Goal: Task Accomplishment & Management: Manage account settings

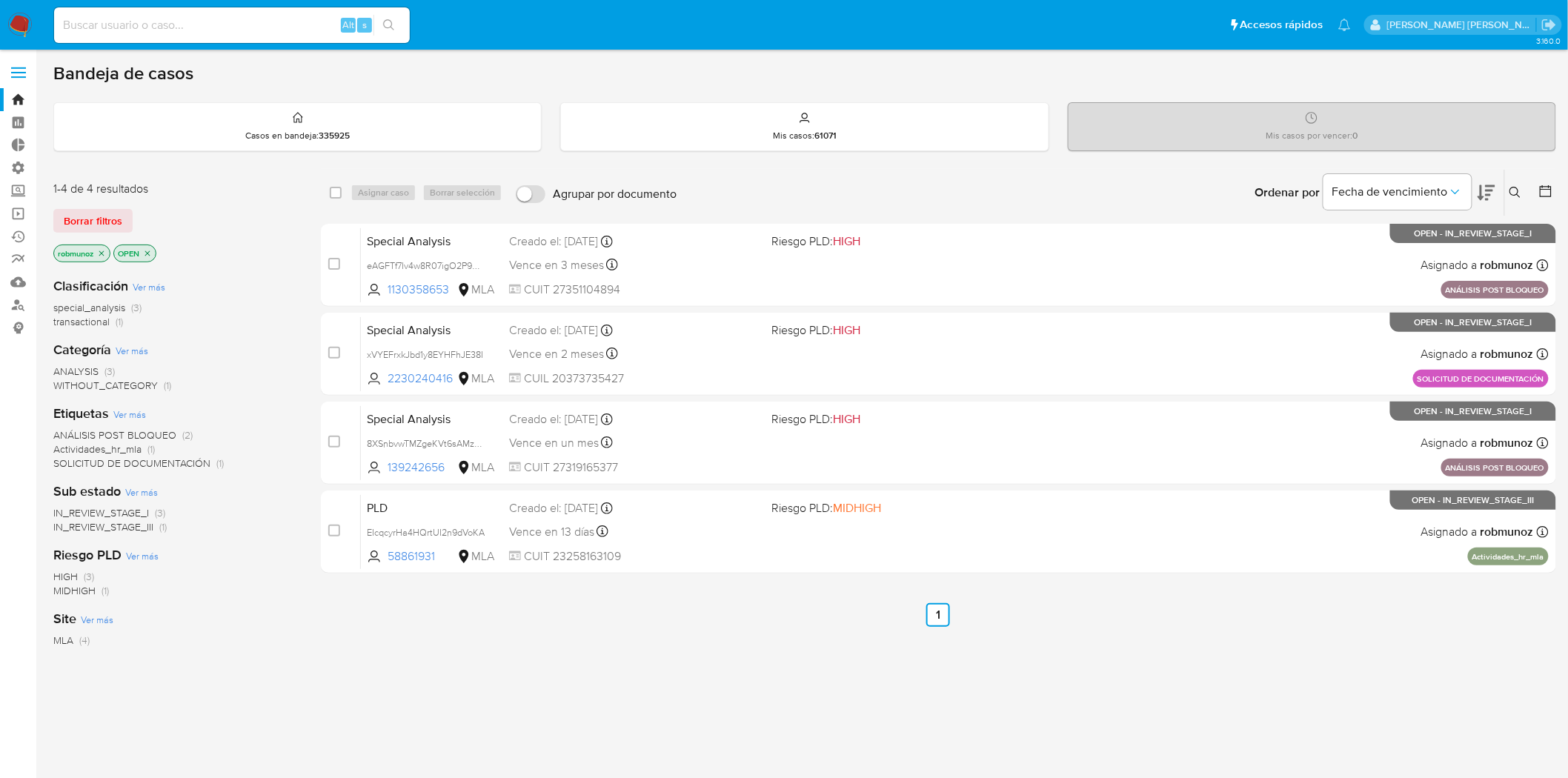
click at [220, 26] on input at bounding box center [231, 25] width 356 height 19
type input "rsantiagomunoz@gmail.com"
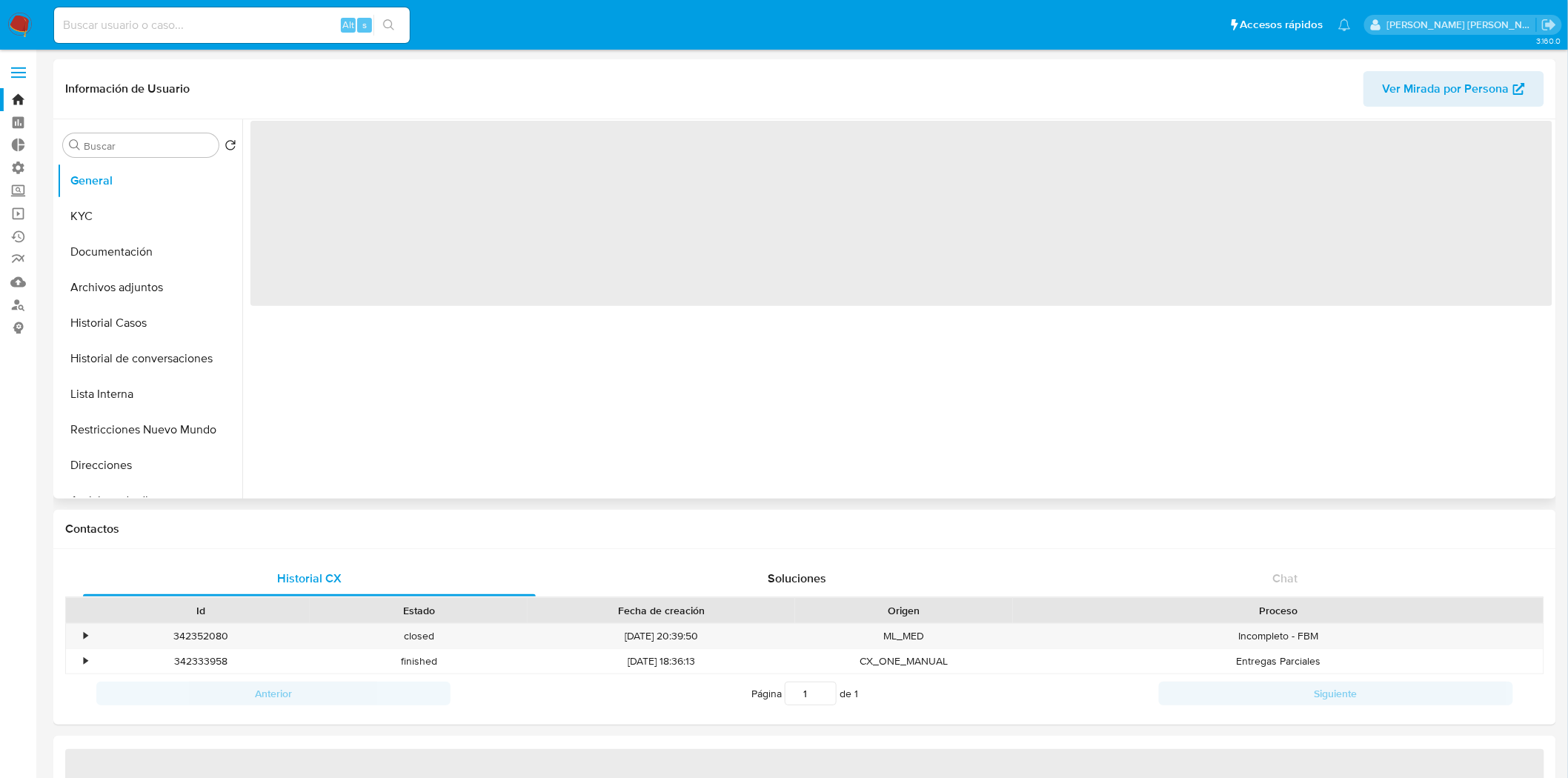
select select "10"
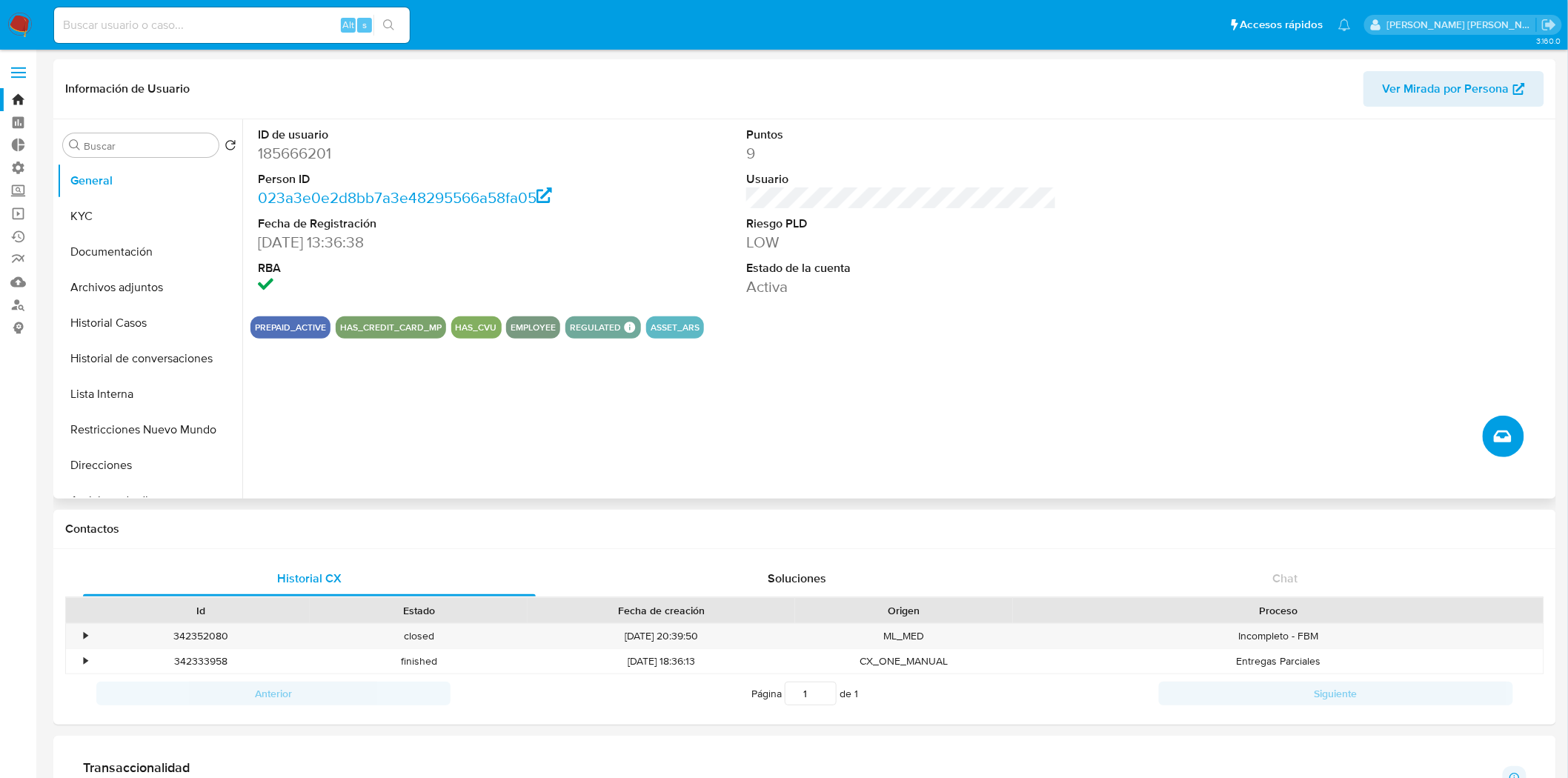
click at [1510, 437] on icon "Crear caso manual" at bounding box center [1503, 436] width 18 height 18
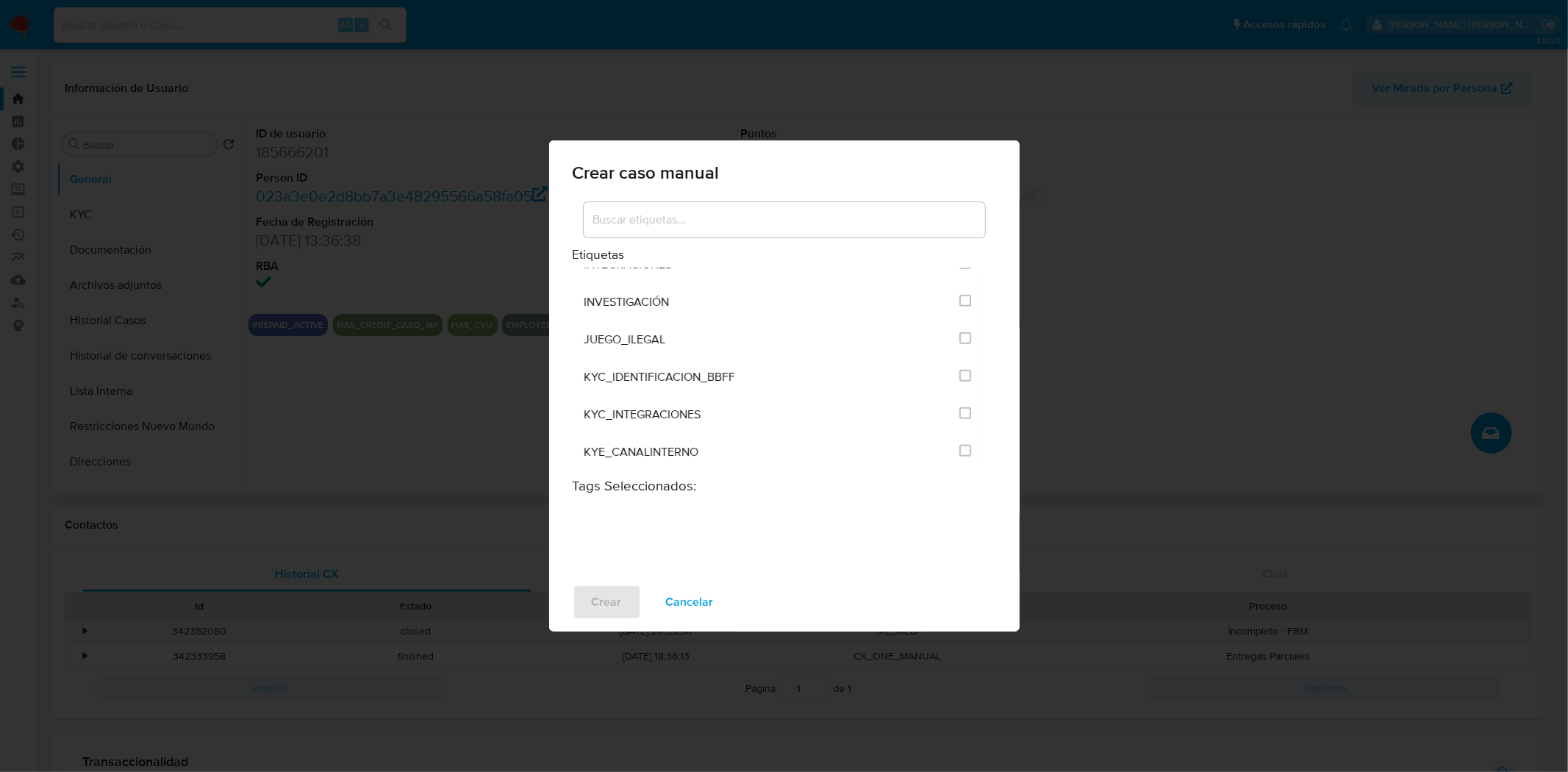
click at [744, 221] on input at bounding box center [784, 220] width 402 height 19
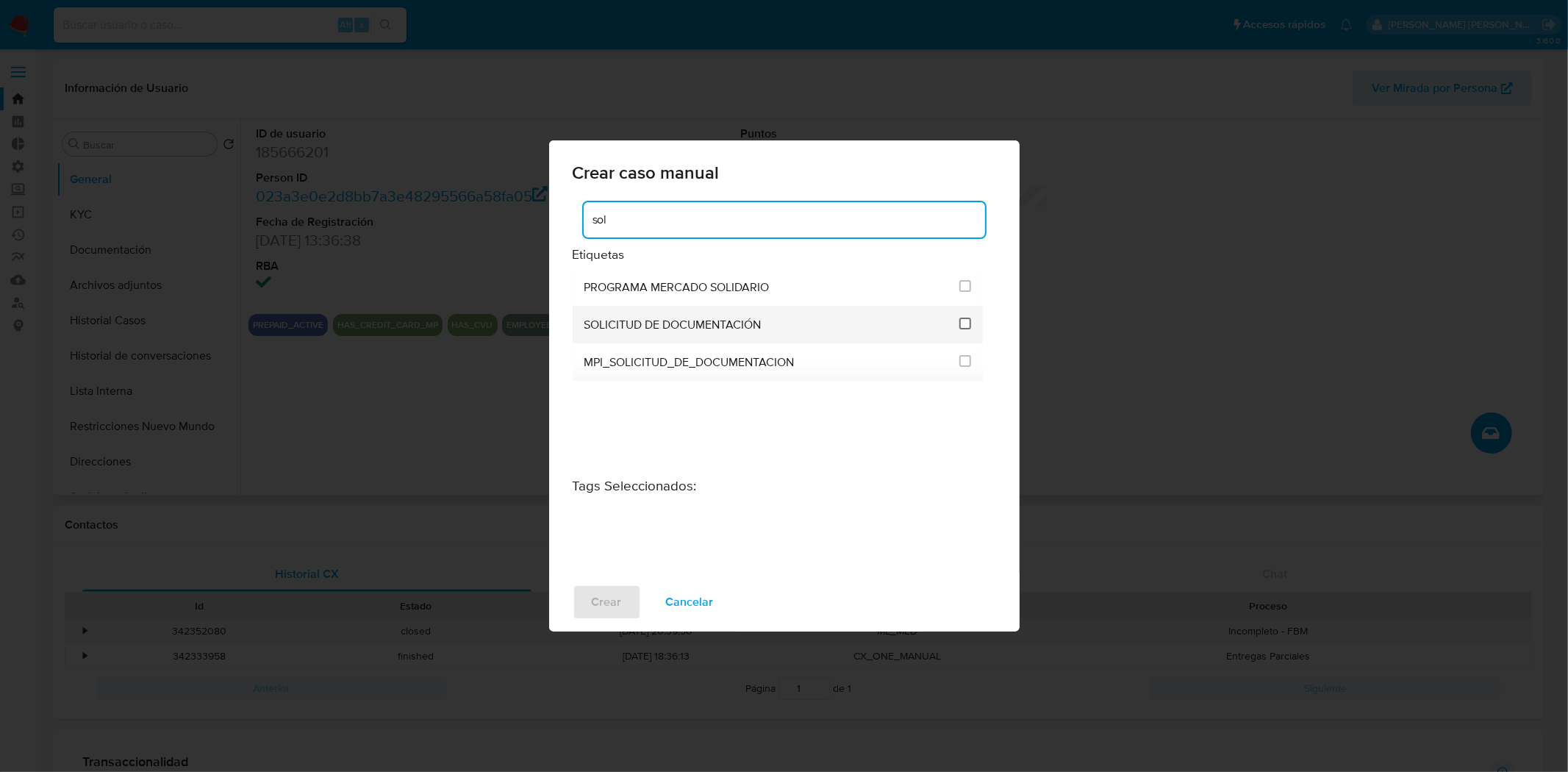
type input "sol"
drag, startPoint x: 966, startPoint y: 325, endPoint x: 952, endPoint y: 344, distance: 23.6
click at [965, 324] on input "2677" at bounding box center [965, 324] width 11 height 11
checkbox input "true"
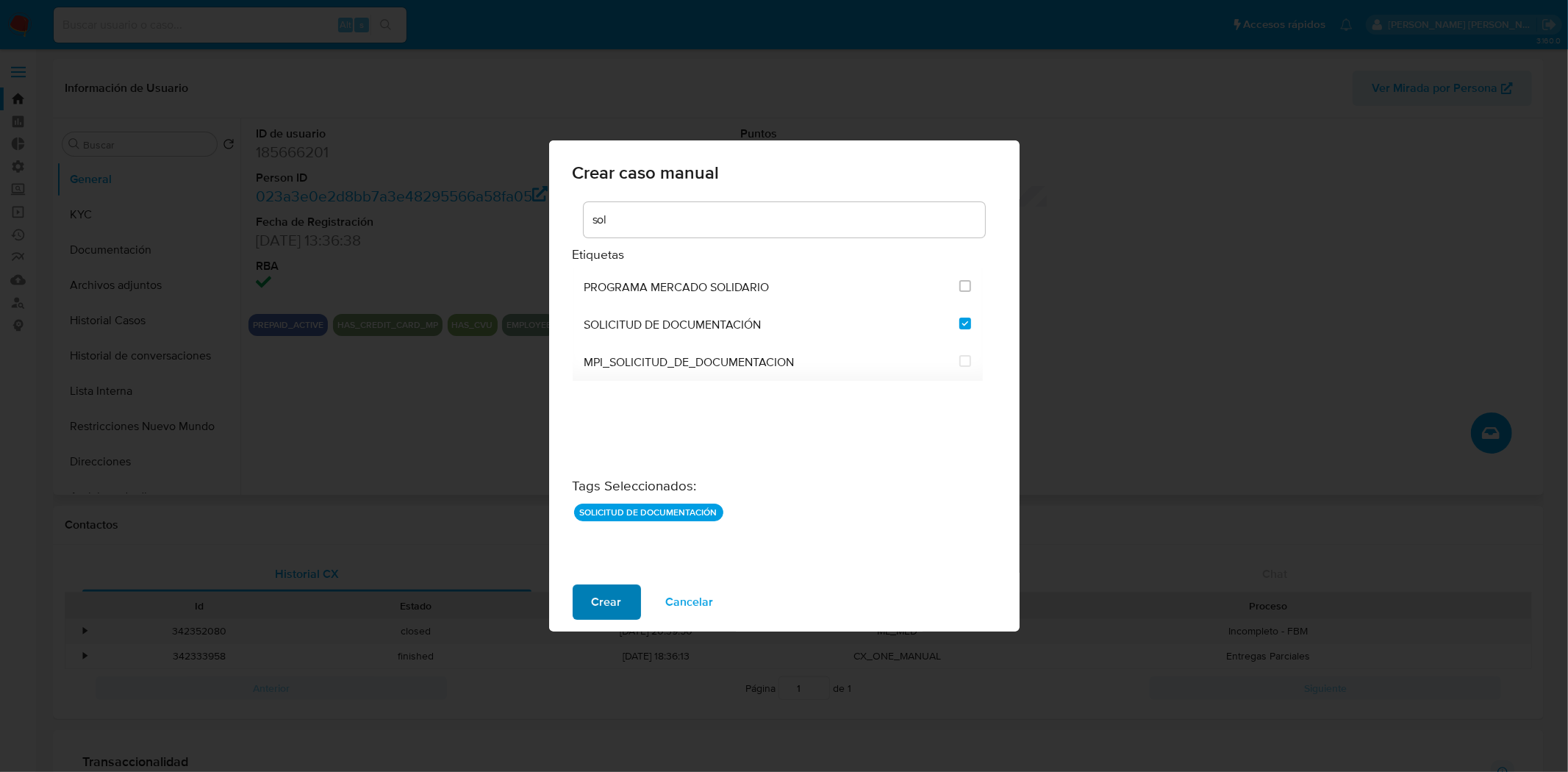
click at [586, 601] on button "Crear" at bounding box center [606, 602] width 69 height 35
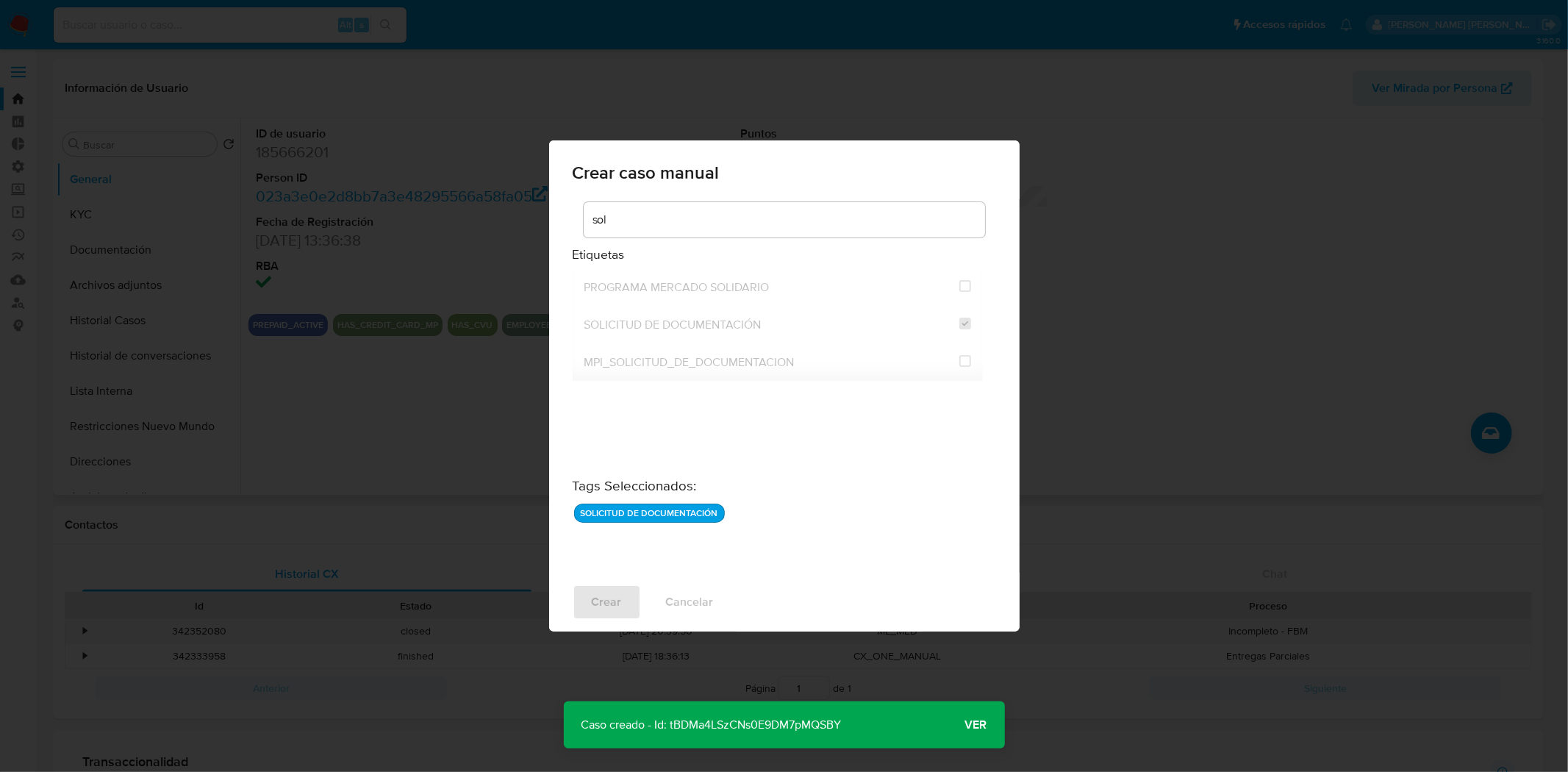
click at [980, 724] on span "Ver" at bounding box center [976, 724] width 22 height 0
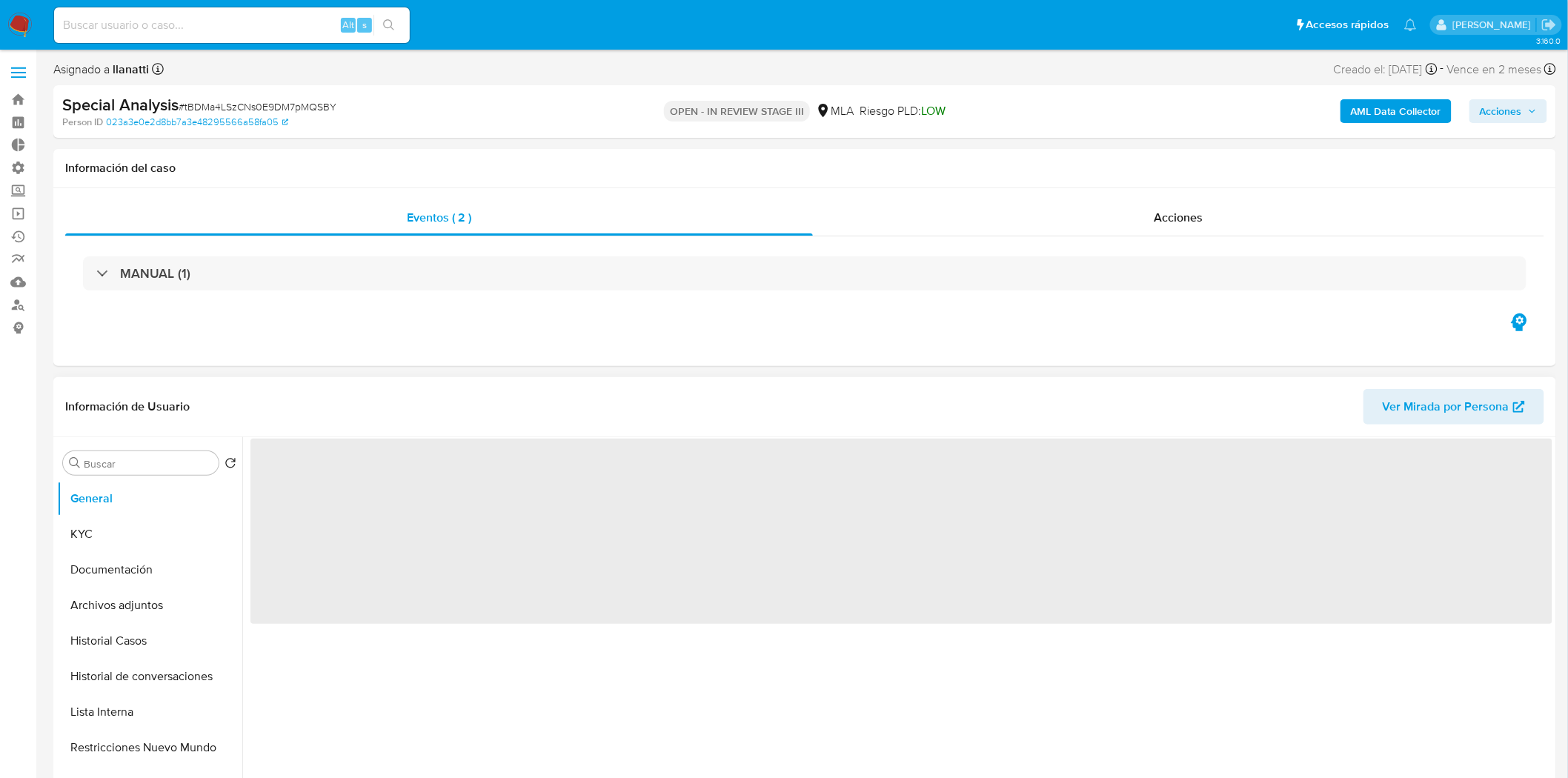
select select "10"
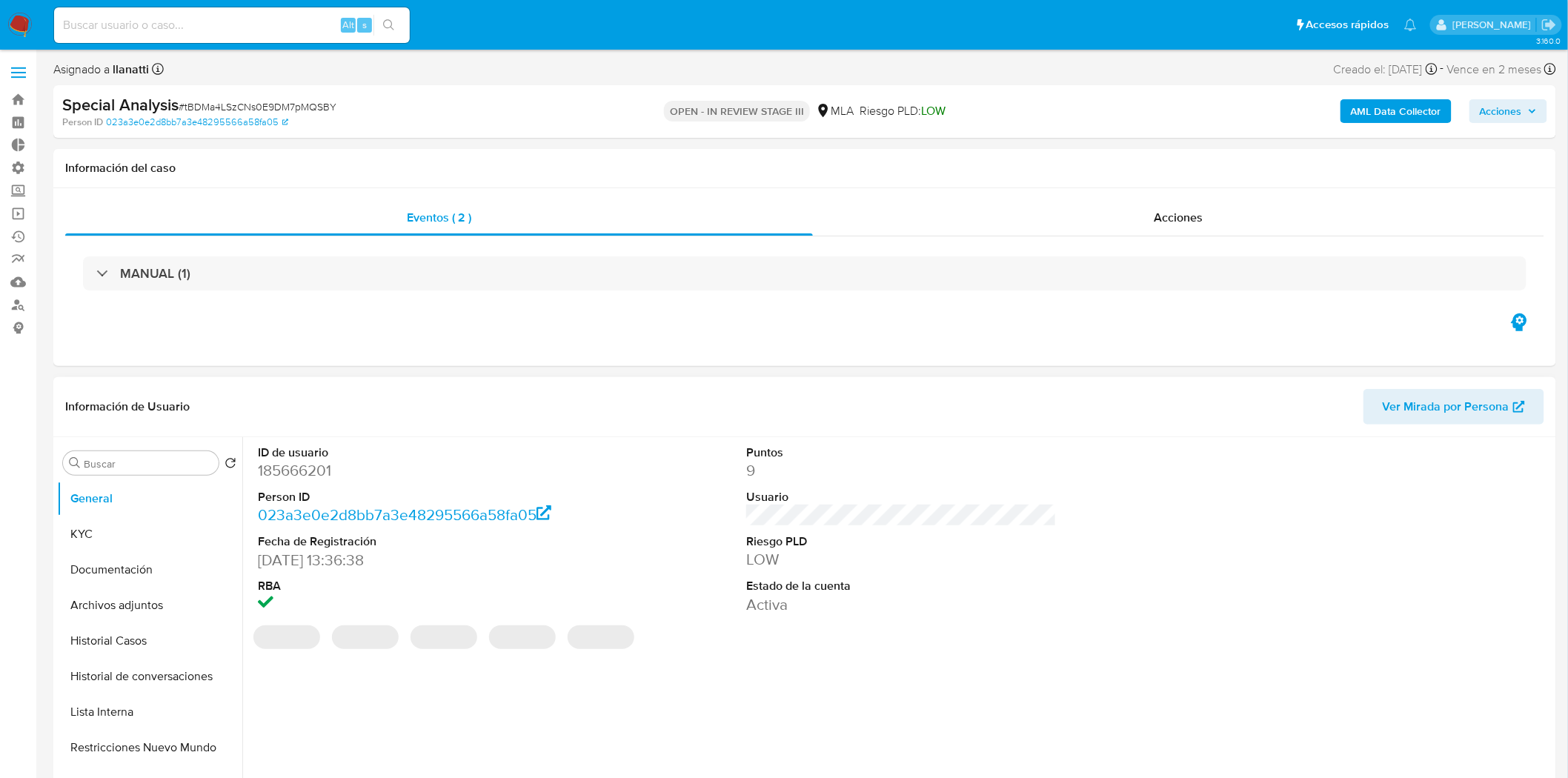
click at [298, 470] on dd "185666201" at bounding box center [414, 470] width 311 height 21
copy dd "185666201"
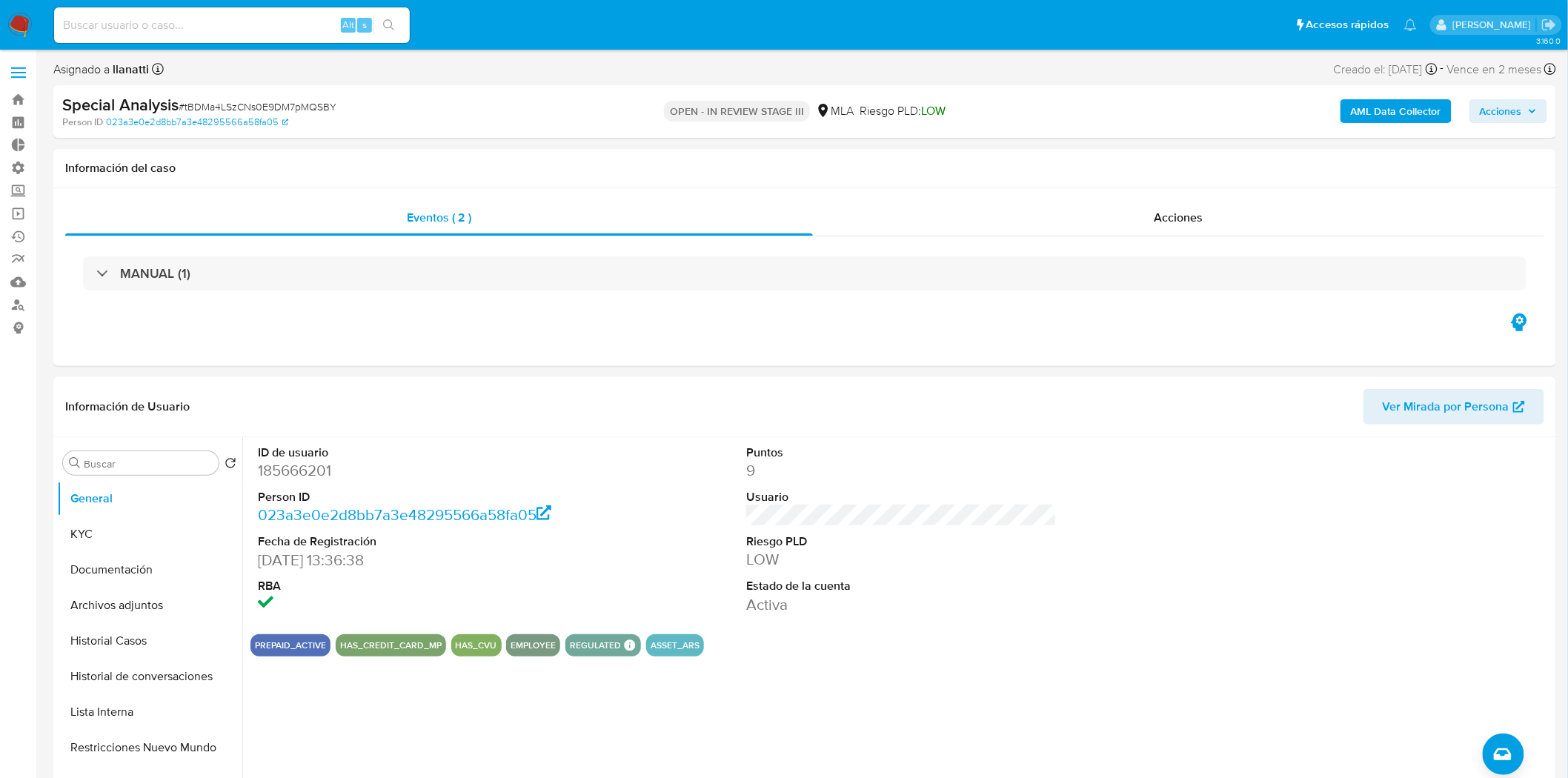
click at [290, 106] on span "# tBDMa4LSzCNs0E9DM7pMQSBY" at bounding box center [257, 106] width 157 height 14
copy span "tBDMa4LSzCNs0E9DM7pMQSBY"
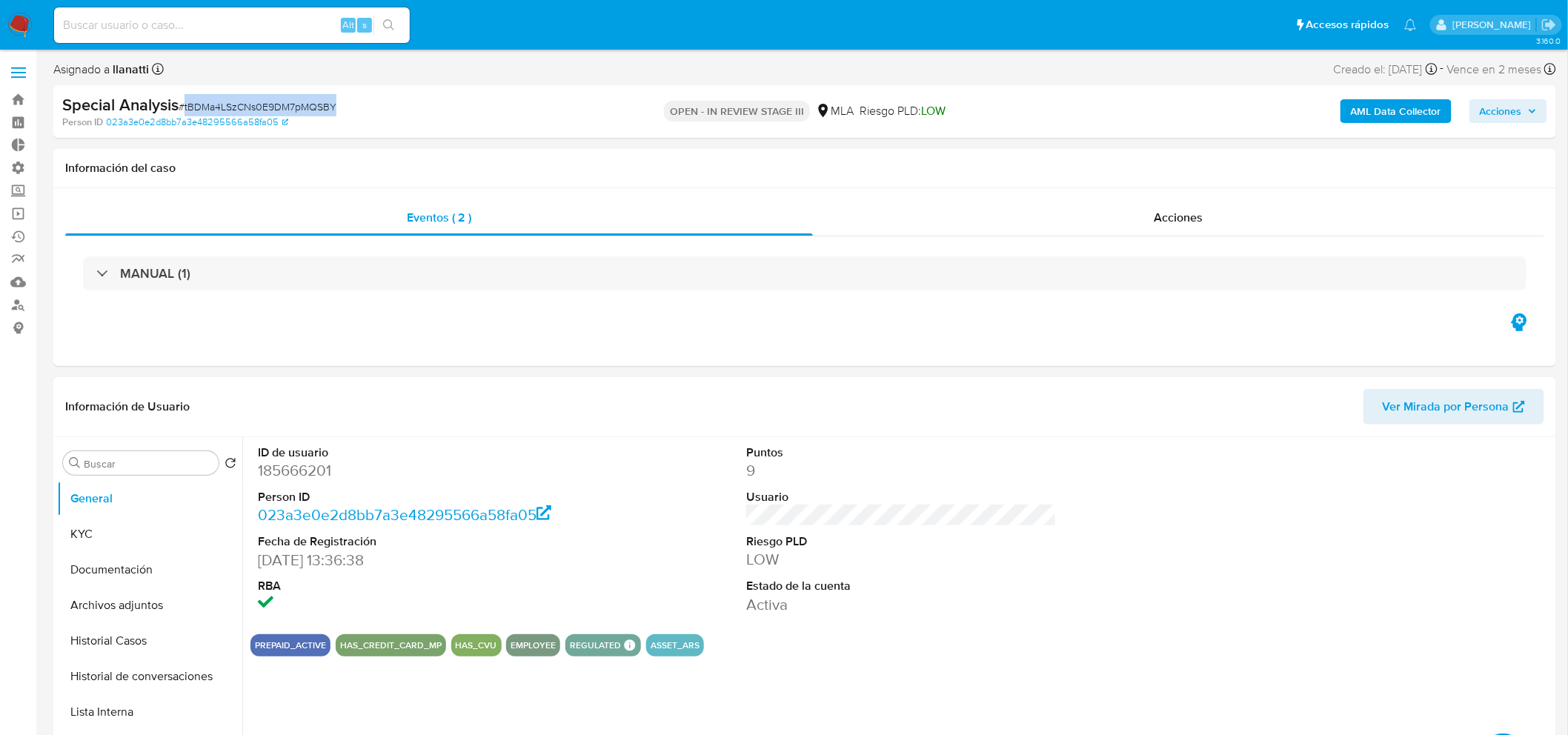
click at [1522, 121] on span "Acciones" at bounding box center [1501, 110] width 42 height 24
click at [1045, 171] on div "Enviar comentario Alt c" at bounding box center [1191, 158] width 684 height 38
click at [272, 77] on div "Asignado a llanatti Asignado el: 13/08/2025 12:20:55 Creado el: 13/08/2025 Crea…" at bounding box center [805, 72] width 1503 height 26
click at [277, 103] on span "# tBDMa4LSzCNs0E9DM7pMQSBY" at bounding box center [257, 106] width 157 height 14
click at [277, 102] on span "# tBDMa4LSzCNs0E9DM7pMQSBY" at bounding box center [257, 106] width 157 height 14
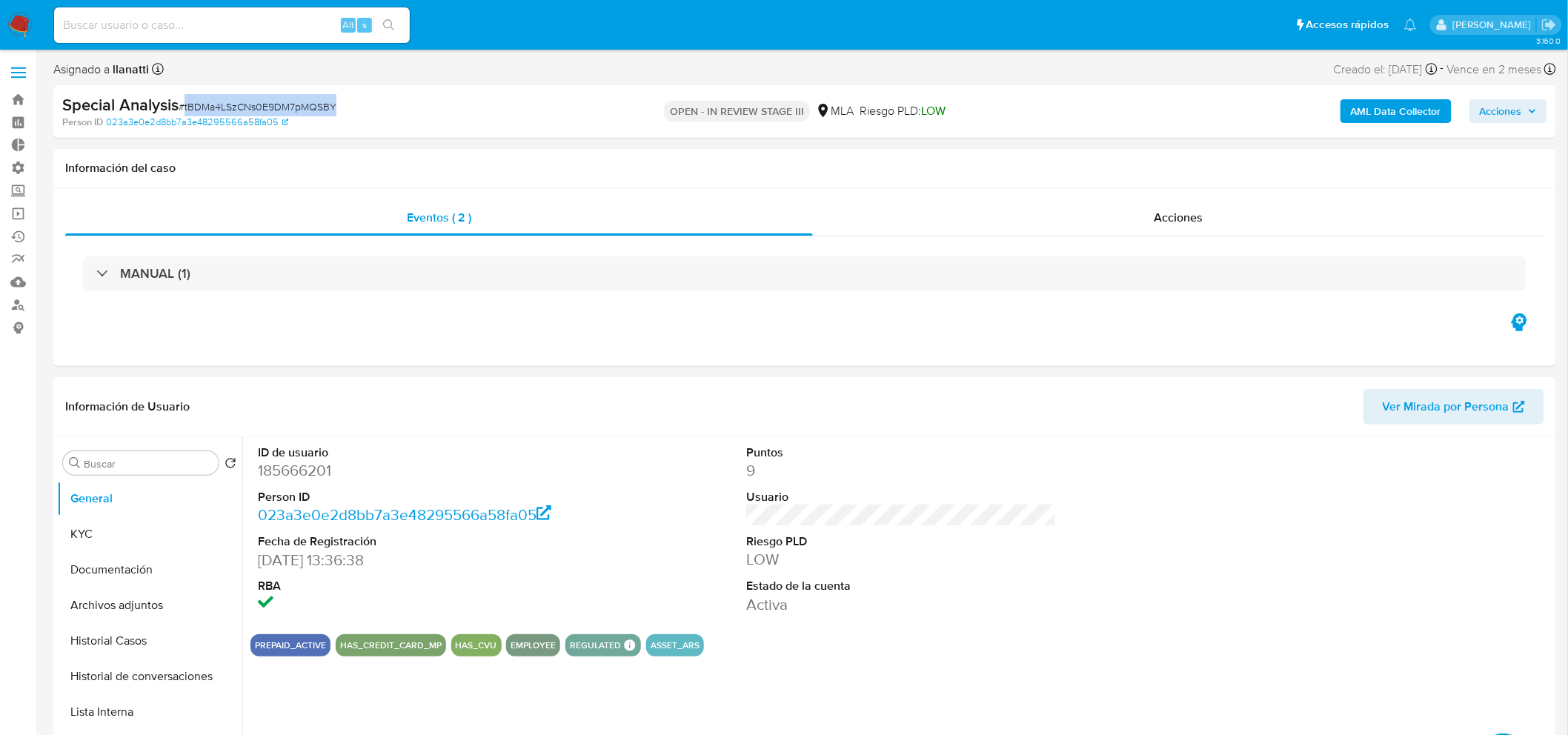
copy span "tBDMa4LSzCNs0E9DM7pMQSBY"
click at [28, 19] on img at bounding box center [20, 25] width 25 height 25
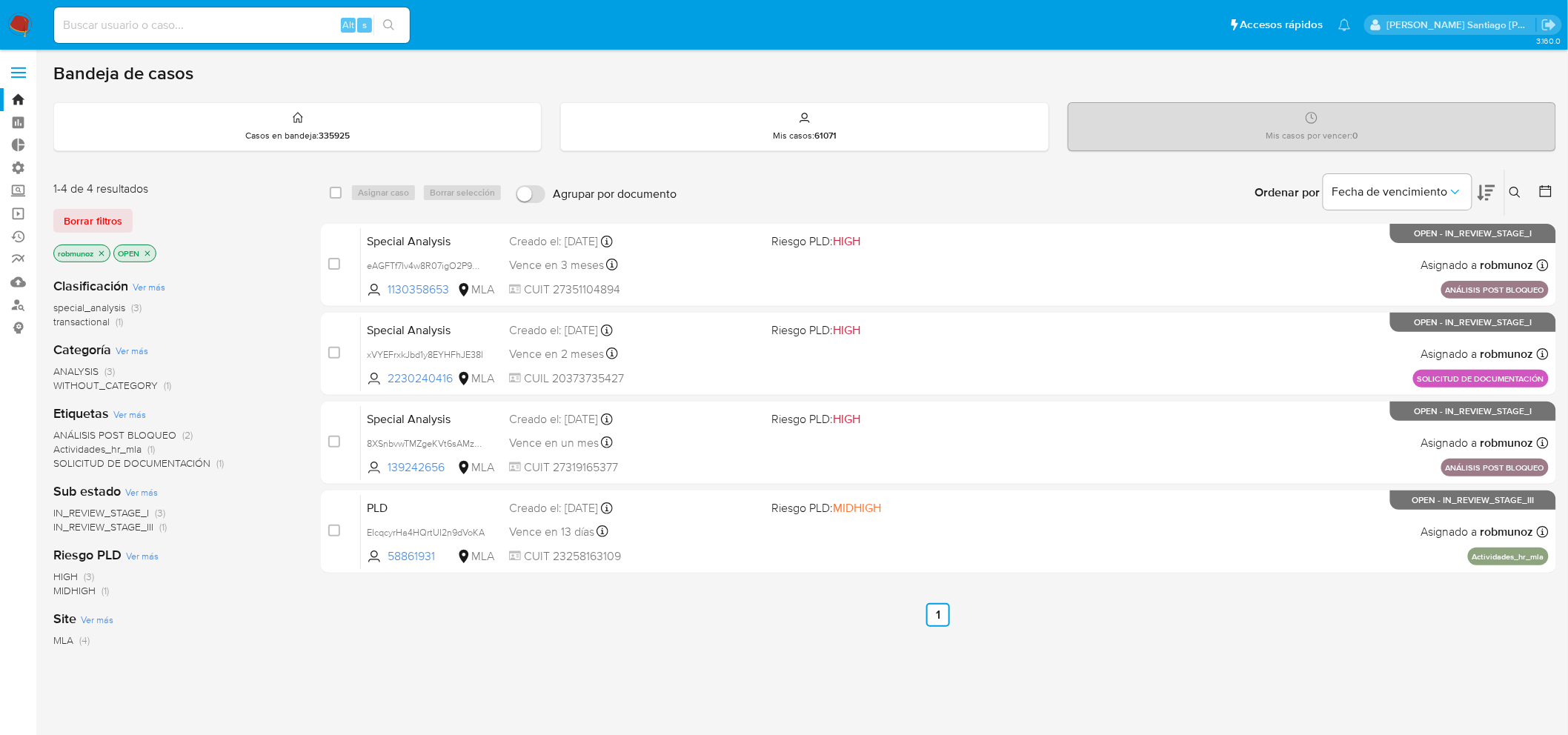
click at [1514, 188] on icon at bounding box center [1515, 193] width 12 height 12
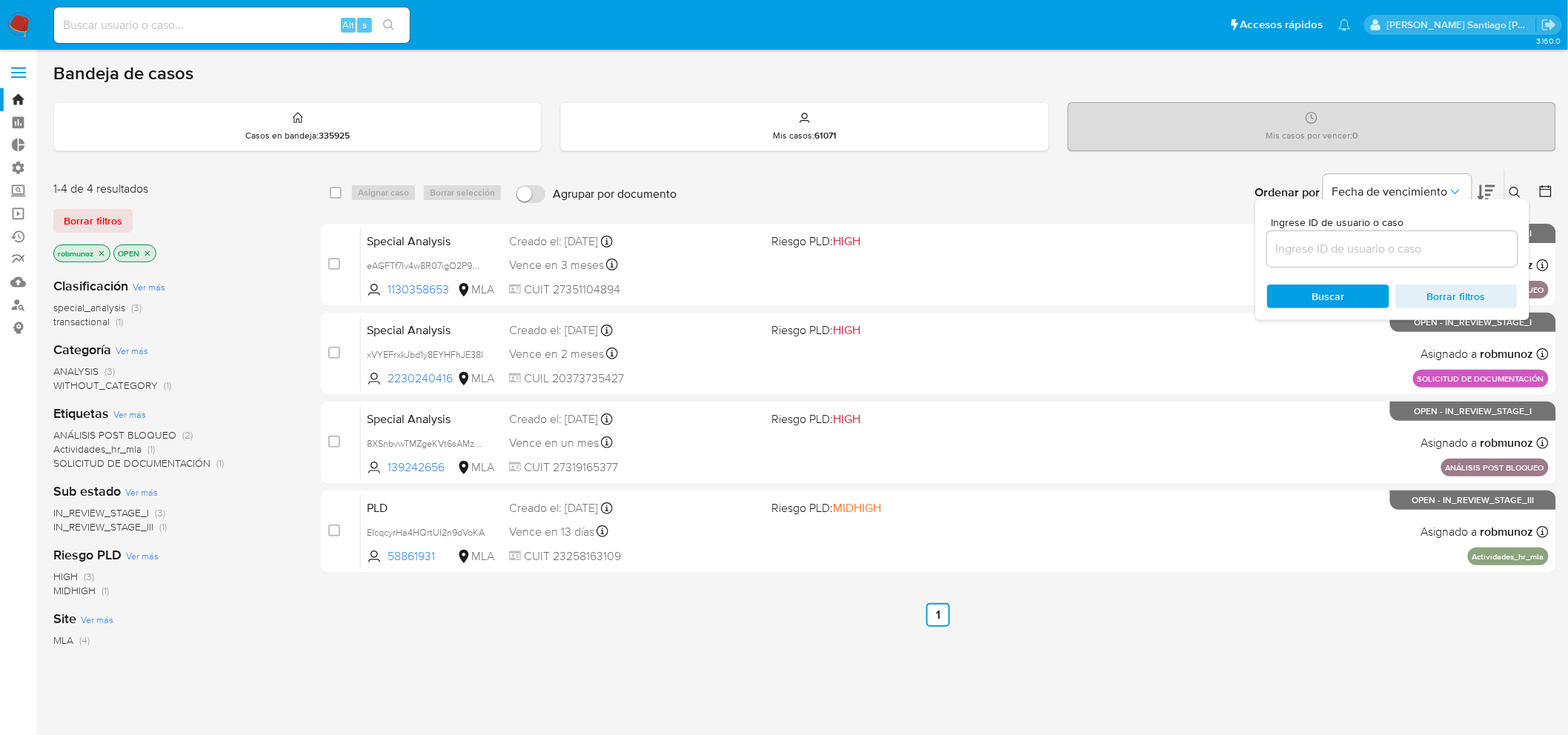
click at [1435, 246] on input at bounding box center [1391, 249] width 250 height 19
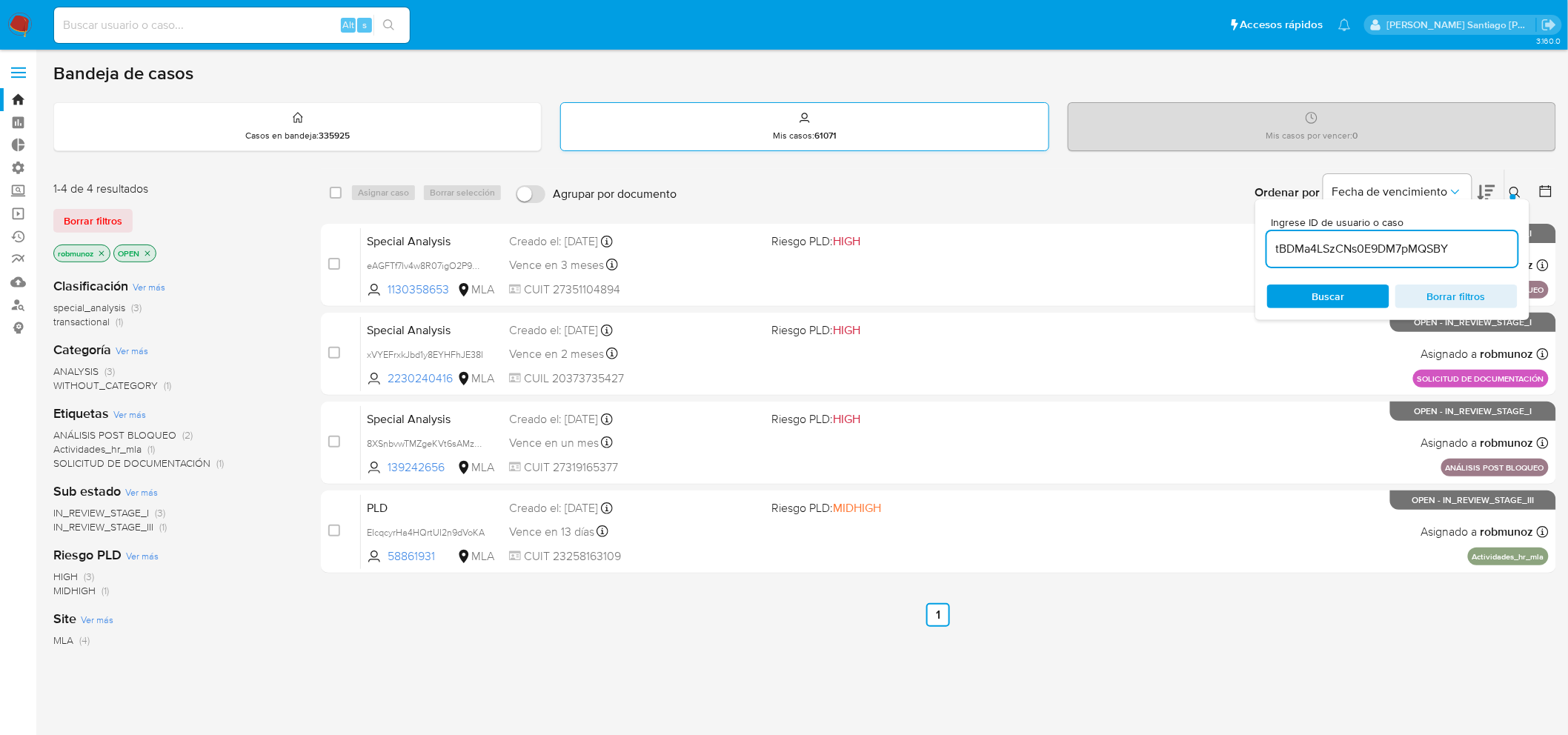
type input "tBDMa4LSzCNs0E9DM7pMQSBY"
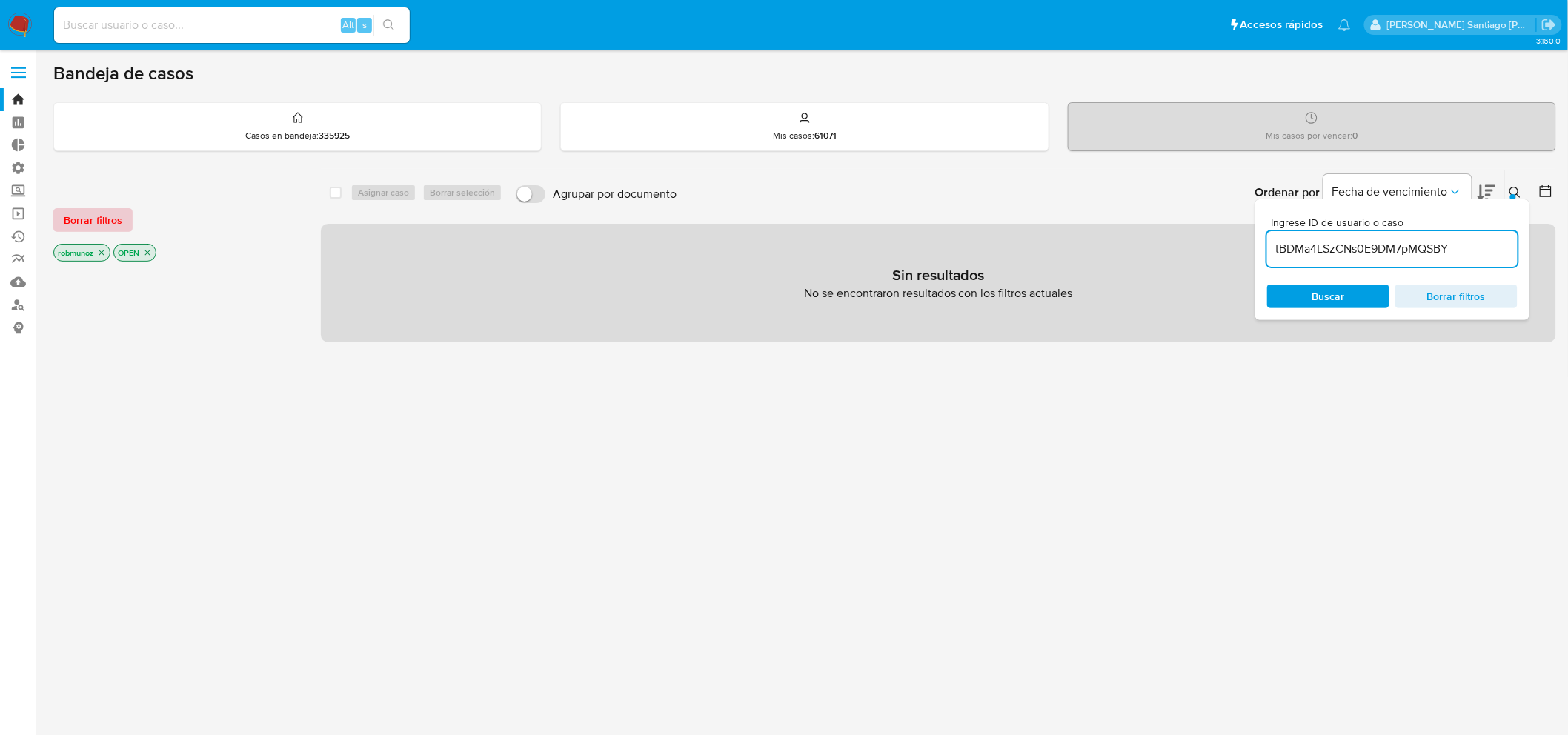
click at [122, 213] on button "Borrar filtros" at bounding box center [93, 220] width 80 height 24
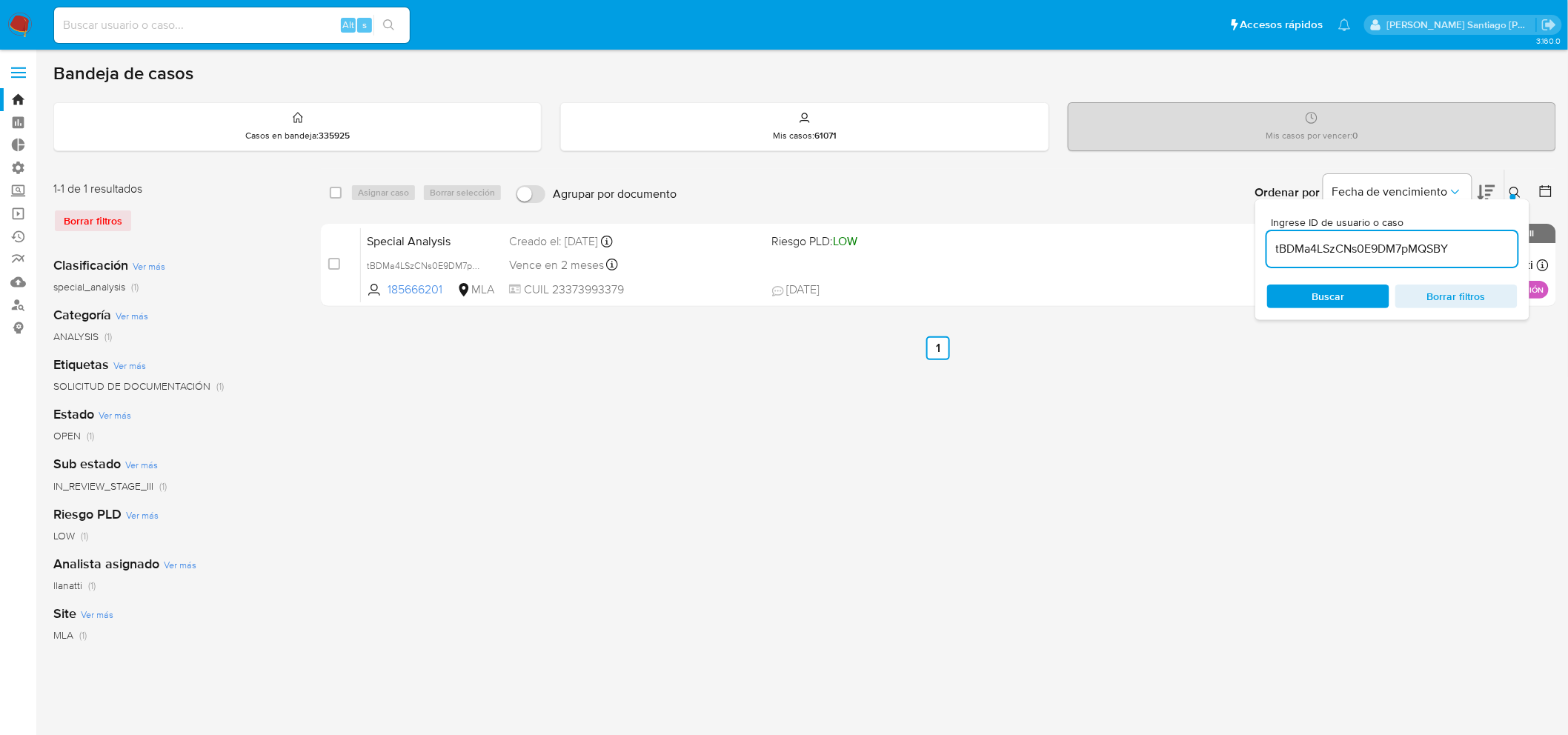
click at [551, 414] on div "select-all-cases-checkbox Asignar caso Borrar selección Agrupar por documento O…" at bounding box center [938, 494] width 1235 height 651
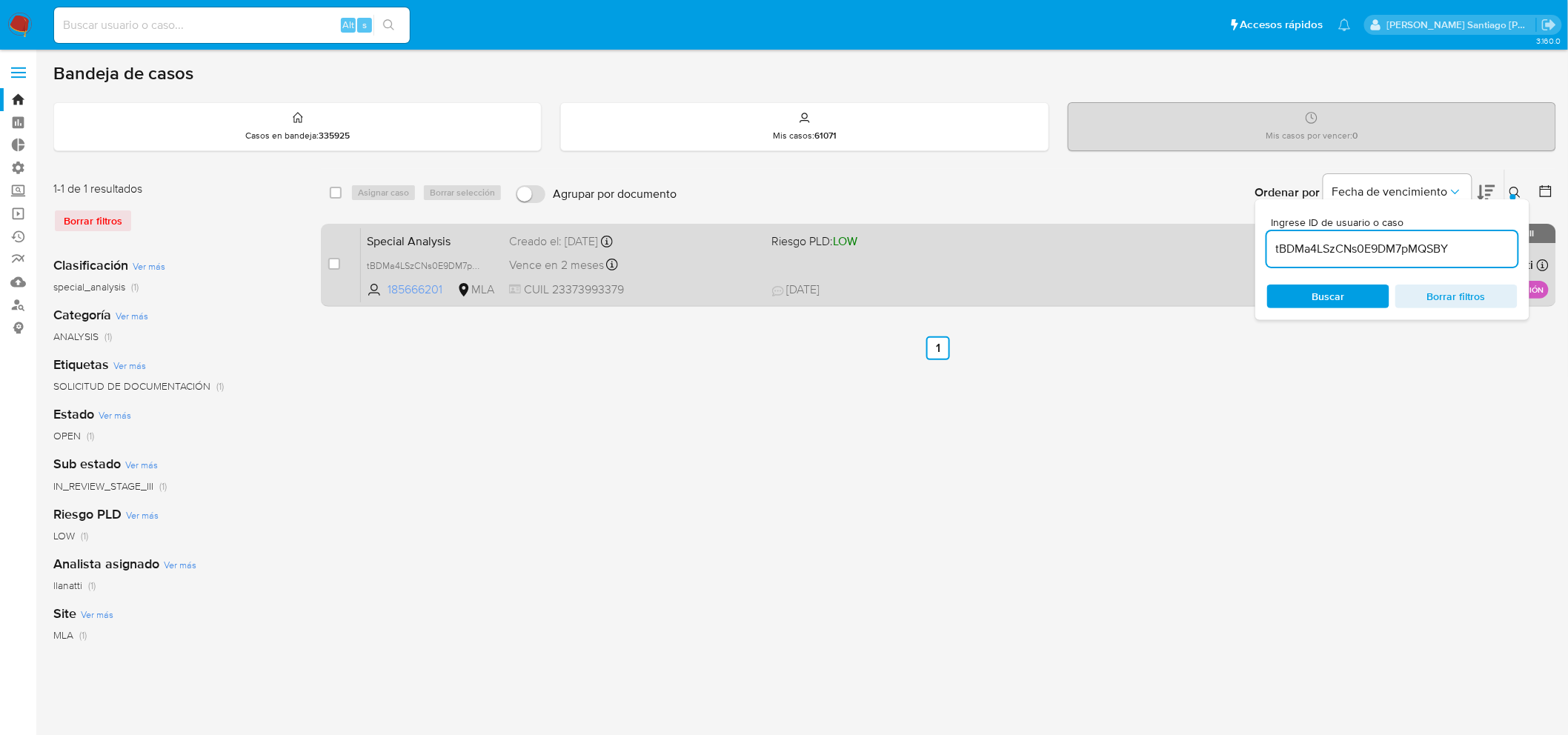
click at [426, 284] on span "185666201" at bounding box center [420, 289] width 66 height 16
click at [330, 258] on input "checkbox" at bounding box center [334, 264] width 12 height 12
checkbox input "true"
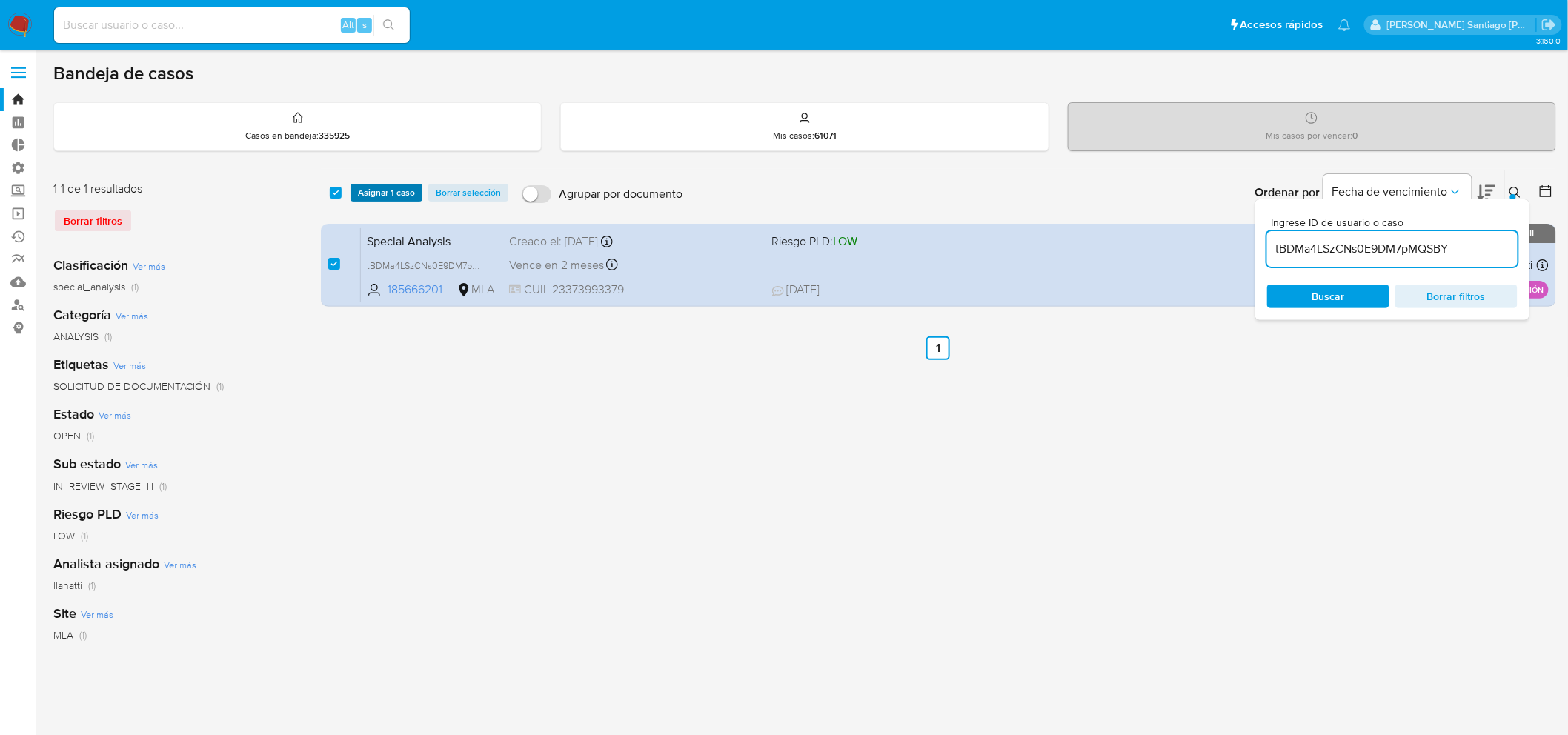
click at [381, 191] on span "Asignar 1 caso" at bounding box center [386, 192] width 57 height 14
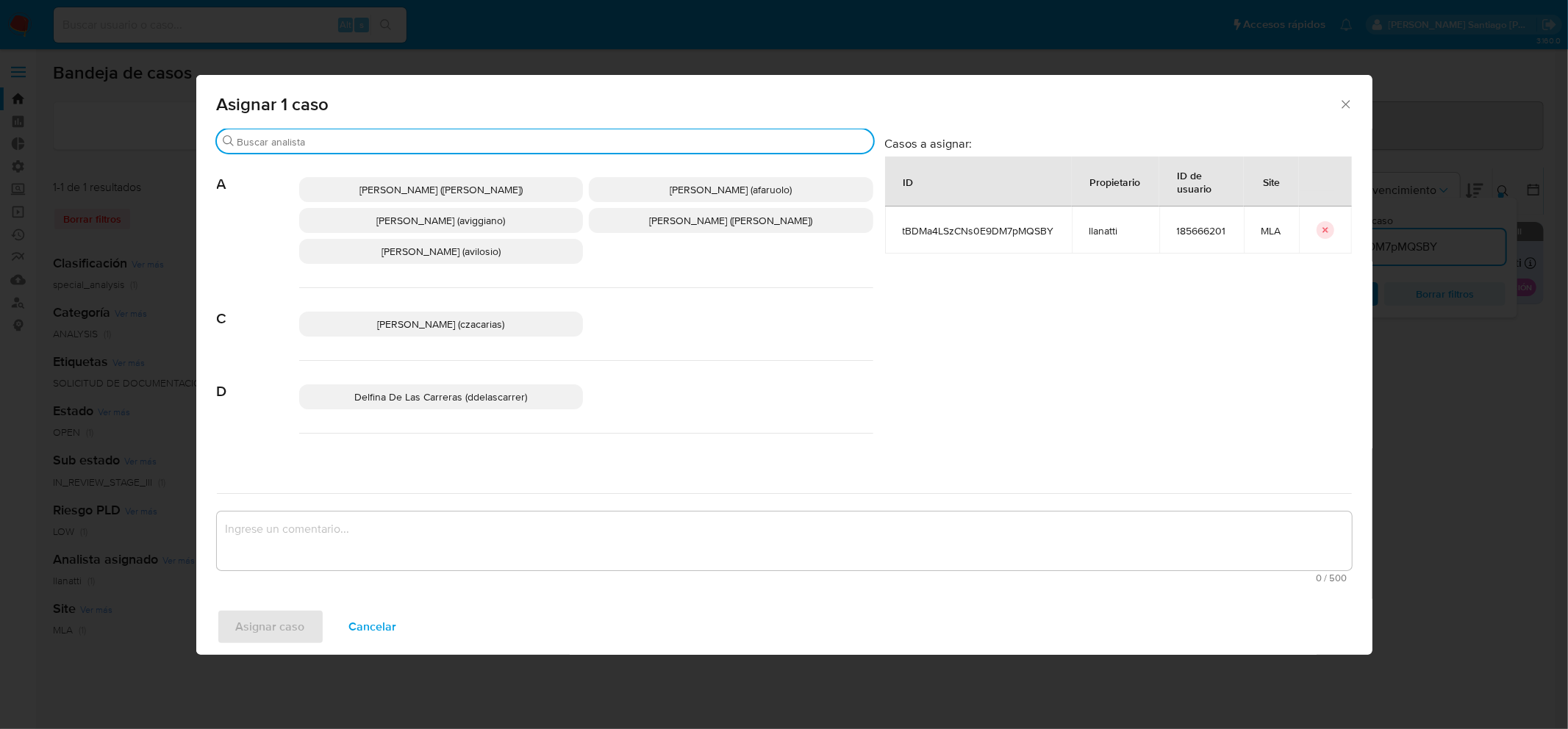
click at [381, 140] on input "Buscar" at bounding box center [552, 142] width 630 height 13
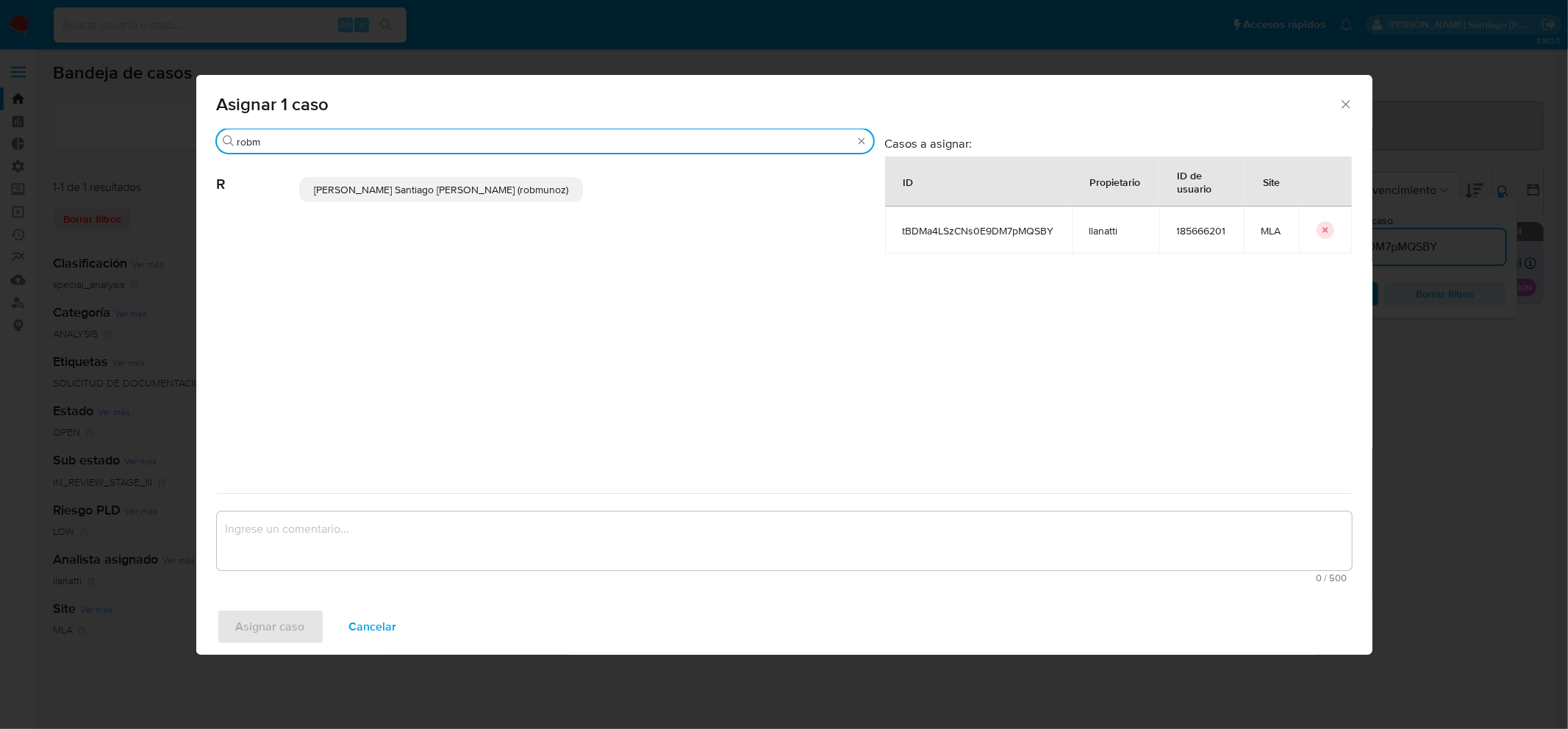
type input "robm"
click at [471, 194] on span "Roberto Santiago Munoz (robmunoz)" at bounding box center [441, 188] width 254 height 14
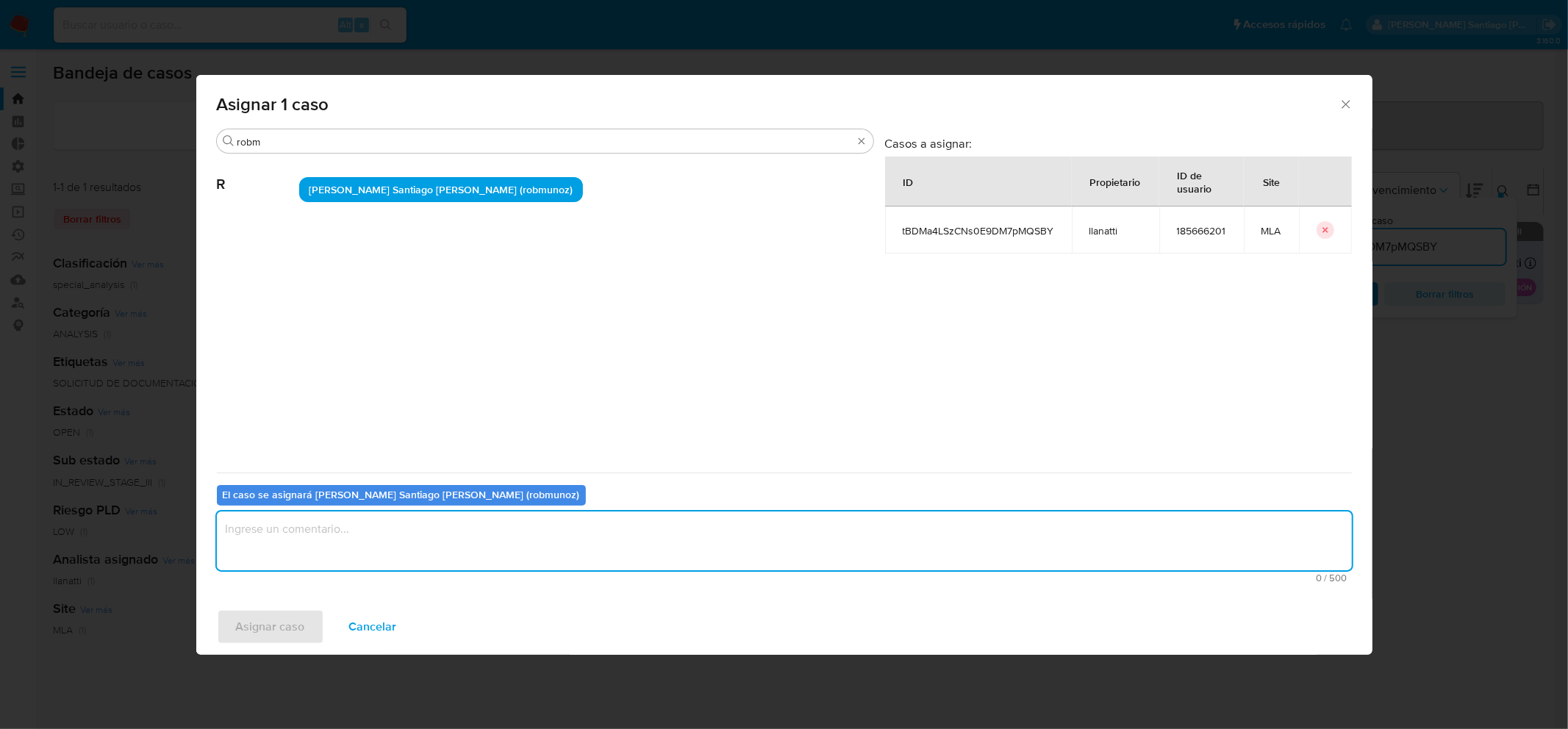
click at [496, 541] on textarea "assign-modal" at bounding box center [784, 541] width 1135 height 59
click at [280, 621] on span "Asignar caso" at bounding box center [270, 627] width 69 height 32
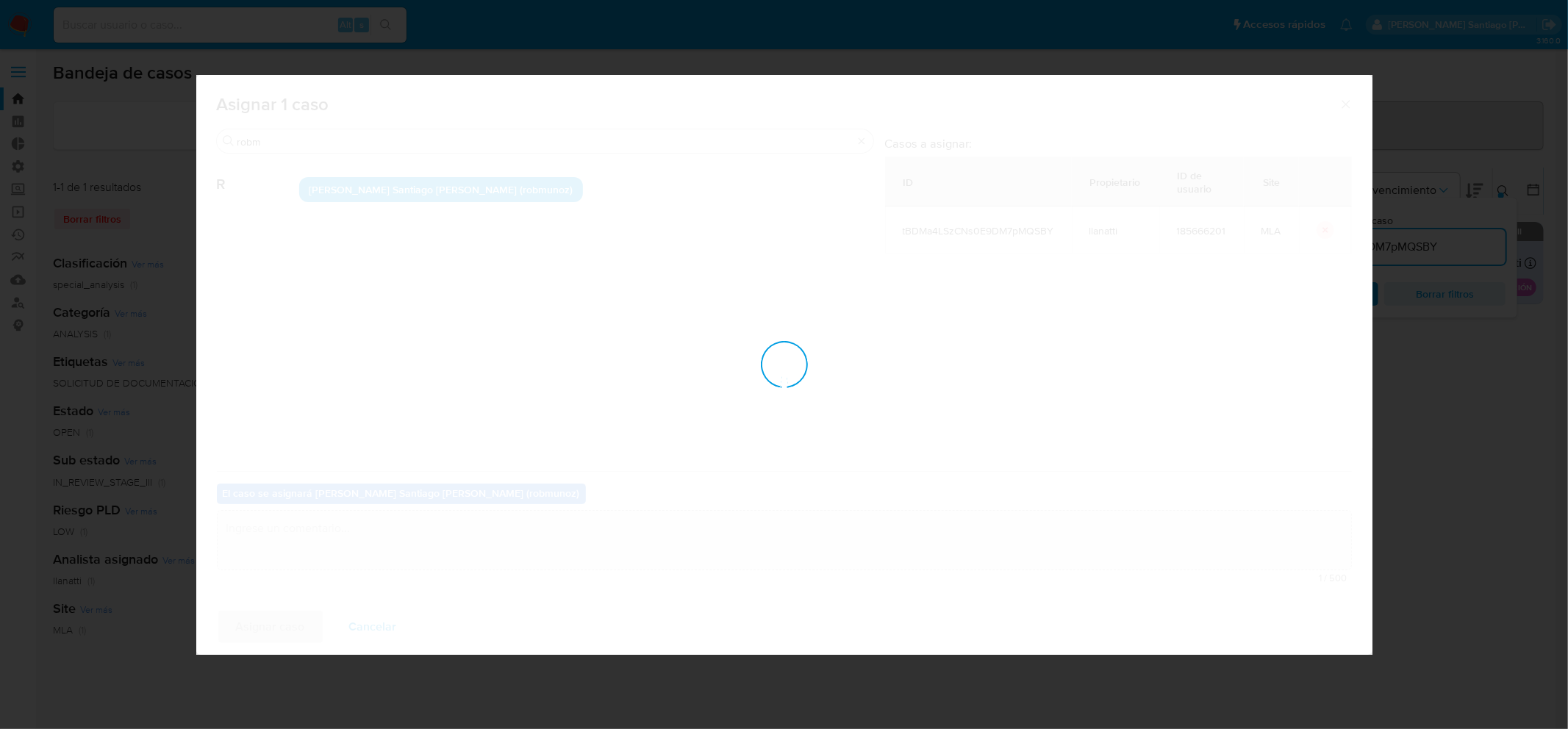
checkbox input "false"
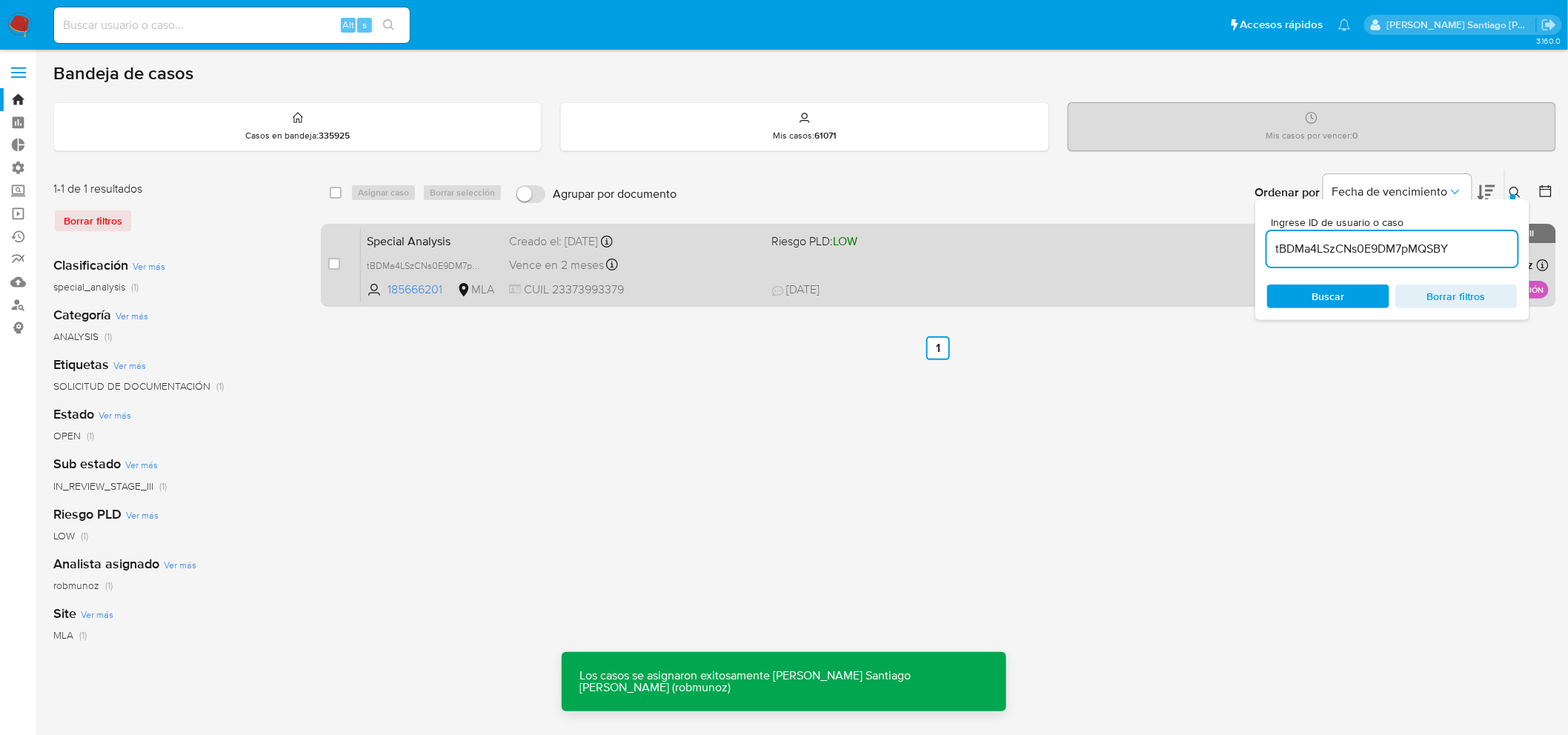
click at [1001, 270] on div "Special Analysis tBDMa4LSzCNs0E9DM7pMQSBY 185666201 MLA Riesgo PLD: LOW Creado …" at bounding box center [955, 265] width 1188 height 75
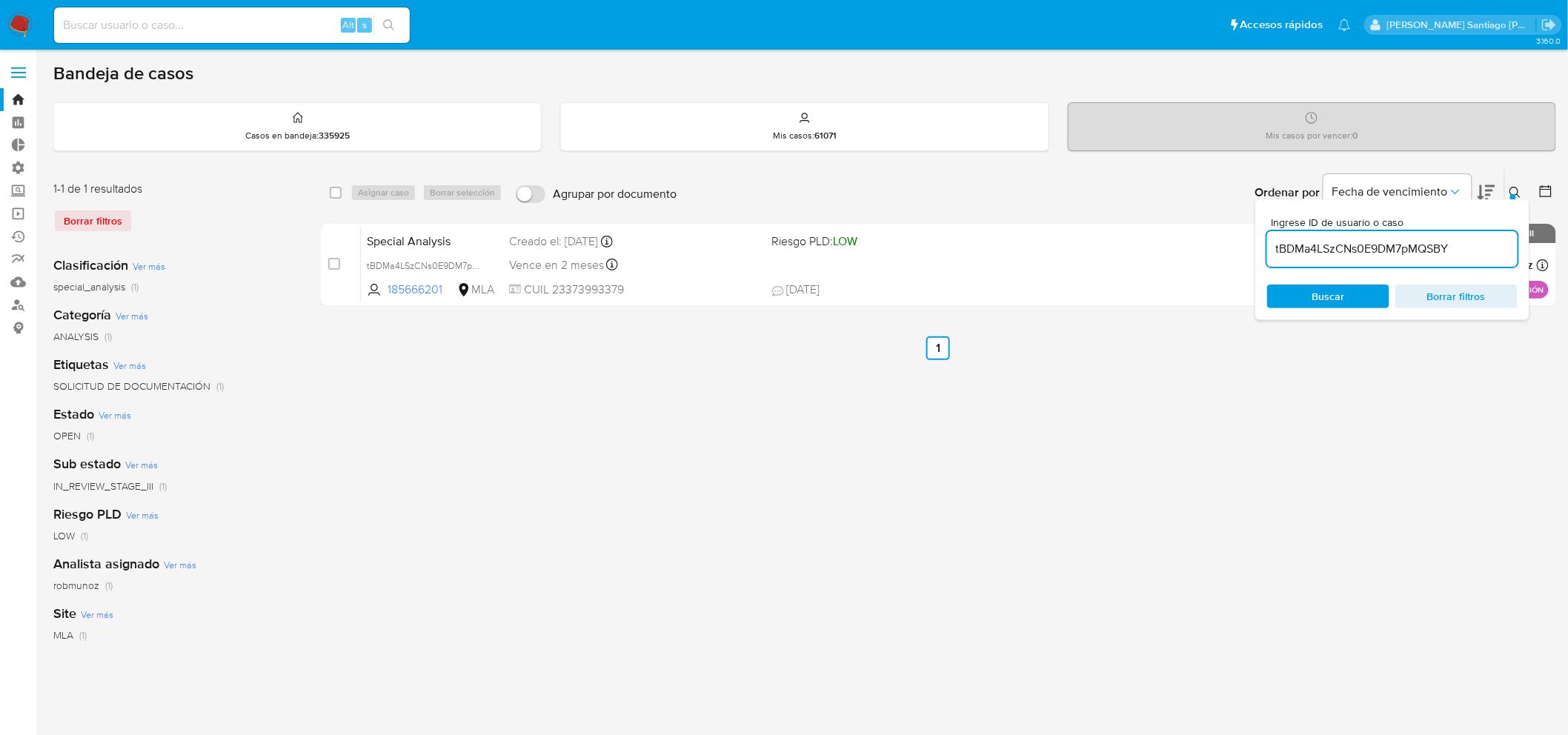
click at [1432, 253] on input "tBDMa4LSzCNs0E9DM7pMQSBY" at bounding box center [1391, 249] width 250 height 19
click at [1431, 252] on input "tBDMa4LSzCNs0E9DM7pMQSBY" at bounding box center [1391, 249] width 250 height 19
paste input "LMCROZ8H4dMICHyDzuykleDm"
type input "LMCROZ8H4dMICHyDzuykleDm"
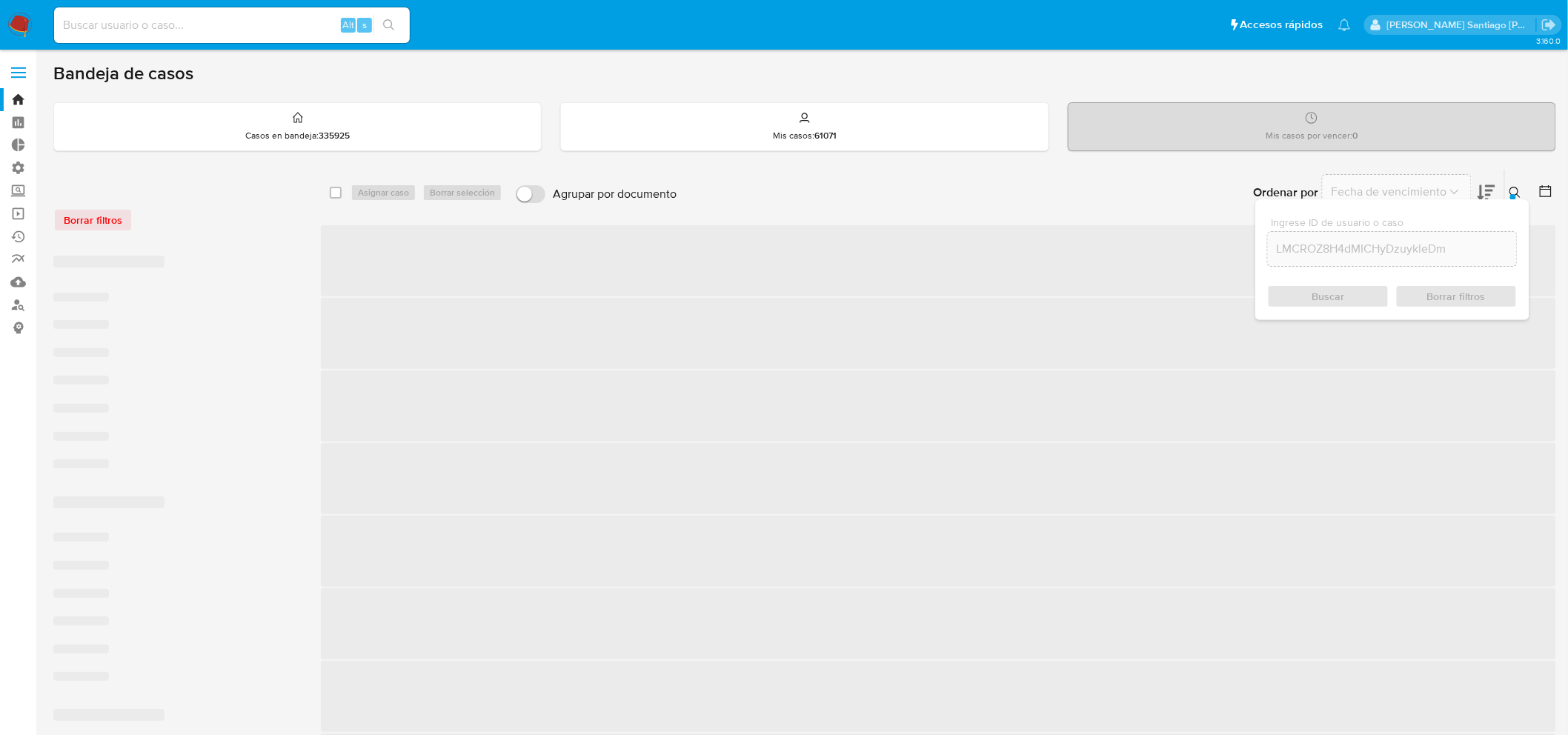
click at [1336, 292] on div "Buscar Borrar filtros" at bounding box center [1391, 296] width 250 height 24
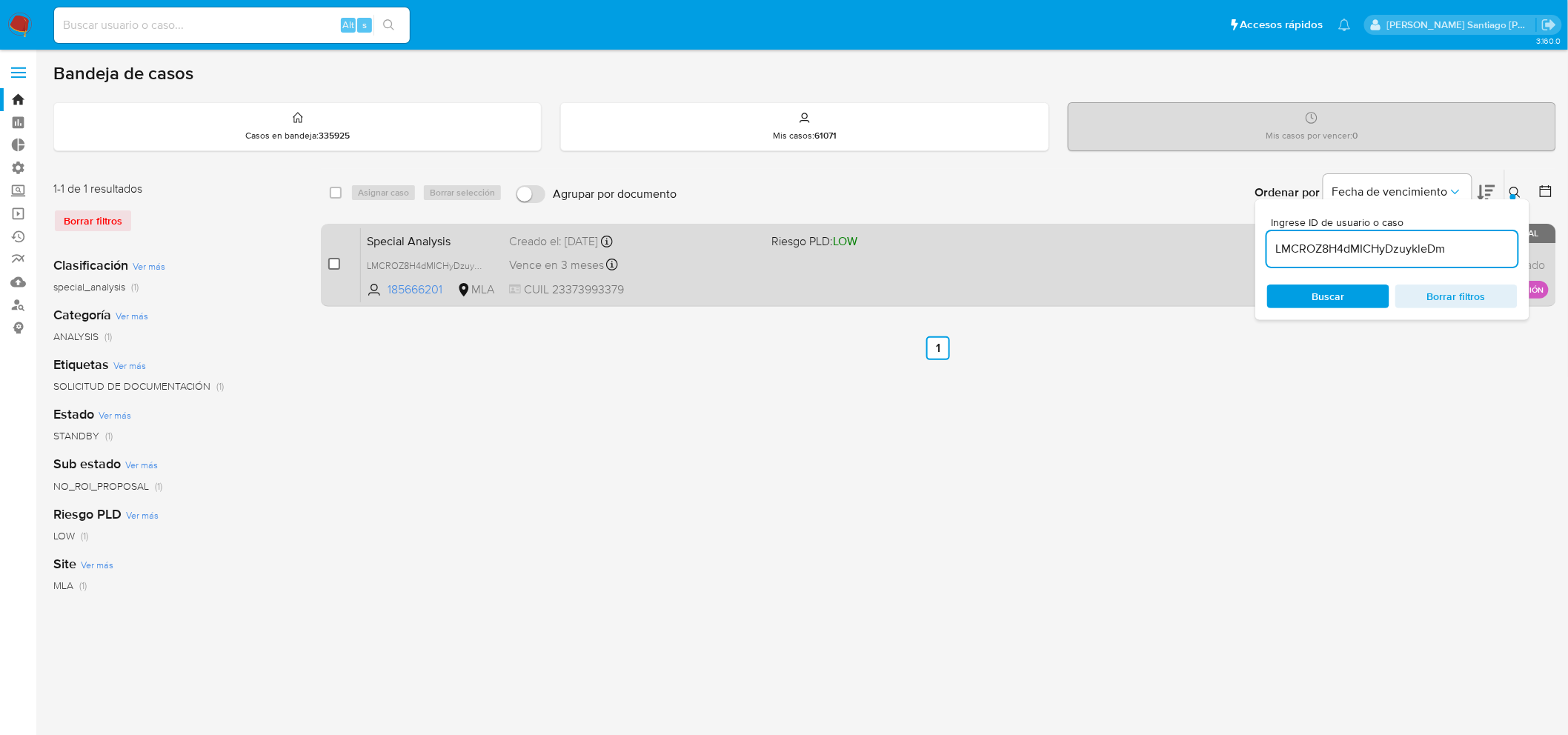
click at [337, 265] on input "checkbox" at bounding box center [334, 264] width 12 height 12
checkbox input "true"
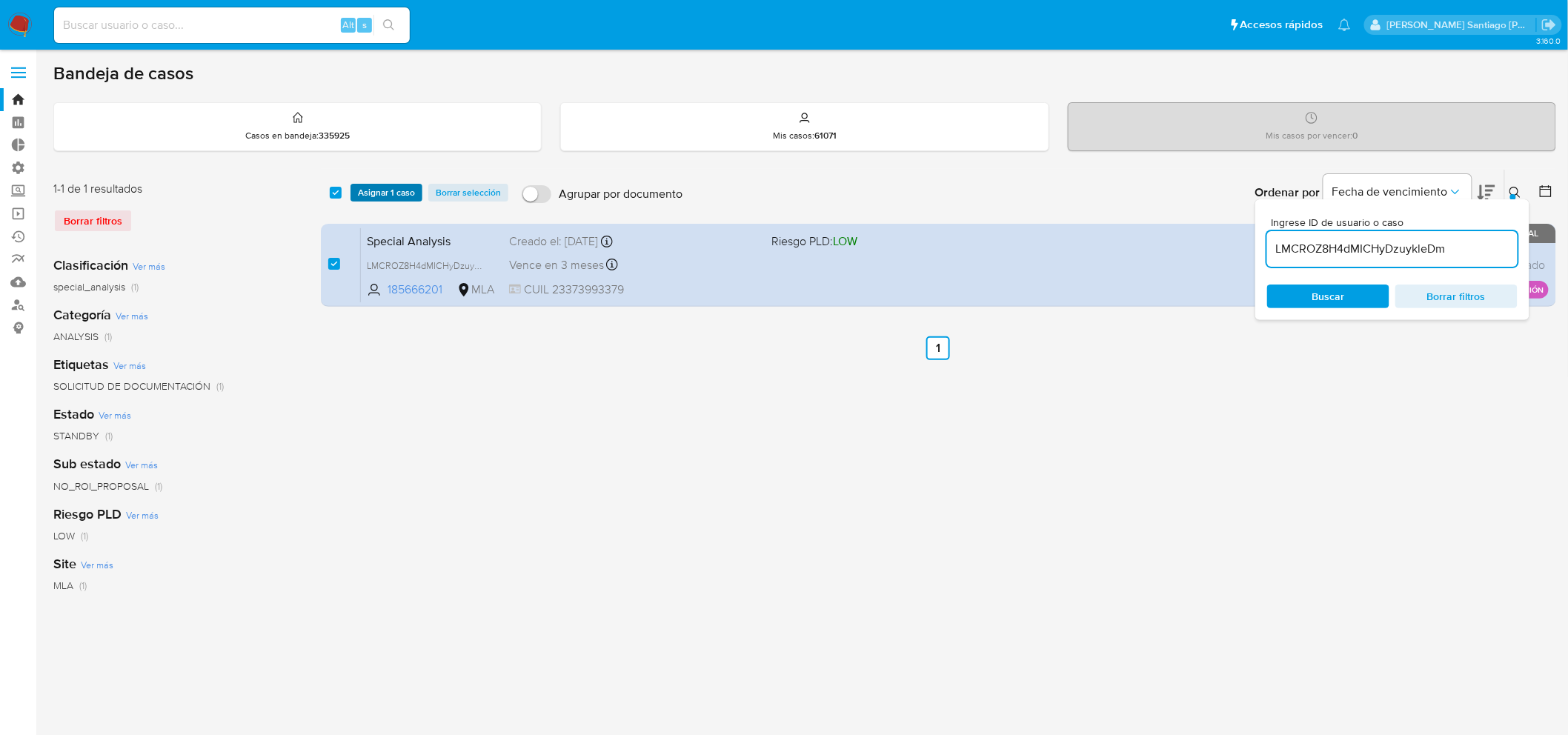
click at [383, 189] on span "Asignar 1 caso" at bounding box center [386, 192] width 57 height 14
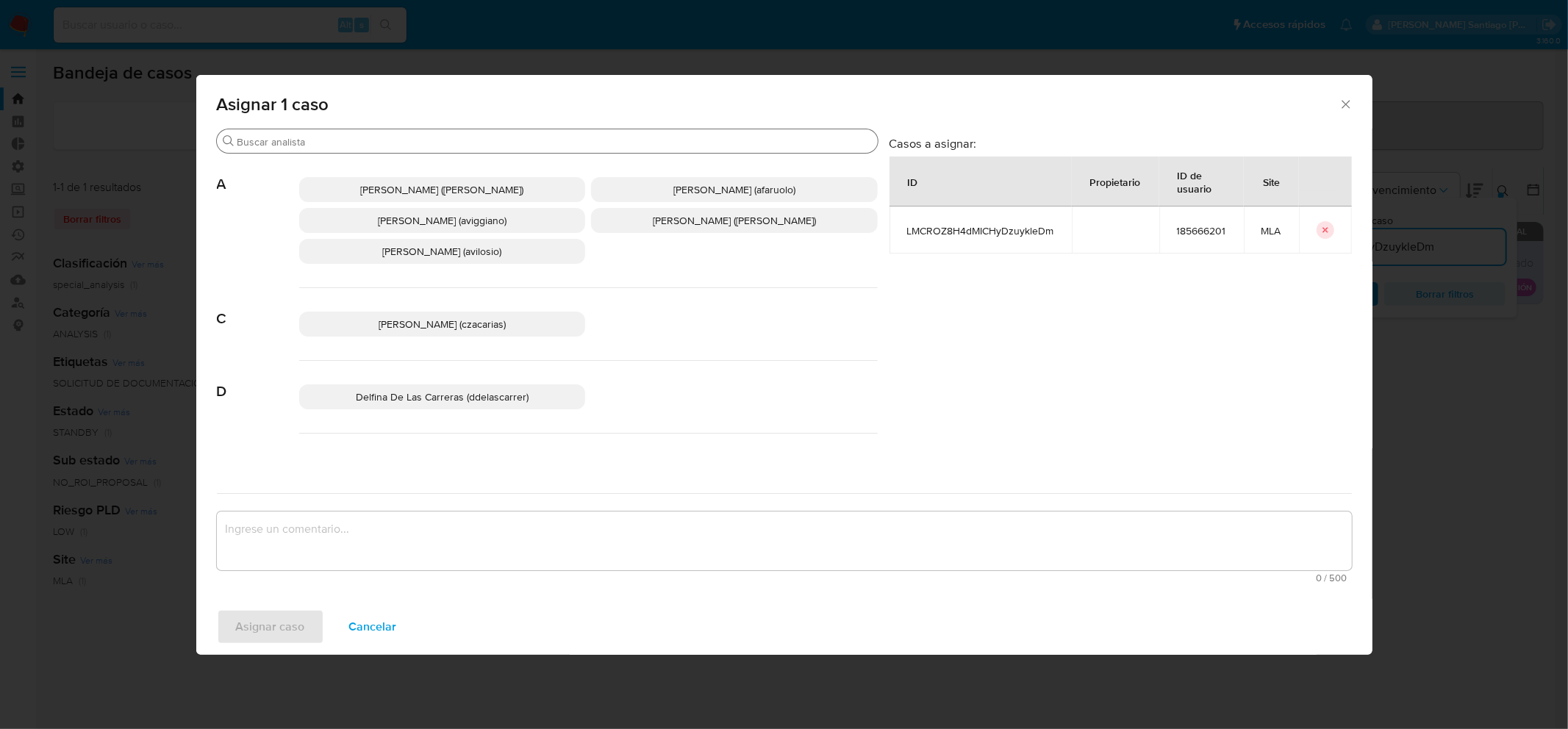
click at [367, 148] on div "Buscar" at bounding box center [547, 141] width 661 height 24
click at [367, 143] on input "Buscar" at bounding box center [554, 142] width 634 height 13
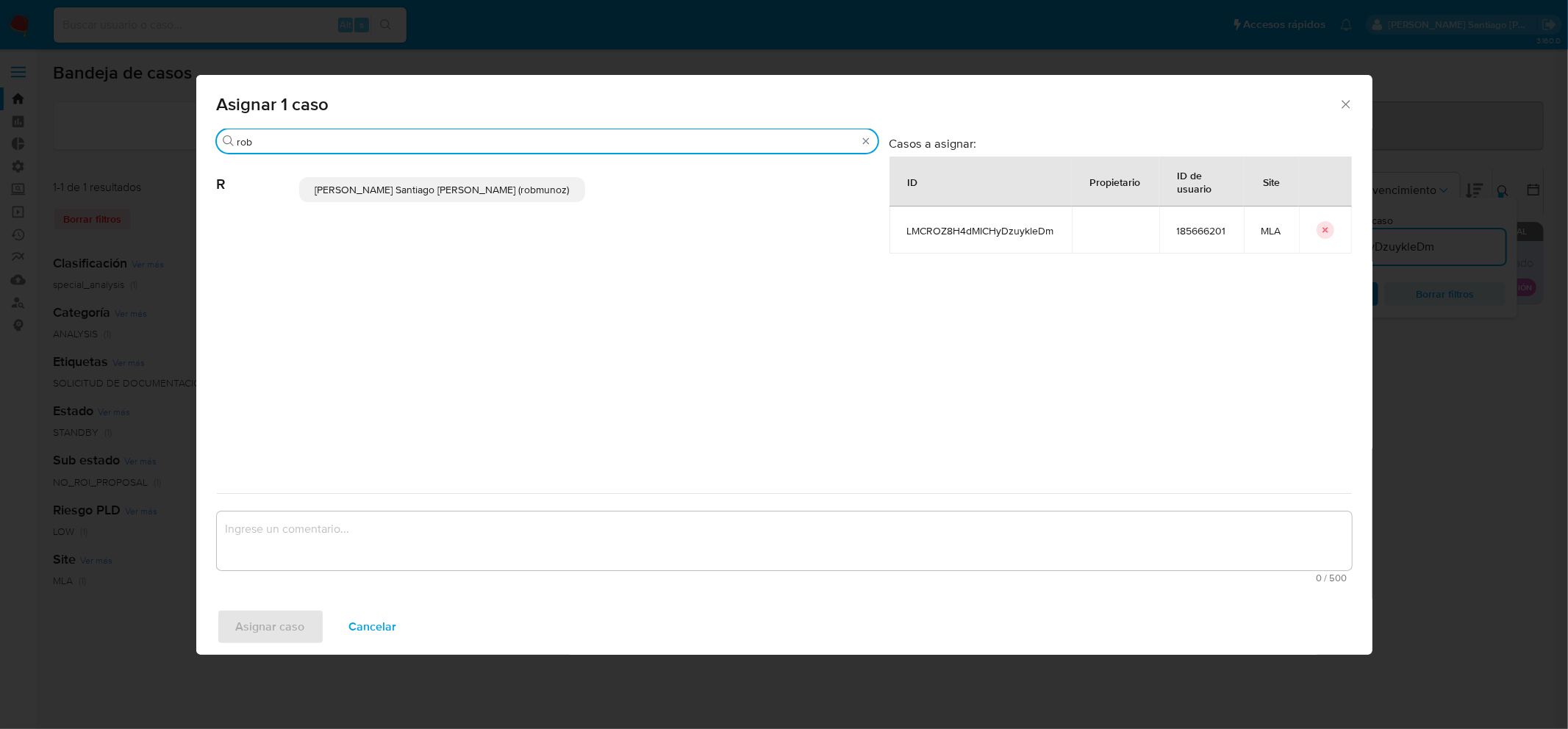
type input "rob"
click at [414, 178] on p "Roberto Santiago Munoz (robmunoz)" at bounding box center [442, 189] width 287 height 25
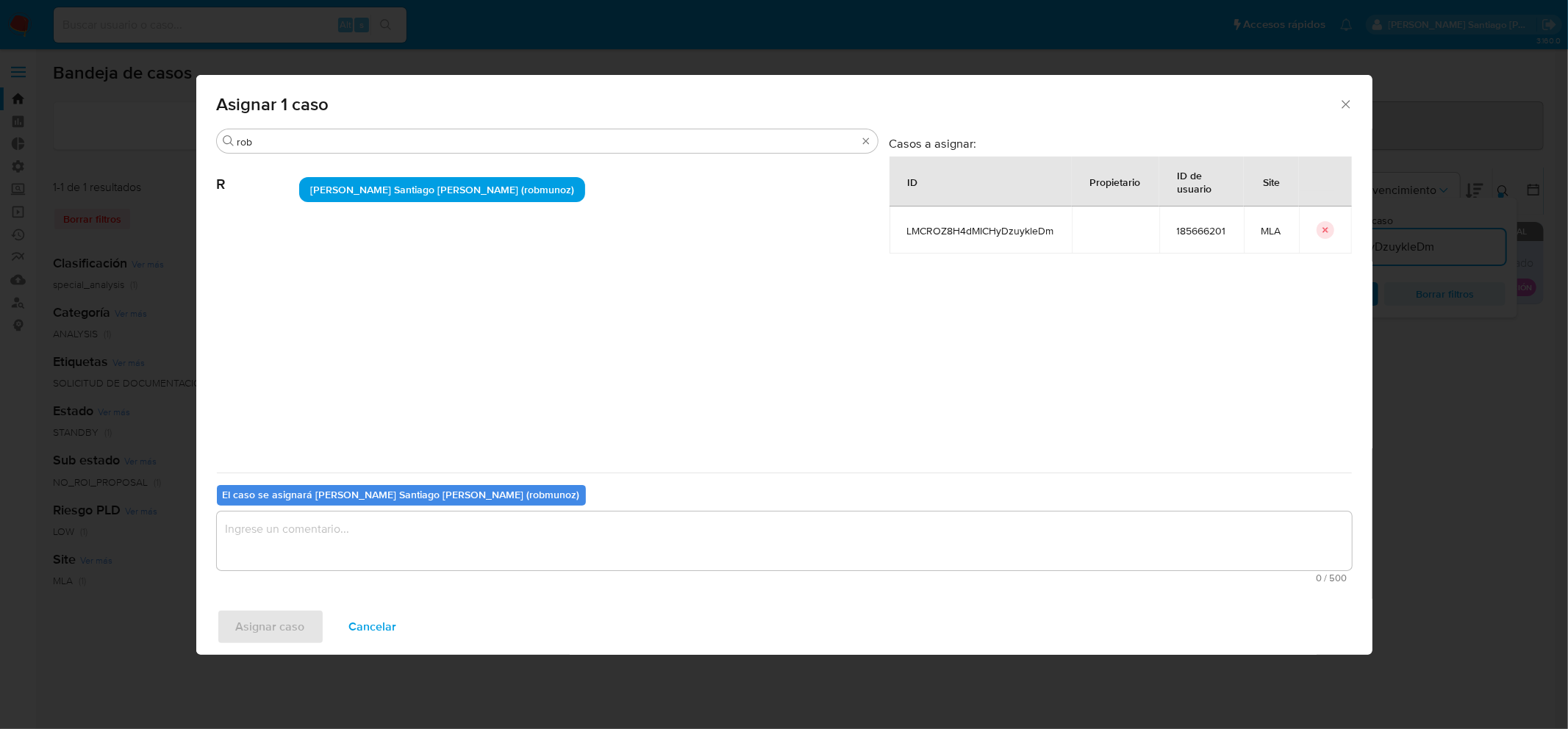
click at [419, 188] on span "Roberto Santiago Munoz (robmunoz)" at bounding box center [442, 188] width 264 height 14
click at [464, 530] on textarea "assign-modal" at bounding box center [784, 541] width 1135 height 59
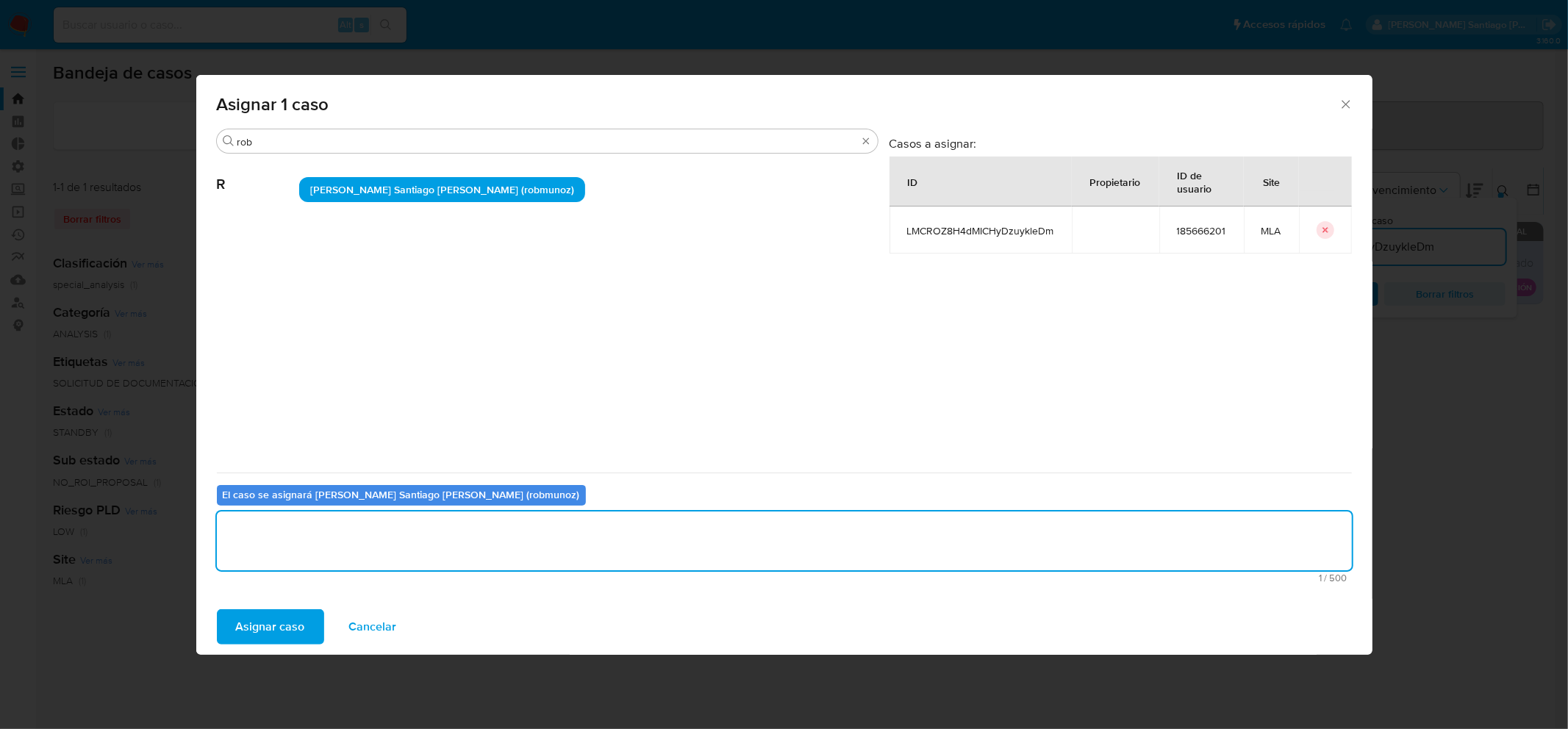
click at [266, 626] on span "Asignar caso" at bounding box center [270, 627] width 69 height 32
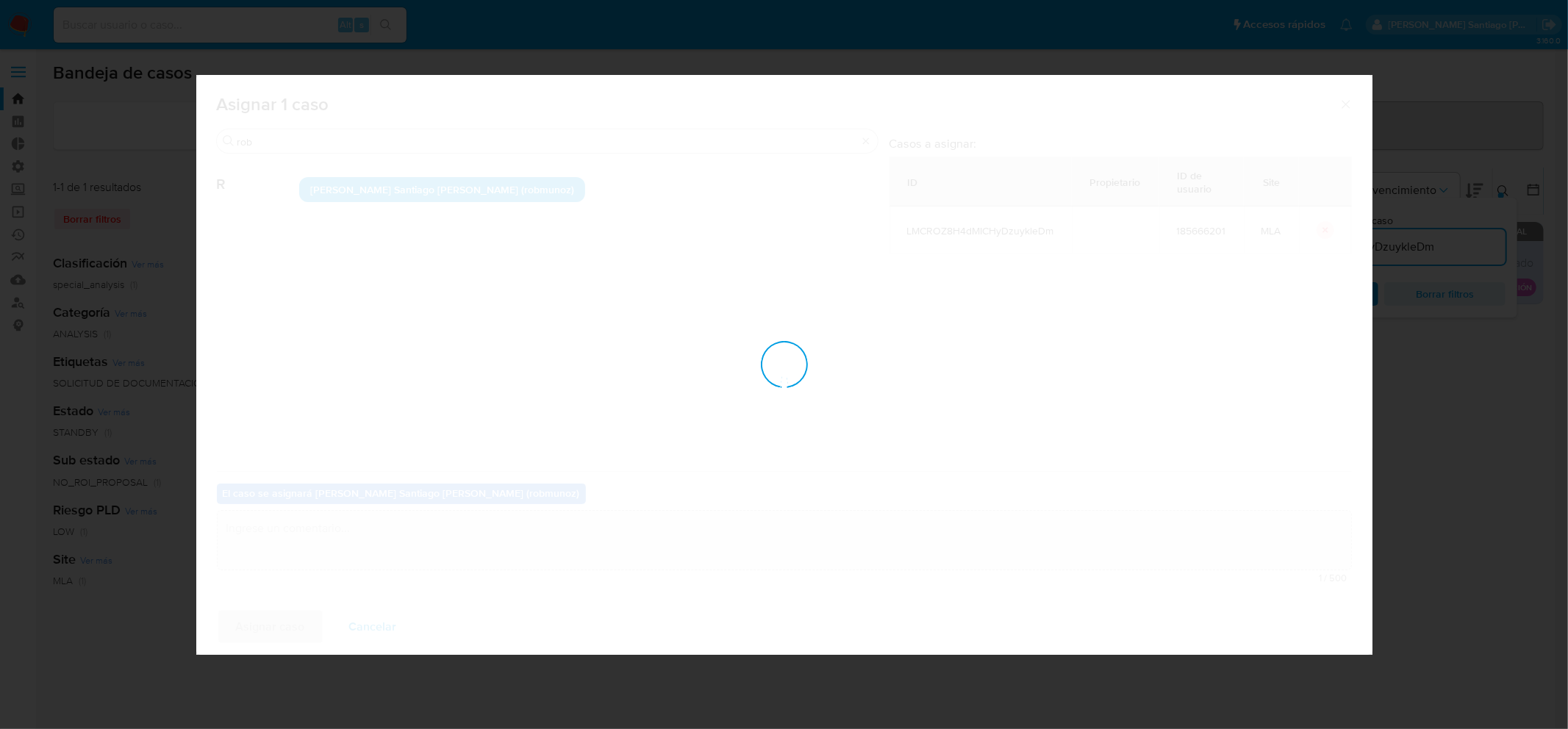
checkbox input "false"
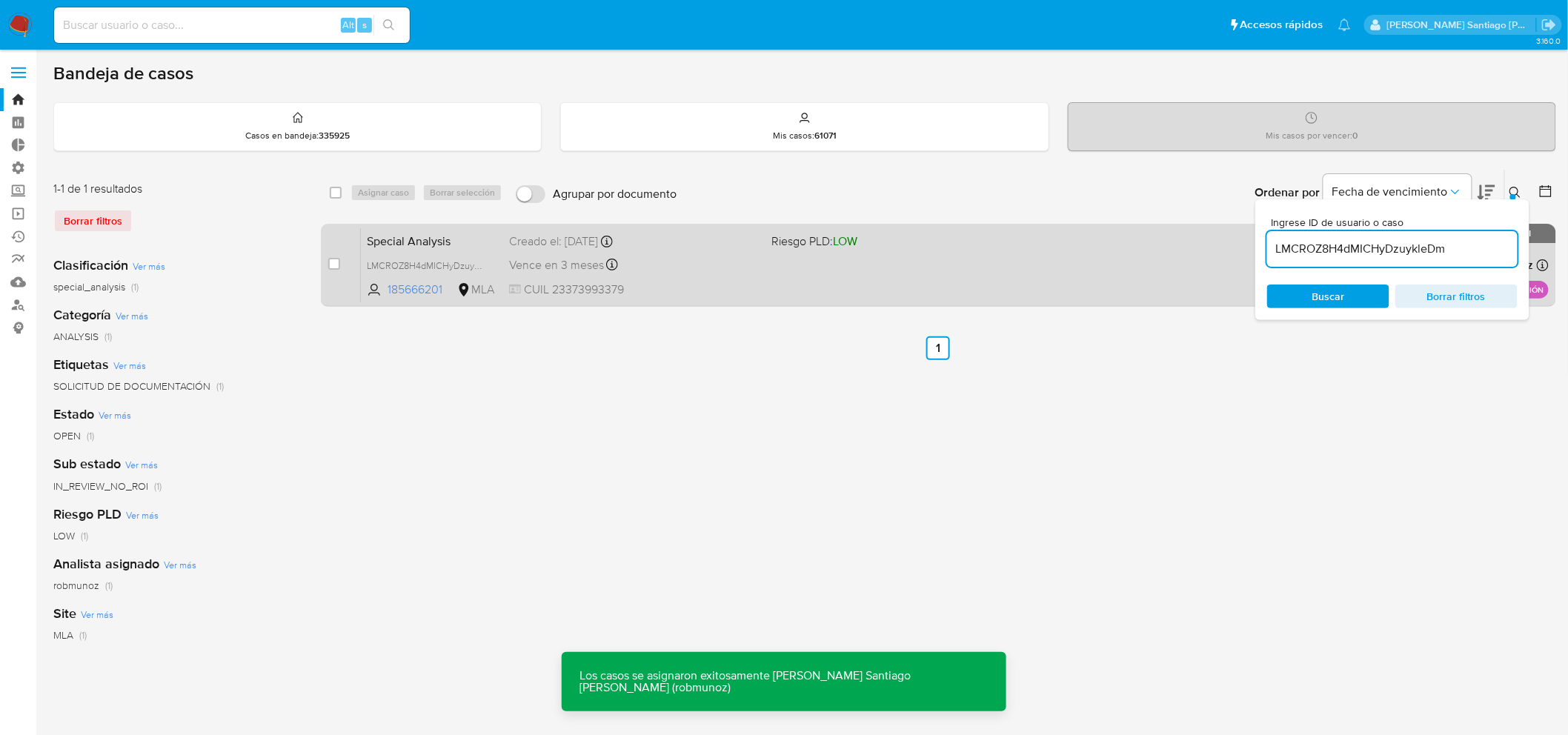
click at [803, 275] on div "Special Analysis LMCROZ8H4dMICHyDzuykleDm 185666201 MLA Riesgo PLD: LOW Creado …" at bounding box center [955, 265] width 1188 height 75
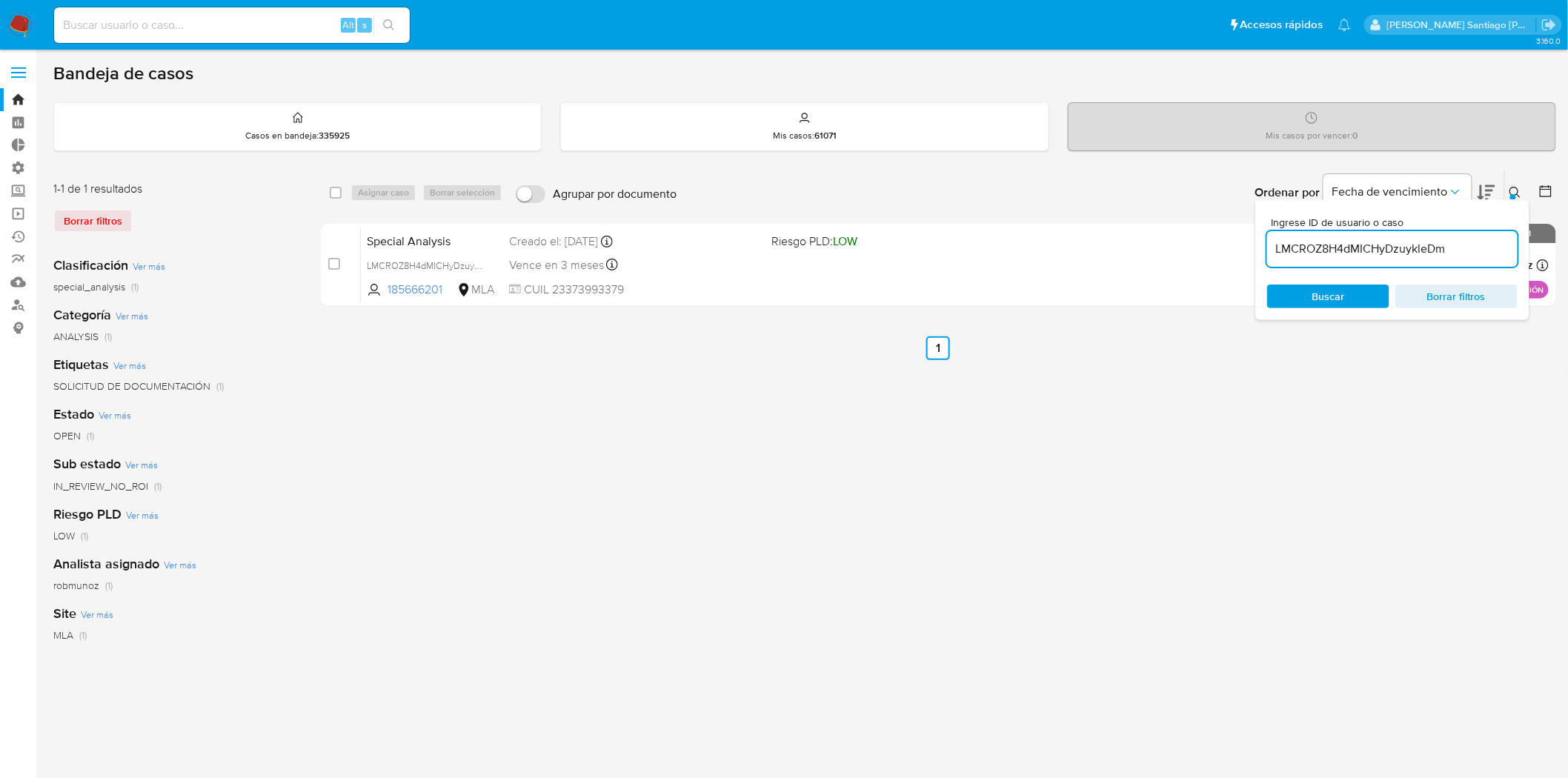
click at [194, 24] on input at bounding box center [231, 25] width 356 height 19
paste input "fdSLc8Hj2f6XZbdMo3fFP0yE"
type input "fdSLc8Hj2f6XZbdMo3fFP0yE"
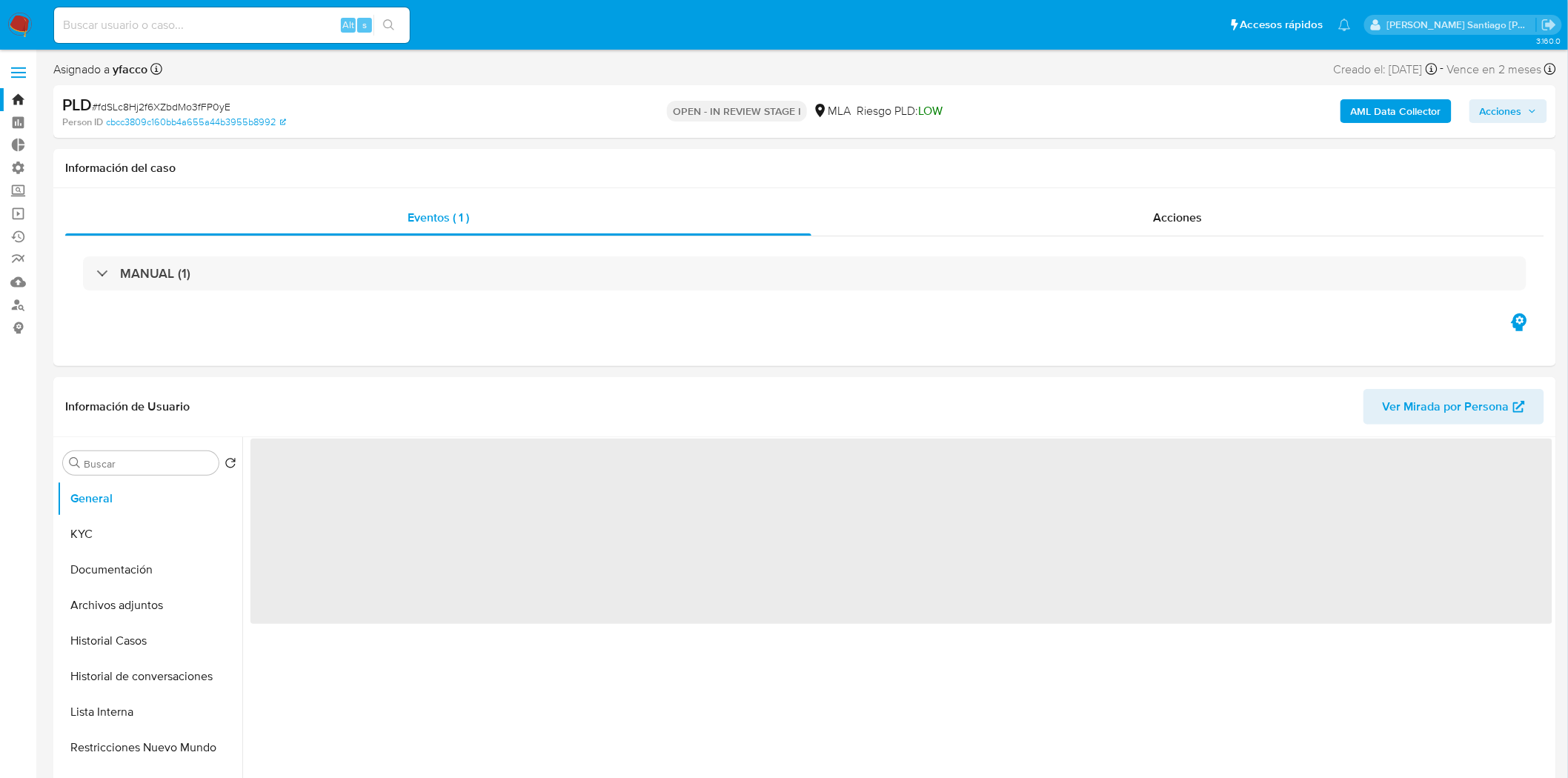
select select "10"
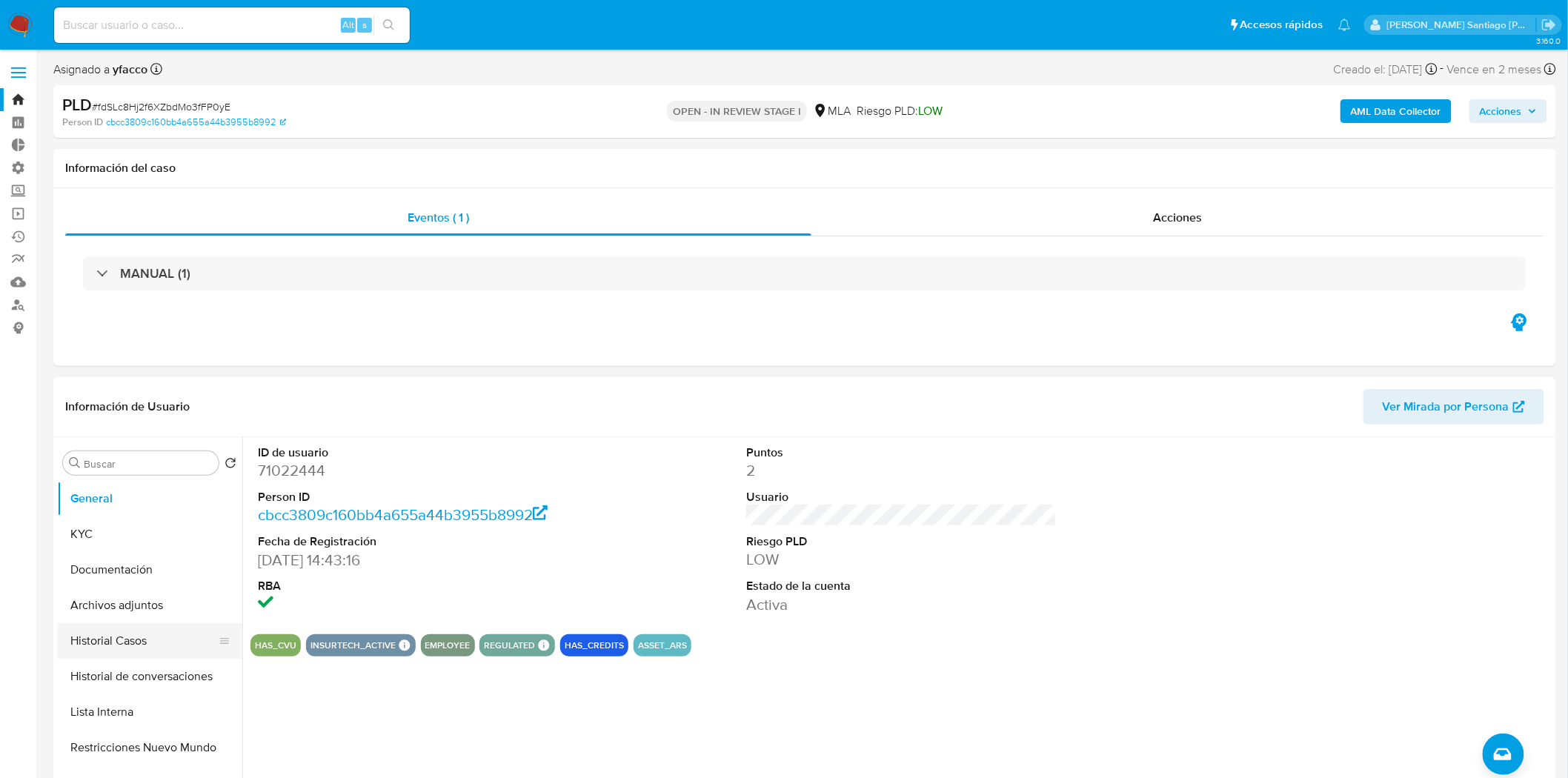
click at [159, 634] on button "Historial Casos" at bounding box center [143, 640] width 174 height 35
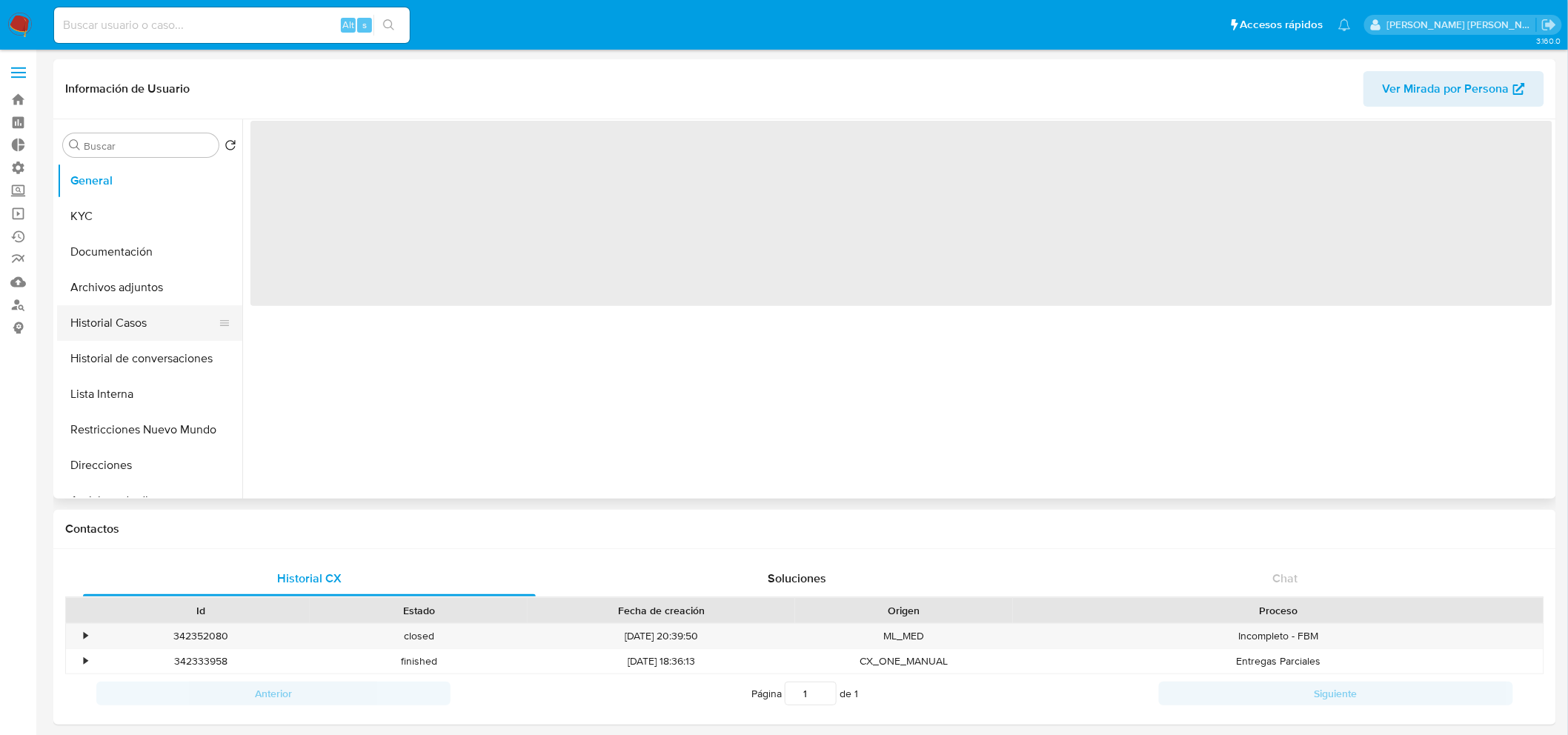
click at [149, 329] on button "Historial Casos" at bounding box center [143, 322] width 174 height 36
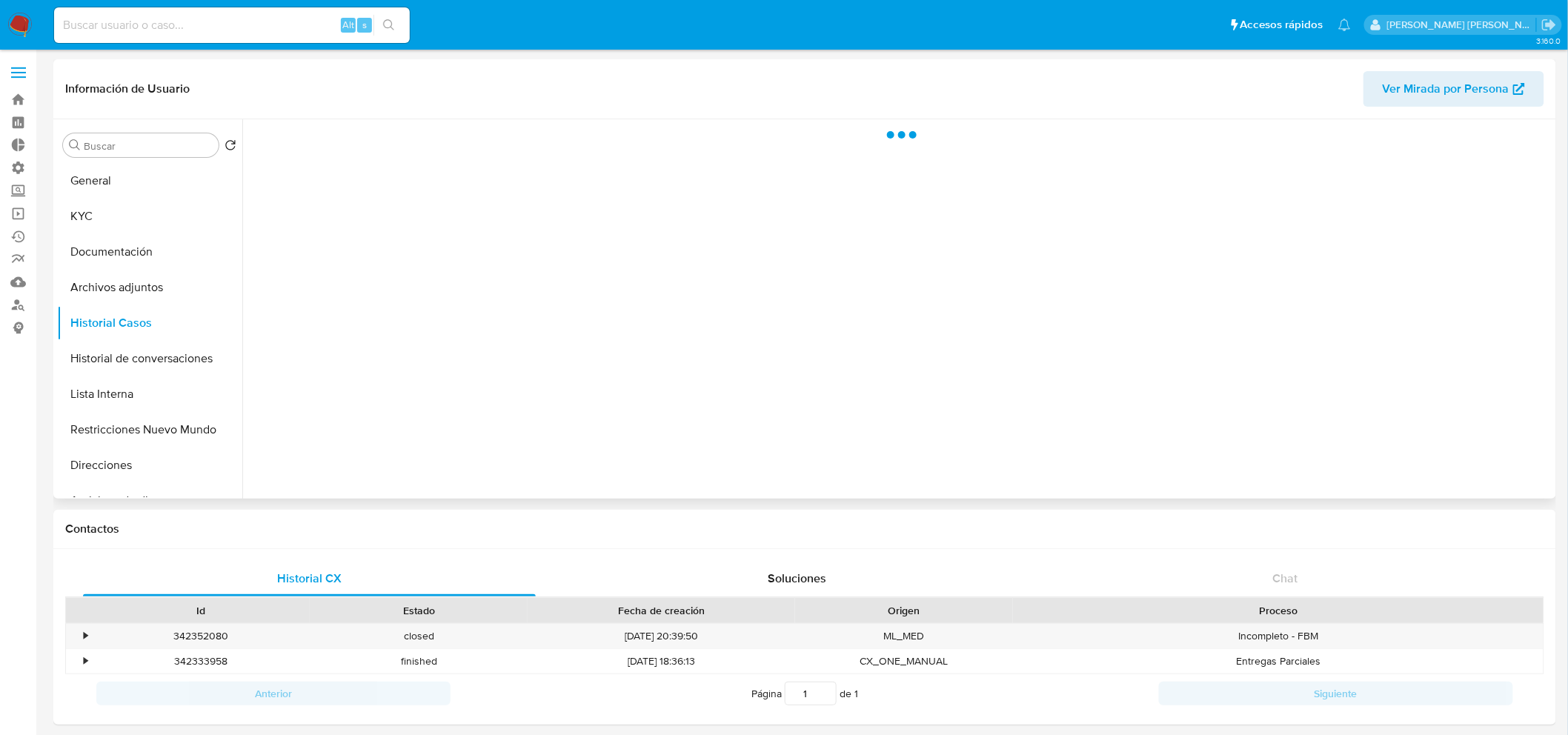
select select "10"
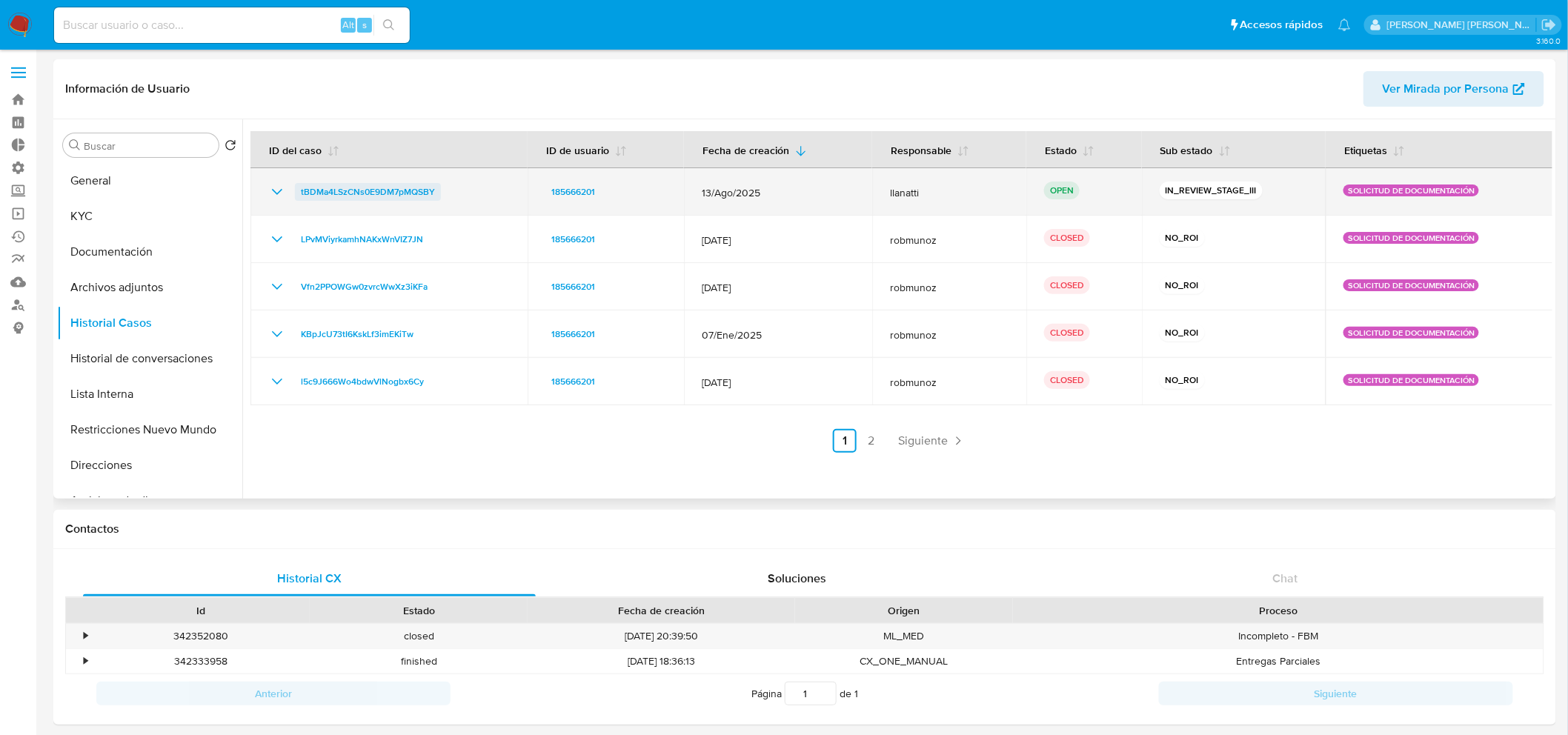
click at [345, 183] on span "tBDMa4LSzCNs0E9DM7pMQSBY" at bounding box center [368, 192] width 134 height 18
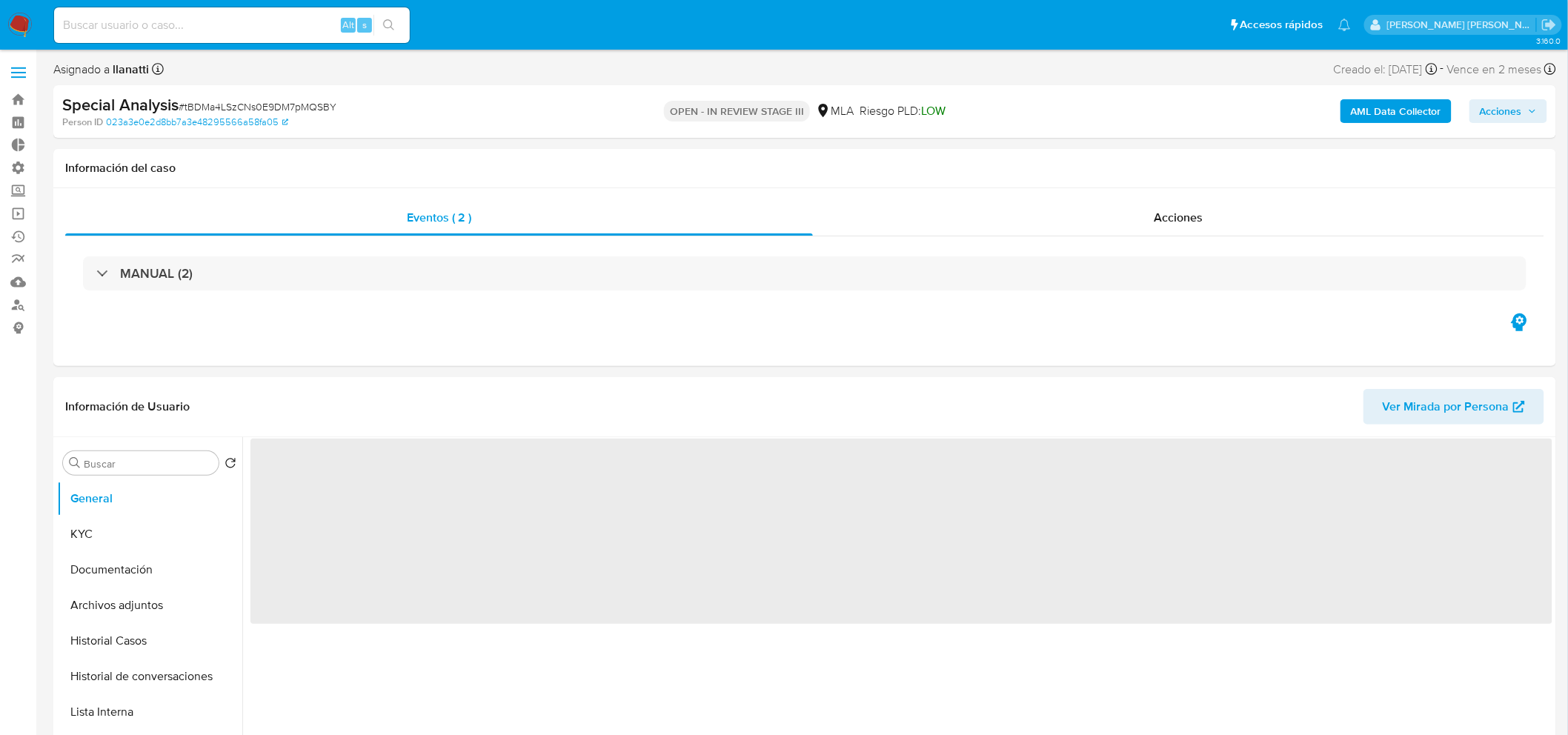
click at [1515, 112] on span "Acciones" at bounding box center [1501, 110] width 42 height 24
select select "10"
click at [1509, 109] on span "Acciones" at bounding box center [1501, 110] width 42 height 24
select select "10"
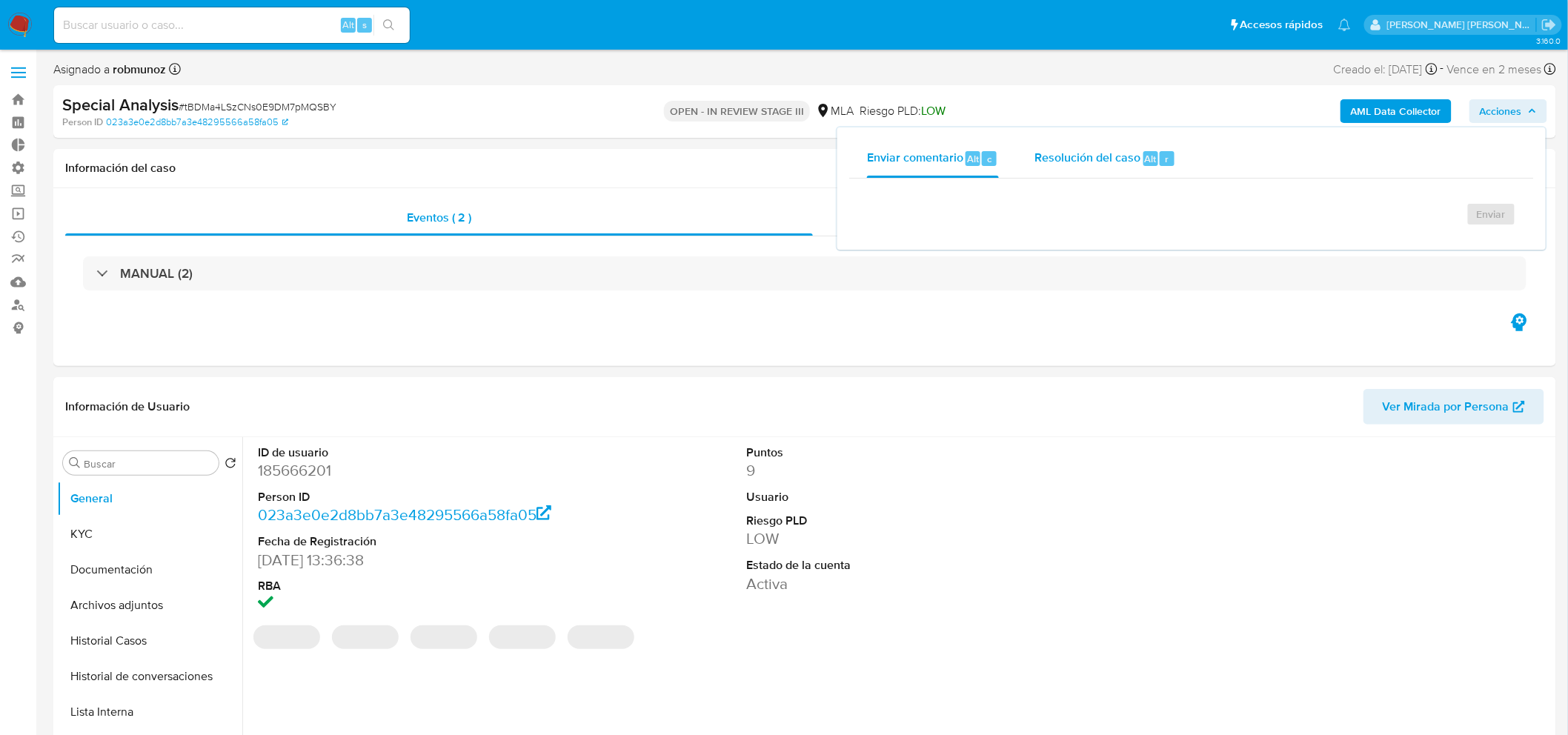
click at [1107, 168] on div "Resolución del caso Alt r" at bounding box center [1105, 158] width 141 height 38
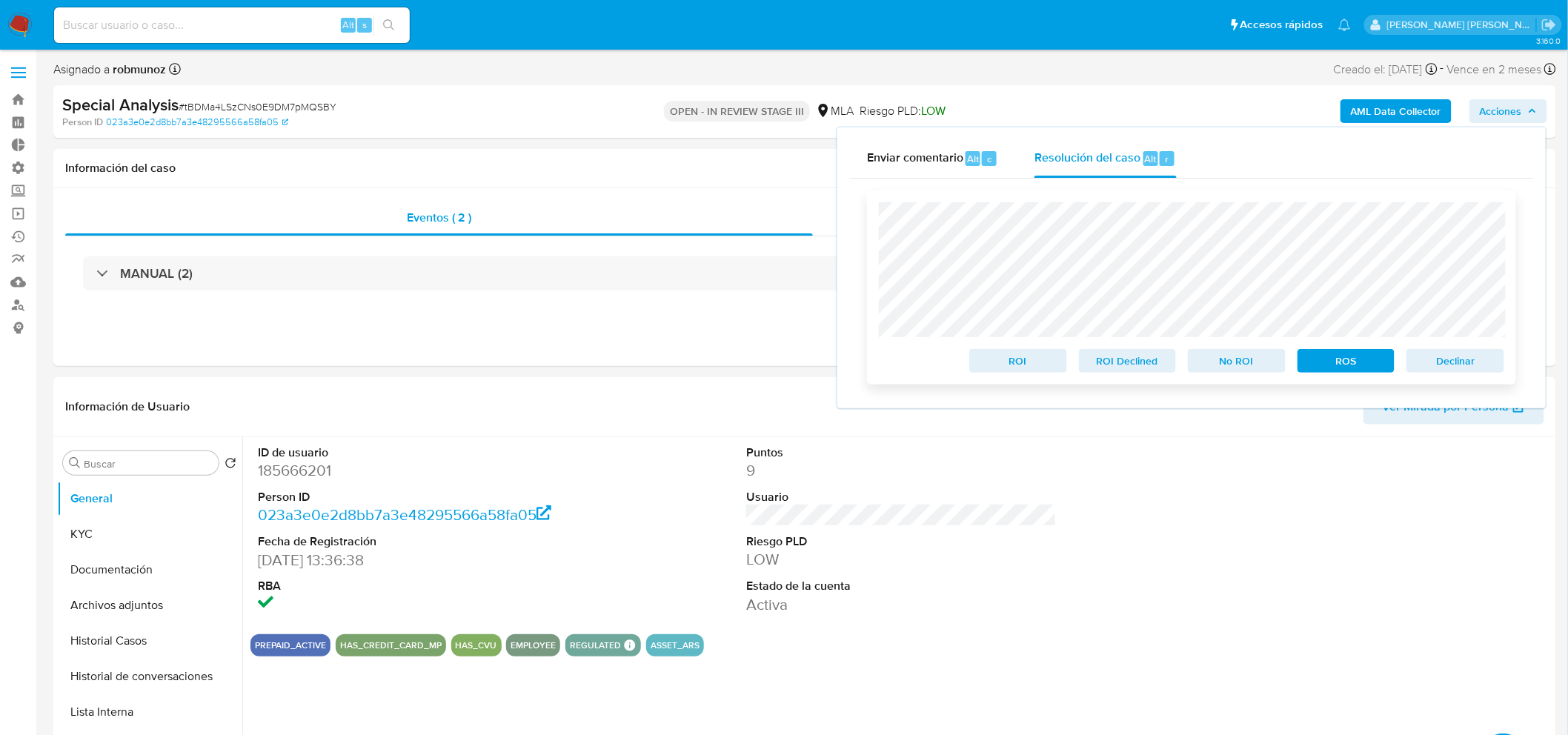
click at [1234, 366] on span "No ROI" at bounding box center [1237, 361] width 77 height 21
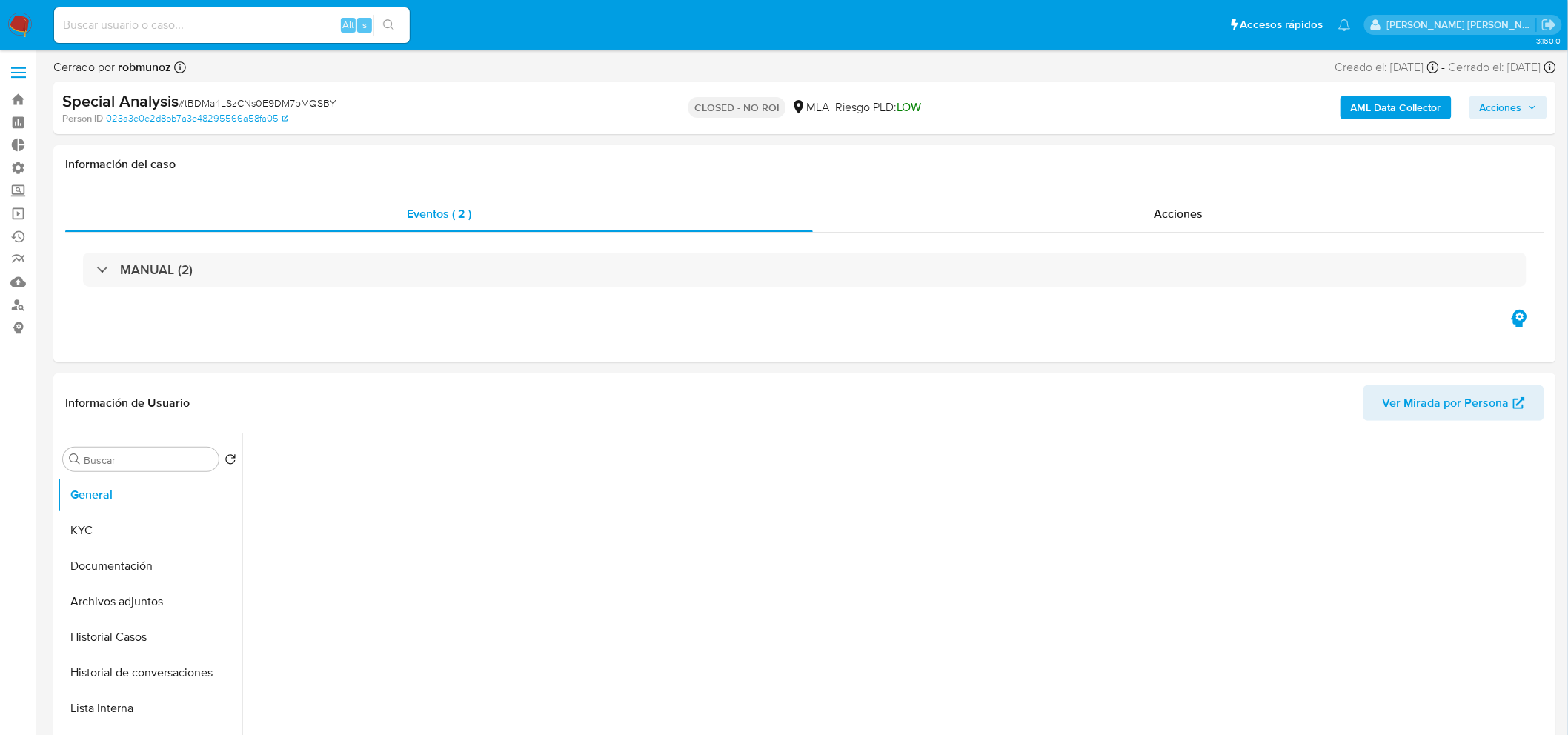
select select "10"
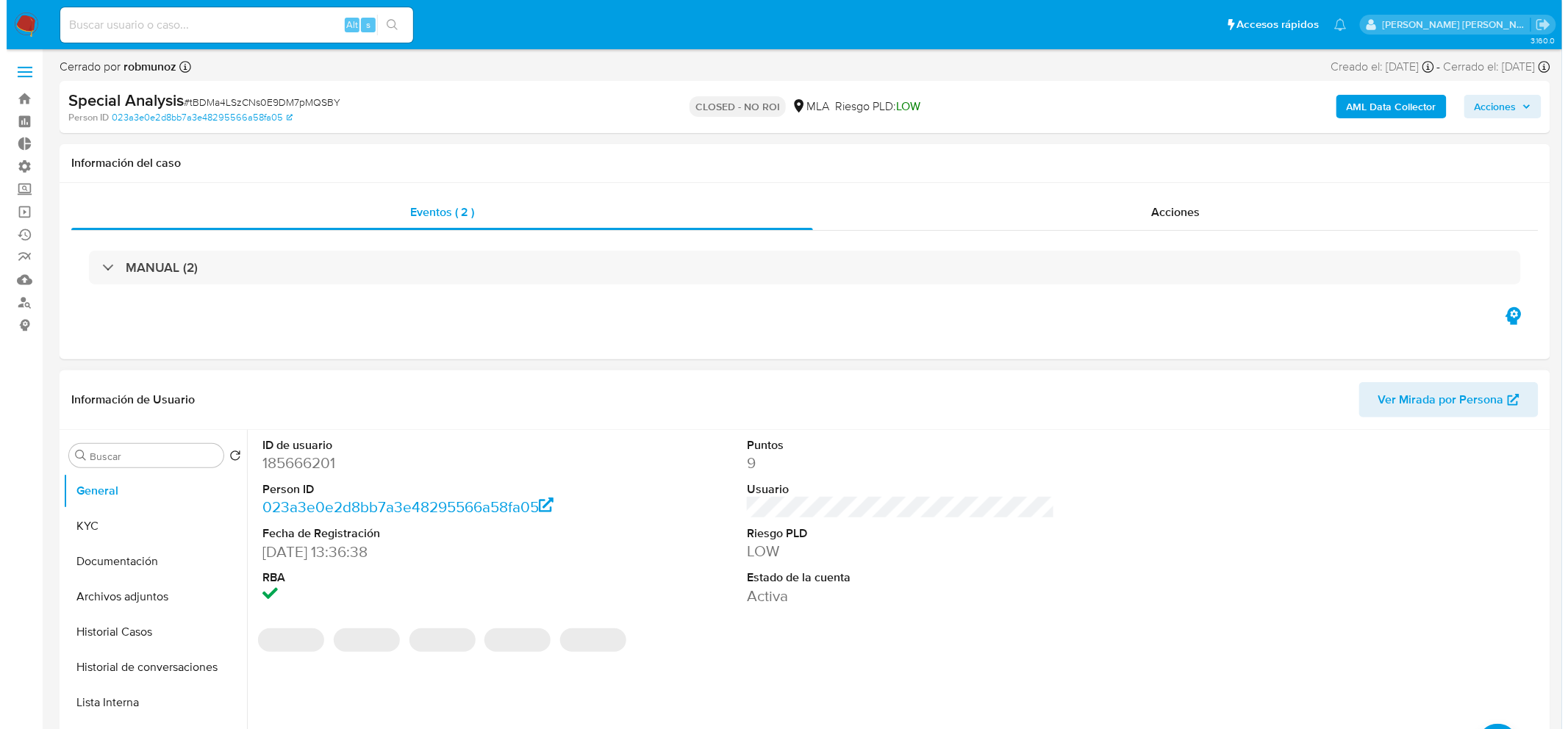
scroll to position [163, 0]
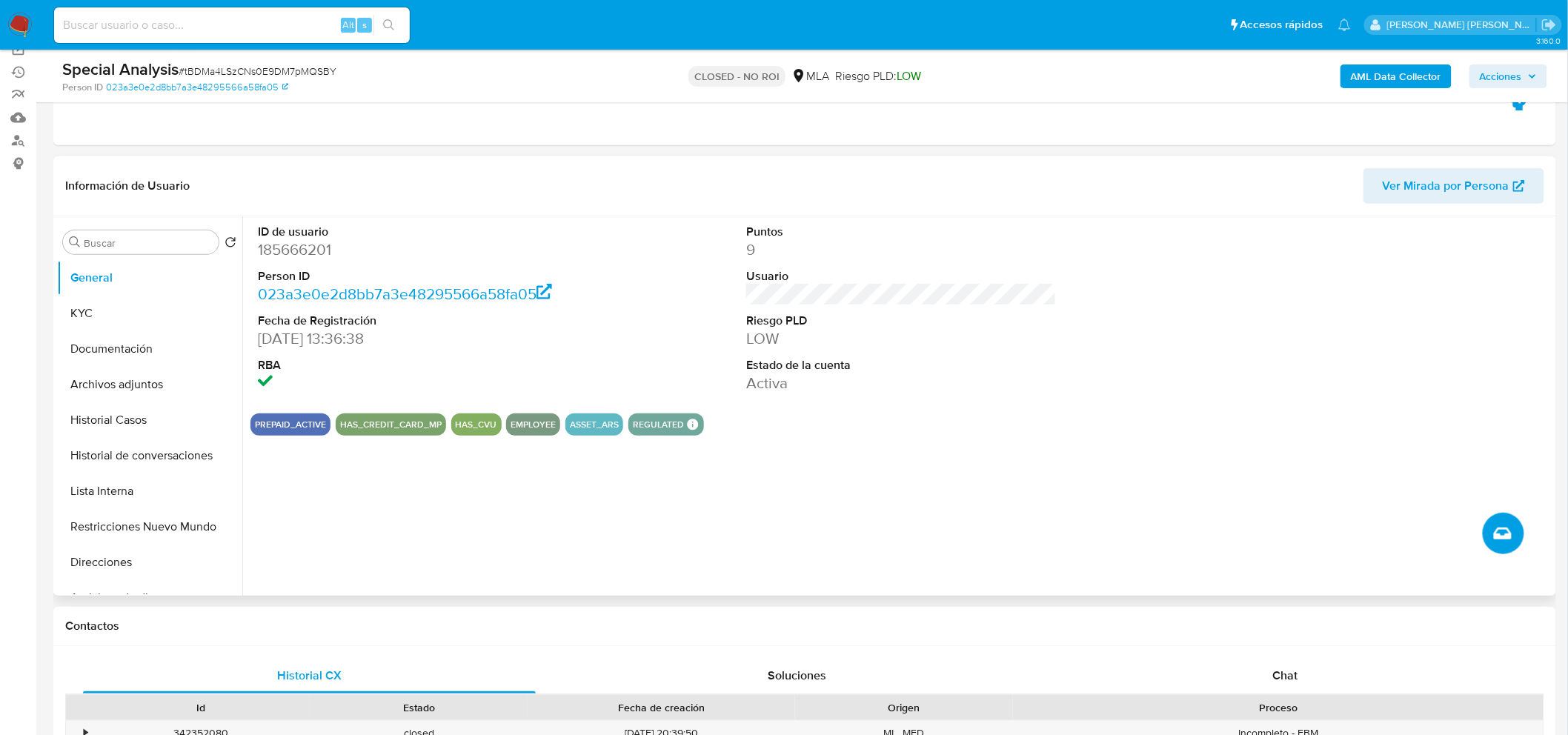
click at [1497, 531] on icon "Crear caso manual" at bounding box center [1503, 533] width 18 height 18
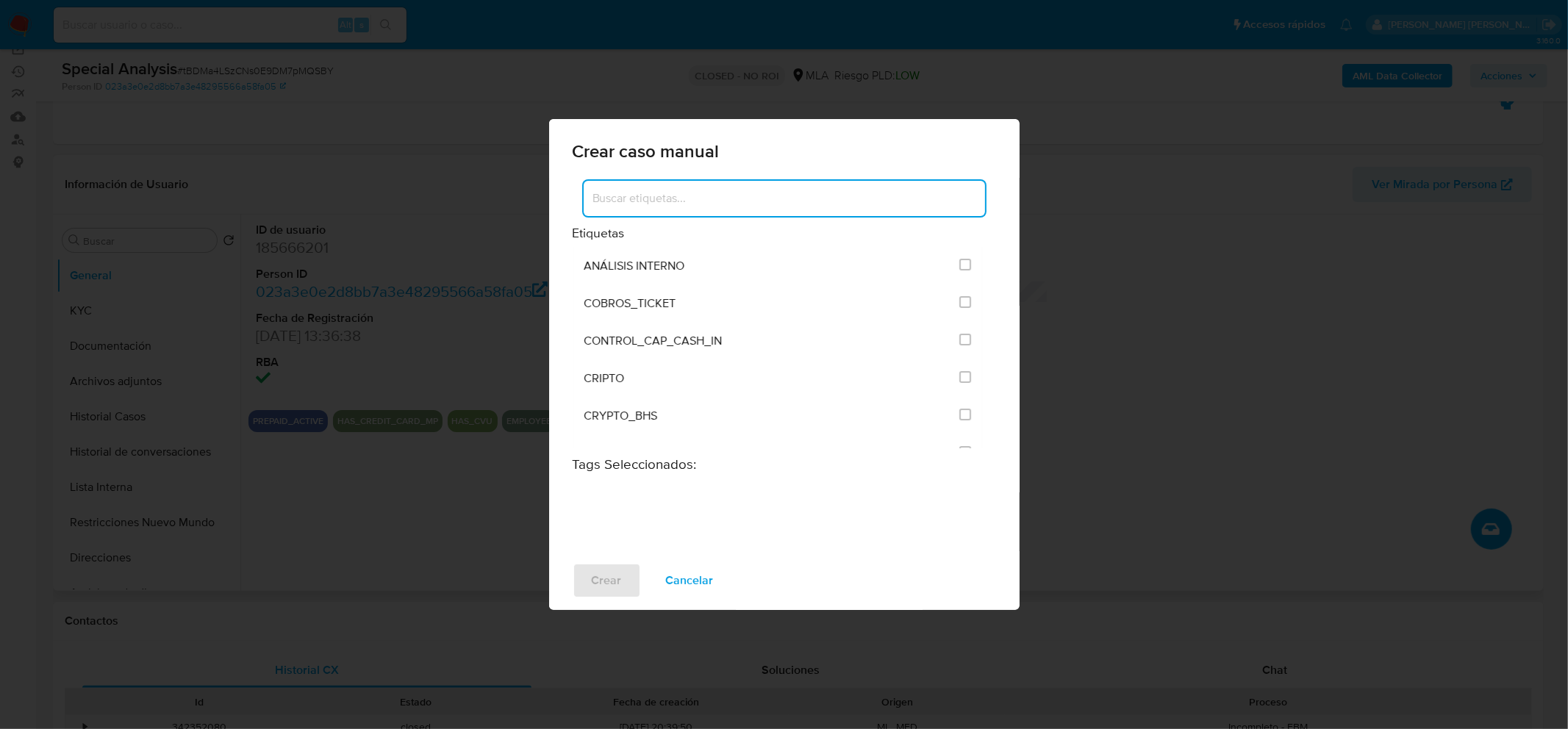
click at [718, 188] on input at bounding box center [784, 198] width 402 height 19
type input "soli"
click at [964, 299] on input "2677" at bounding box center [965, 302] width 11 height 11
checkbox input "true"
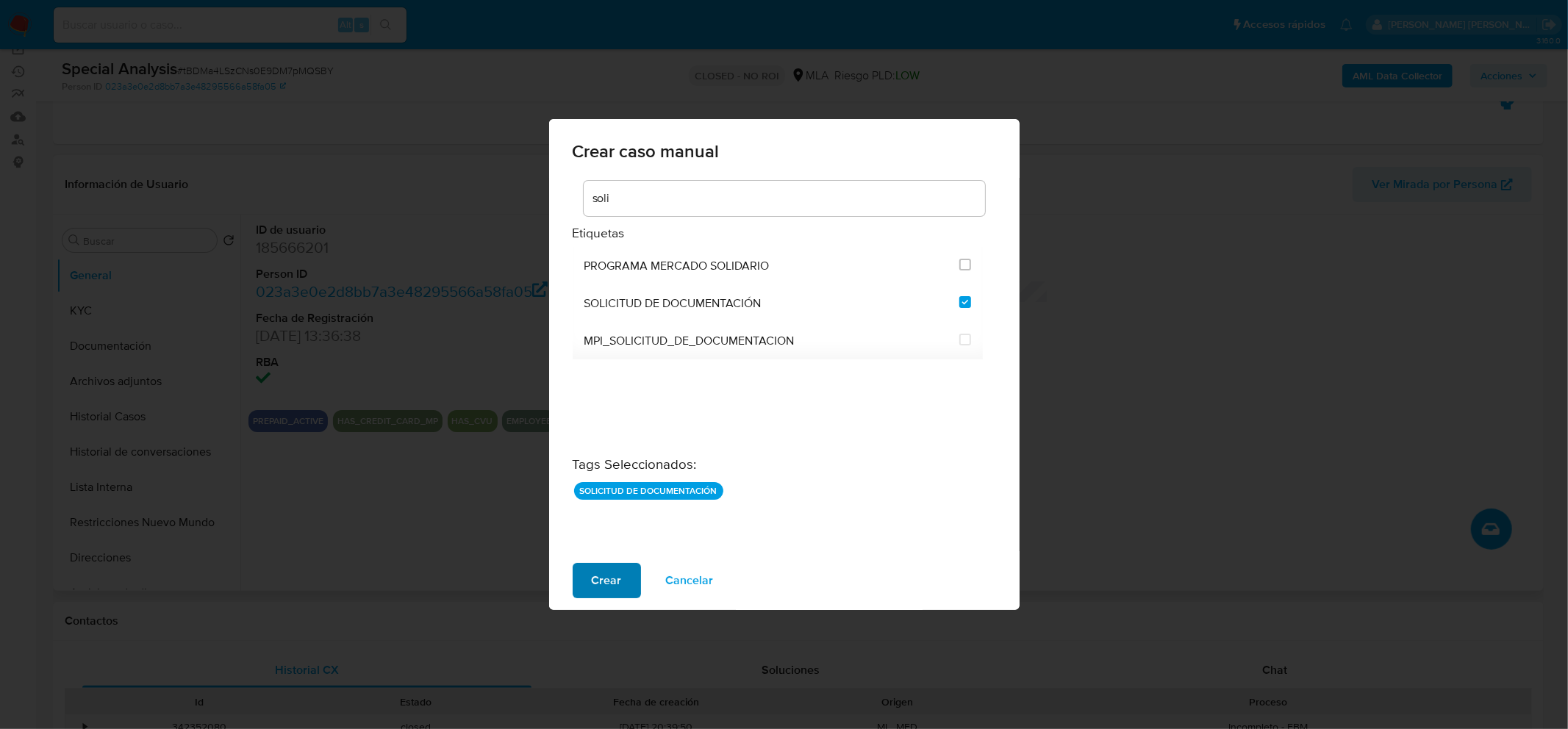
click at [593, 582] on span "Crear" at bounding box center [607, 581] width 30 height 32
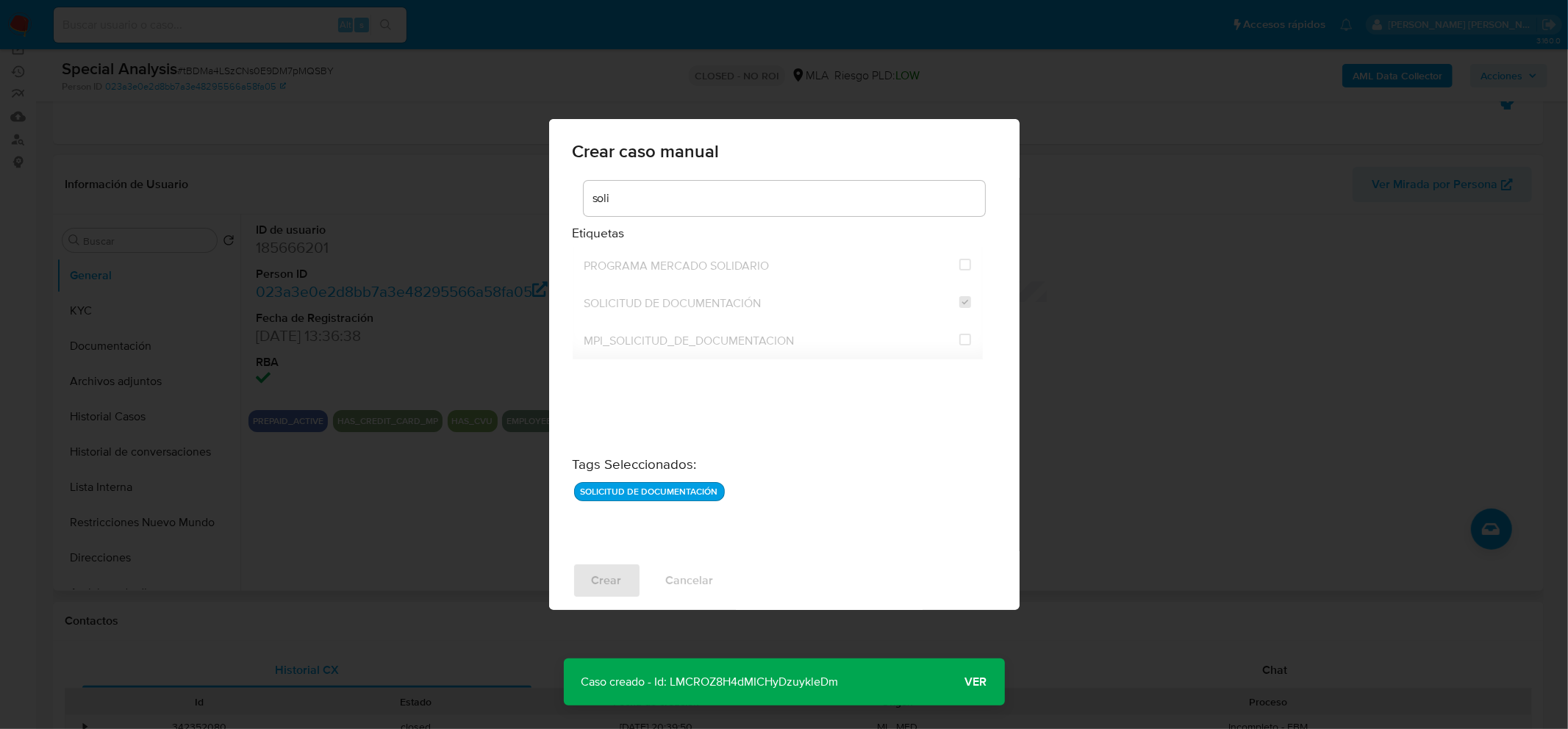
click at [971, 682] on span "Ver" at bounding box center [976, 682] width 22 height 0
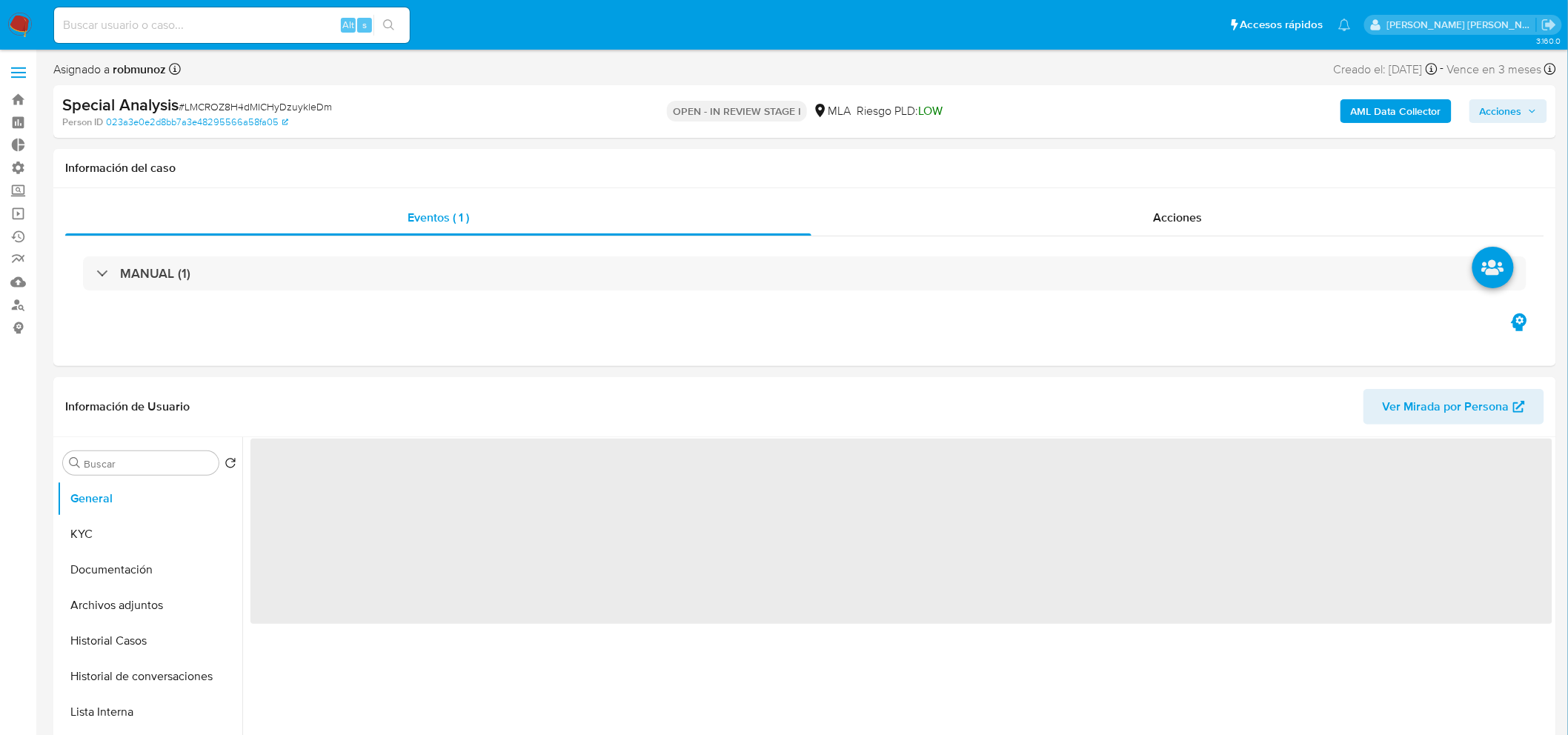
select select "10"
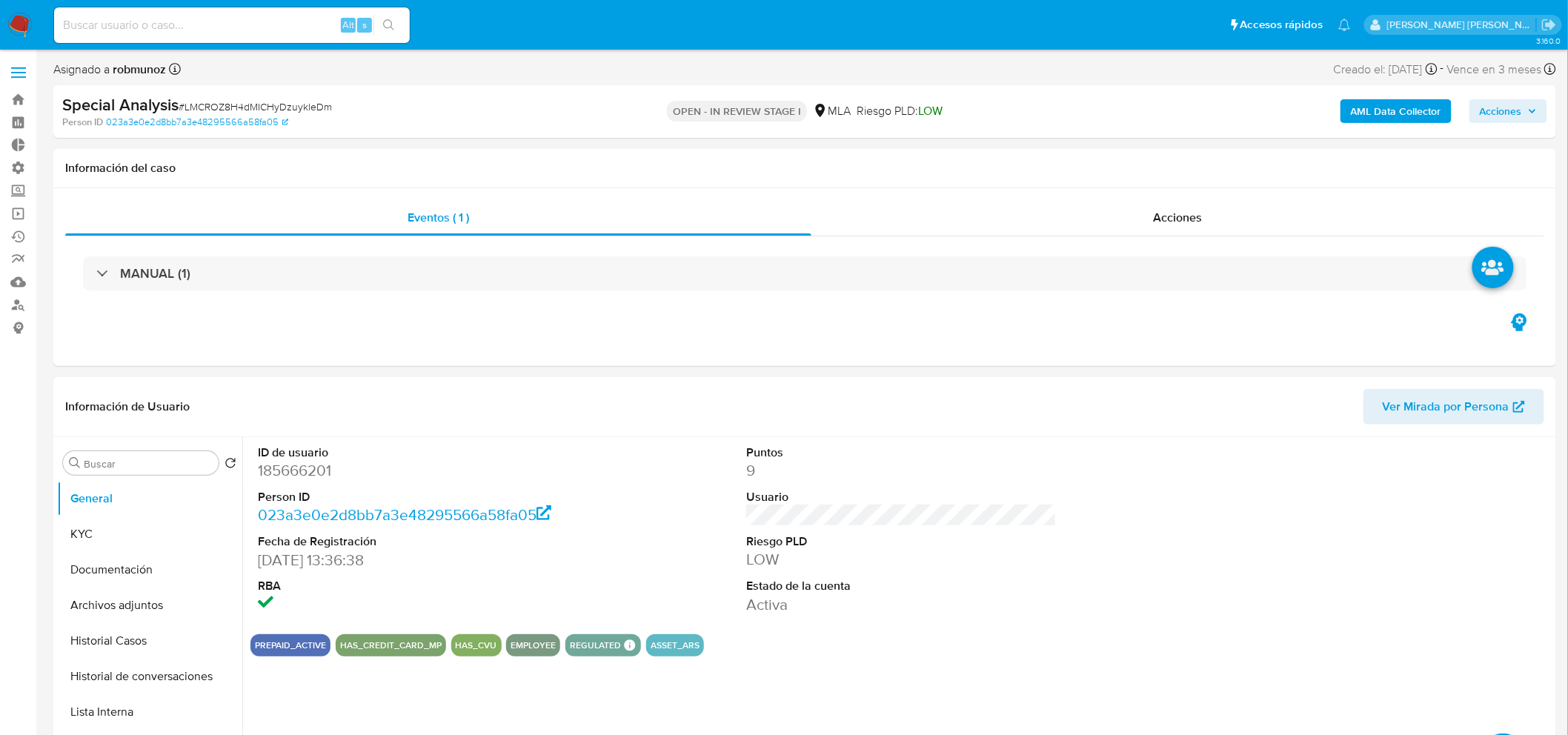
click at [1506, 107] on span "Acciones" at bounding box center [1501, 110] width 42 height 24
click at [1125, 152] on span "Resolución del caso" at bounding box center [1087, 158] width 106 height 17
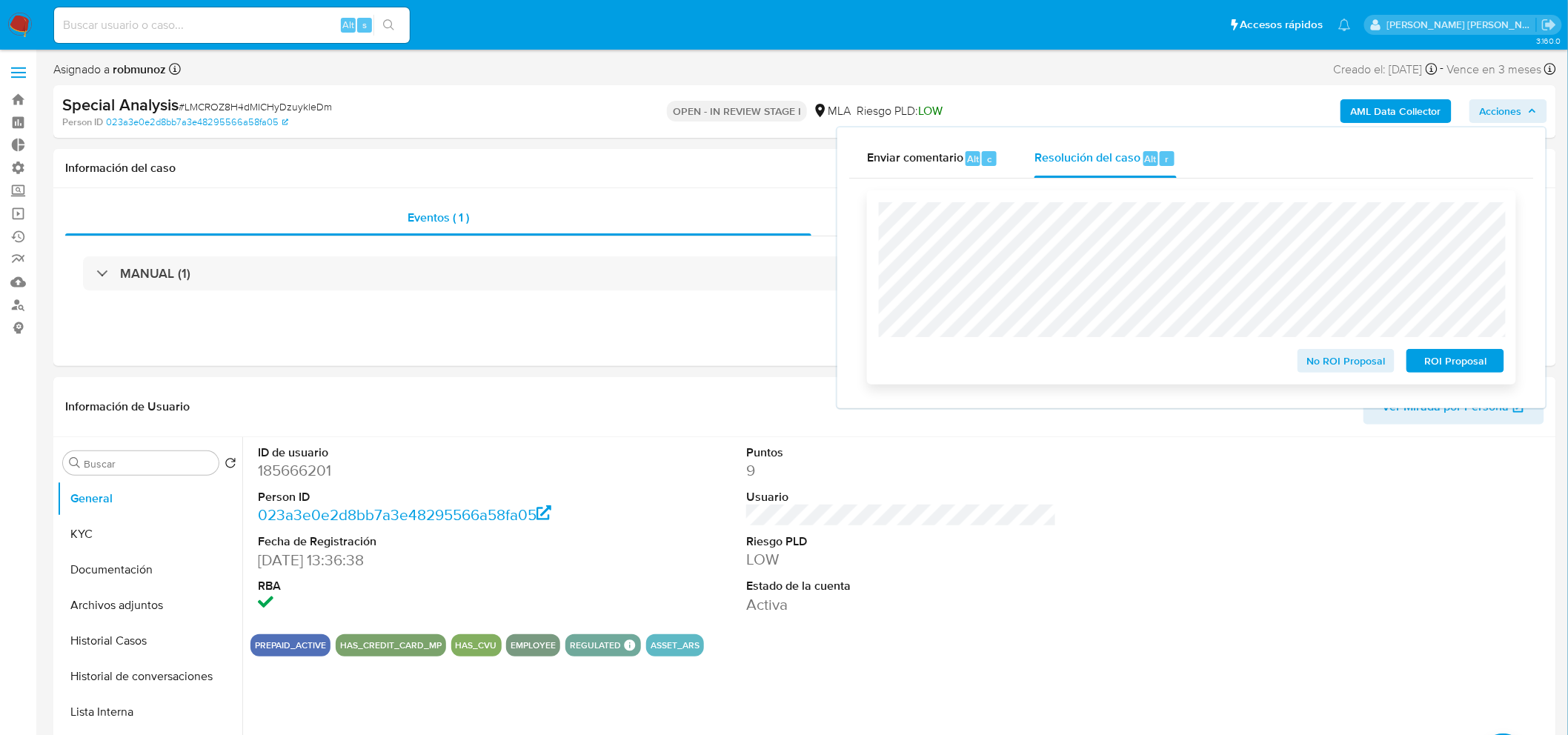
click at [1338, 361] on span "No ROI Proposal" at bounding box center [1346, 361] width 77 height 21
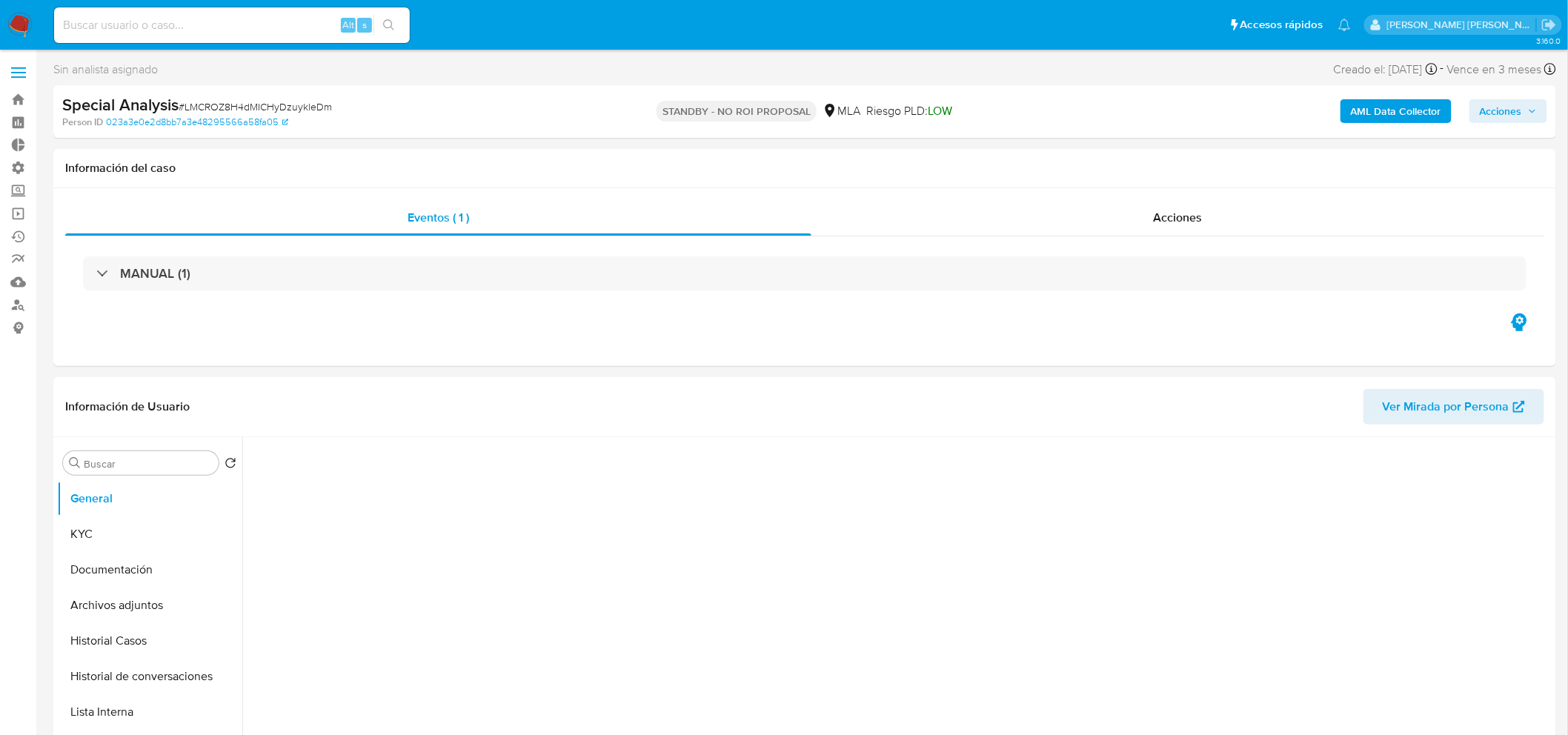
select select "10"
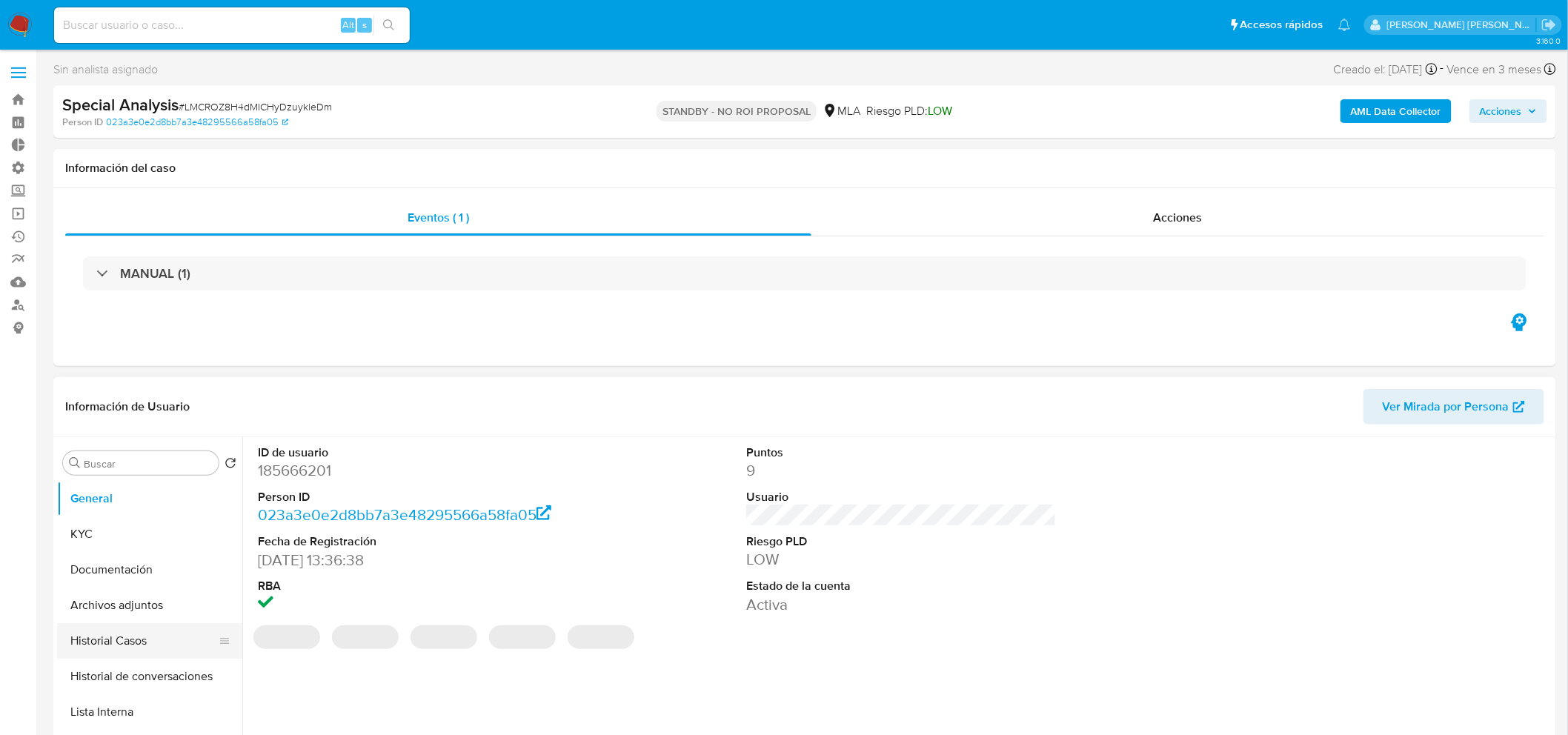
click at [130, 650] on button "Historial Casos" at bounding box center [143, 640] width 174 height 36
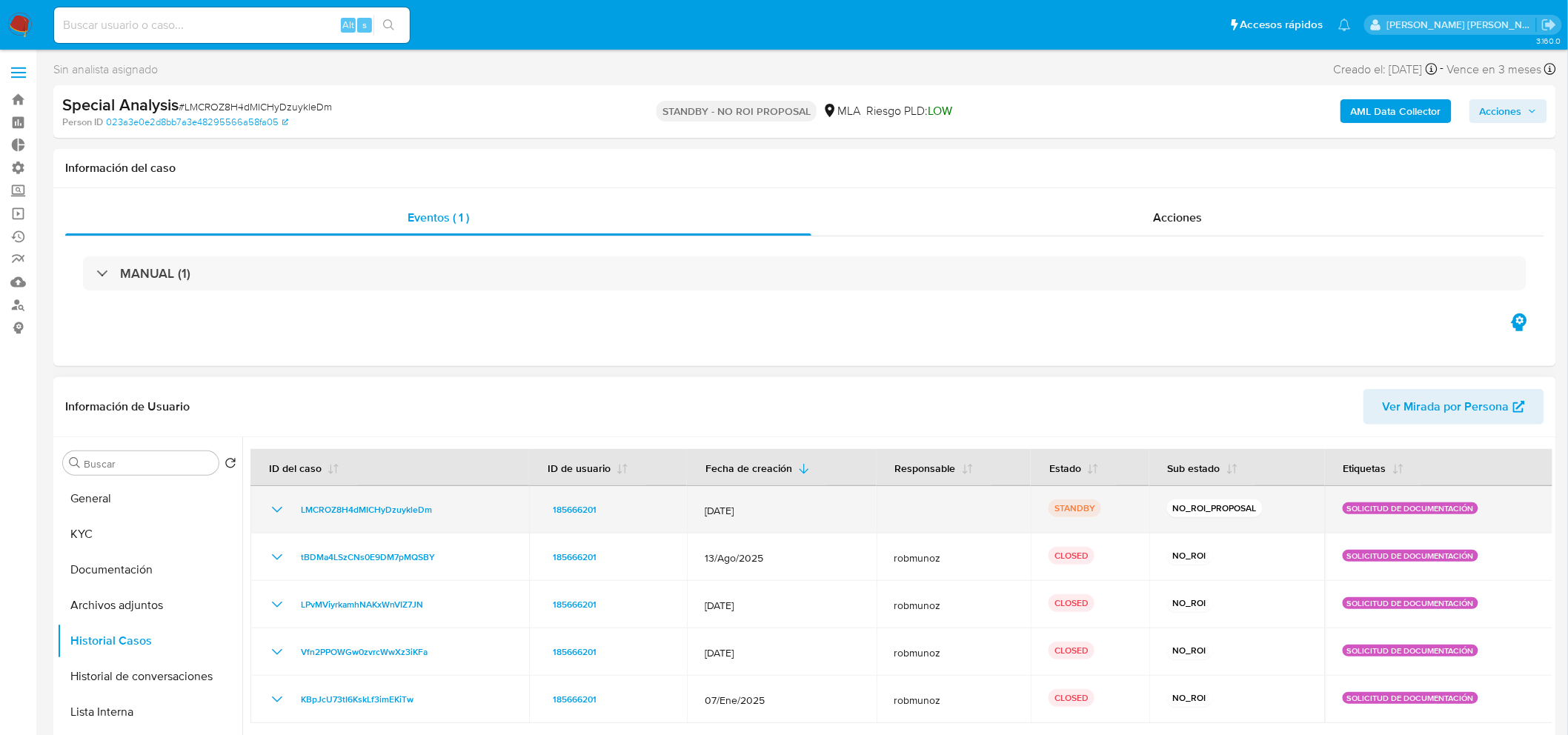
drag, startPoint x: 1291, startPoint y: 509, endPoint x: 1129, endPoint y: 518, distance: 162.2
click at [1129, 518] on tr "LMCROZ8H4dMICHyDzuykleDm 185666201 [DATE] STANDBY NO_ROI_PROPOSAL SOLICITUD DE …" at bounding box center [902, 510] width 1303 height 47
click at [368, 506] on span "LMCROZ8H4dMICHyDzuykleDm" at bounding box center [366, 510] width 131 height 18
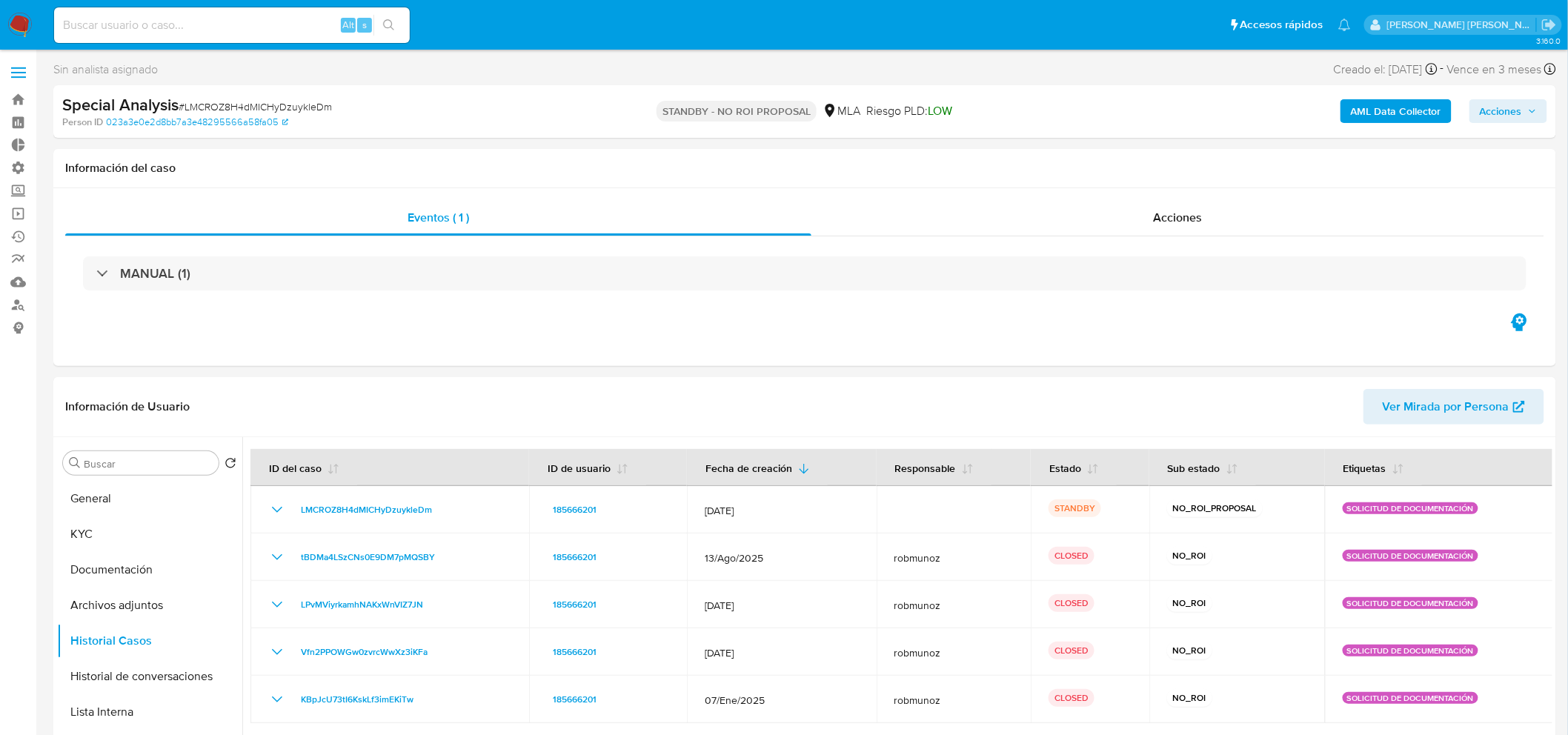
click at [297, 101] on span "# LMCROZ8H4dMICHyDzuykleDm" at bounding box center [255, 106] width 154 height 14
click at [297, 100] on span "# LMCROZ8H4dMICHyDzuykleDm" at bounding box center [255, 106] width 154 height 14
copy span "LMCROZ8H4dMICHyDzuykleDm"
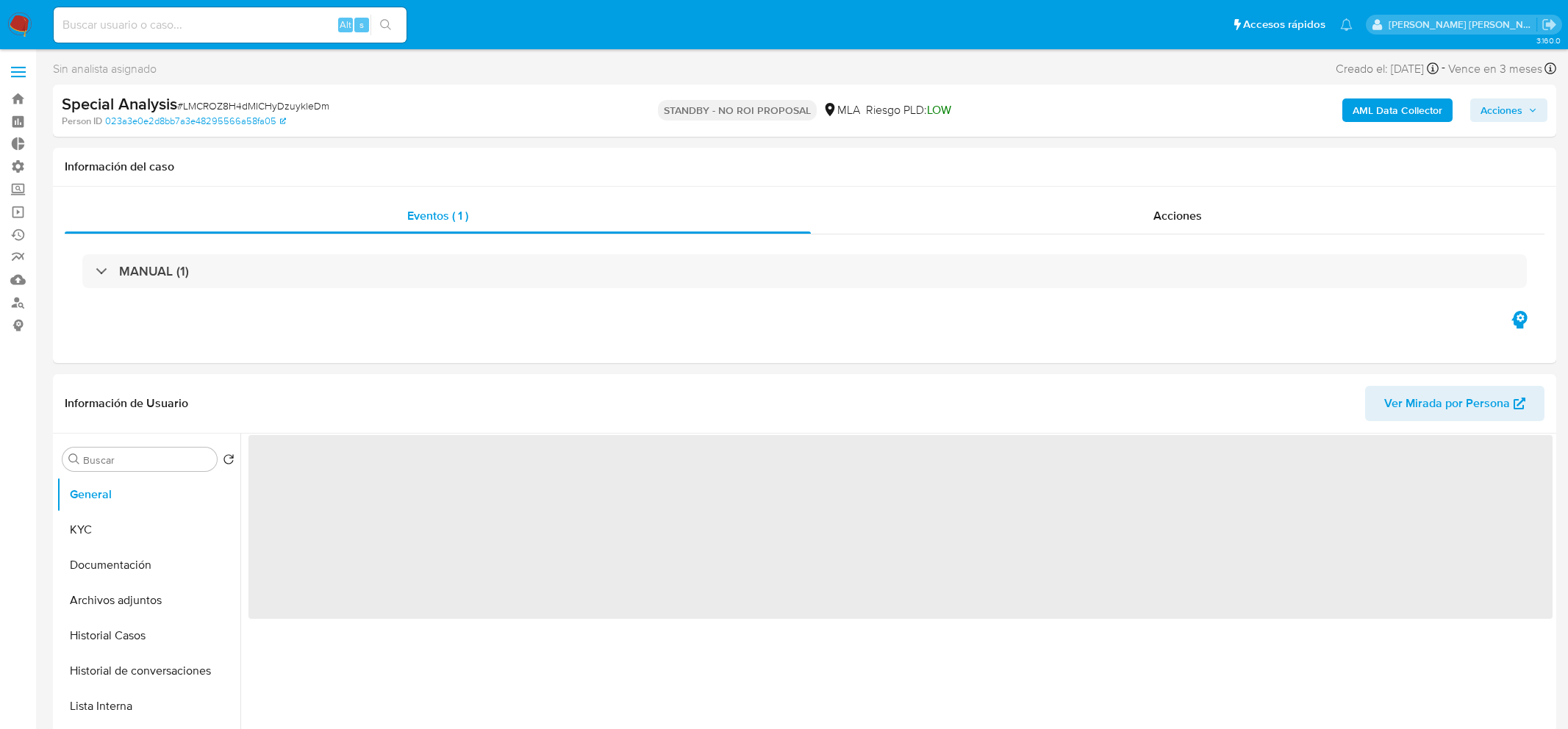
select select "10"
click at [1490, 107] on span "Acciones" at bounding box center [1489, 109] width 42 height 24
select select "10"
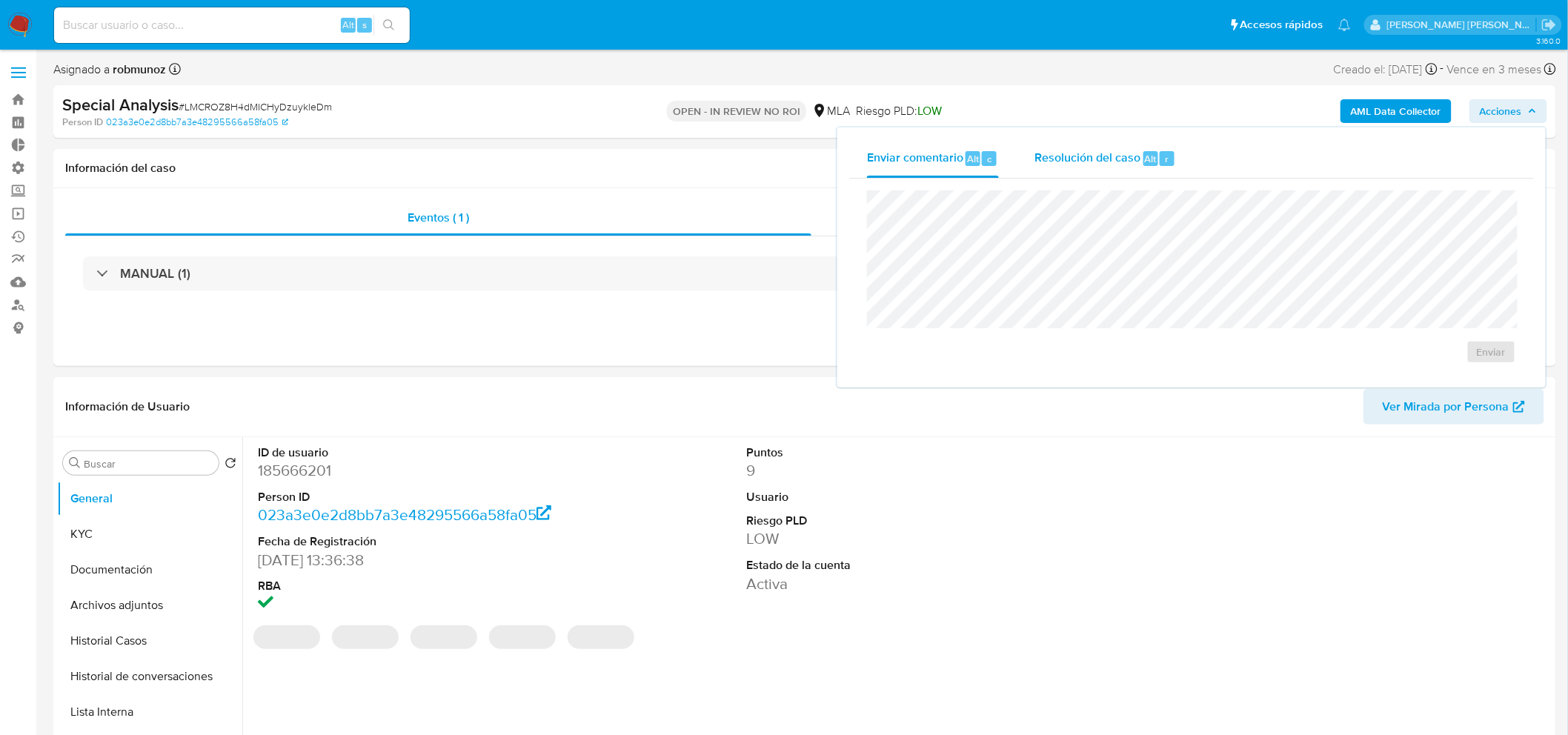
click at [1159, 156] on div "r" at bounding box center [1166, 158] width 14 height 14
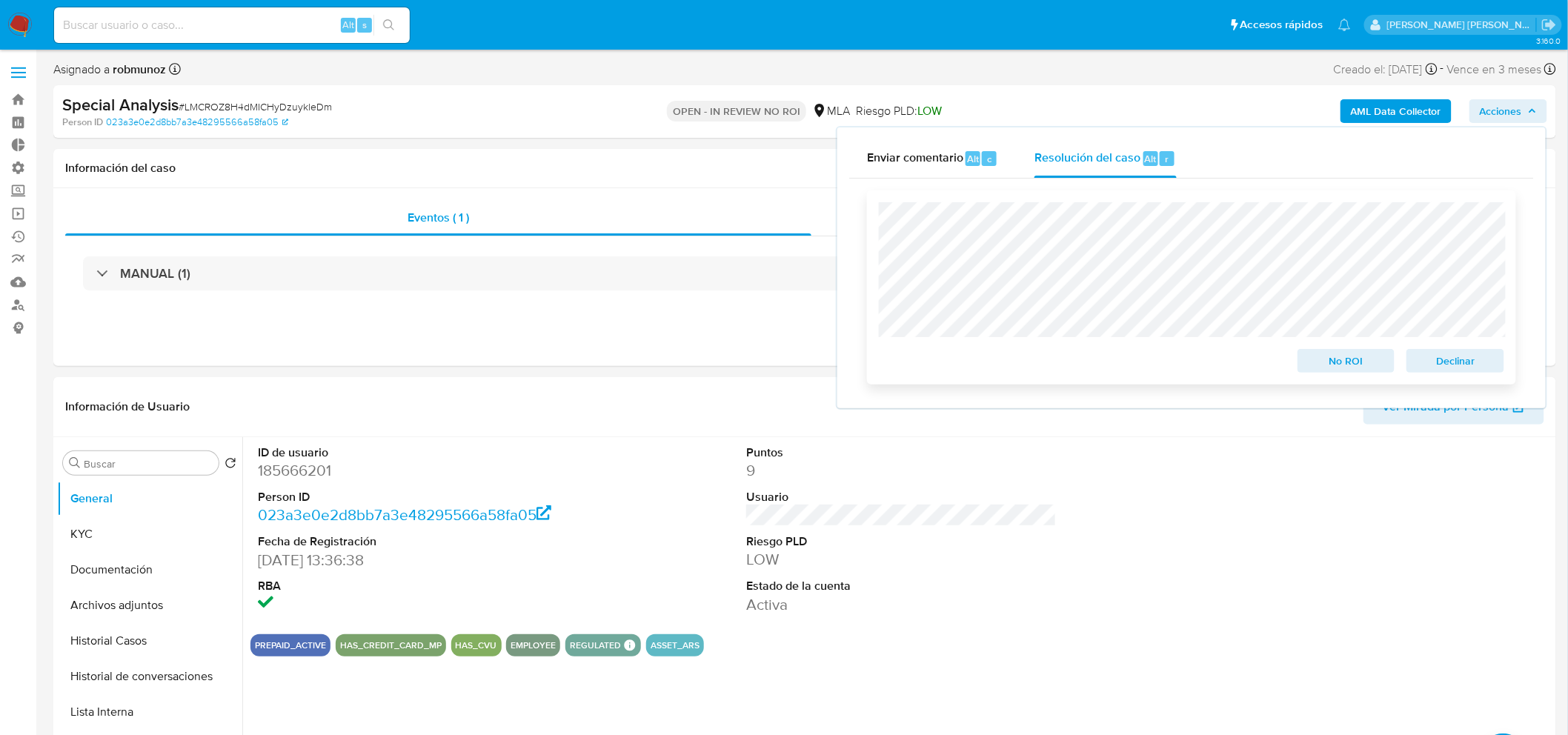
click at [1348, 362] on span "No ROI" at bounding box center [1346, 361] width 77 height 21
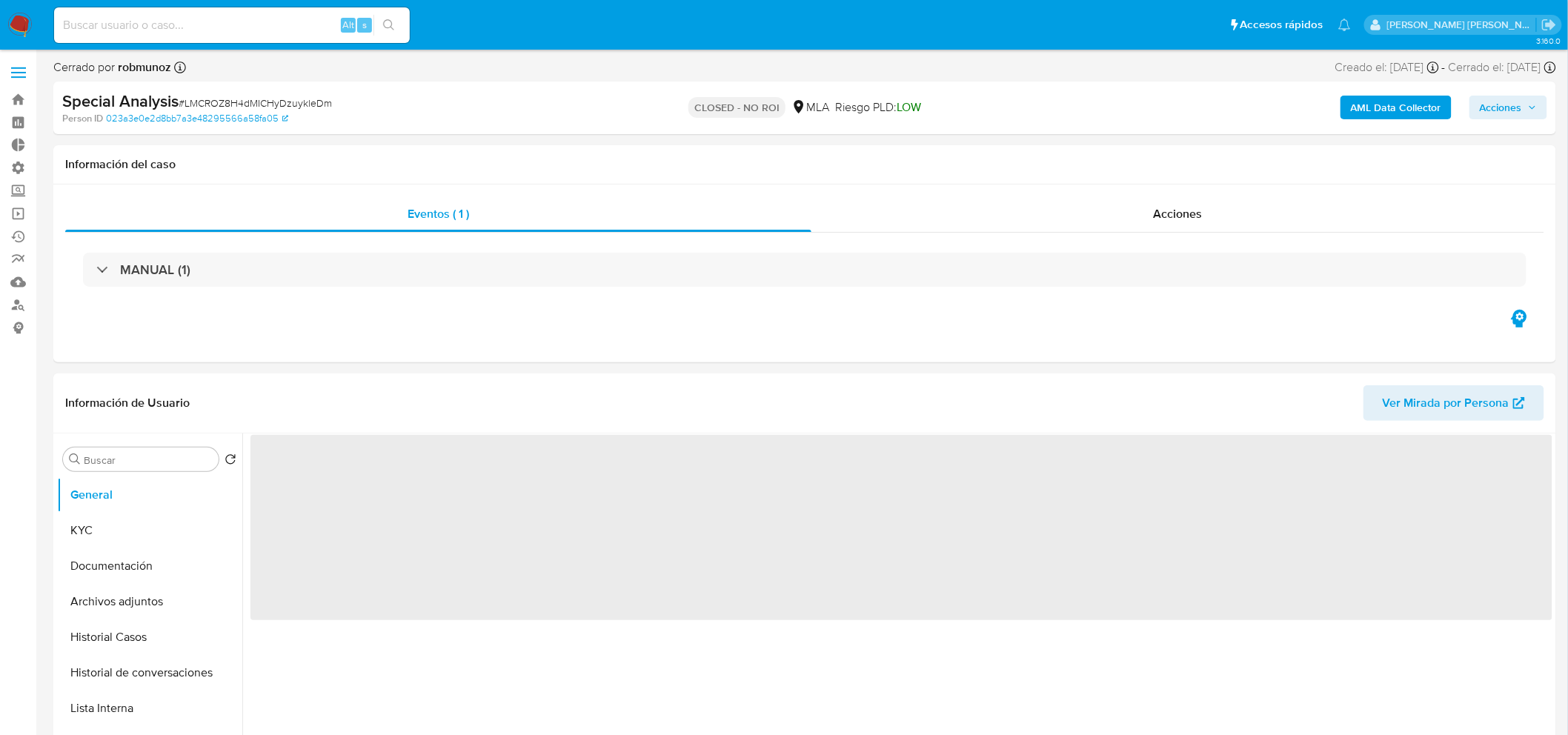
select select "10"
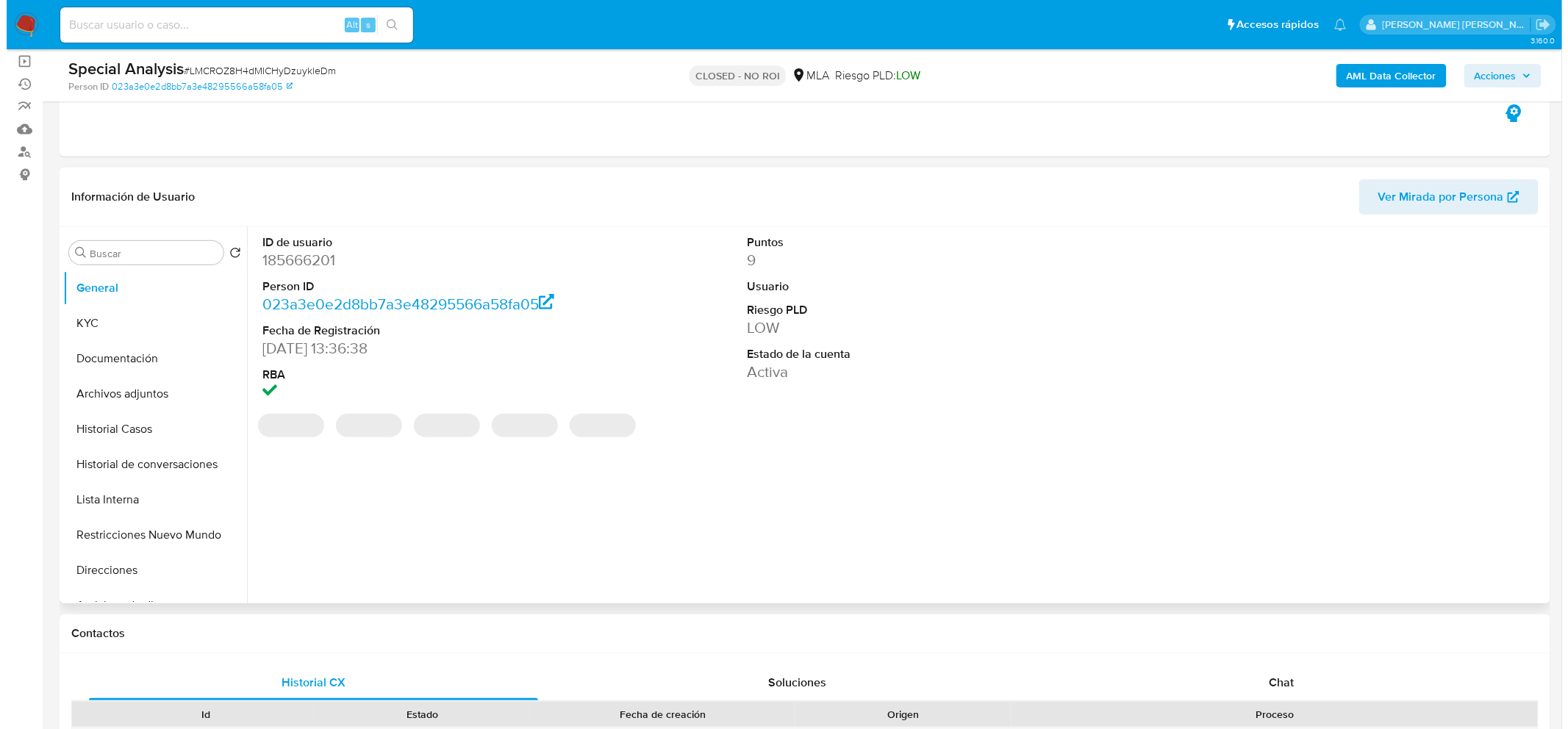
scroll to position [245, 0]
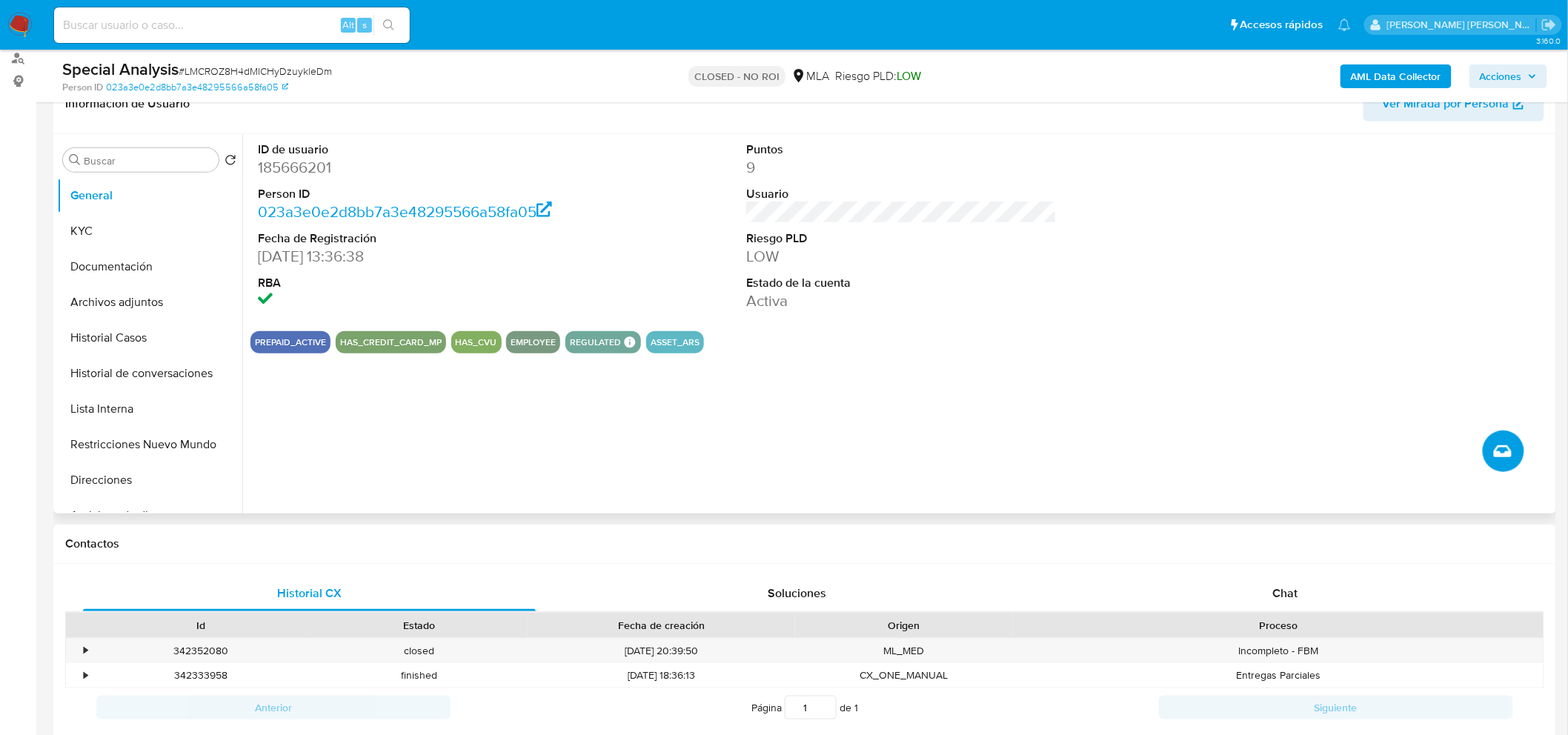
click at [1514, 440] on button "Crear caso manual" at bounding box center [1503, 451] width 41 height 41
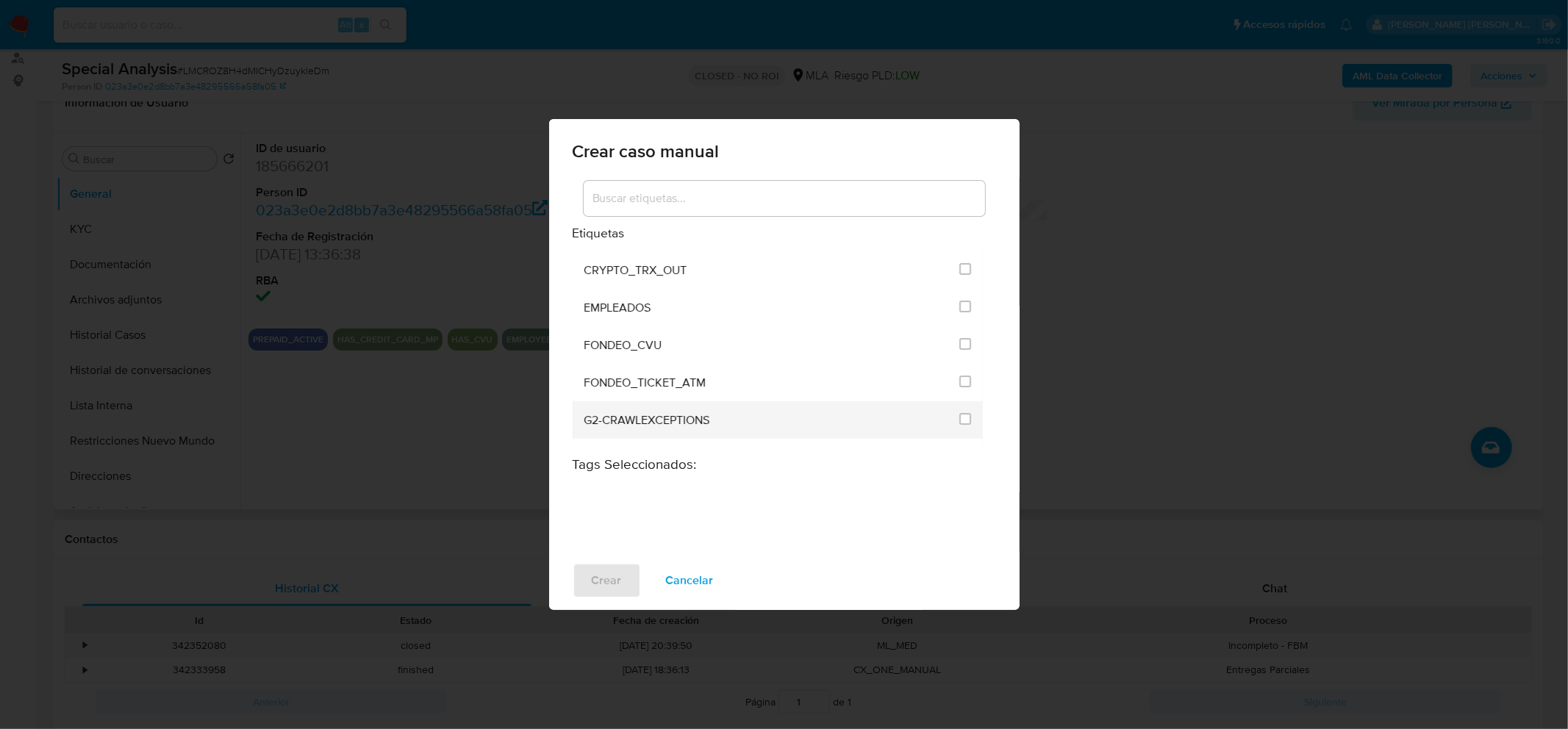
scroll to position [489, 0]
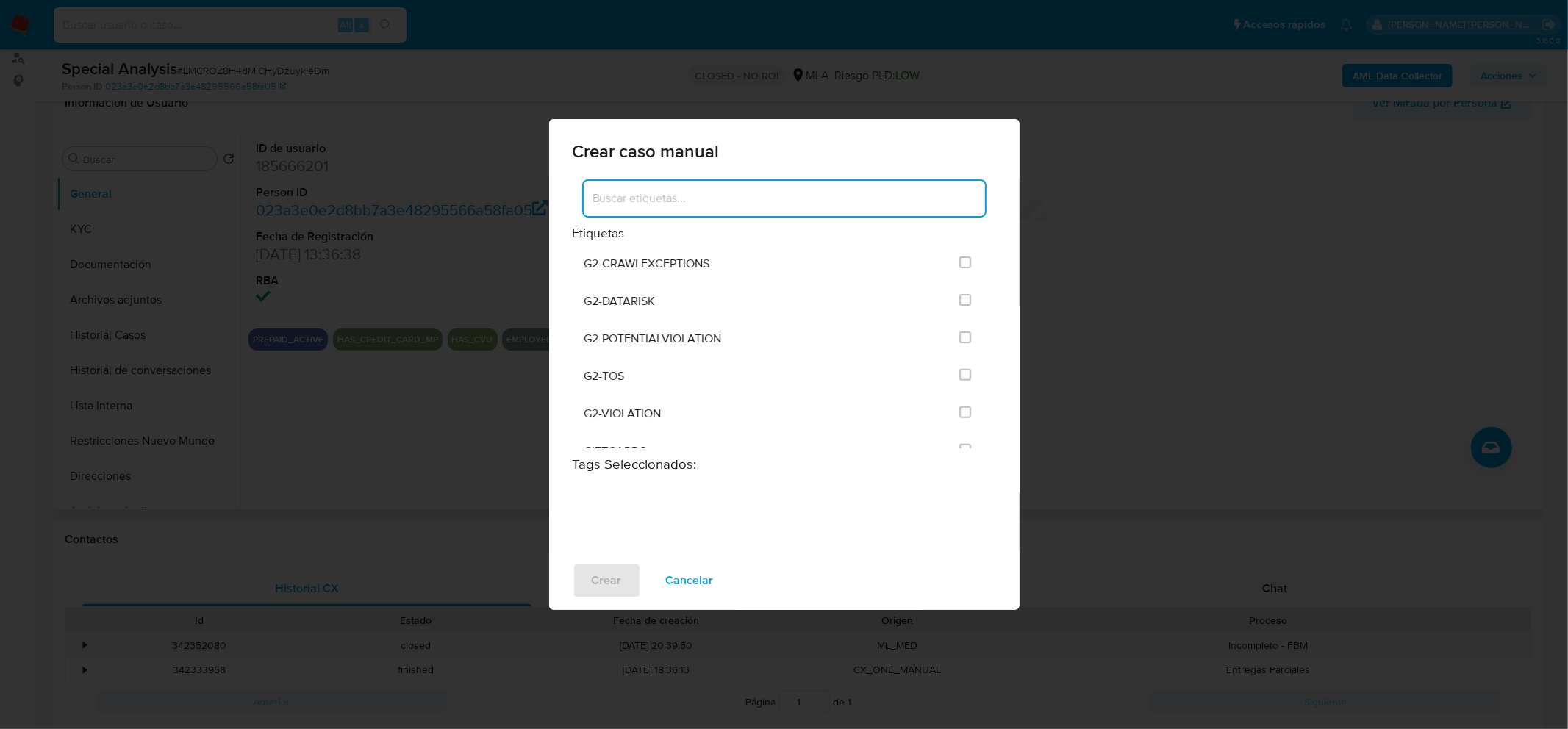
click at [764, 202] on input at bounding box center [784, 198] width 402 height 19
type input "des"
click at [966, 305] on input "3253" at bounding box center [965, 302] width 11 height 11
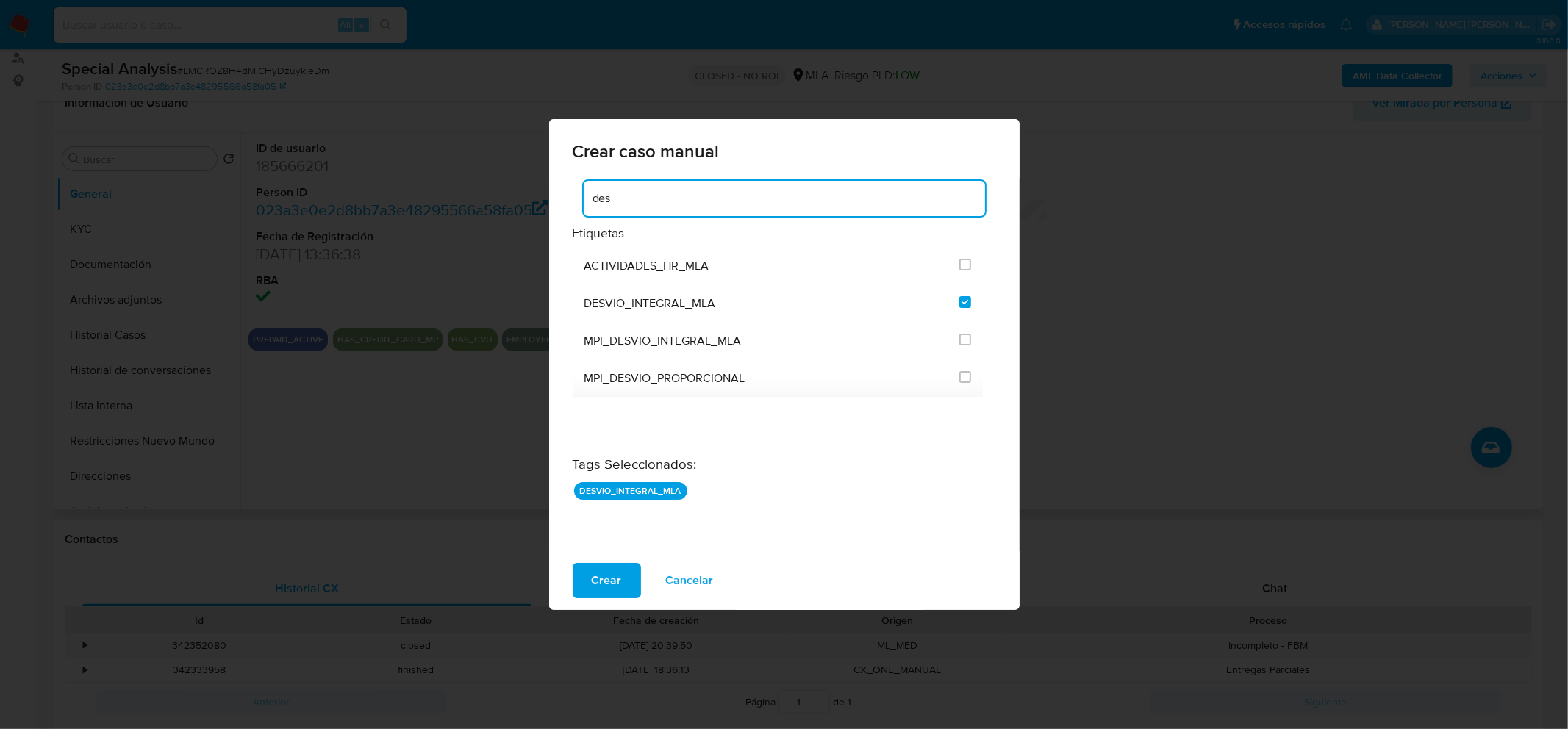
drag, startPoint x: 660, startPoint y: 195, endPoint x: 549, endPoint y: 198, distance: 111.0
click at [549, 198] on div "des Etiquetas ACTIVIDADES_HR_MLA DESVIO_INTEGRAL_MLA MPI_DESVIO_INTEGRAL_MLA MP…" at bounding box center [784, 364] width 470 height 372
click at [963, 296] on input "3253" at bounding box center [965, 302] width 11 height 11
checkbox input "false"
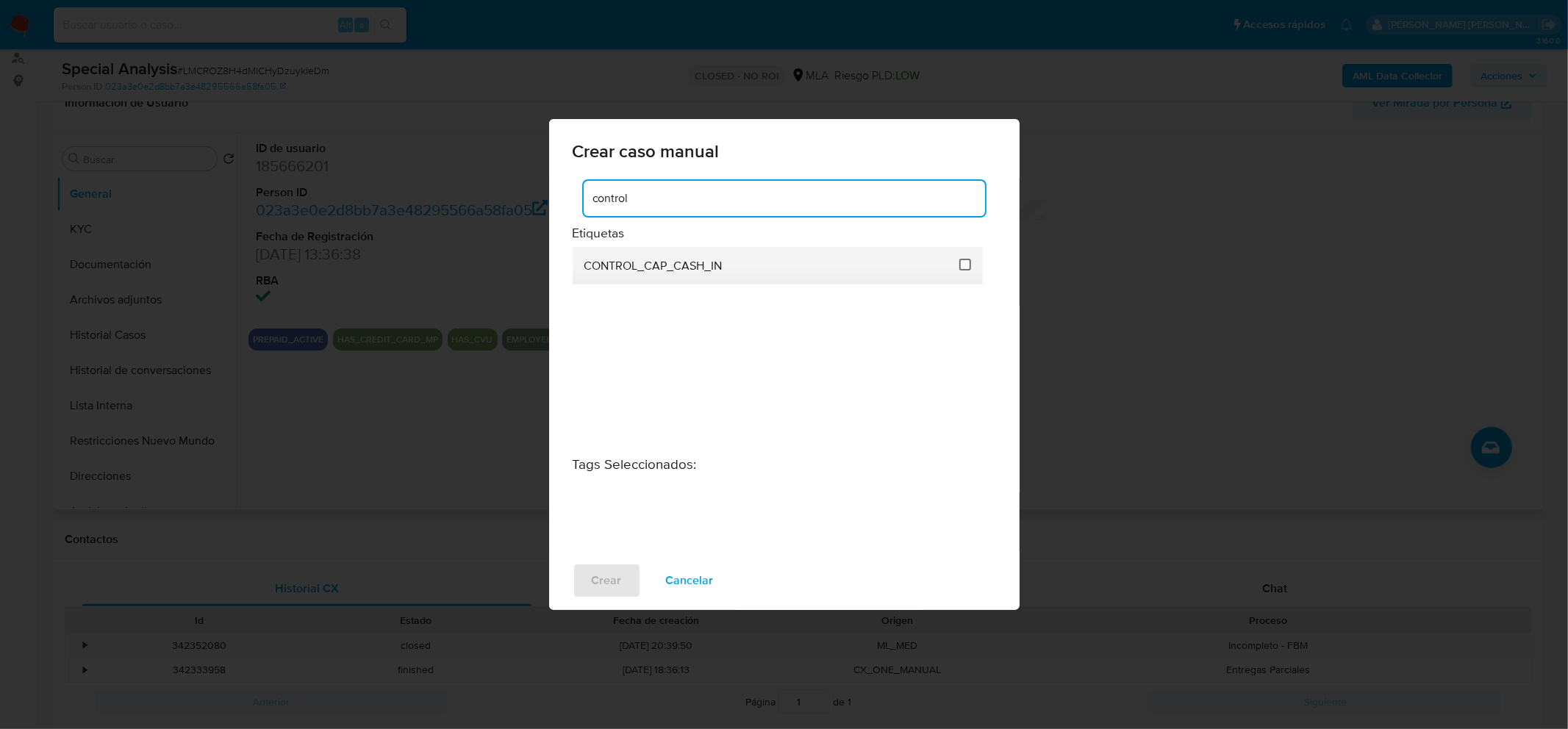
type input "control"
click at [969, 266] on input "1937" at bounding box center [965, 265] width 11 height 11
checkbox input "true"
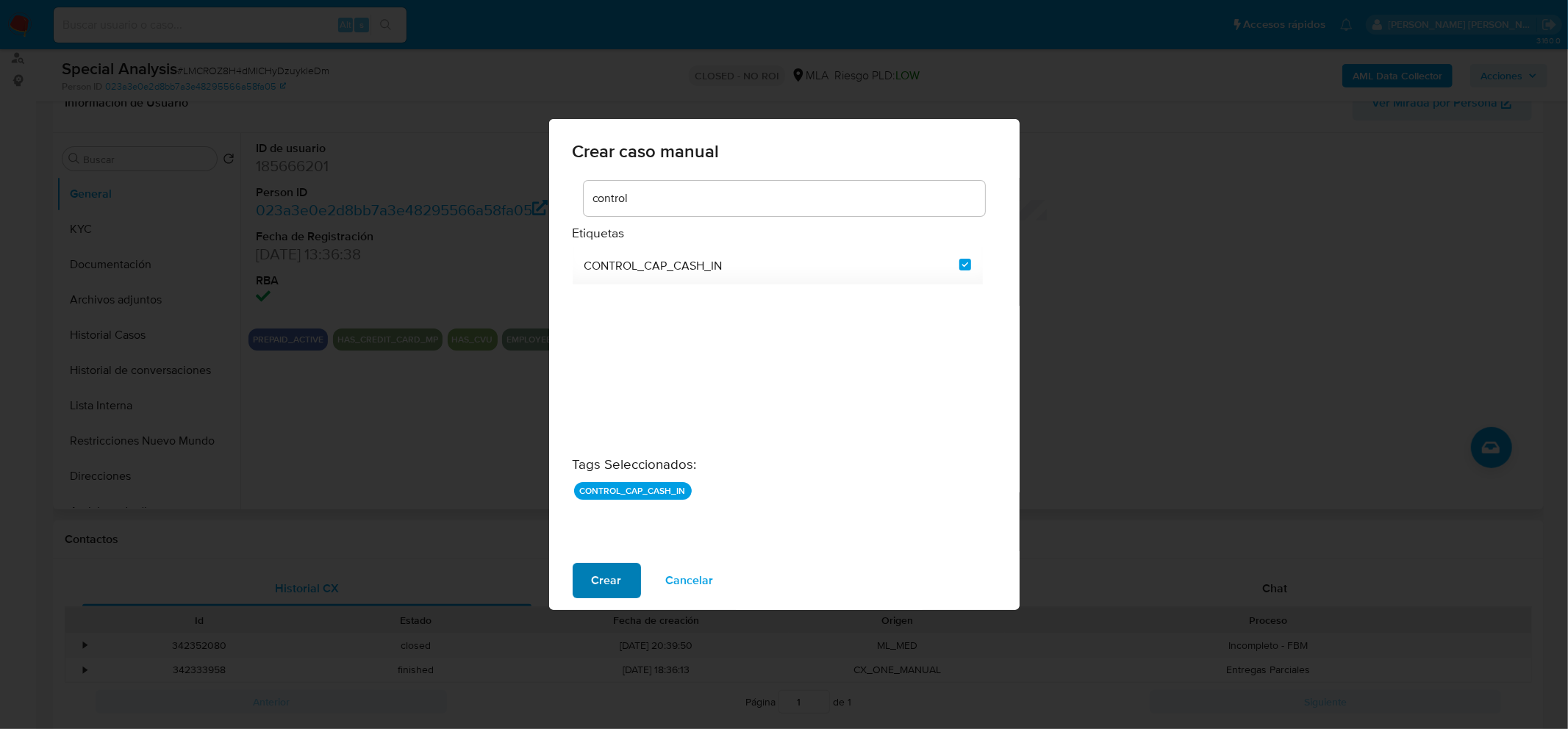
click at [605, 581] on span "Crear" at bounding box center [607, 581] width 30 height 32
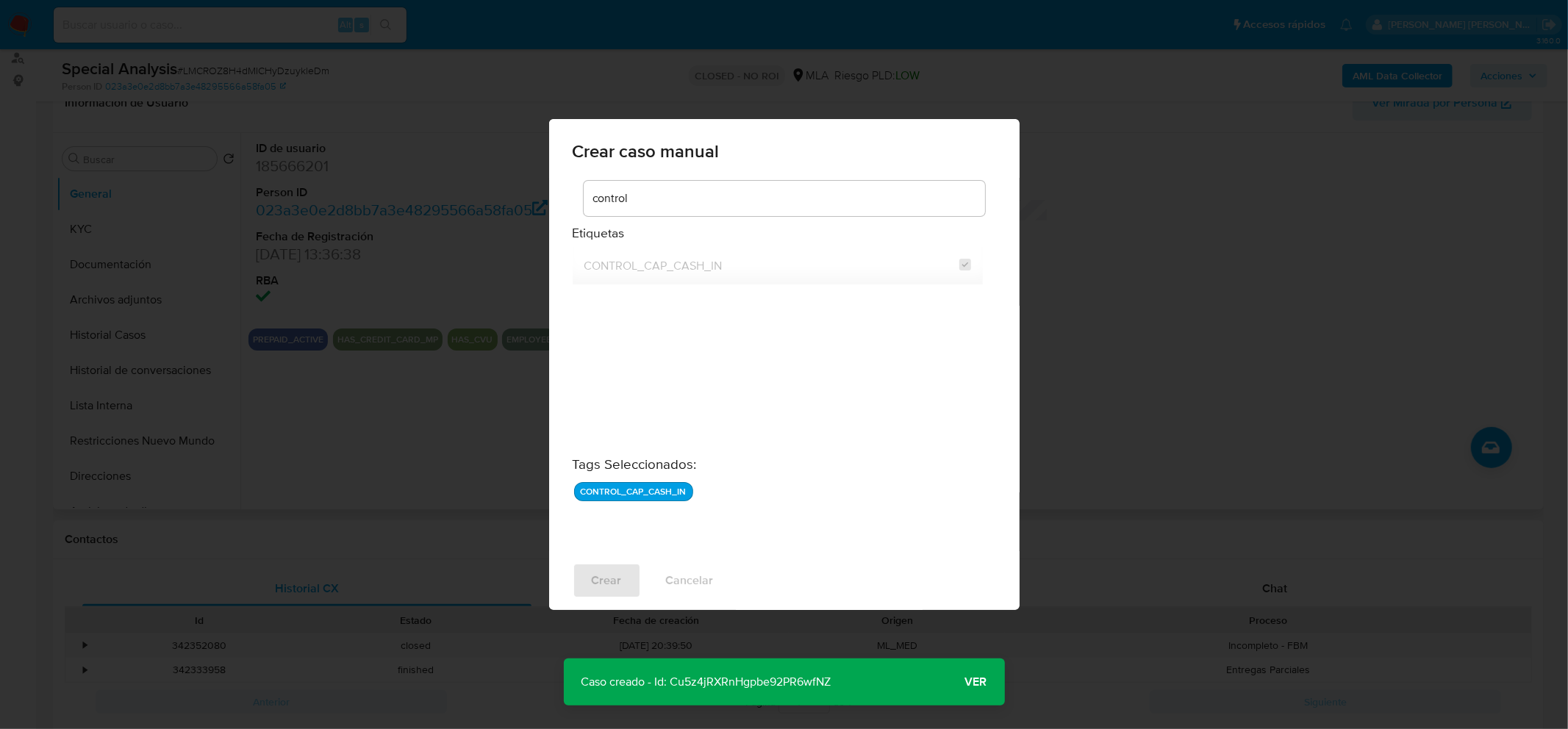
click at [972, 682] on span "Ver" at bounding box center [976, 682] width 22 height 0
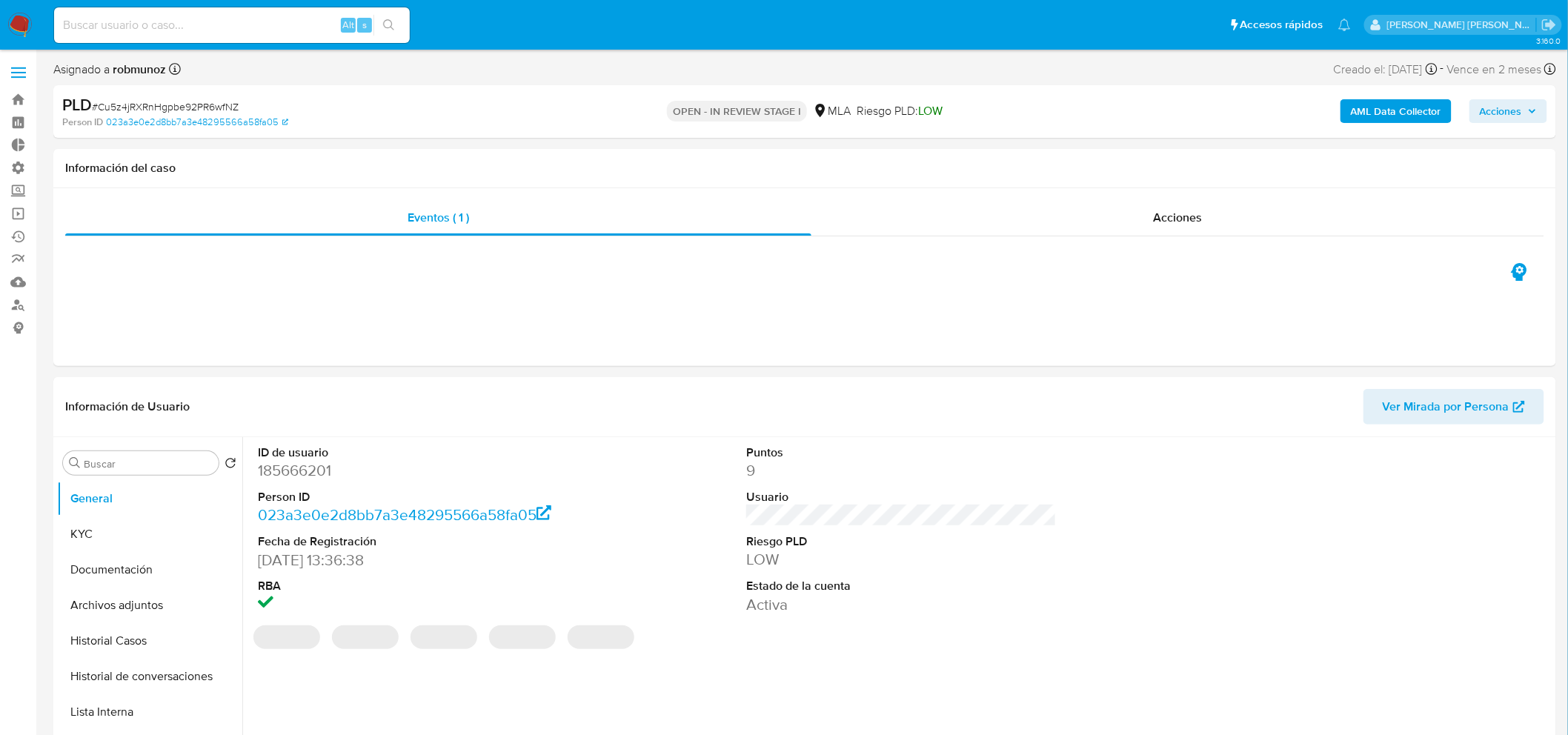
select select "10"
drag, startPoint x: 676, startPoint y: 114, endPoint x: 796, endPoint y: 149, distance: 125.0
click at [796, 127] on div "OPEN - IN REVIEW STAGE I MLA Riesgo PLD: LOW" at bounding box center [805, 111] width 491 height 35
click at [796, 149] on div "Información del caso" at bounding box center [805, 168] width 1503 height 39
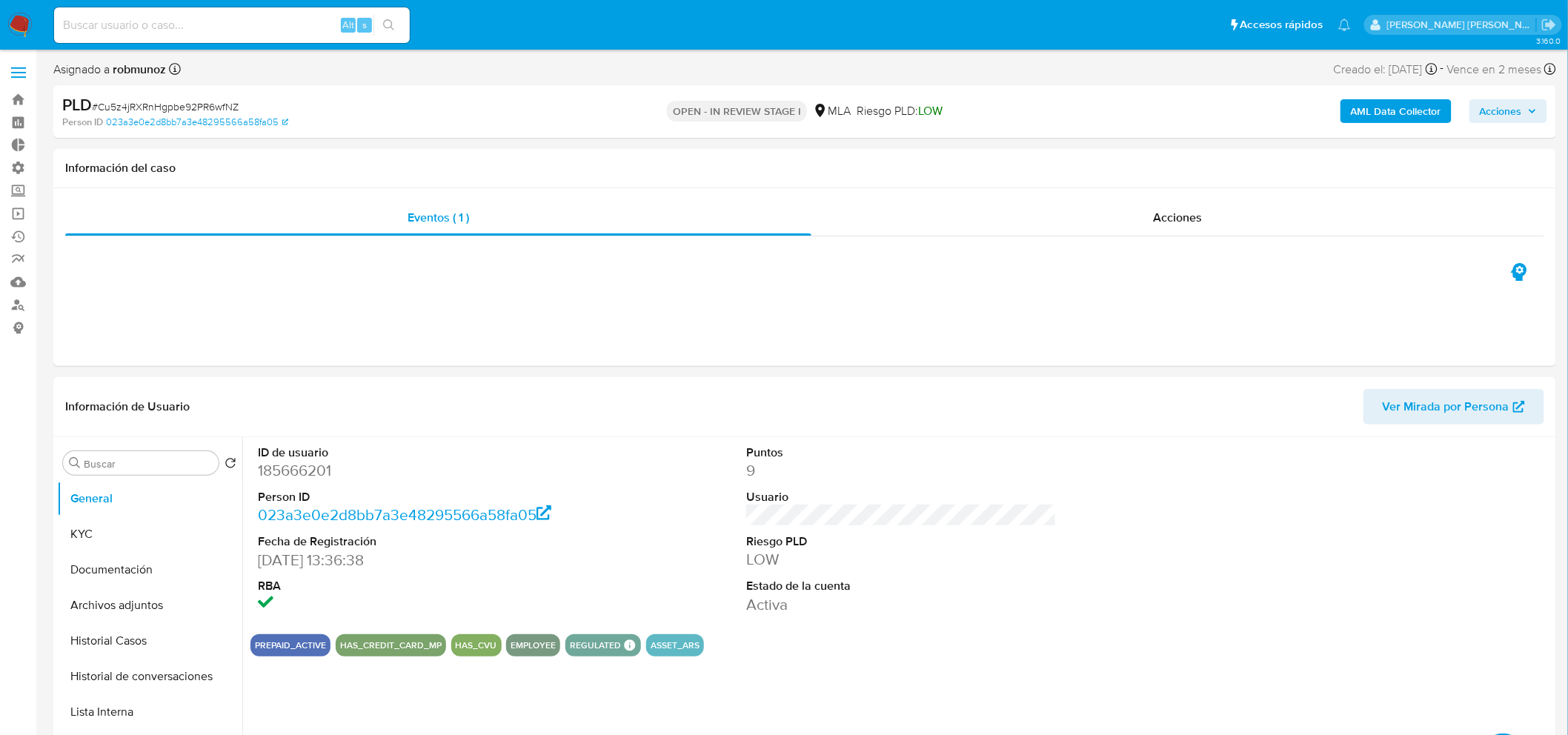
click at [1492, 112] on span "Acciones" at bounding box center [1501, 110] width 42 height 24
click at [1113, 159] on span "Resolución del caso" at bounding box center [1087, 158] width 106 height 17
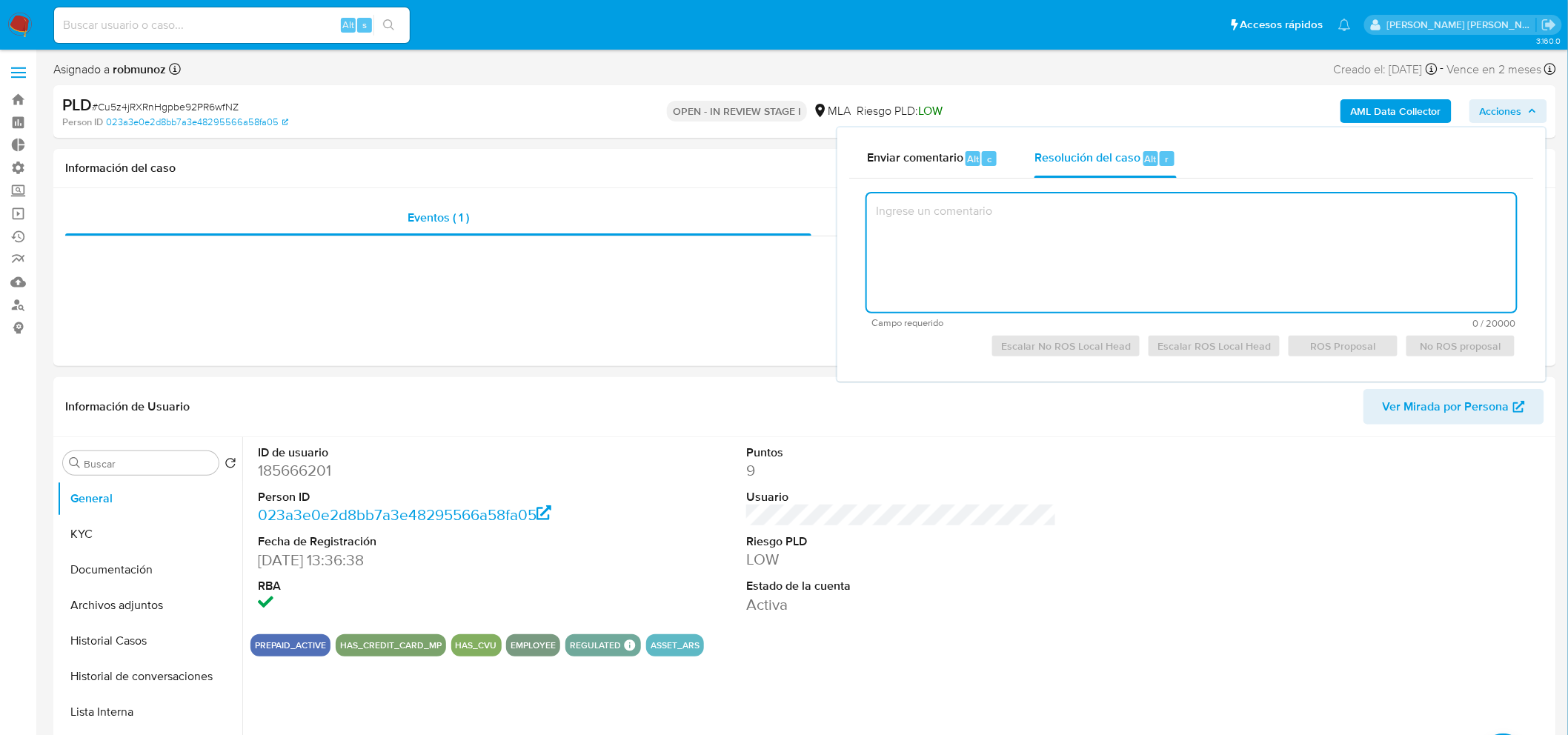
click at [1136, 230] on textarea at bounding box center [1191, 253] width 649 height 119
type textarea "D"
type textarea "Escalamiento"
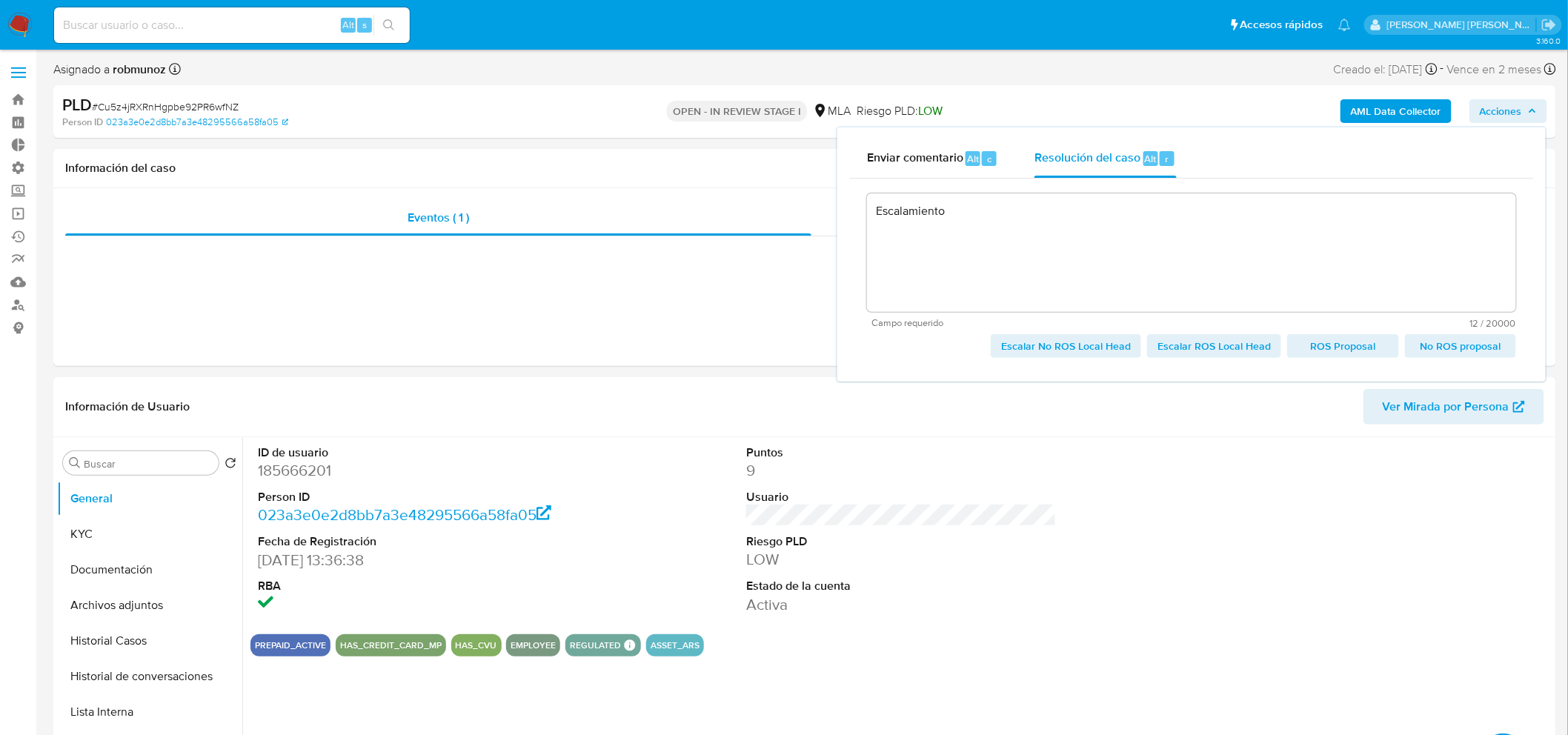
click at [201, 101] on span "# Cu5z4jRXRnHgpbe92PR6wfNZ" at bounding box center [165, 106] width 147 height 14
click at [201, 99] on span "# Cu5z4jRXRnHgpbe92PR6wfNZ" at bounding box center [165, 106] width 147 height 14
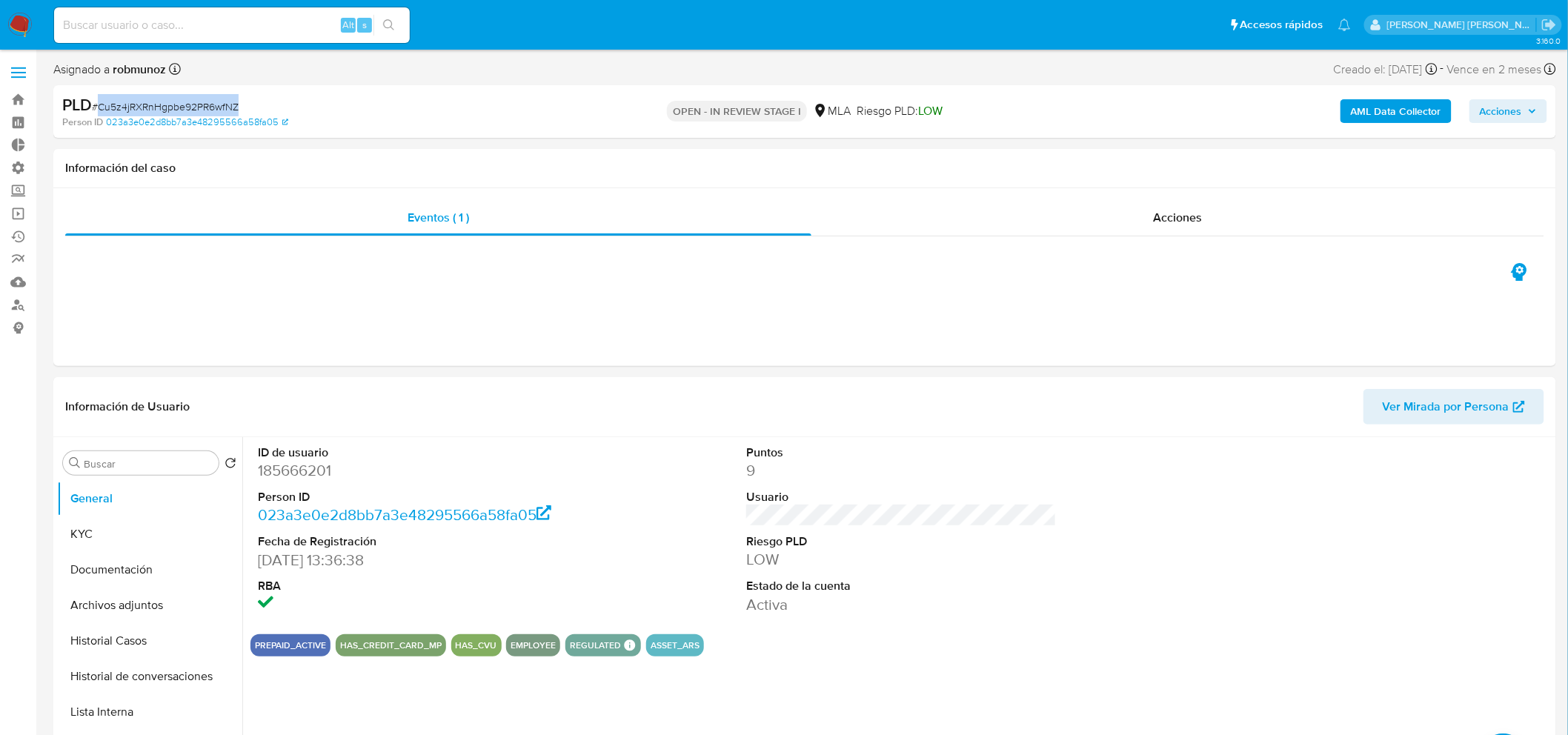
copy span "Cu5z4jRXRnHgpbe92PR6wfNZ"
click at [1491, 111] on span "Acciones" at bounding box center [1501, 110] width 42 height 24
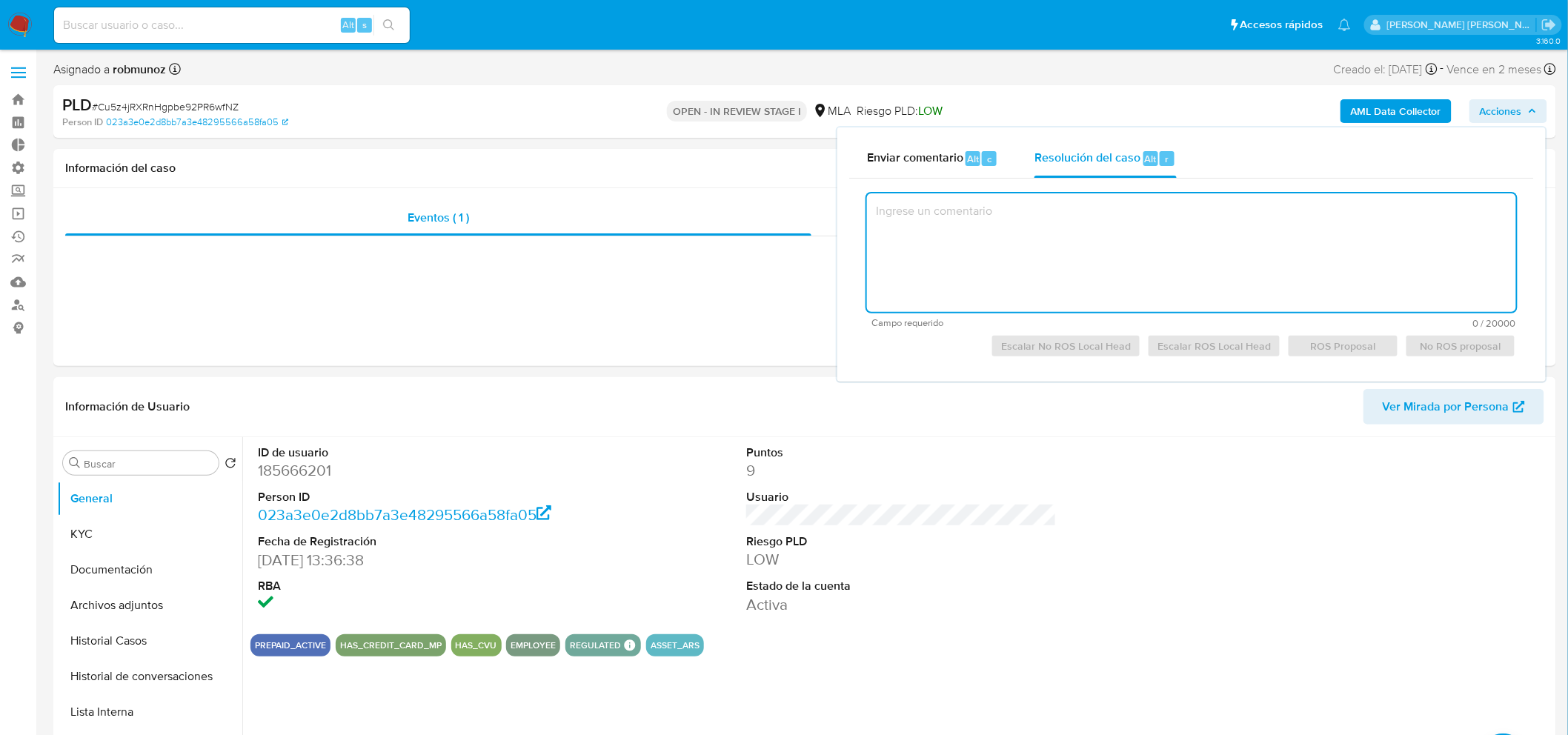
click at [1099, 218] on textarea at bounding box center [1191, 253] width 649 height 119
click at [1087, 346] on span "Escalar No ROS Local Head" at bounding box center [1065, 346] width 130 height 21
type textarea "Se escala"
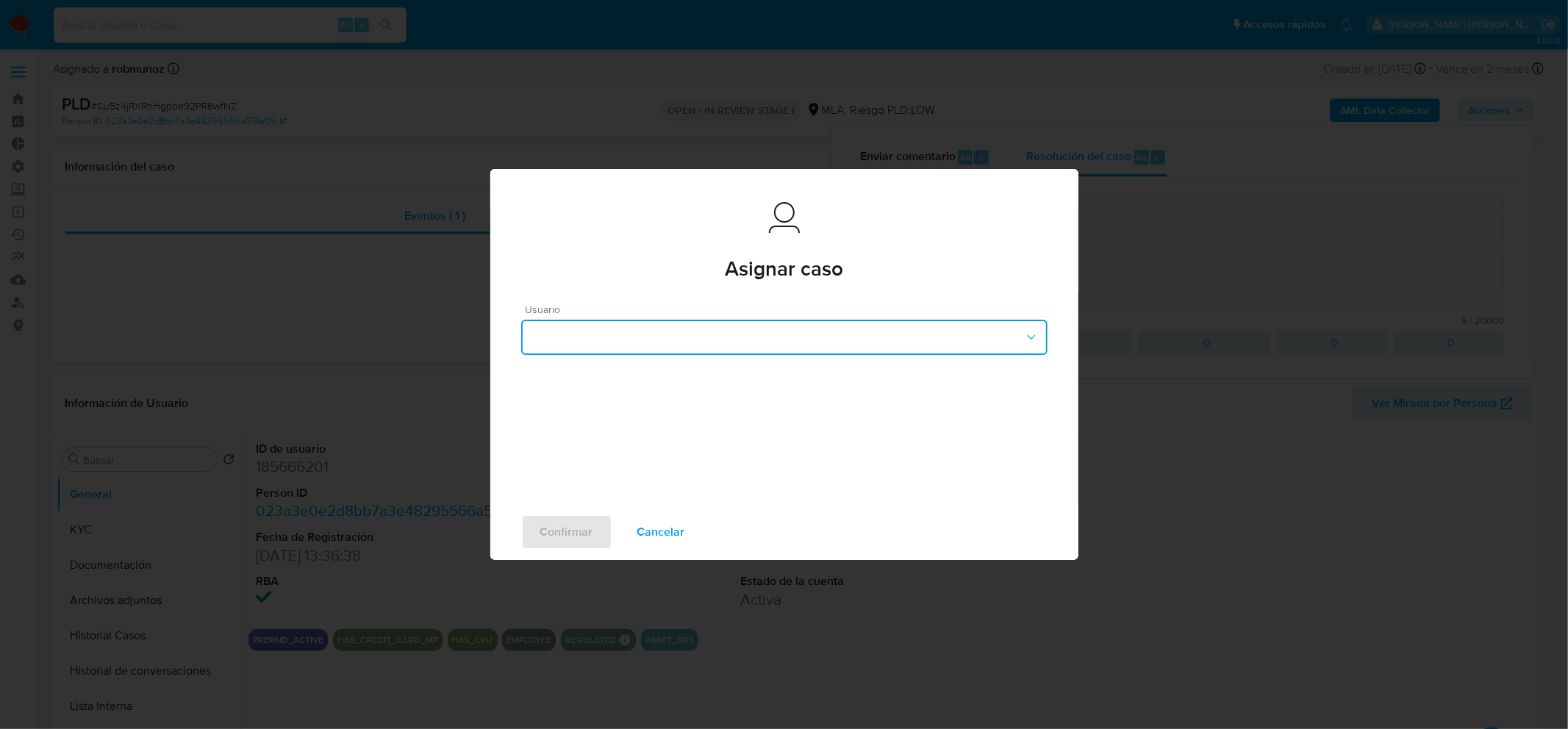
click at [972, 343] on button "button" at bounding box center [784, 337] width 526 height 35
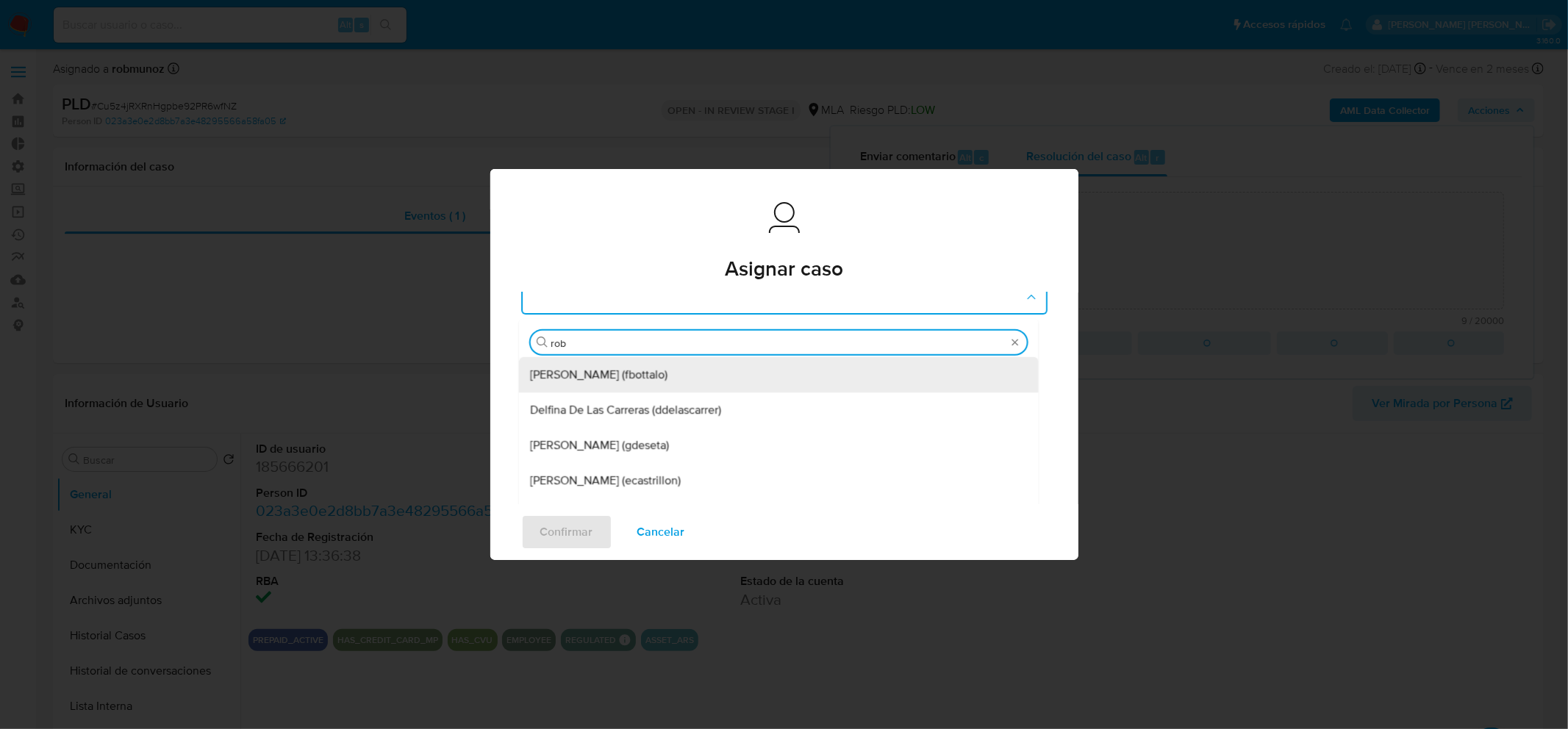
scroll to position [18, 0]
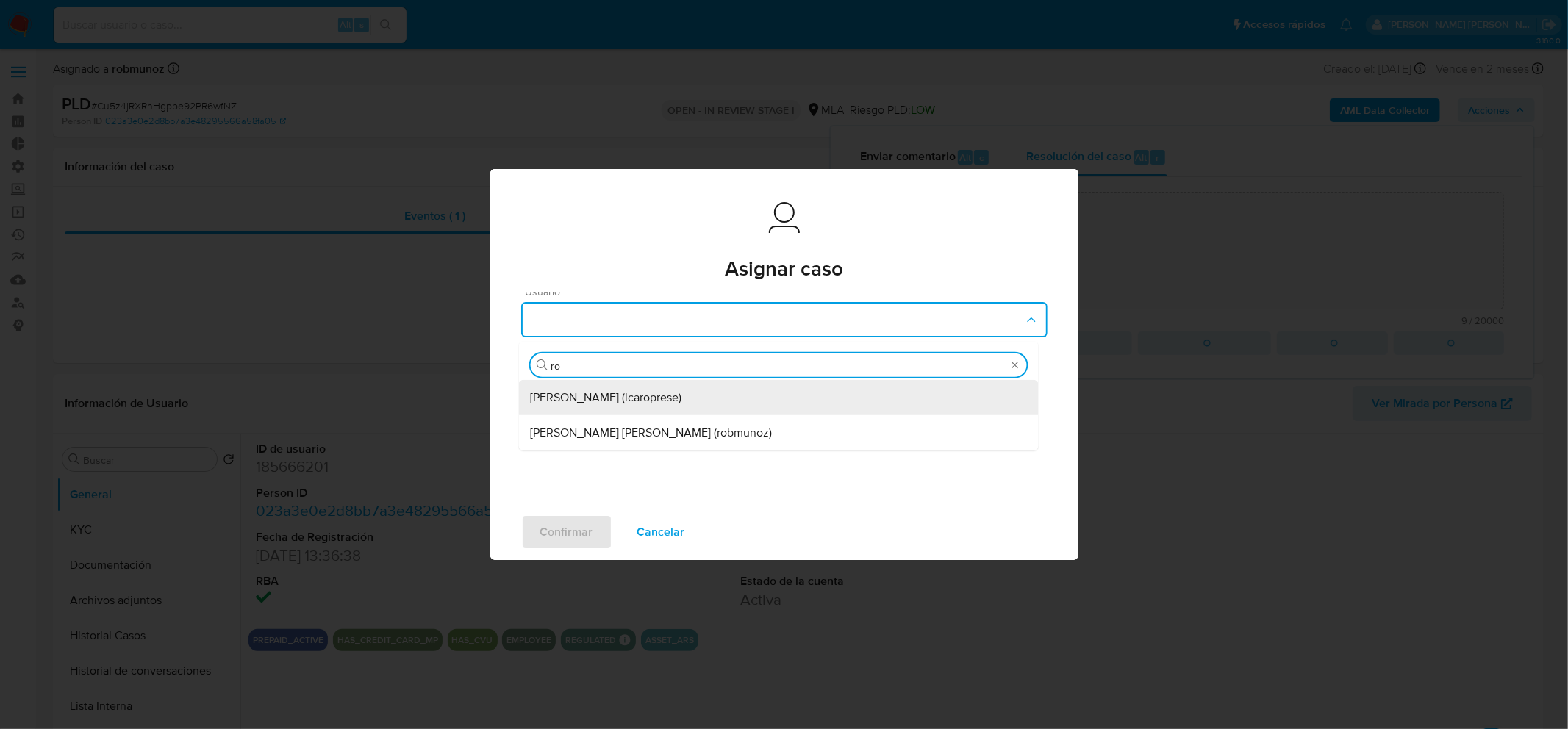
type input "r"
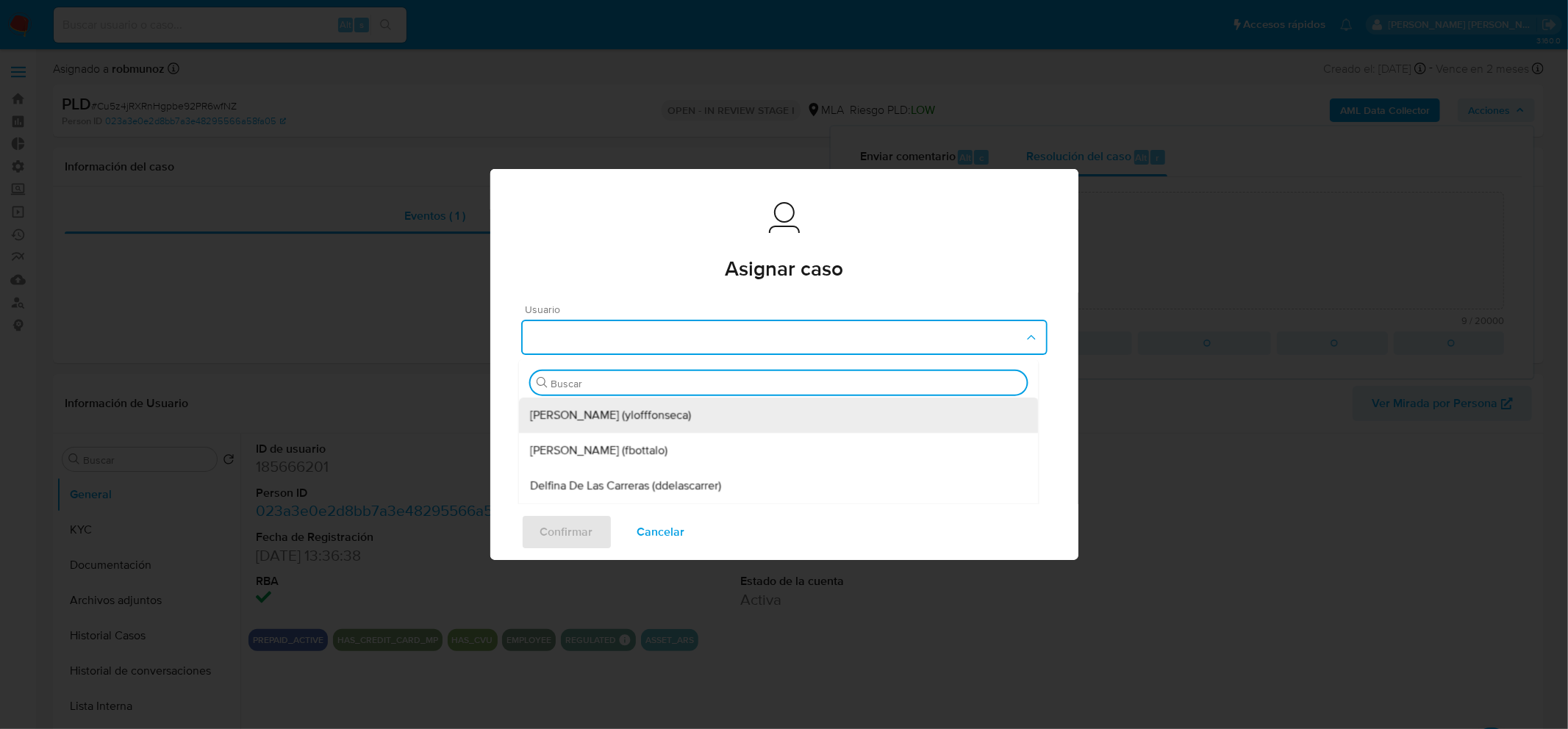
scroll to position [82, 0]
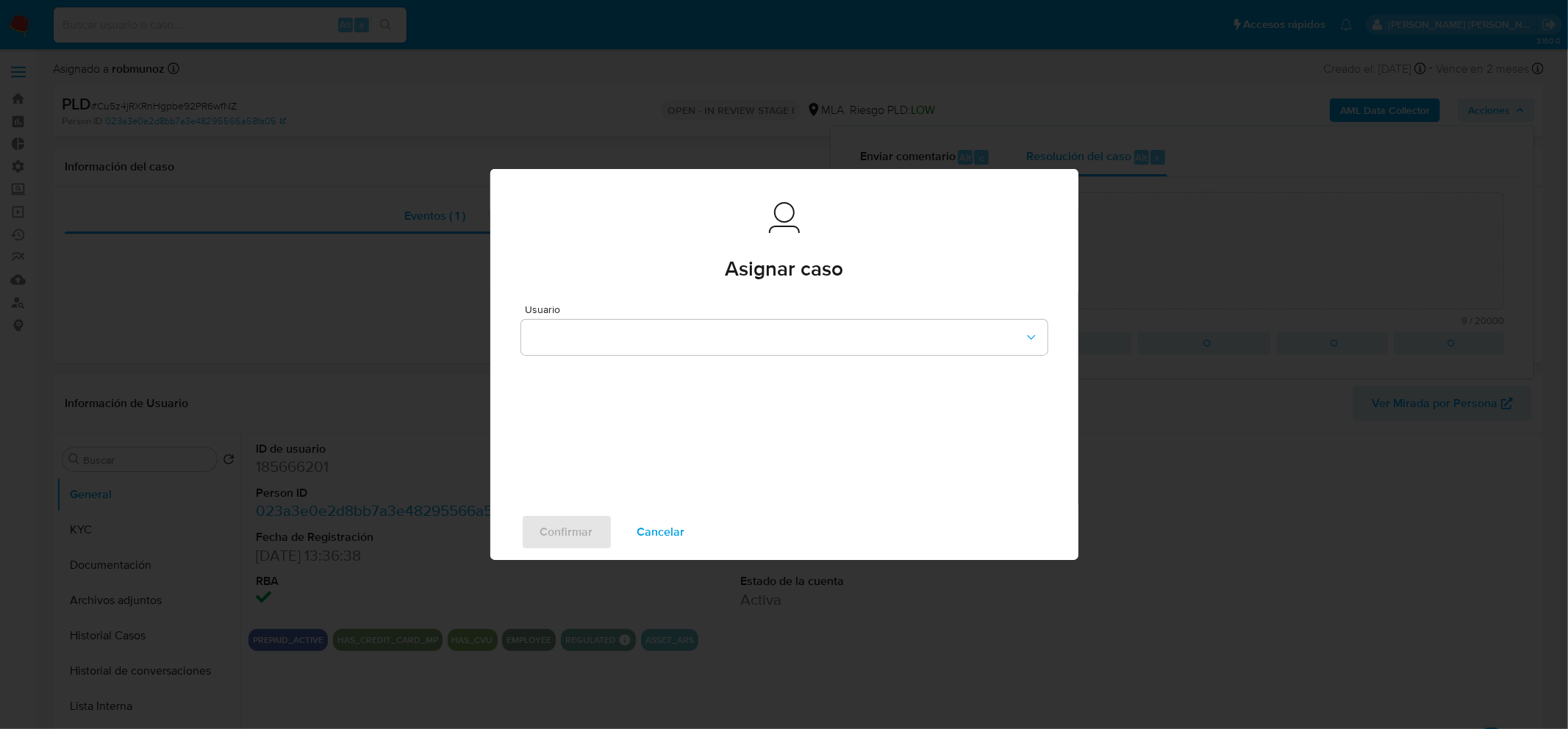
click at [899, 268] on div "Asignar caso" at bounding box center [784, 239] width 526 height 79
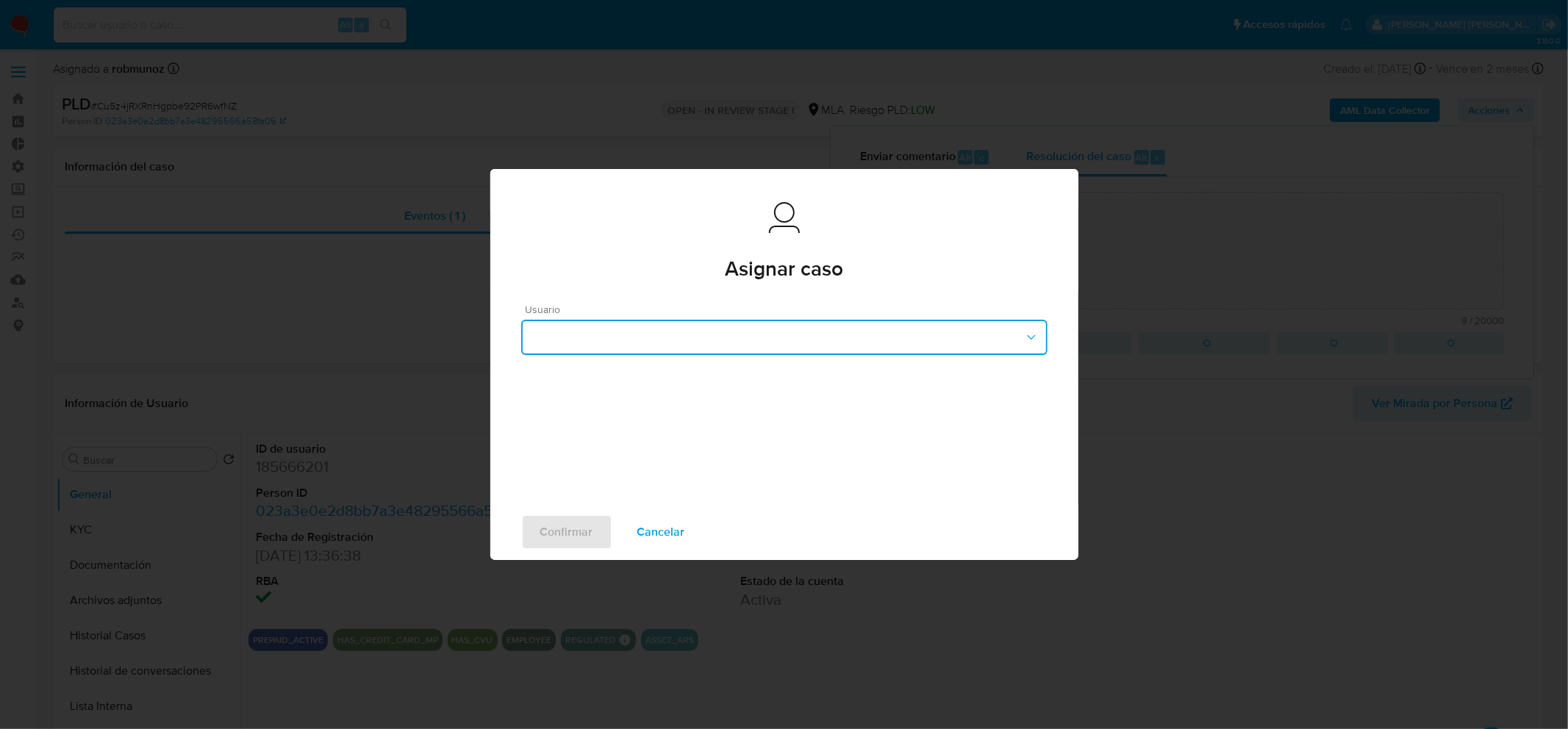
click at [850, 337] on button "button" at bounding box center [784, 337] width 526 height 35
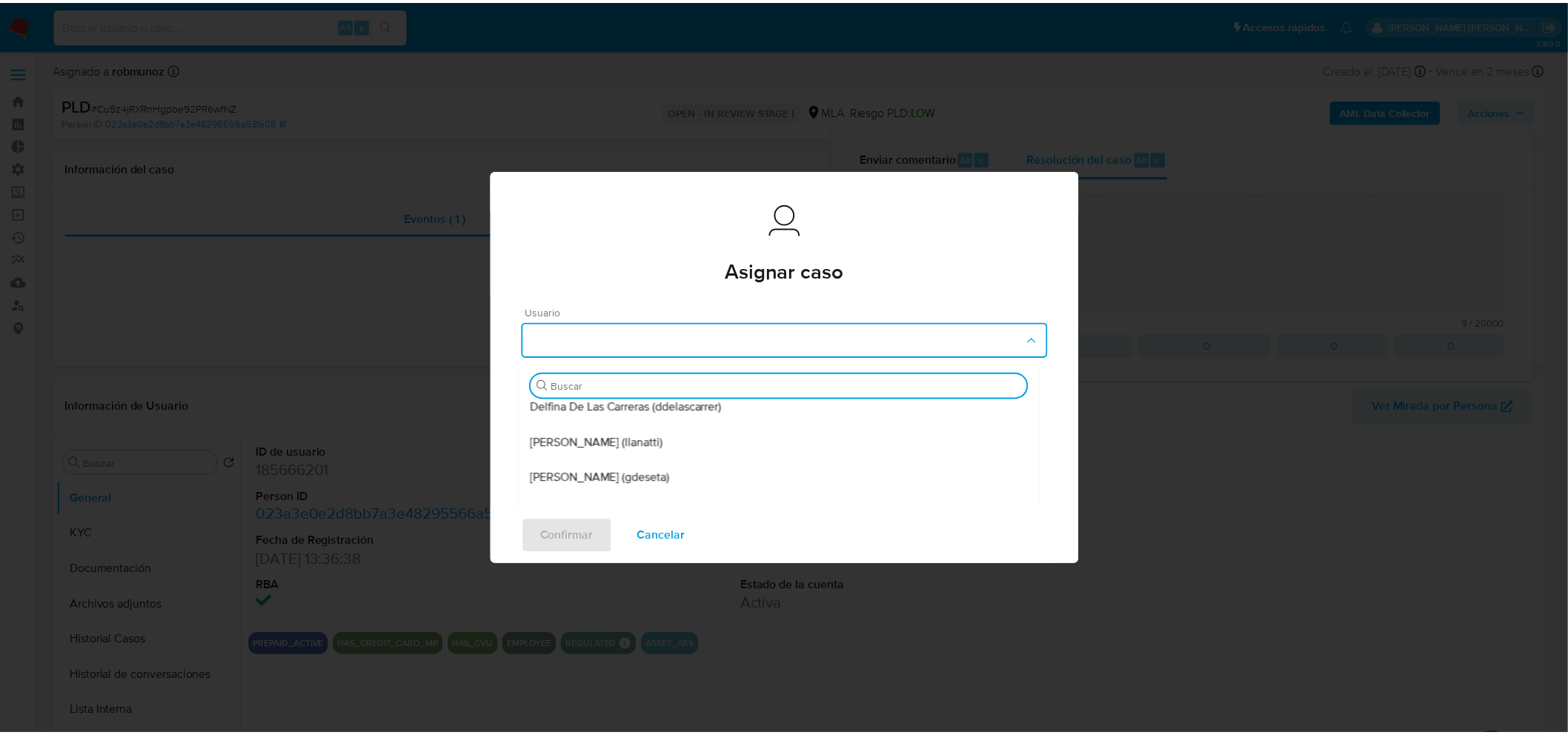
scroll to position [247, 0]
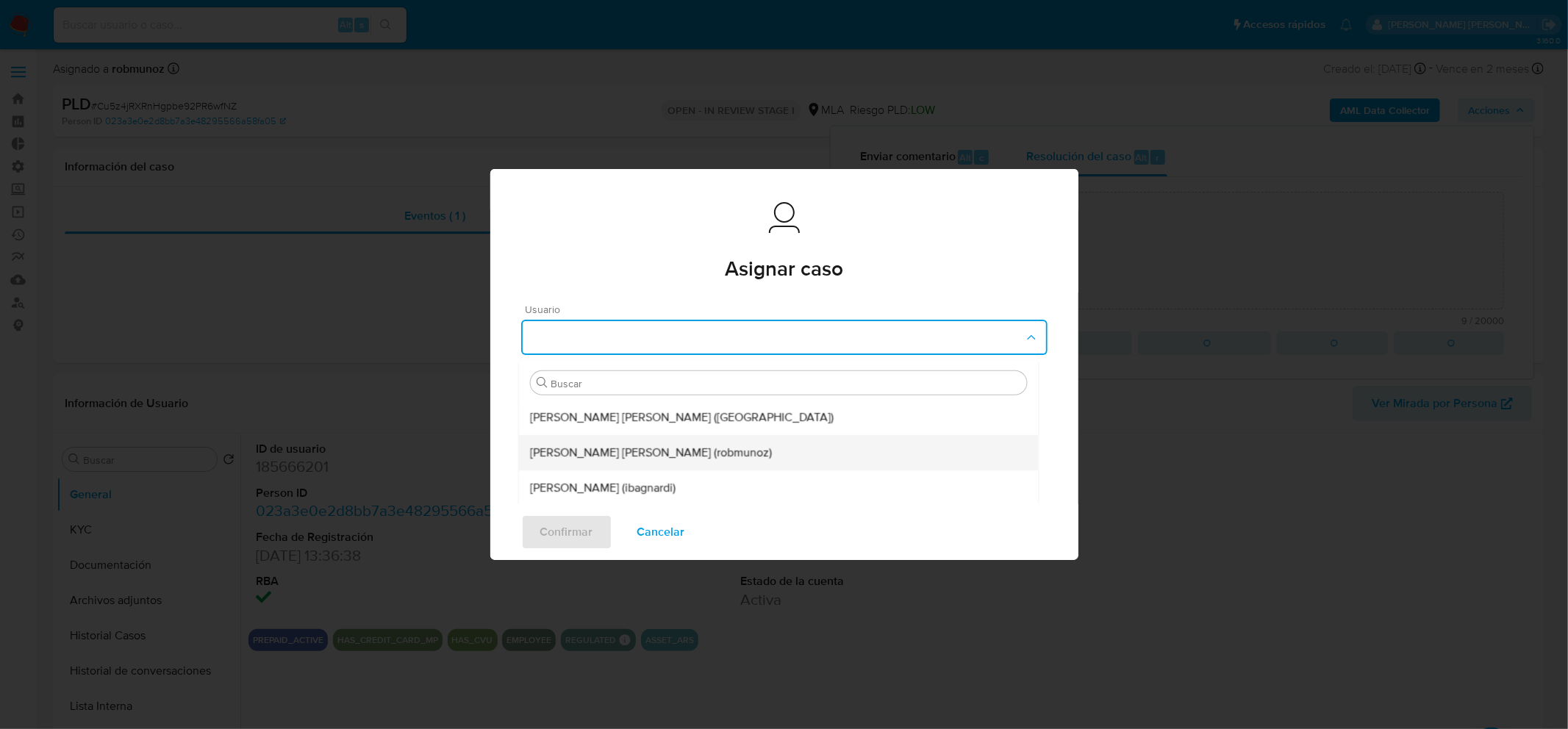
click at [718, 456] on span "Roberto Santiago Munoz (robmunoz)" at bounding box center [651, 452] width 242 height 14
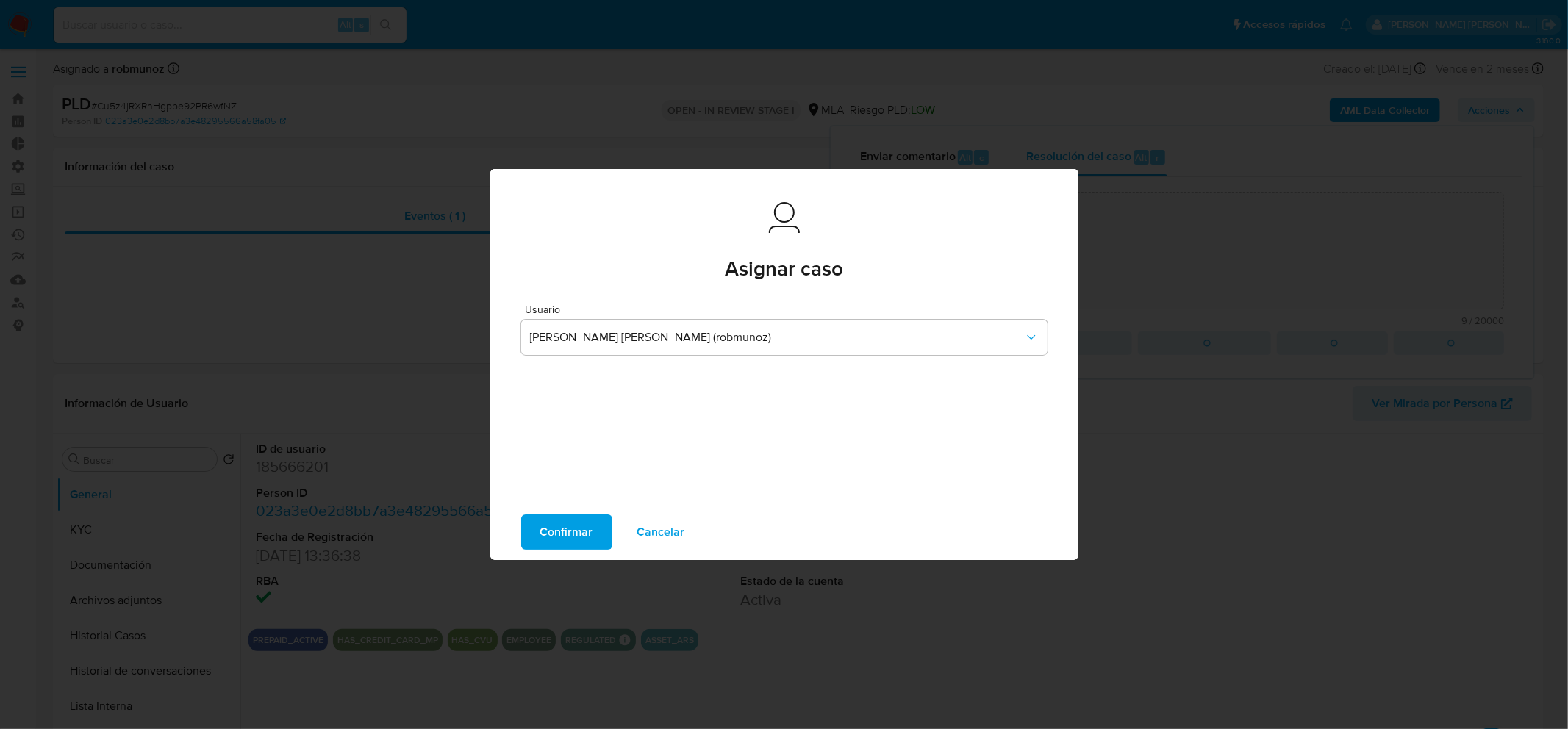
click at [569, 541] on span "Confirmar" at bounding box center [567, 532] width 53 height 32
type textarea "Se escala"
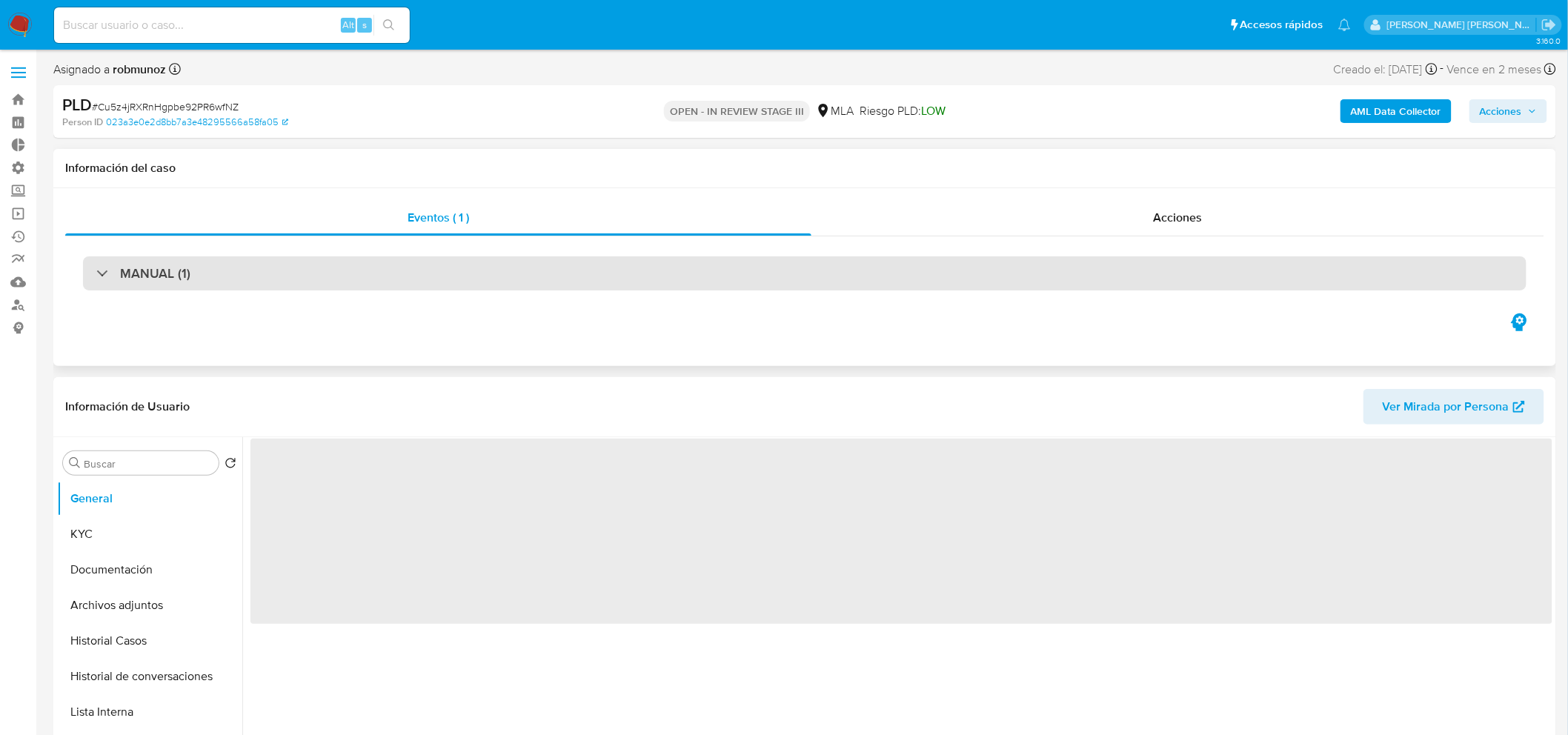
select select "10"
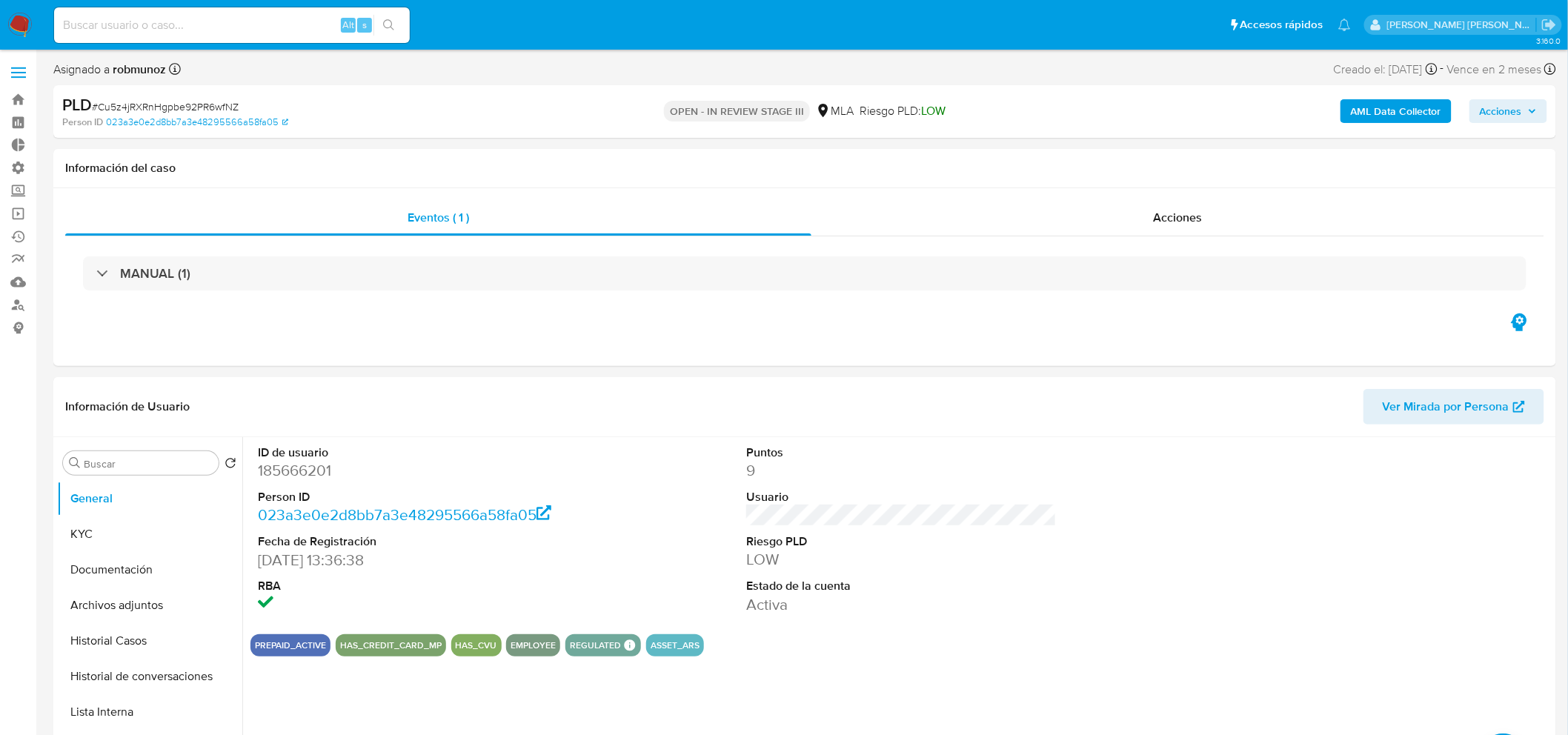
click at [1524, 115] on span "Acciones" at bounding box center [1508, 111] width 57 height 21
click at [1145, 164] on span "Alt" at bounding box center [1151, 158] width 12 height 14
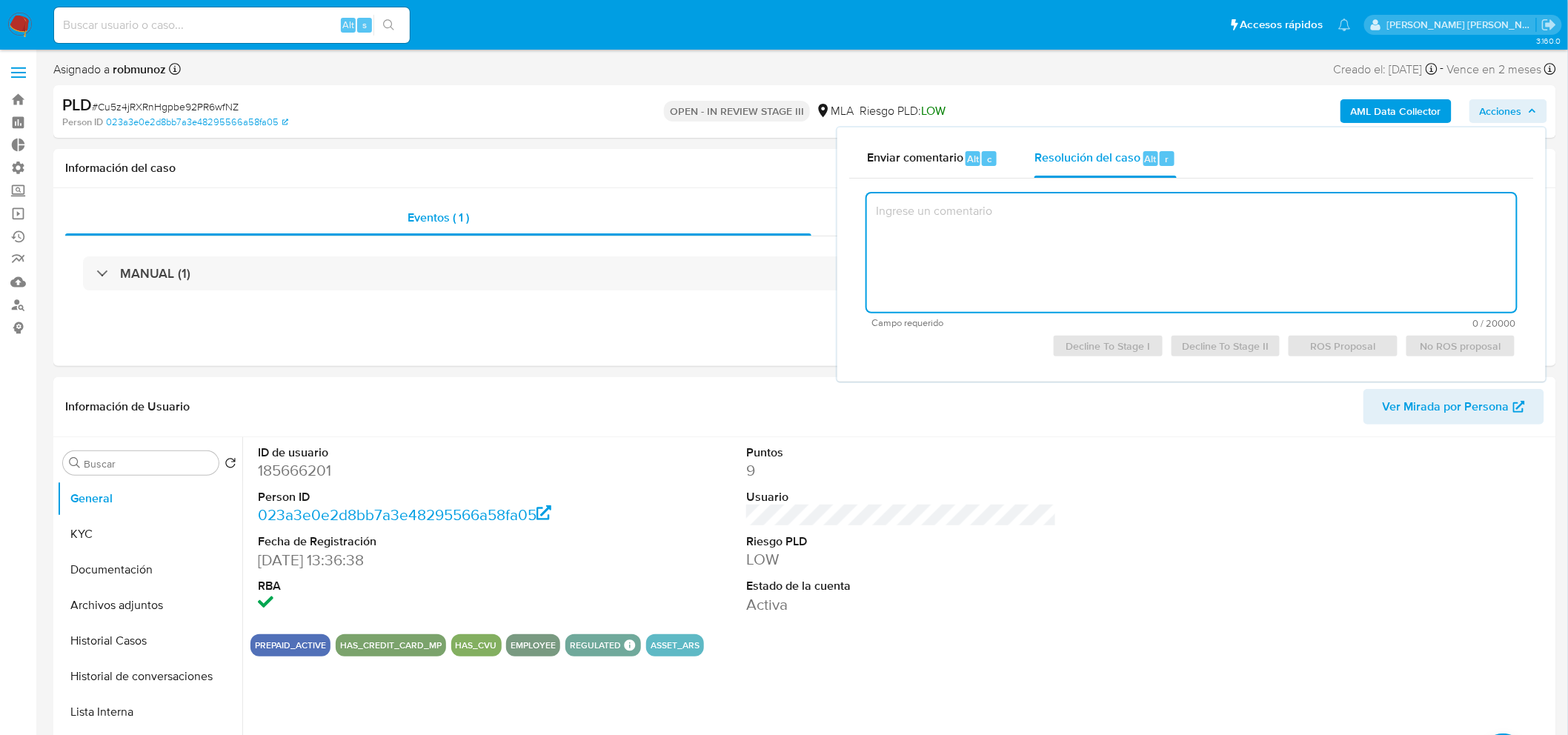
click at [1141, 210] on textarea at bounding box center [1191, 253] width 649 height 119
click at [1377, 247] on textarea at bounding box center [1191, 253] width 649 height 119
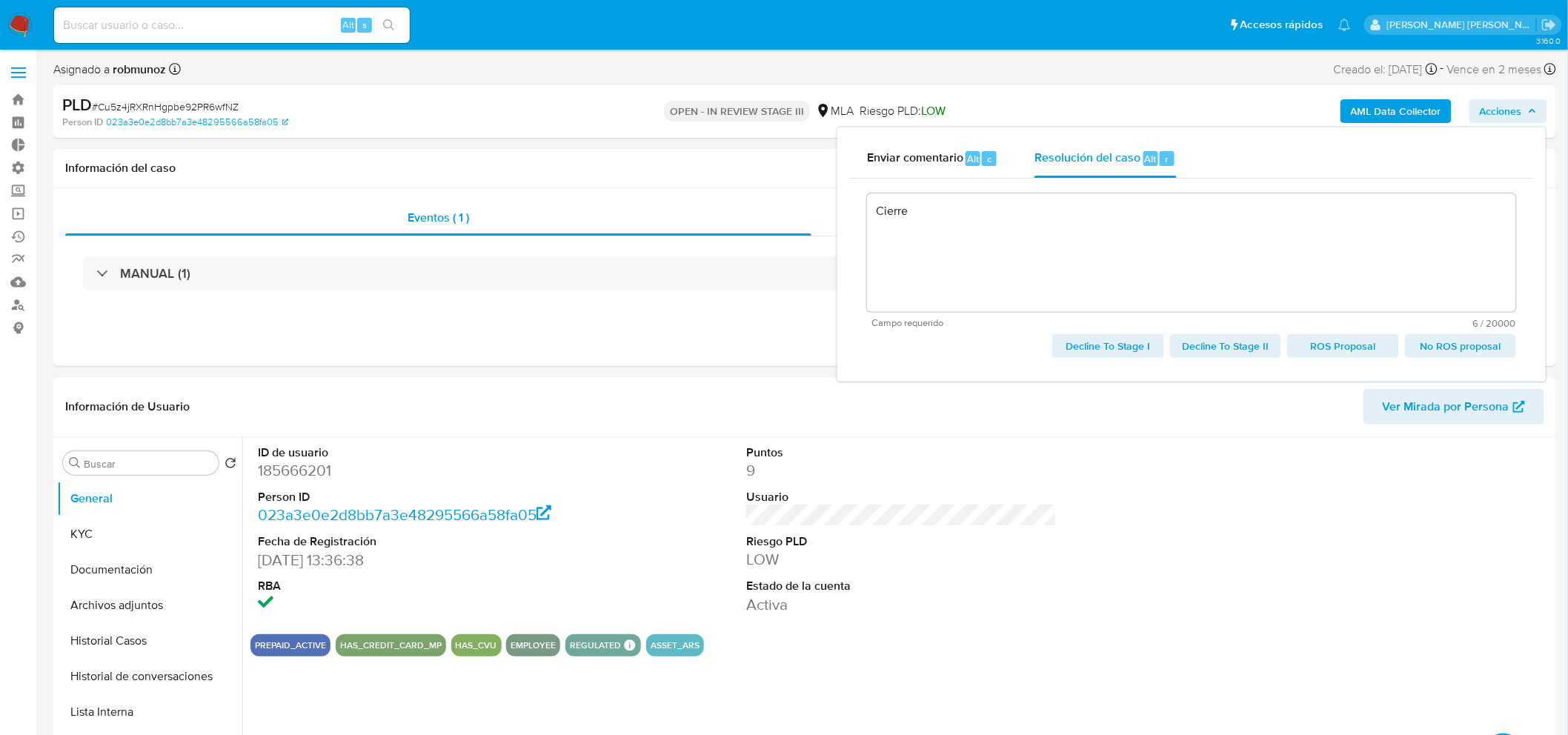
click at [1461, 344] on span "No ROS proposal" at bounding box center [1461, 346] width 90 height 21
type textarea "Cierre"
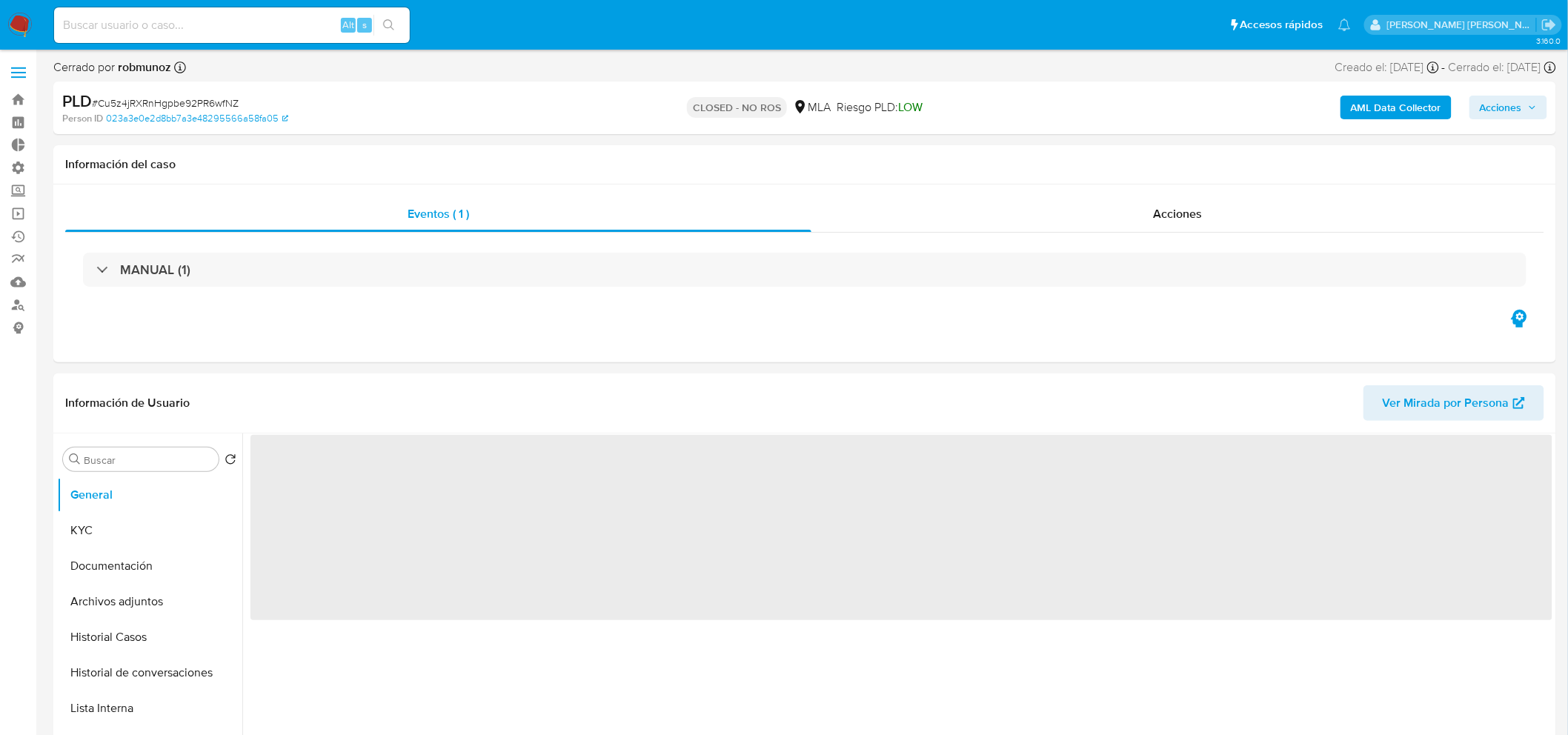
select select "10"
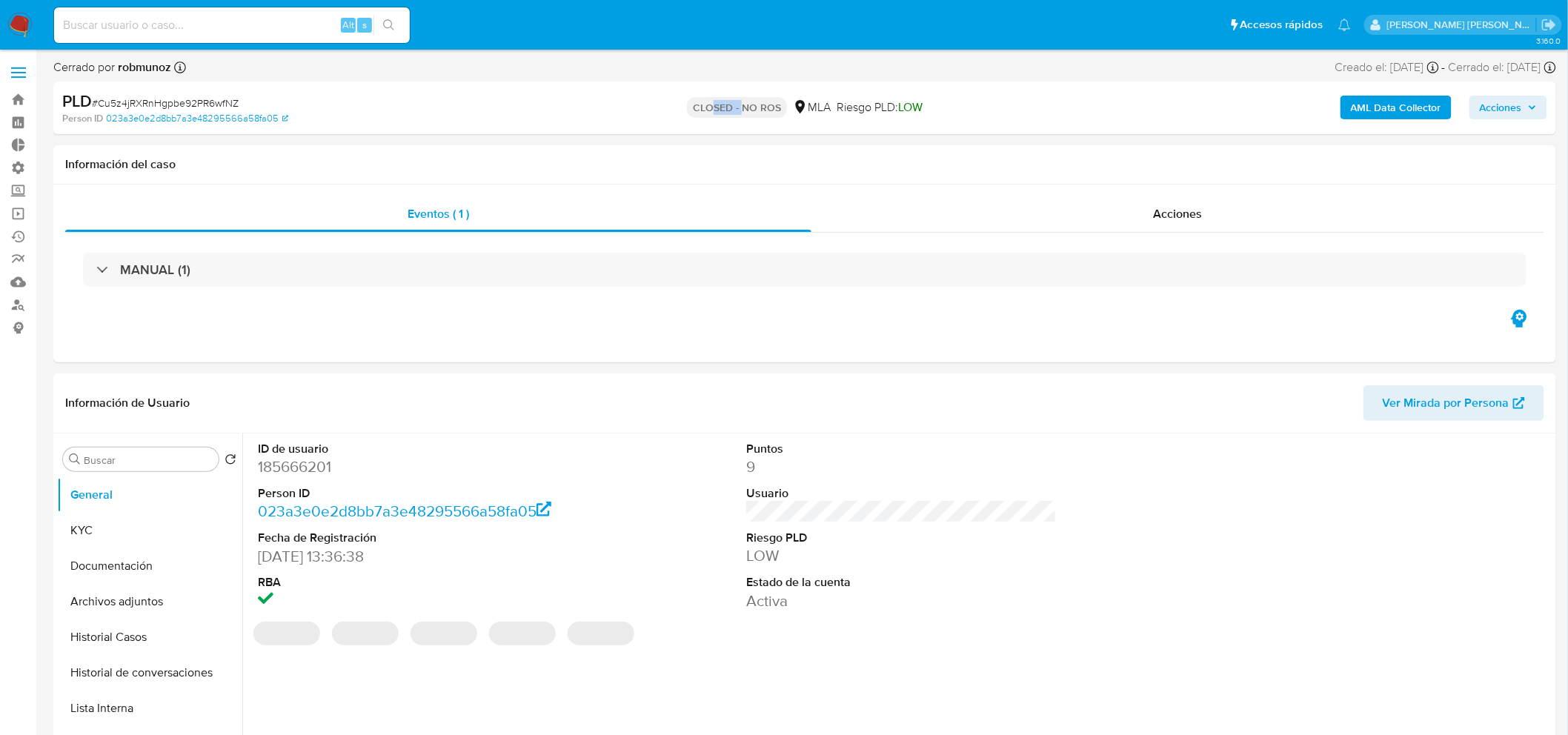
drag, startPoint x: 717, startPoint y: 112, endPoint x: 767, endPoint y: 115, distance: 50.1
click at [766, 116] on p "CLOSED - NO ROS" at bounding box center [737, 107] width 100 height 21
click at [769, 112] on p "CLOSED - NO ROS" at bounding box center [737, 107] width 100 height 21
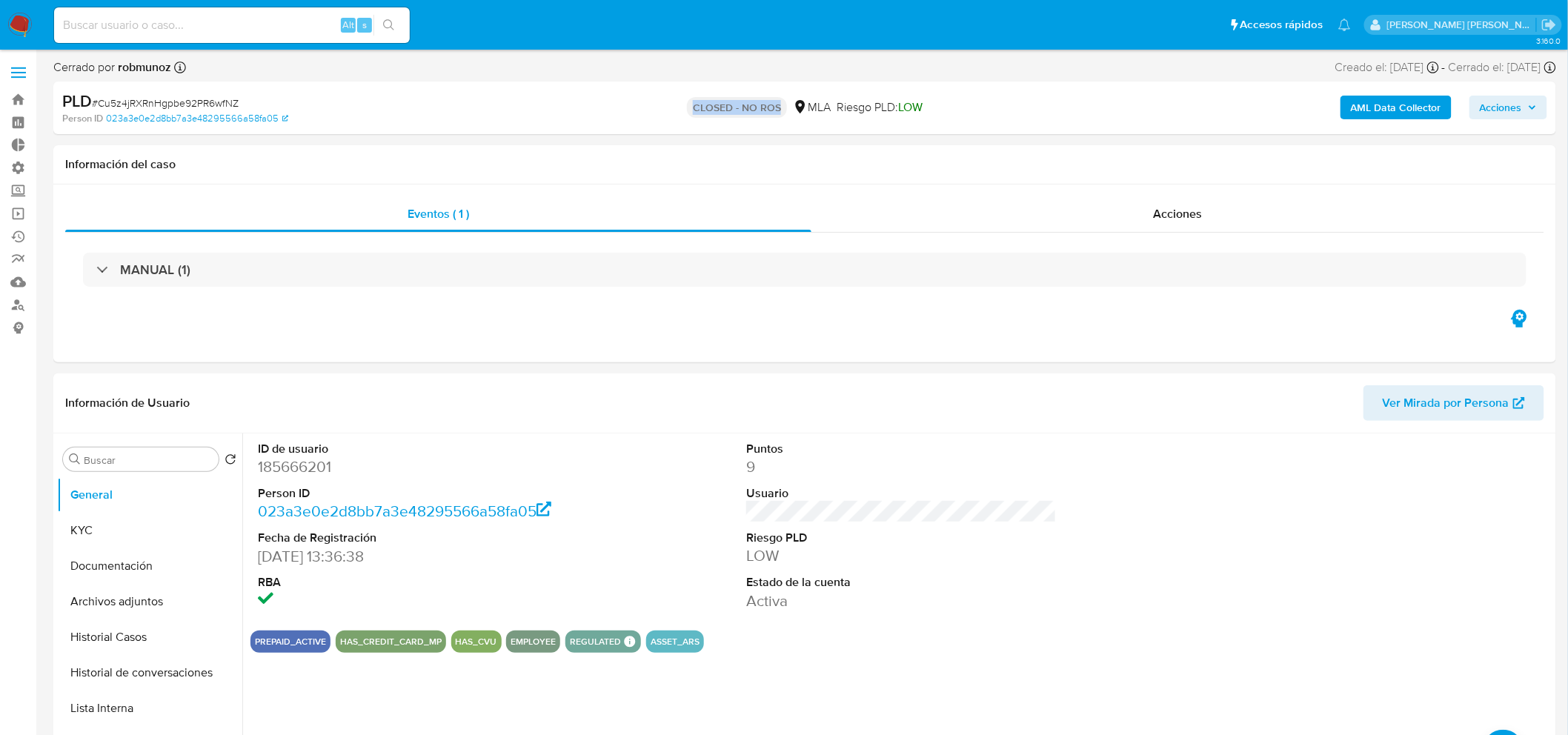
drag, startPoint x: 776, startPoint y: 111, endPoint x: 680, endPoint y: 109, distance: 96.0
click at [680, 109] on div "CLOSED - NO ROS MLA Riesgo PLD: LOW" at bounding box center [805, 107] width 491 height 35
click at [725, 131] on div "PLD # Cu5z4jRXRnHgpbe92PR6wfNZ Person ID 023a3e0e2d8bb7a3e48295566a58fa05 CLOSE…" at bounding box center [805, 107] width 1503 height 53
click at [1522, 114] on span "Acciones" at bounding box center [1501, 107] width 42 height 24
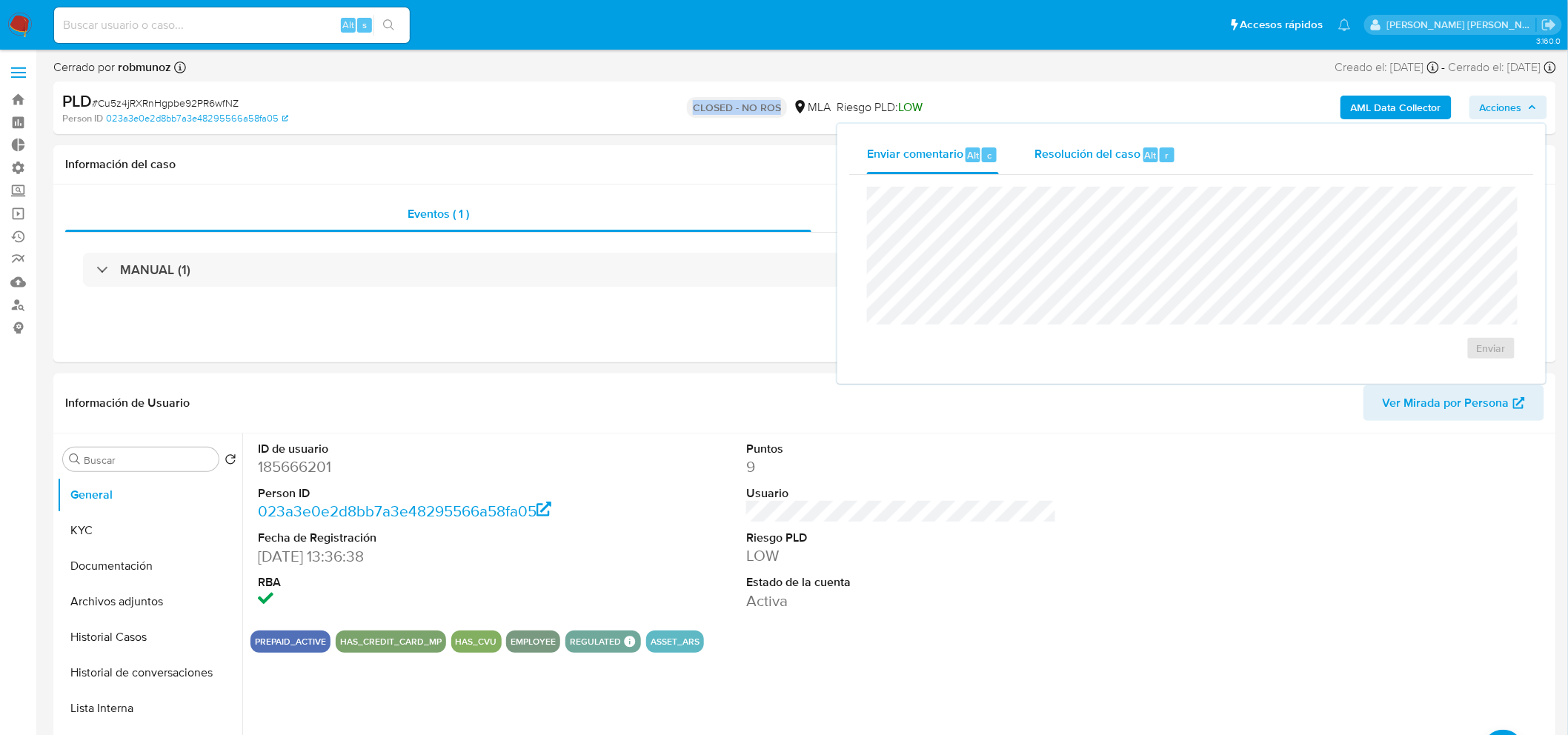
click at [1136, 160] on span "Resolución del caso" at bounding box center [1087, 154] width 106 height 17
type textarea "Cierre"
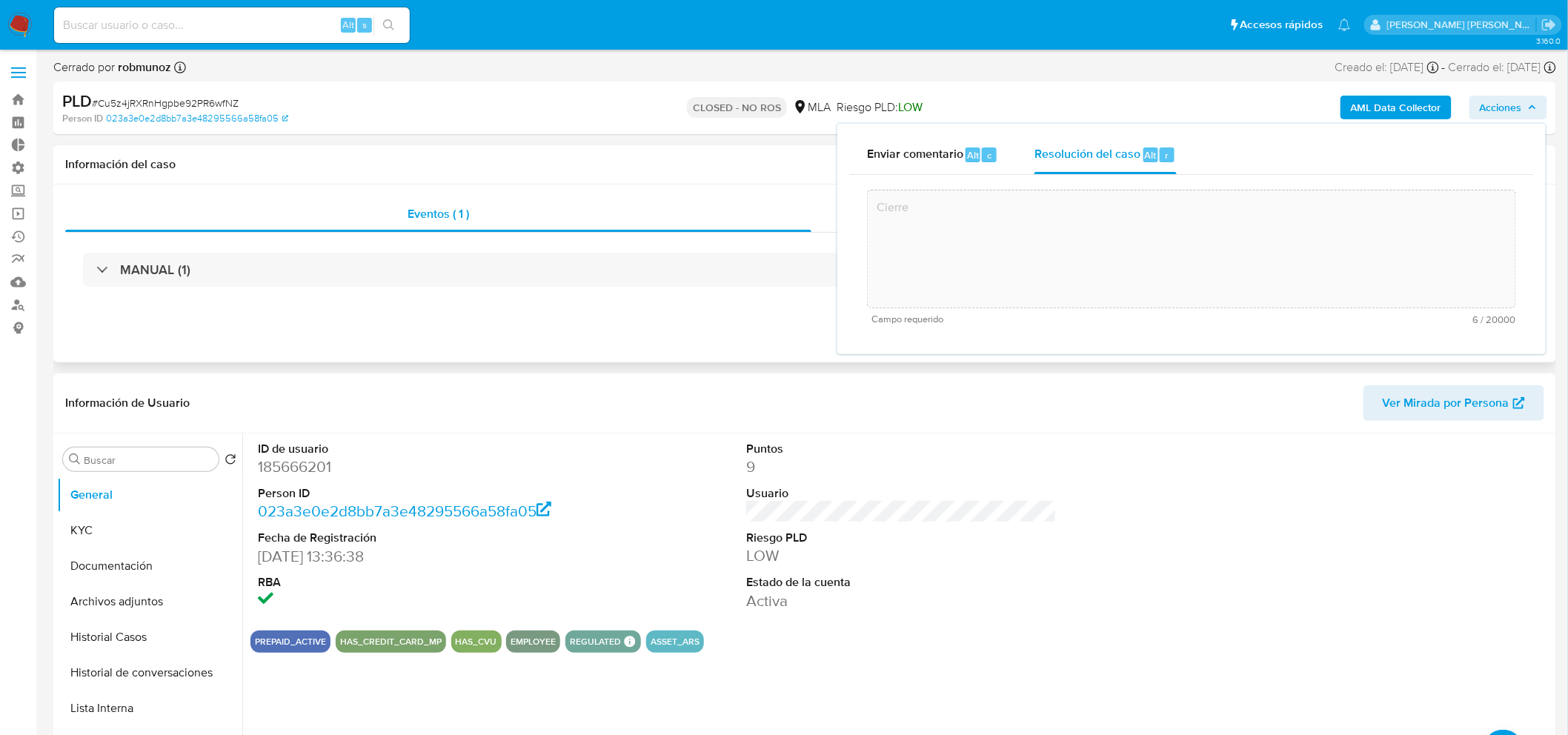
click at [594, 172] on div "Información del caso" at bounding box center [805, 164] width 1503 height 39
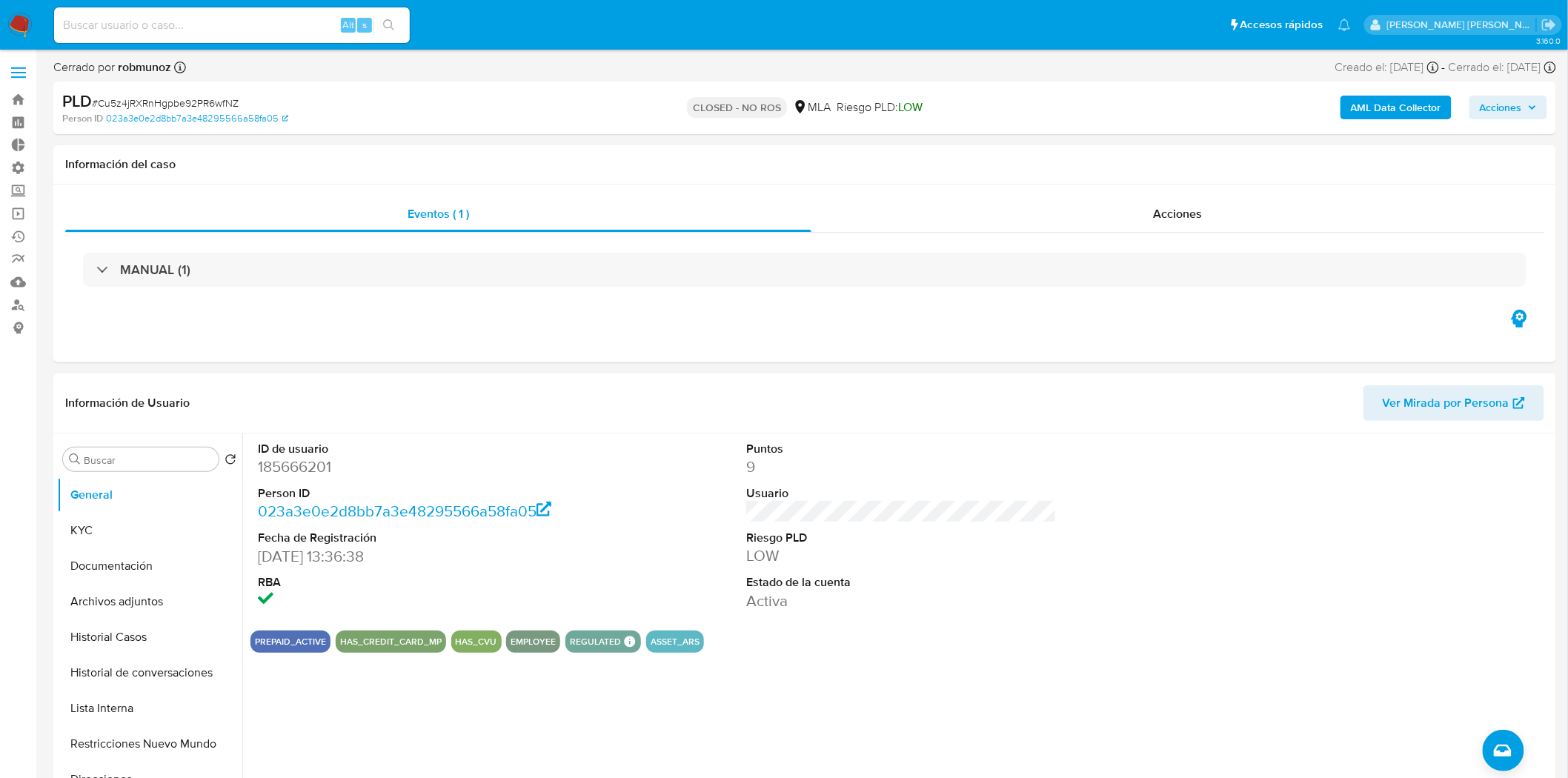
click at [232, 25] on input at bounding box center [231, 25] width 356 height 19
paste input "fdSLc8Hj2f6XZbdMo3fFP0yE"
type input "fdSLc8Hj2f6XZbdMo3fFP0yE"
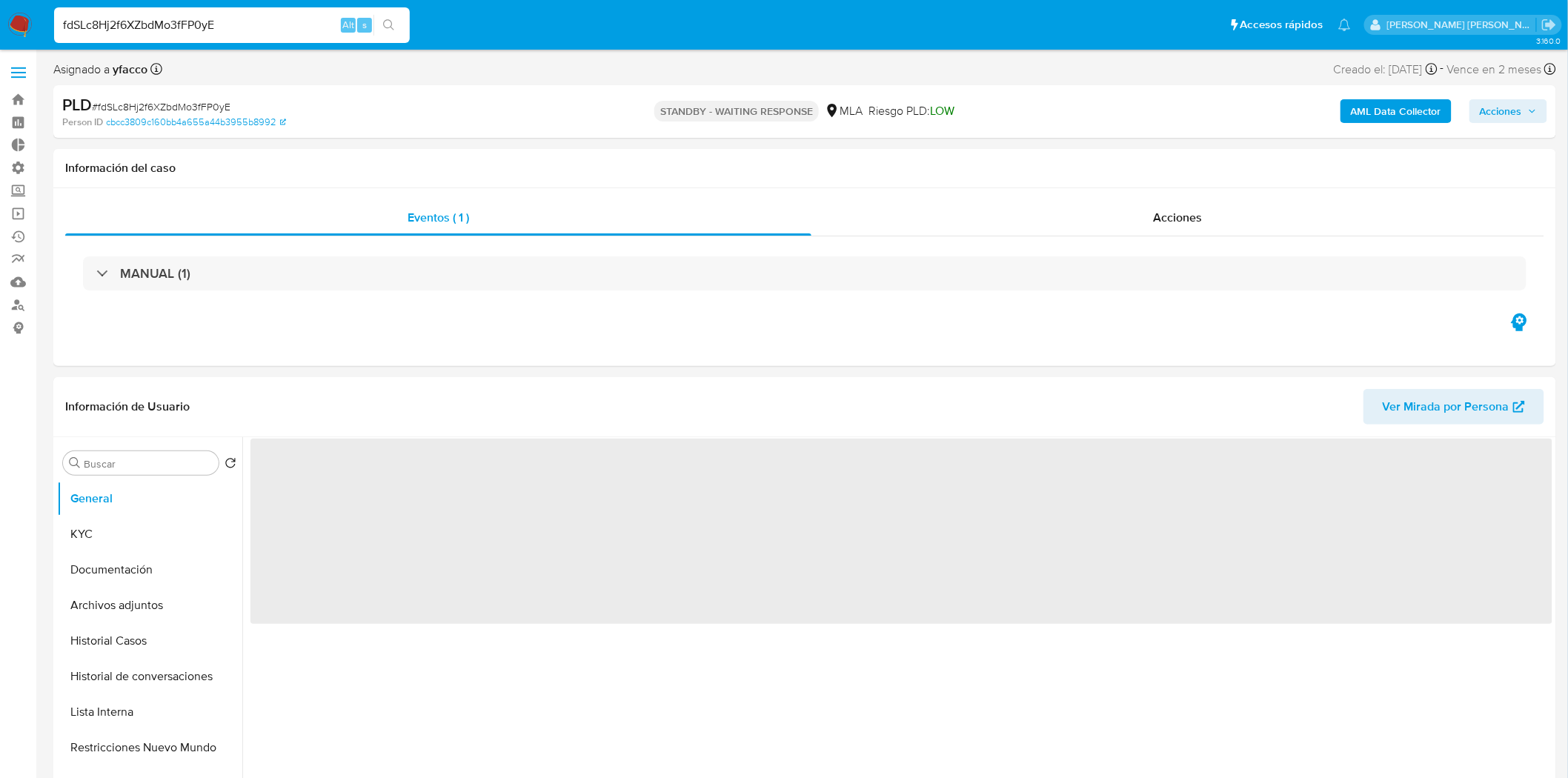
select select "10"
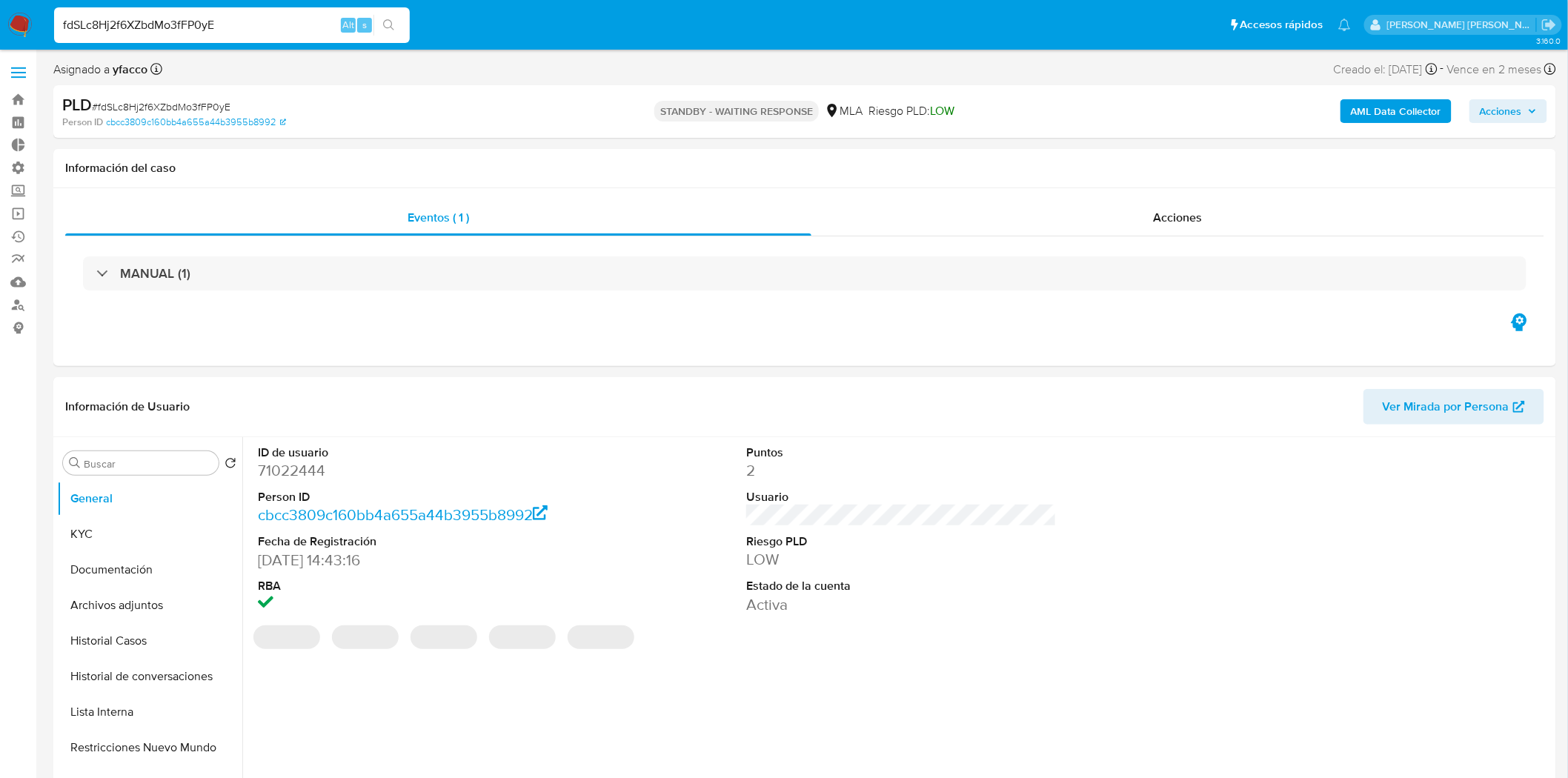
scroll to position [329, 0]
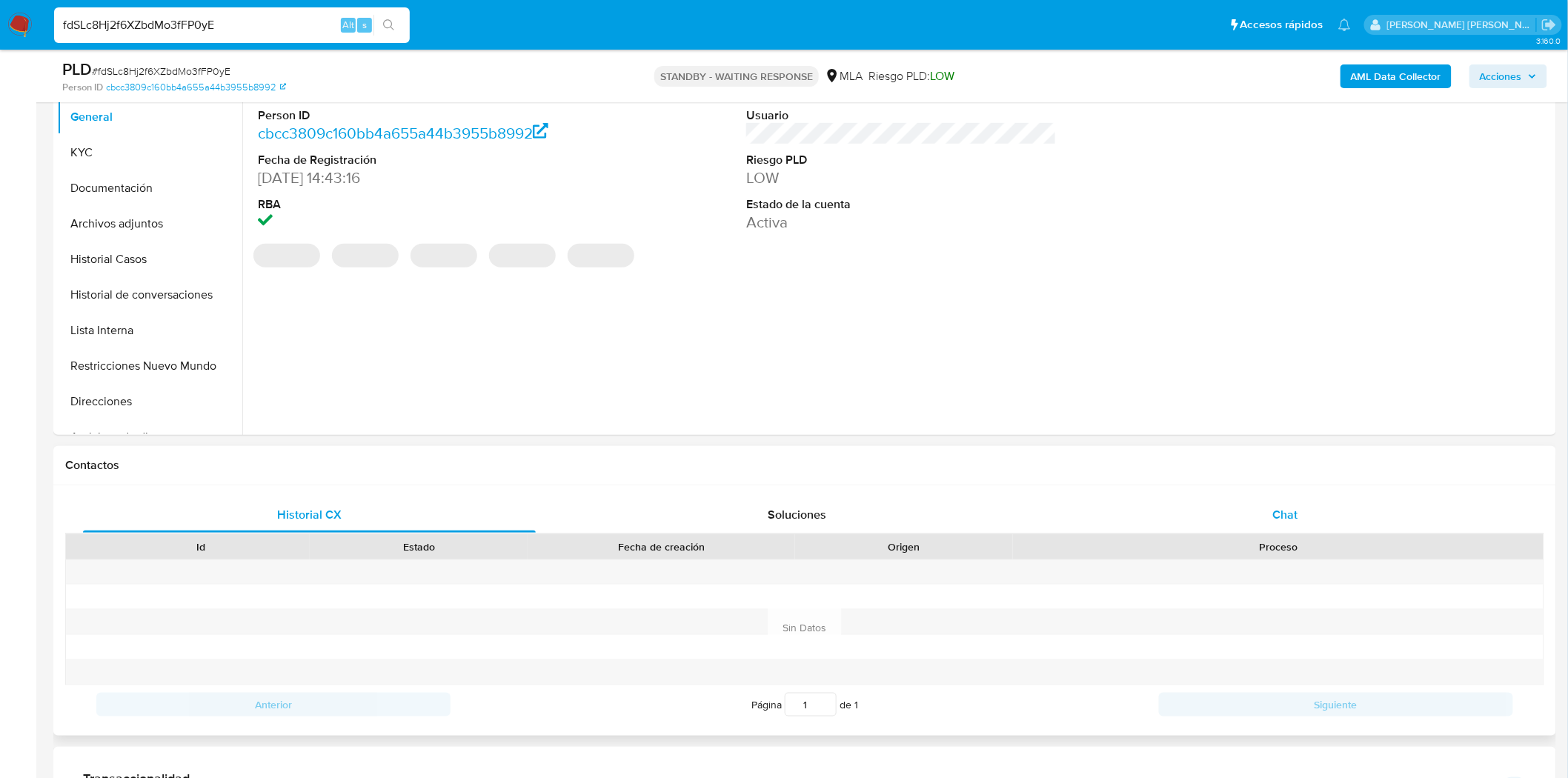
click at [1253, 520] on div "Chat" at bounding box center [1285, 514] width 453 height 35
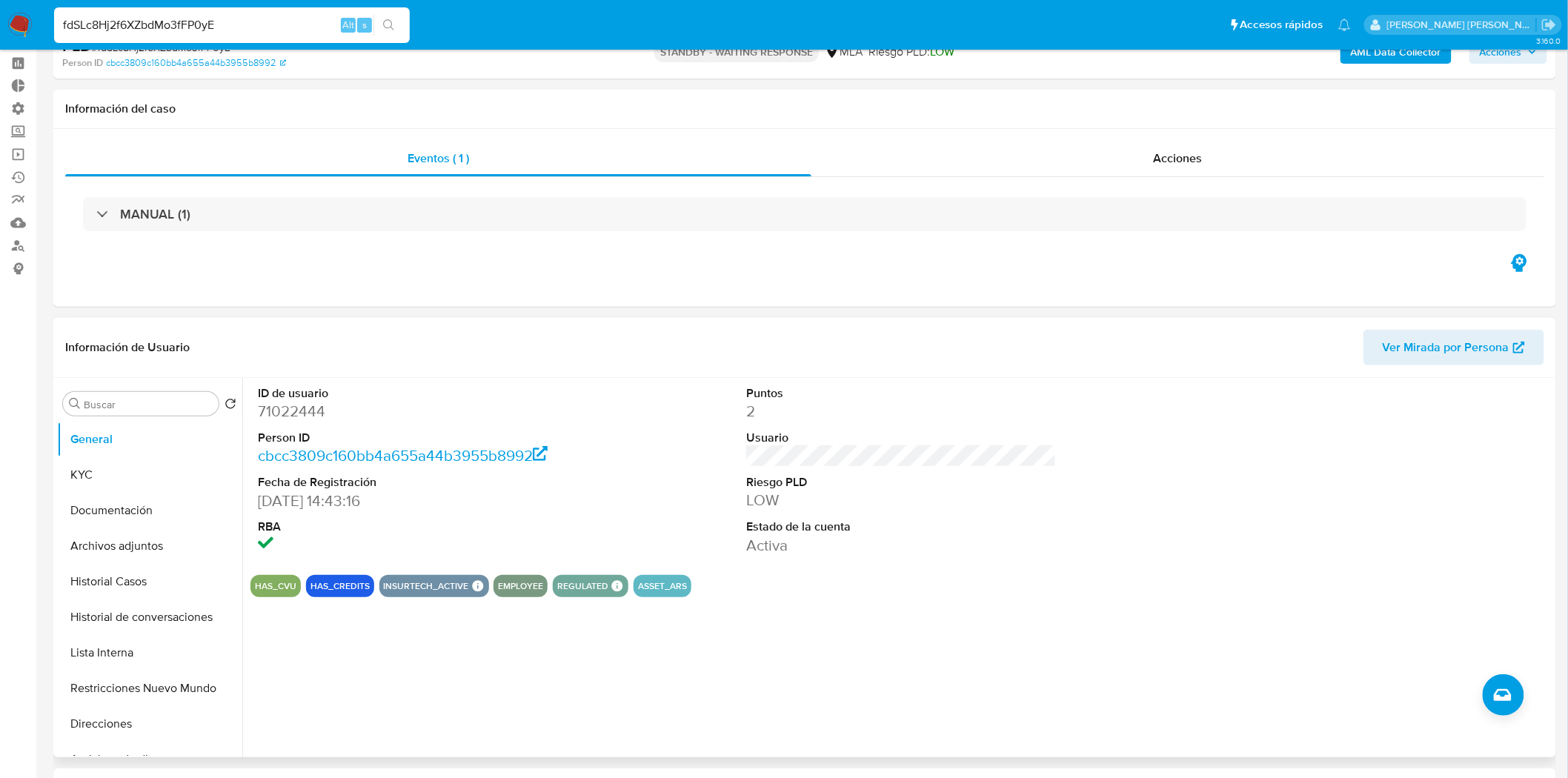
scroll to position [0, 0]
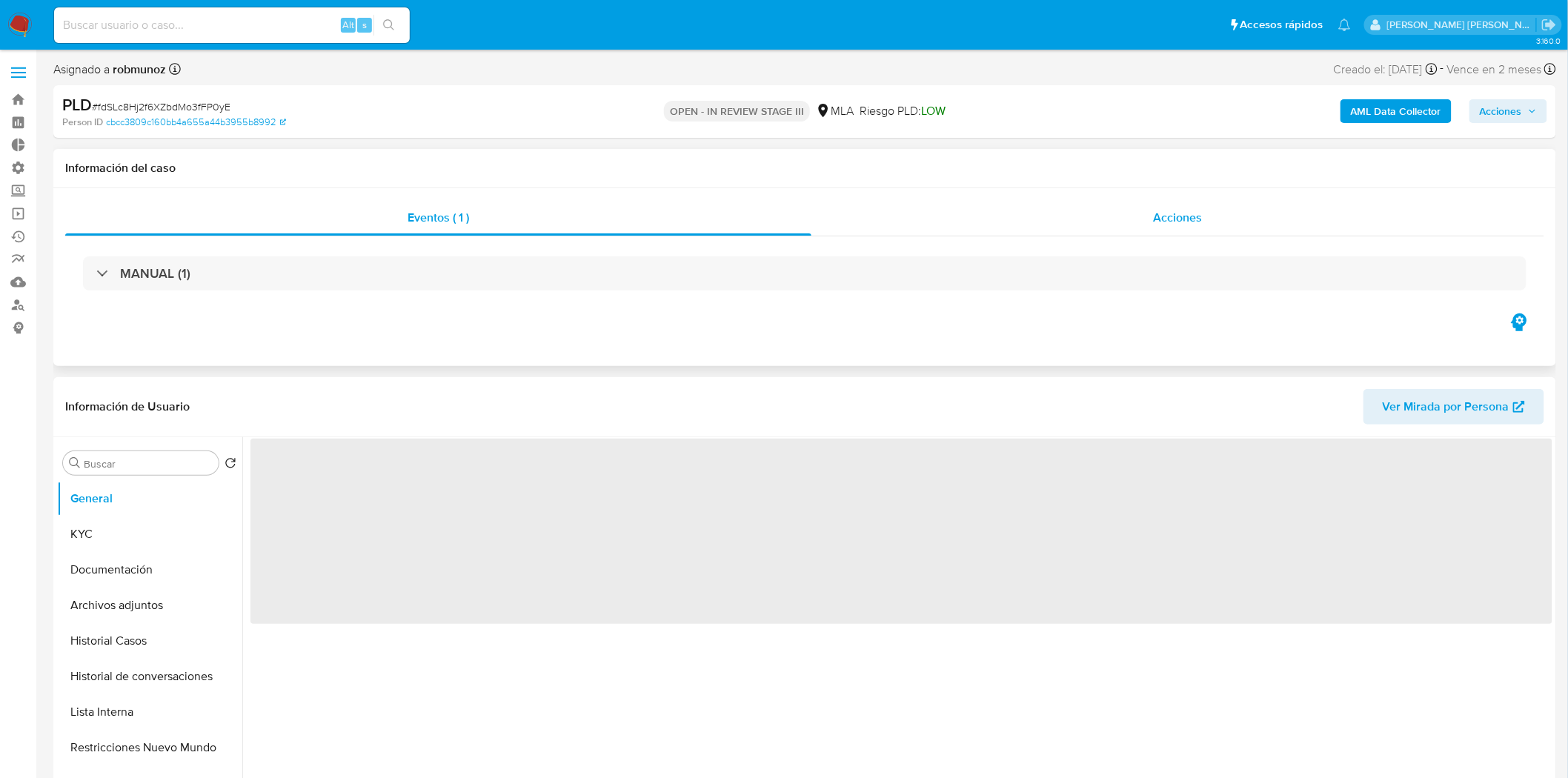
click at [1159, 220] on span "Acciones" at bounding box center [1176, 218] width 49 height 17
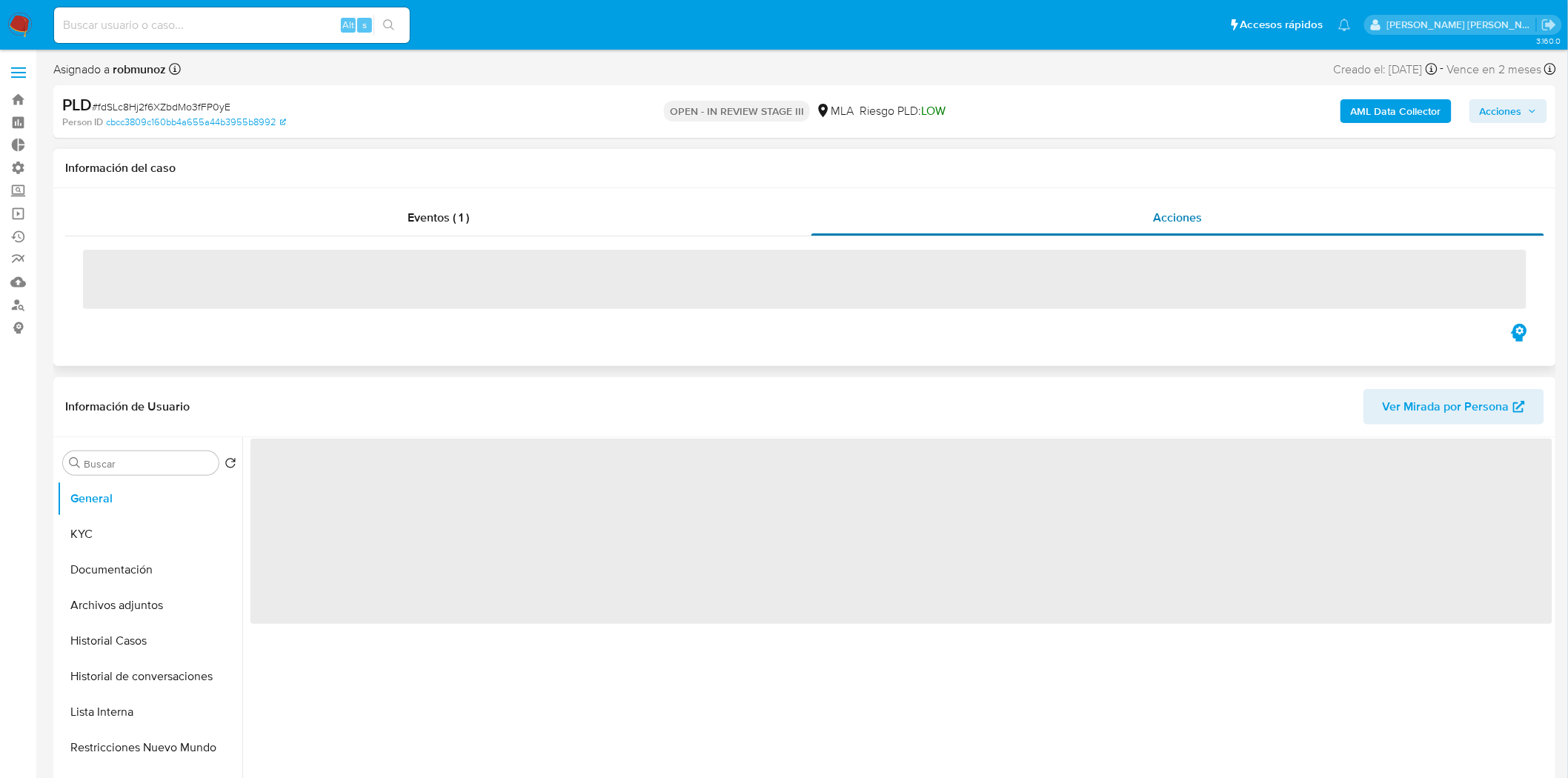
select select "10"
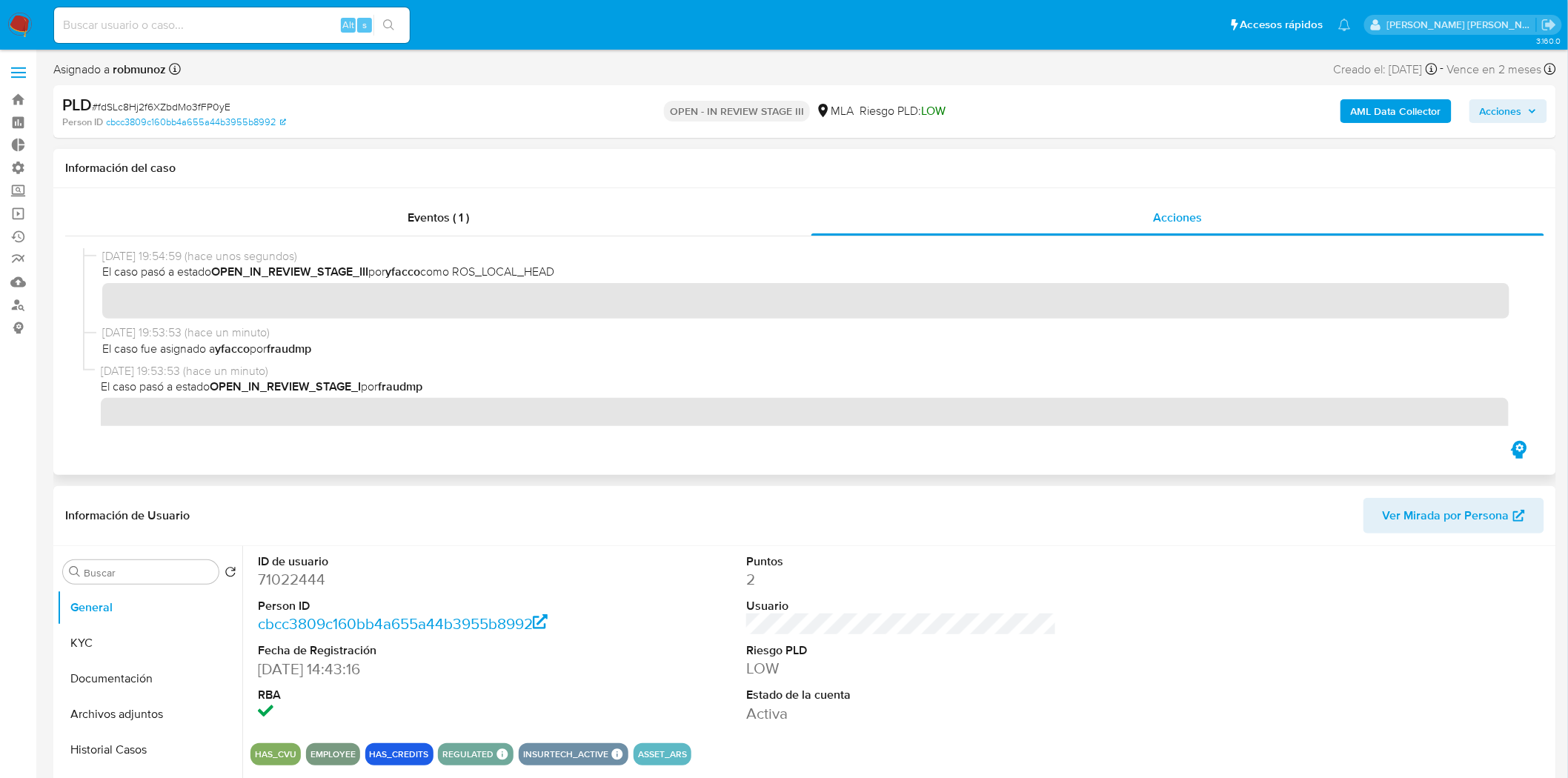
drag, startPoint x: 463, startPoint y: 270, endPoint x: 579, endPoint y: 271, distance: 116.0
click at [579, 271] on span "El caso pasó a estado OPEN_IN_REVIEW_STAGE_III por yfacco como ROS_LOCAL_HEAD" at bounding box center [812, 271] width 1418 height 16
click at [12, 25] on img at bounding box center [20, 25] width 25 height 25
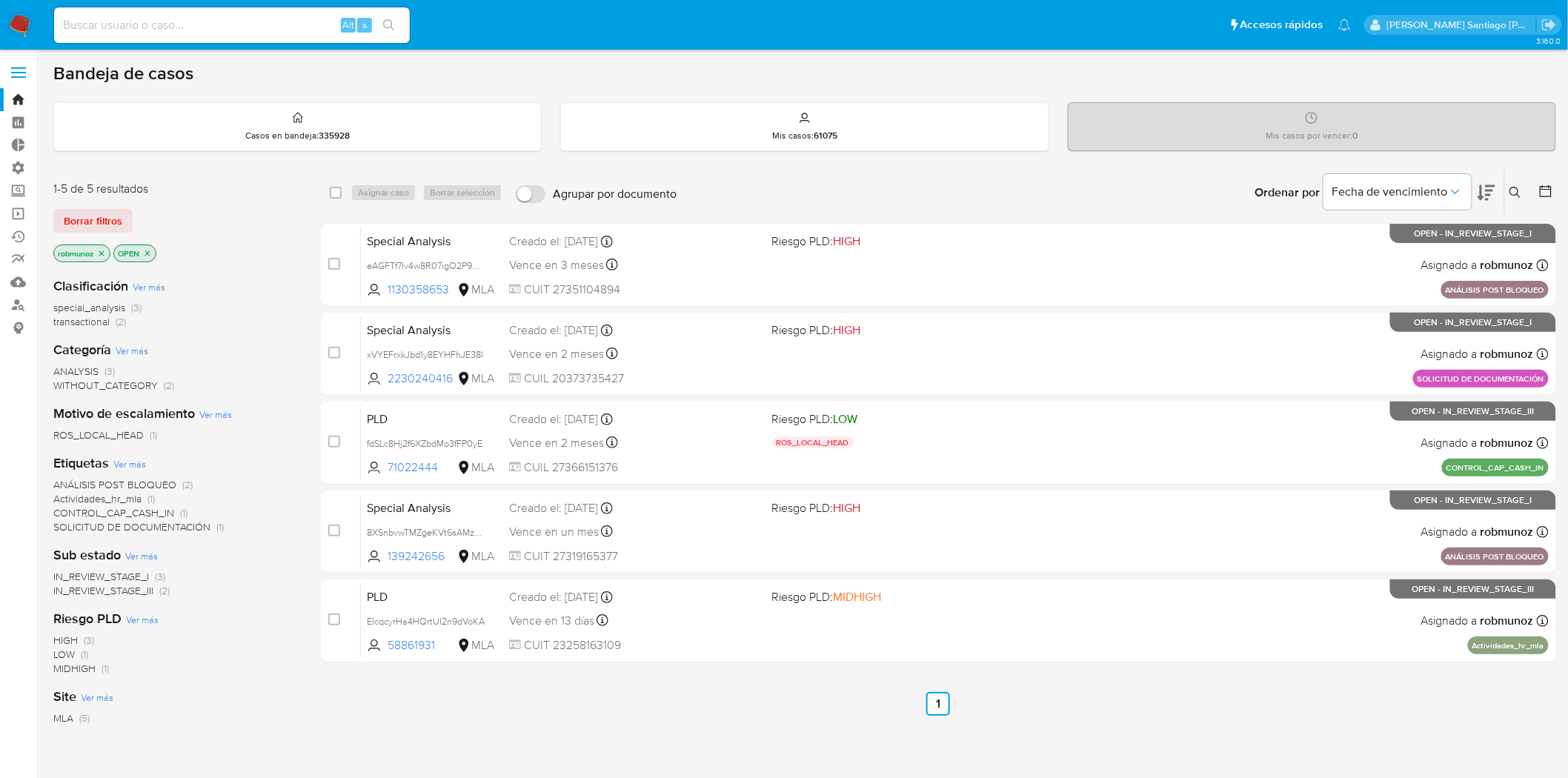
drag, startPoint x: 40, startPoint y: 433, endPoint x: 157, endPoint y: 440, distance: 117.2
click at [157, 440] on main "3.160.0" at bounding box center [784, 451] width 1568 height 902
click at [115, 435] on span "ROS_LOCAL_HEAD" at bounding box center [99, 435] width 90 height 14
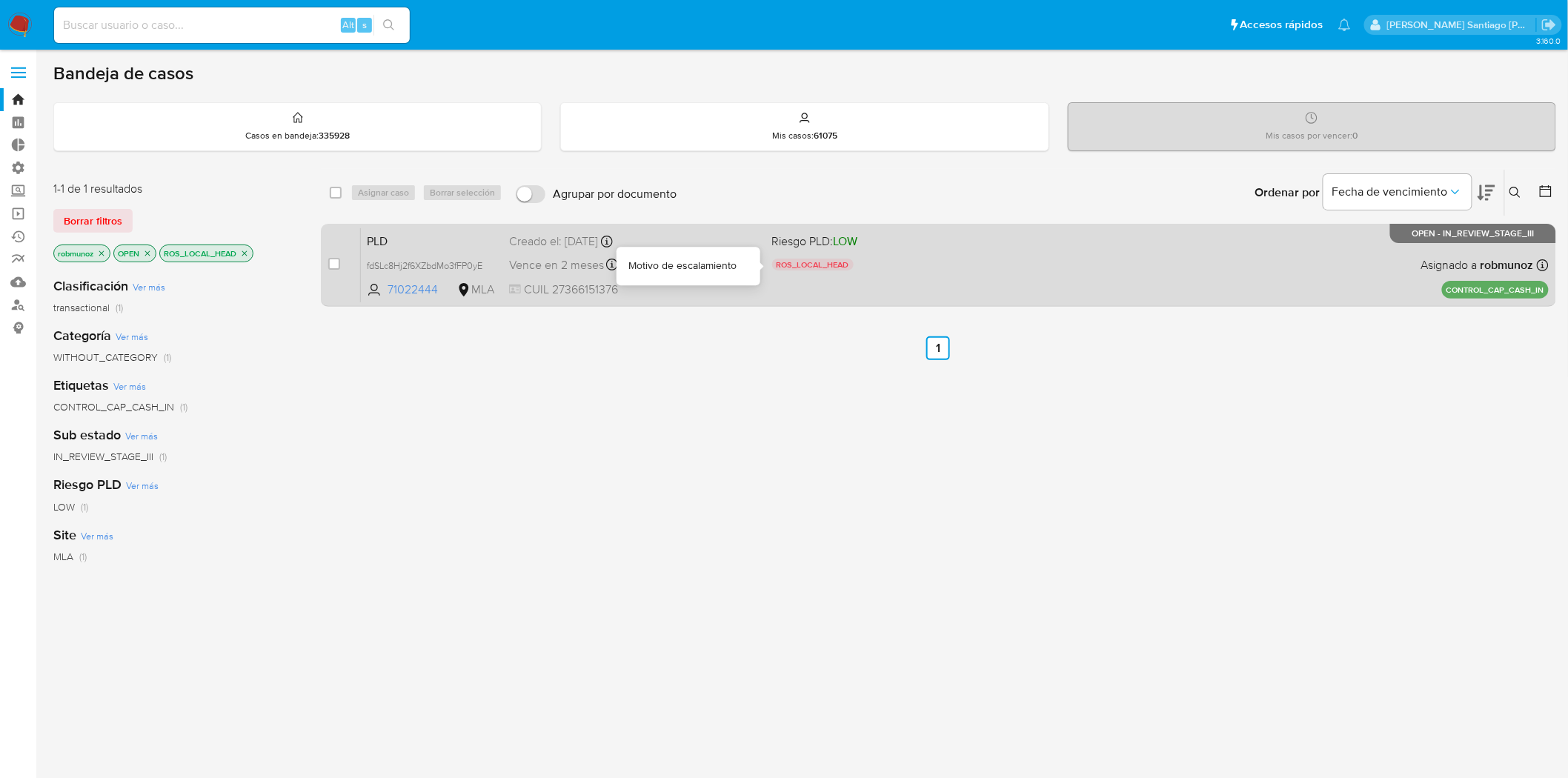
click at [1005, 271] on div "ROS_LOCAL_HEAD" at bounding box center [898, 266] width 251 height 16
click at [1007, 269] on div "ROS_LOCAL_HEAD" at bounding box center [898, 266] width 251 height 16
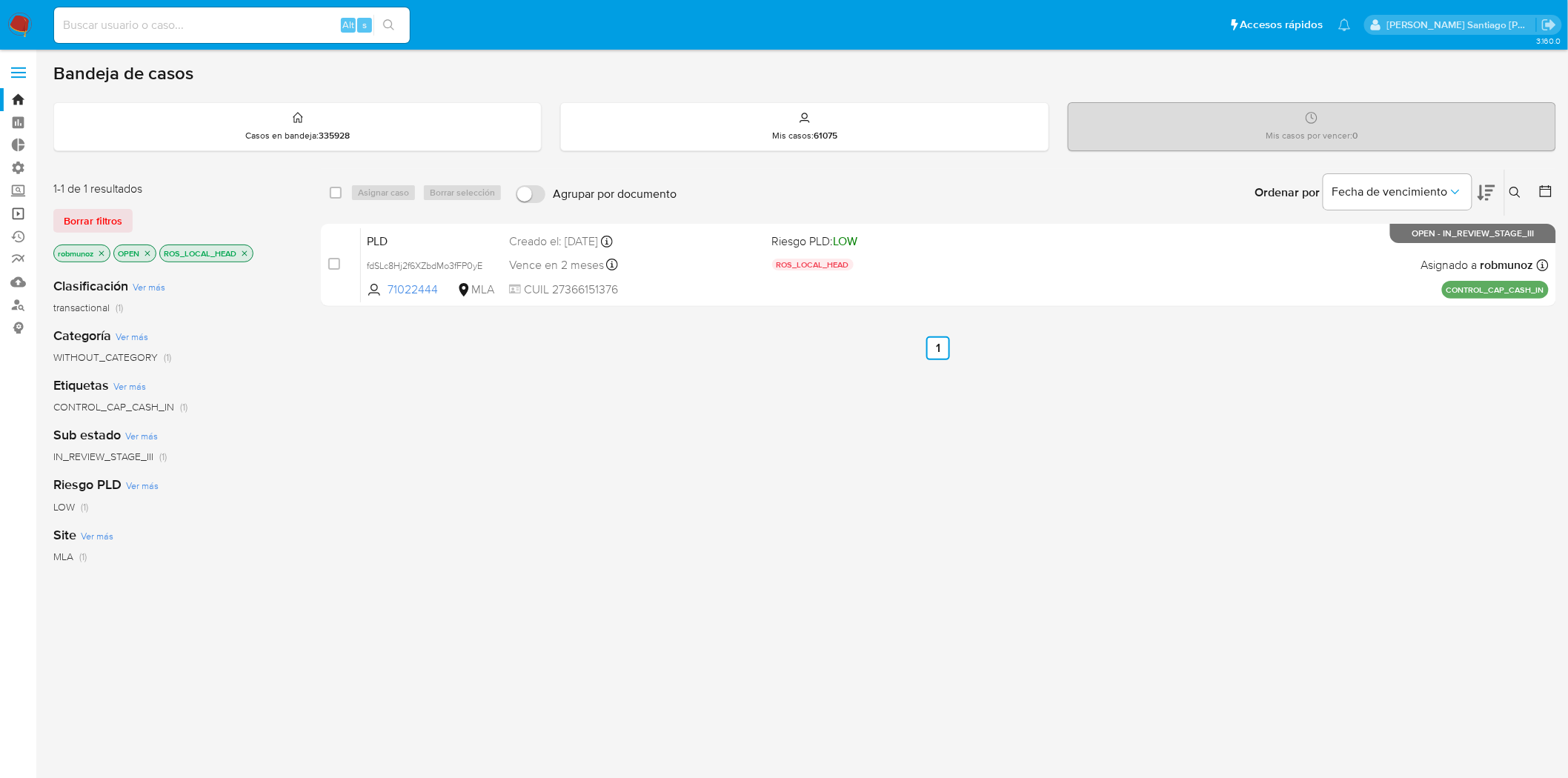
click at [15, 205] on link "Operaciones masivas" at bounding box center [88, 214] width 177 height 23
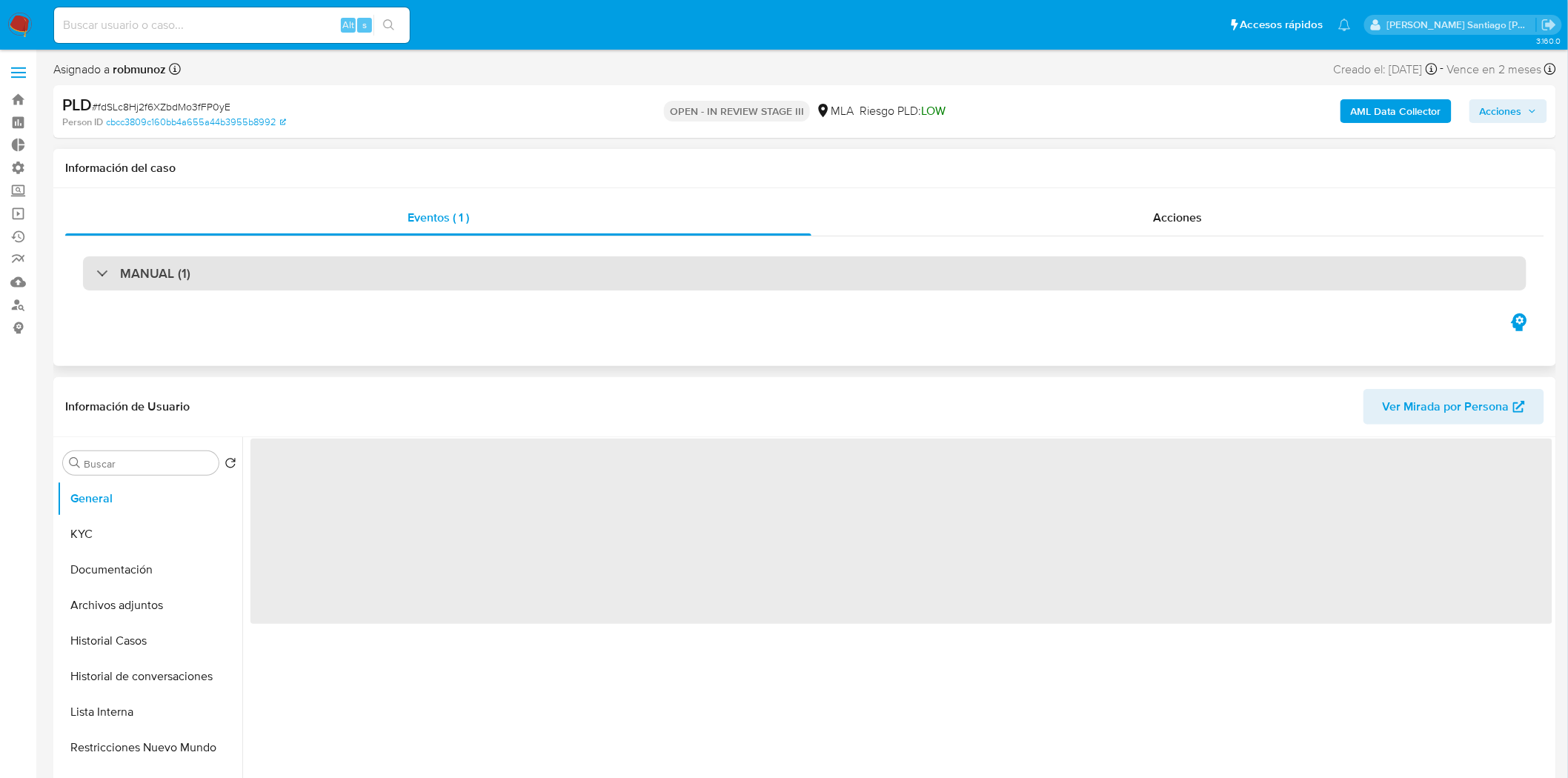
select select "10"
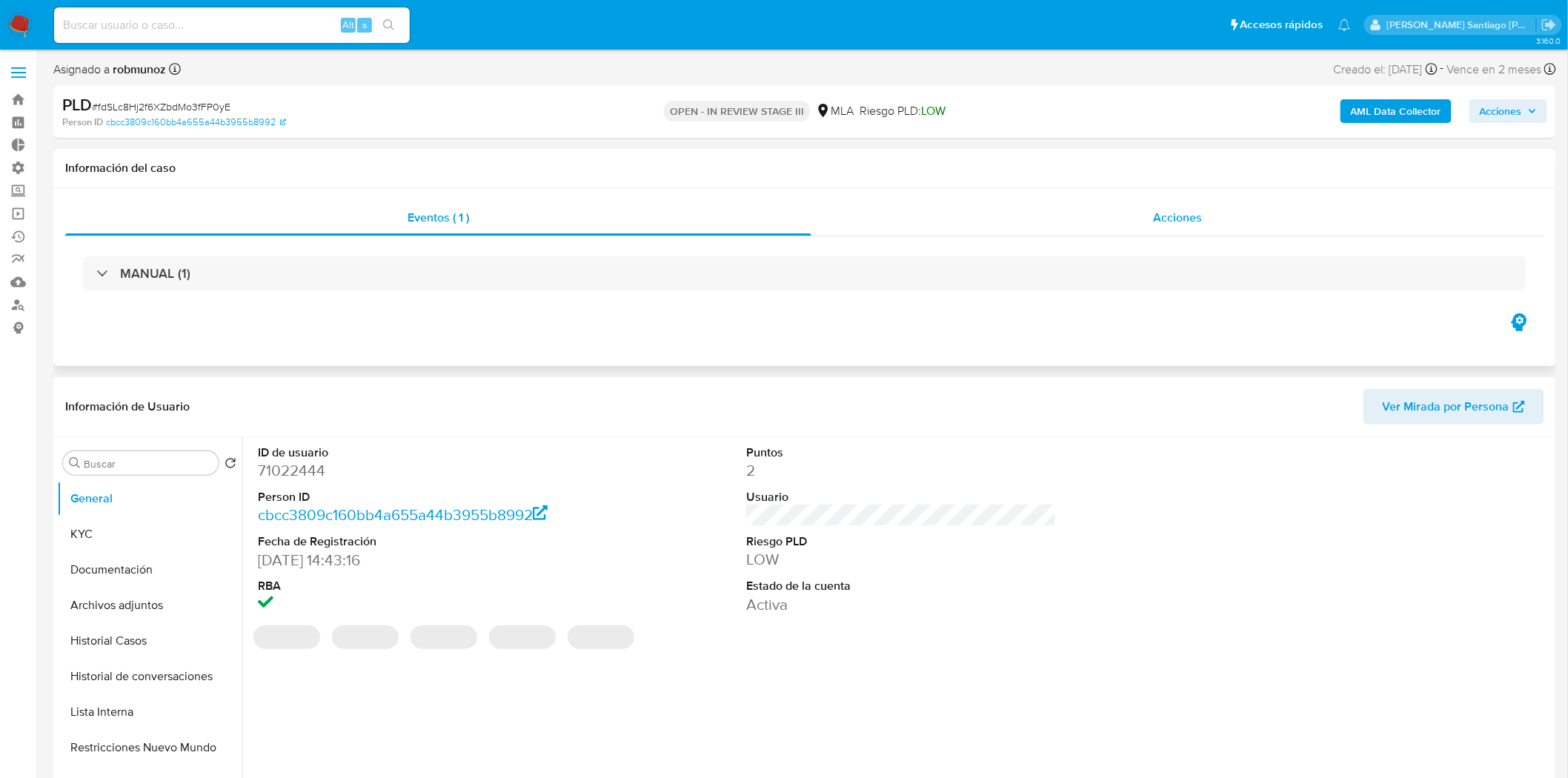
click at [1156, 220] on span "Acciones" at bounding box center [1176, 218] width 49 height 17
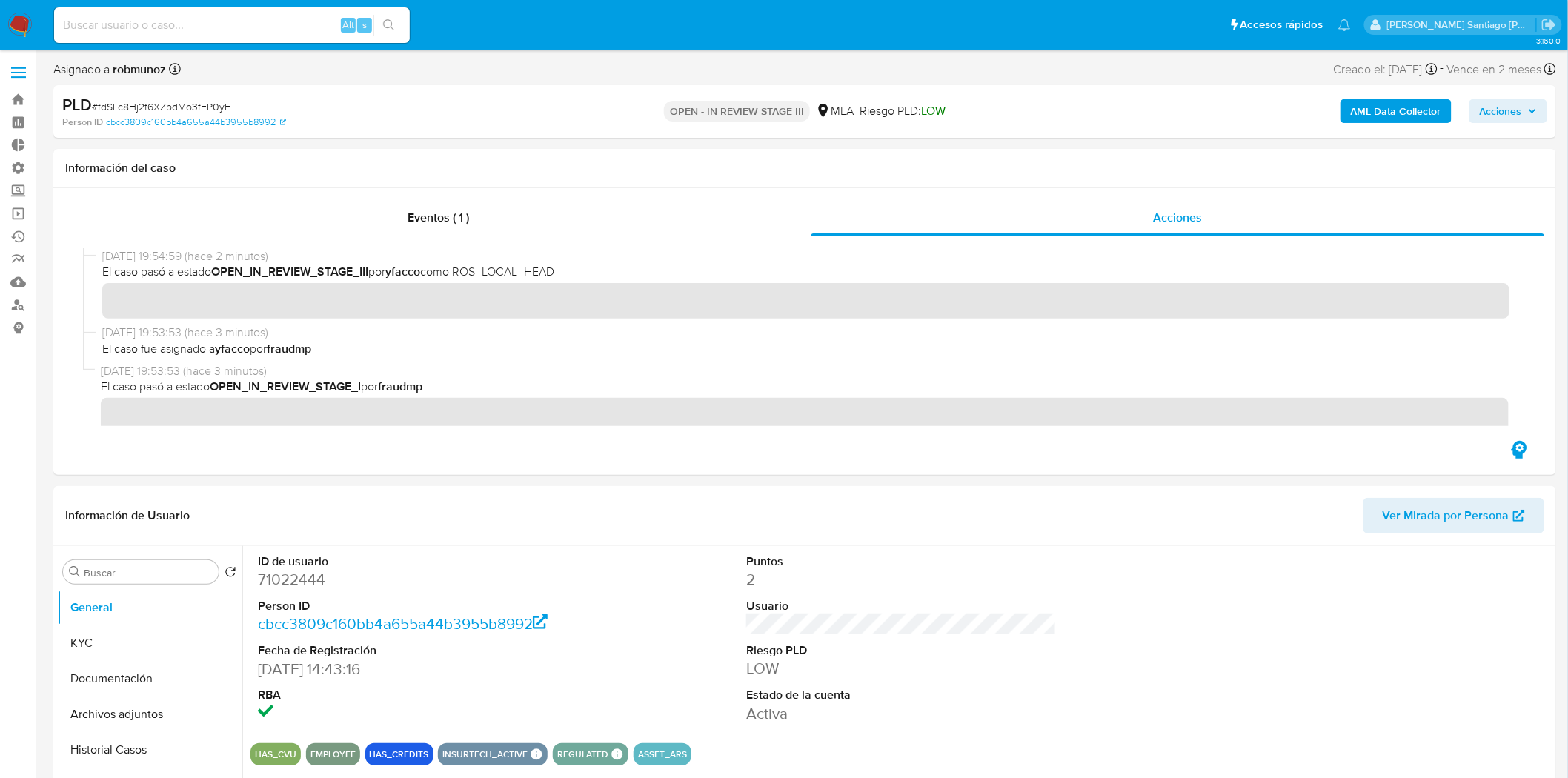
click at [1497, 106] on span "Acciones" at bounding box center [1501, 110] width 42 height 24
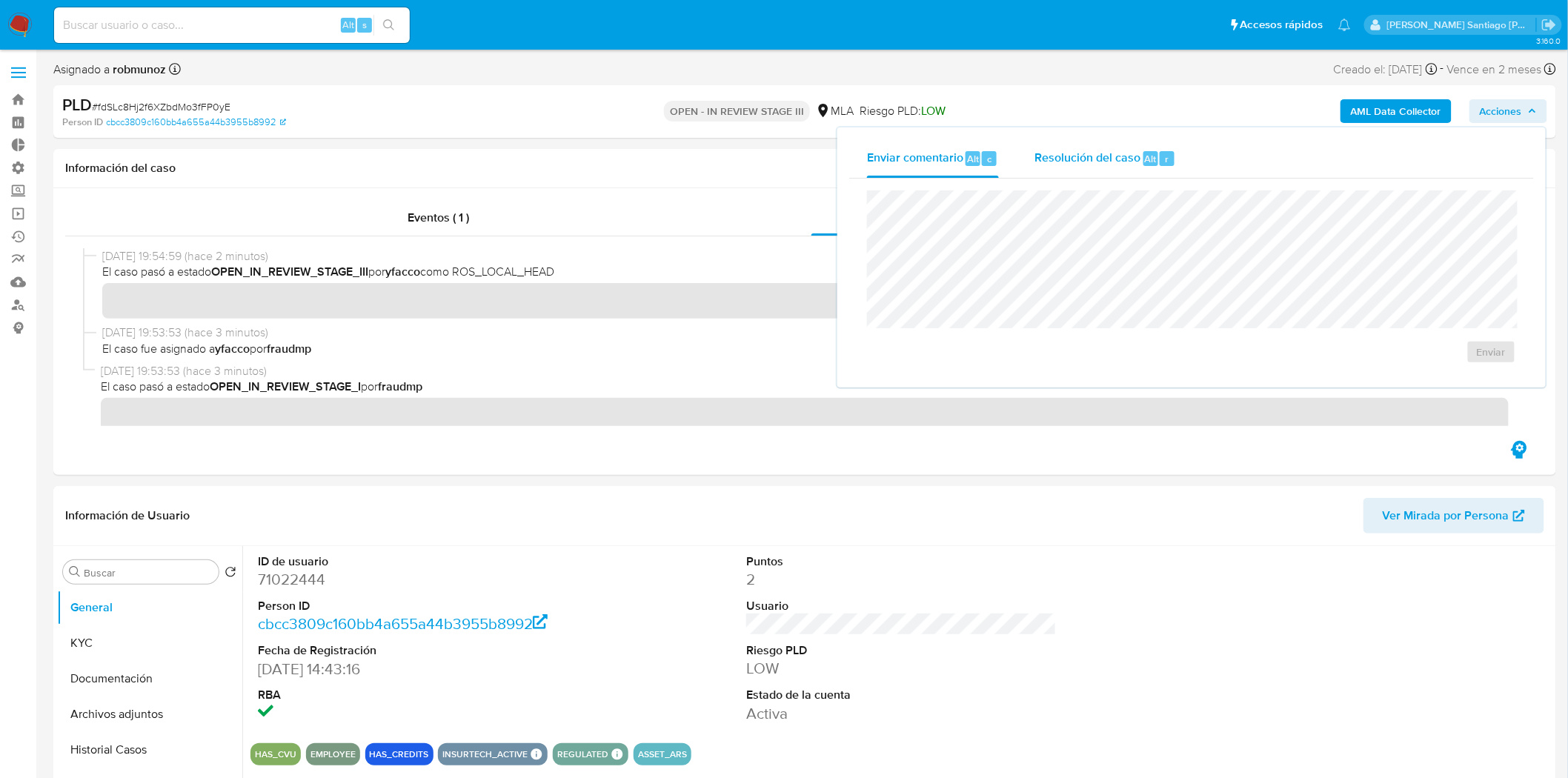
click at [1146, 153] on span "Alt" at bounding box center [1151, 158] width 12 height 14
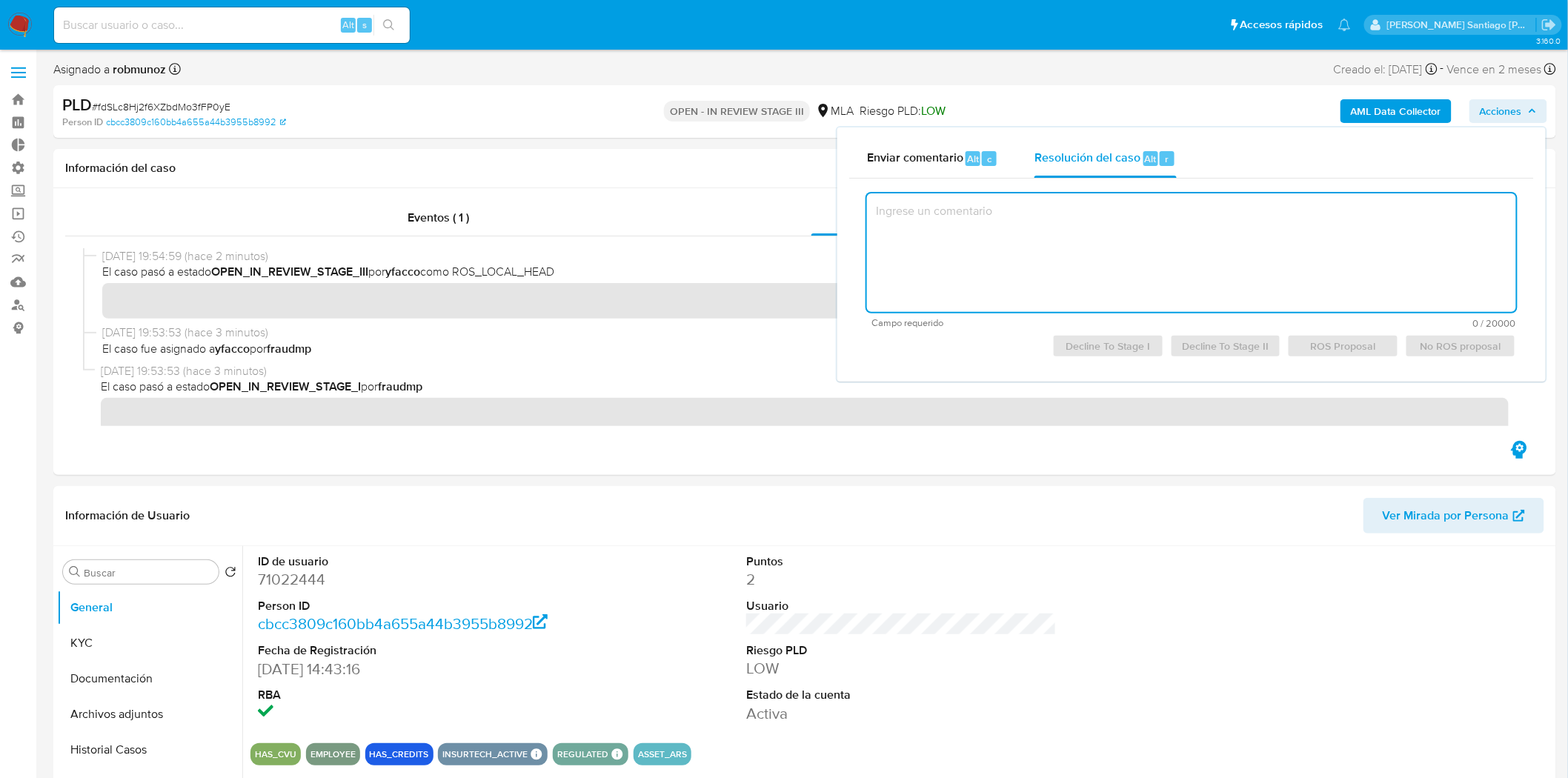
click at [1201, 245] on textarea at bounding box center [1191, 253] width 649 height 119
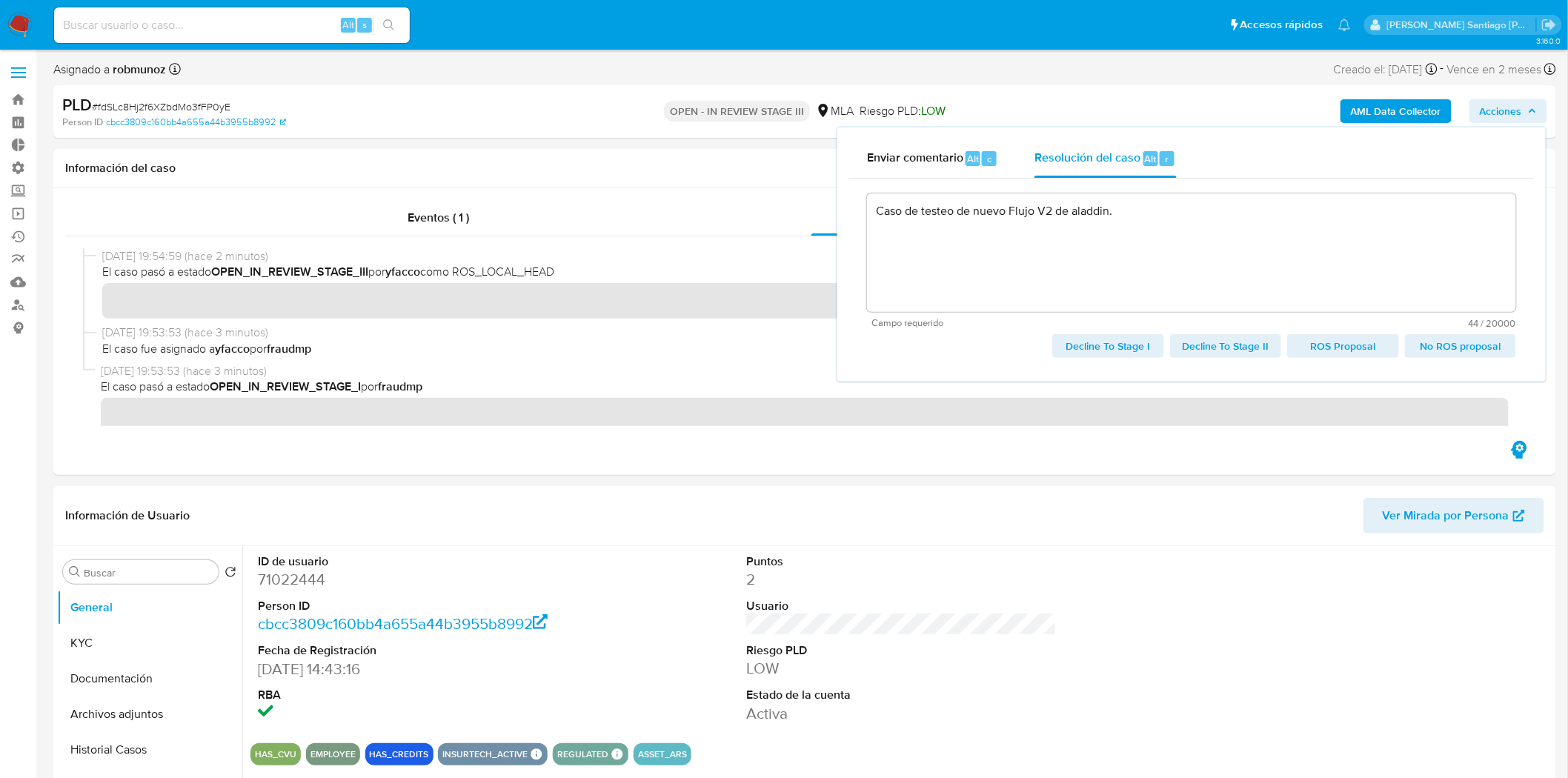
click at [1356, 340] on span "ROS Proposal" at bounding box center [1342, 346] width 90 height 21
type textarea "Caso de testeo de nuevo Flujo V2 de aladdin."
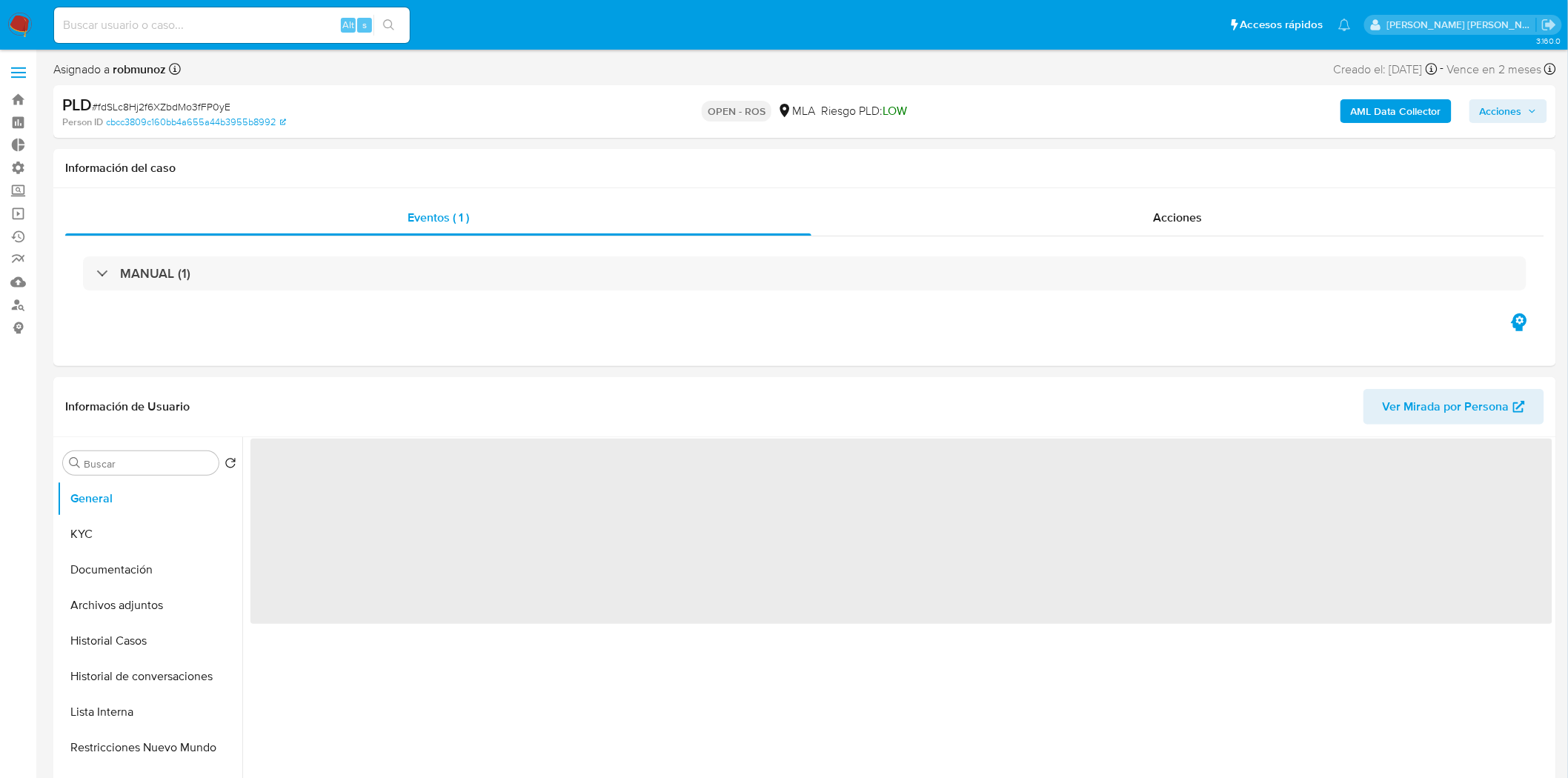
select select "10"
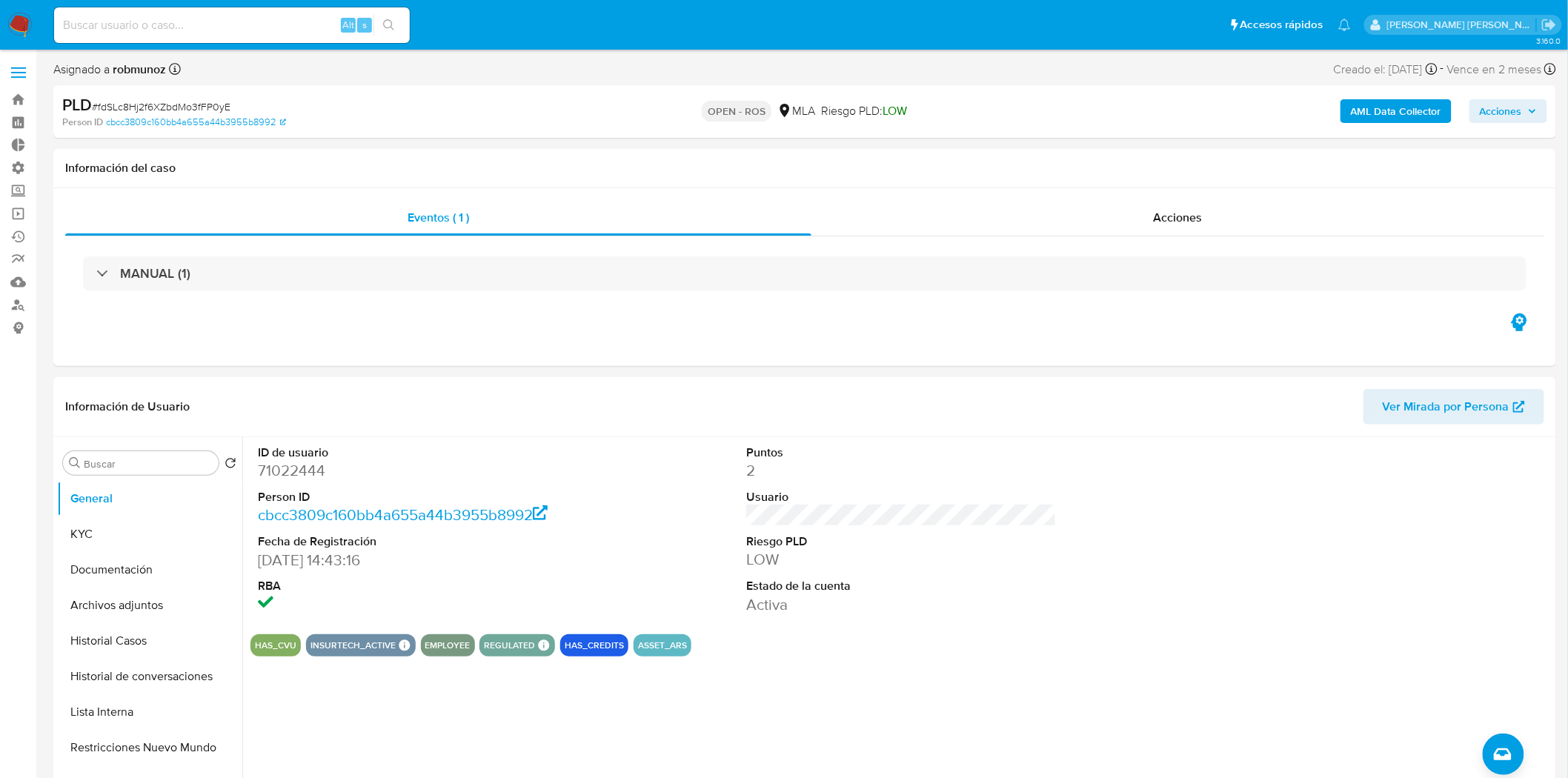
drag, startPoint x: 1527, startPoint y: 101, endPoint x: 1476, endPoint y: 121, distance: 54.8
click at [1527, 102] on span "Acciones" at bounding box center [1508, 111] width 57 height 21
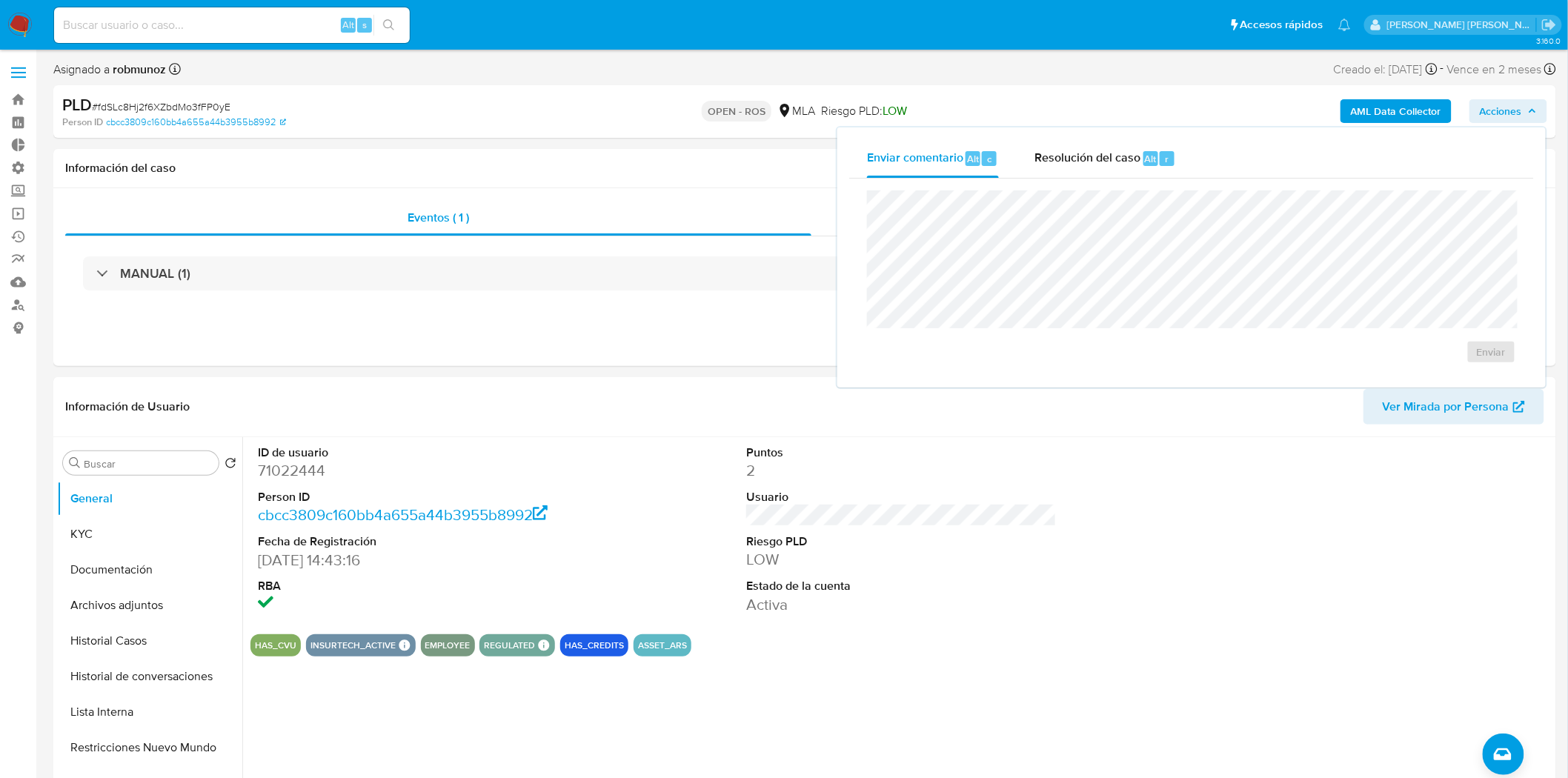
drag, startPoint x: 1056, startPoint y: 160, endPoint x: 1056, endPoint y: 179, distance: 19.0
click at [1056, 159] on span "Resolución del caso" at bounding box center [1087, 158] width 106 height 17
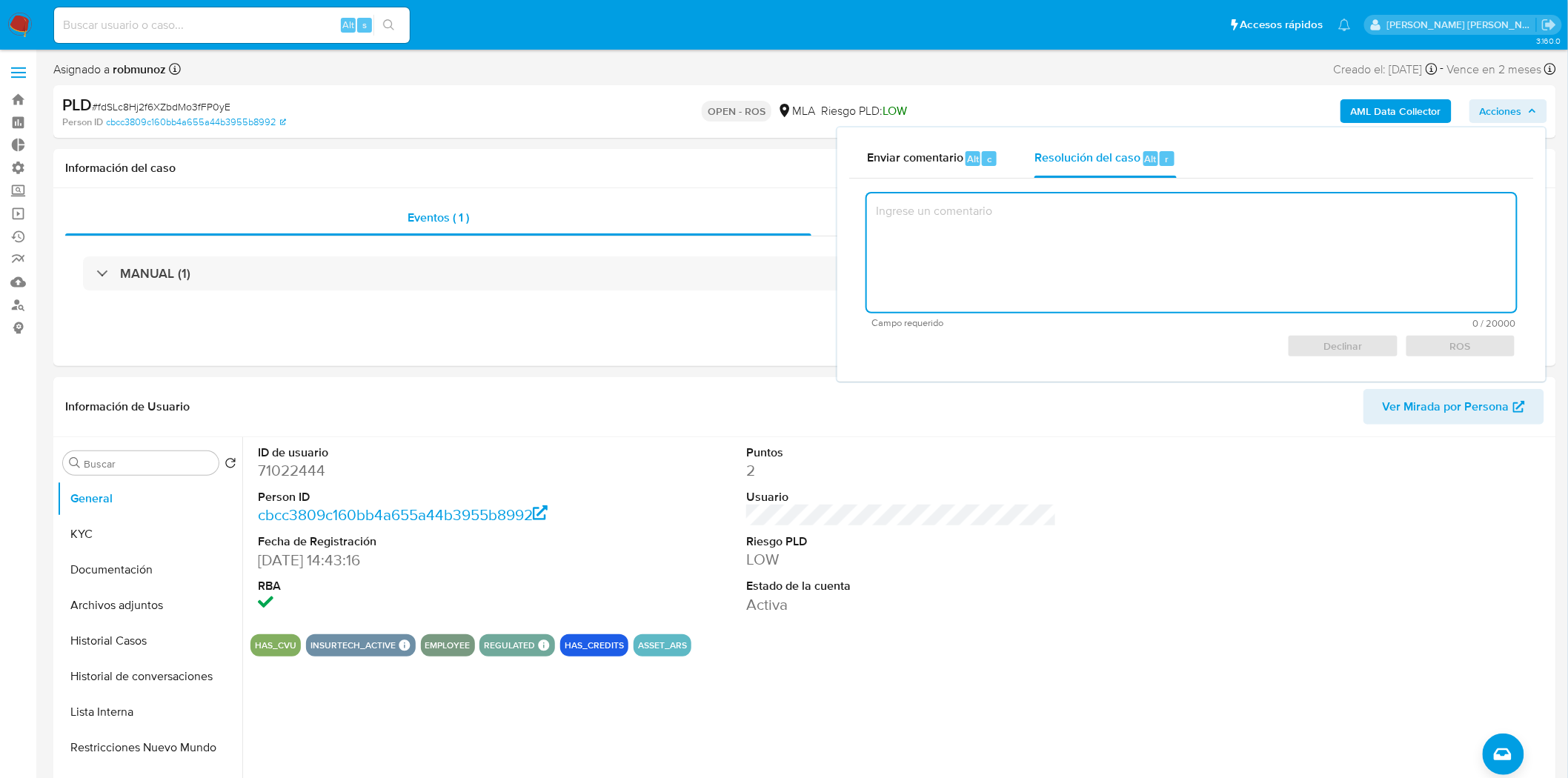
click at [1072, 246] on textarea at bounding box center [1191, 253] width 649 height 119
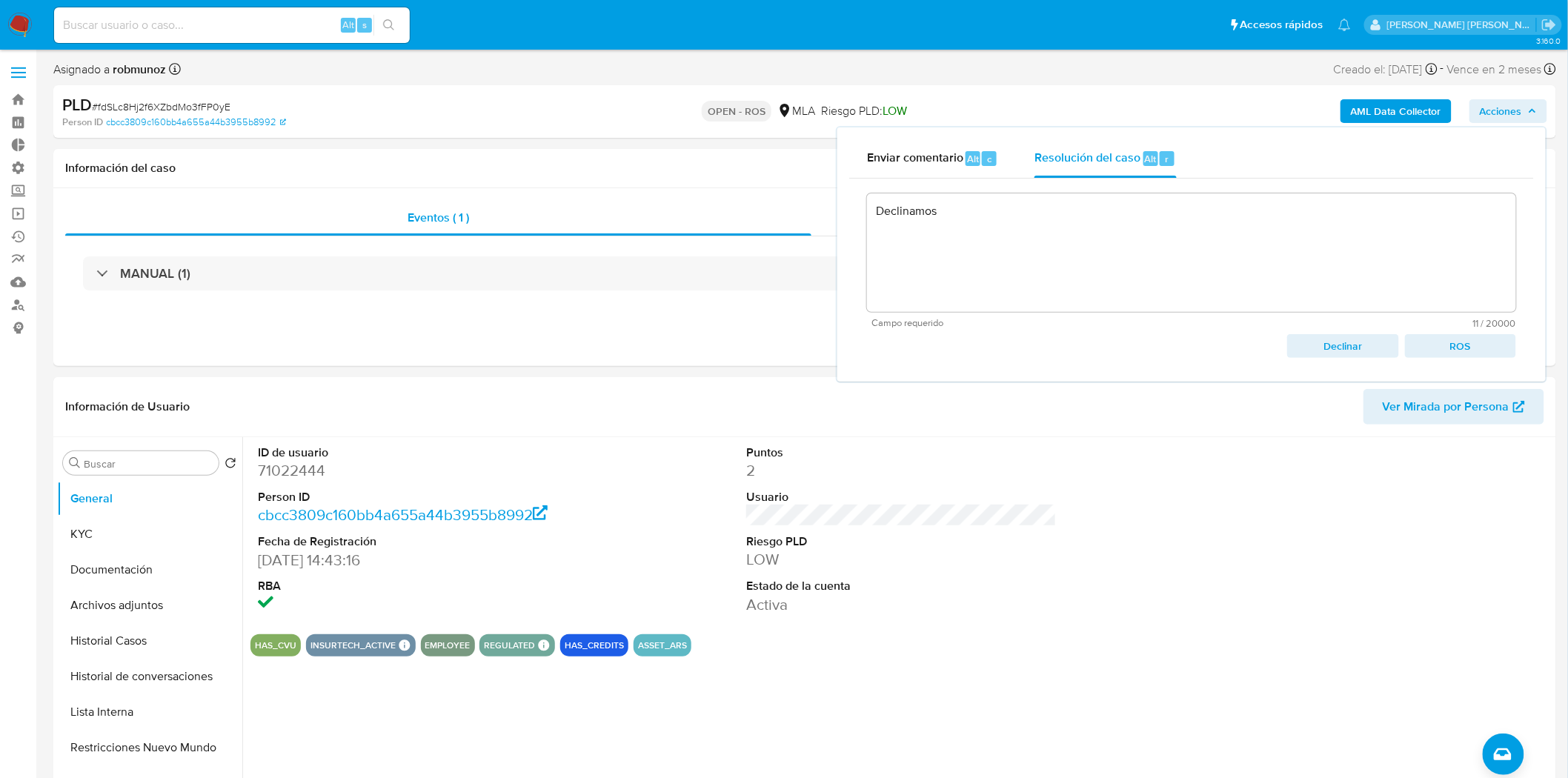
click at [1342, 337] on span "Declinar" at bounding box center [1342, 346] width 90 height 21
type textarea "Declinamos"
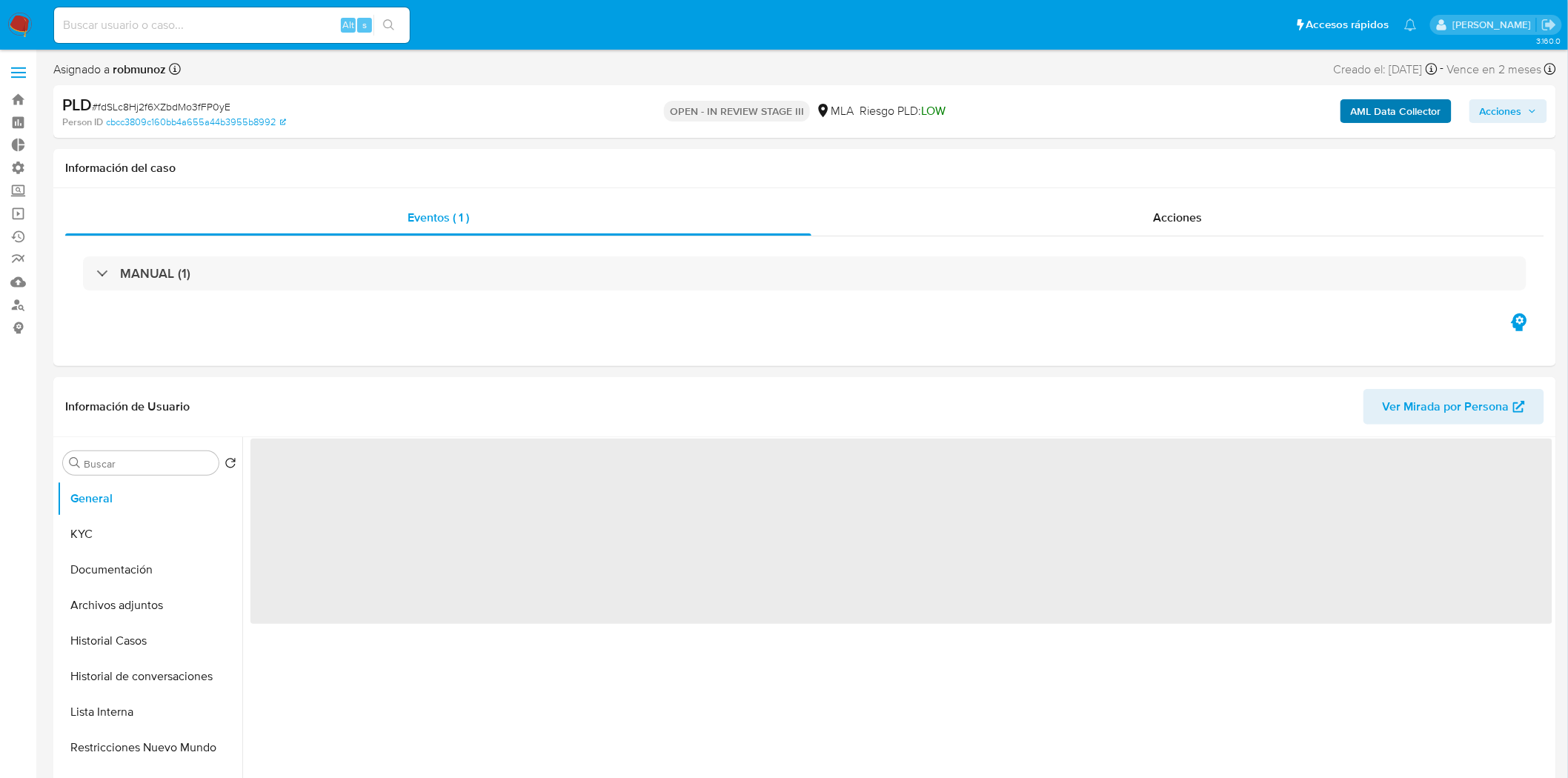
select select "10"
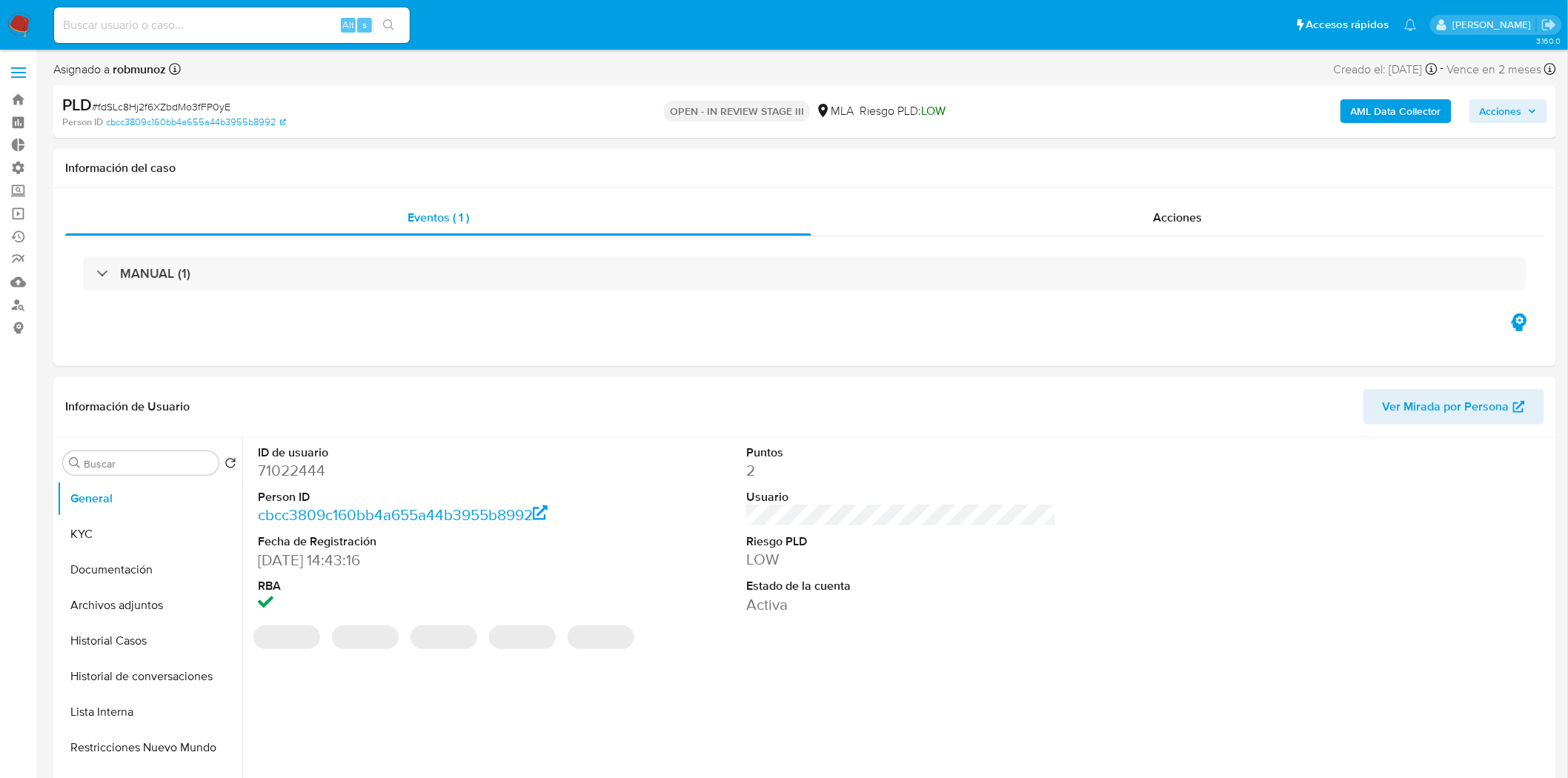
drag, startPoint x: 1507, startPoint y: 106, endPoint x: 1487, endPoint y: 122, distance: 25.6
click at [1508, 107] on span "Acciones" at bounding box center [1501, 110] width 42 height 24
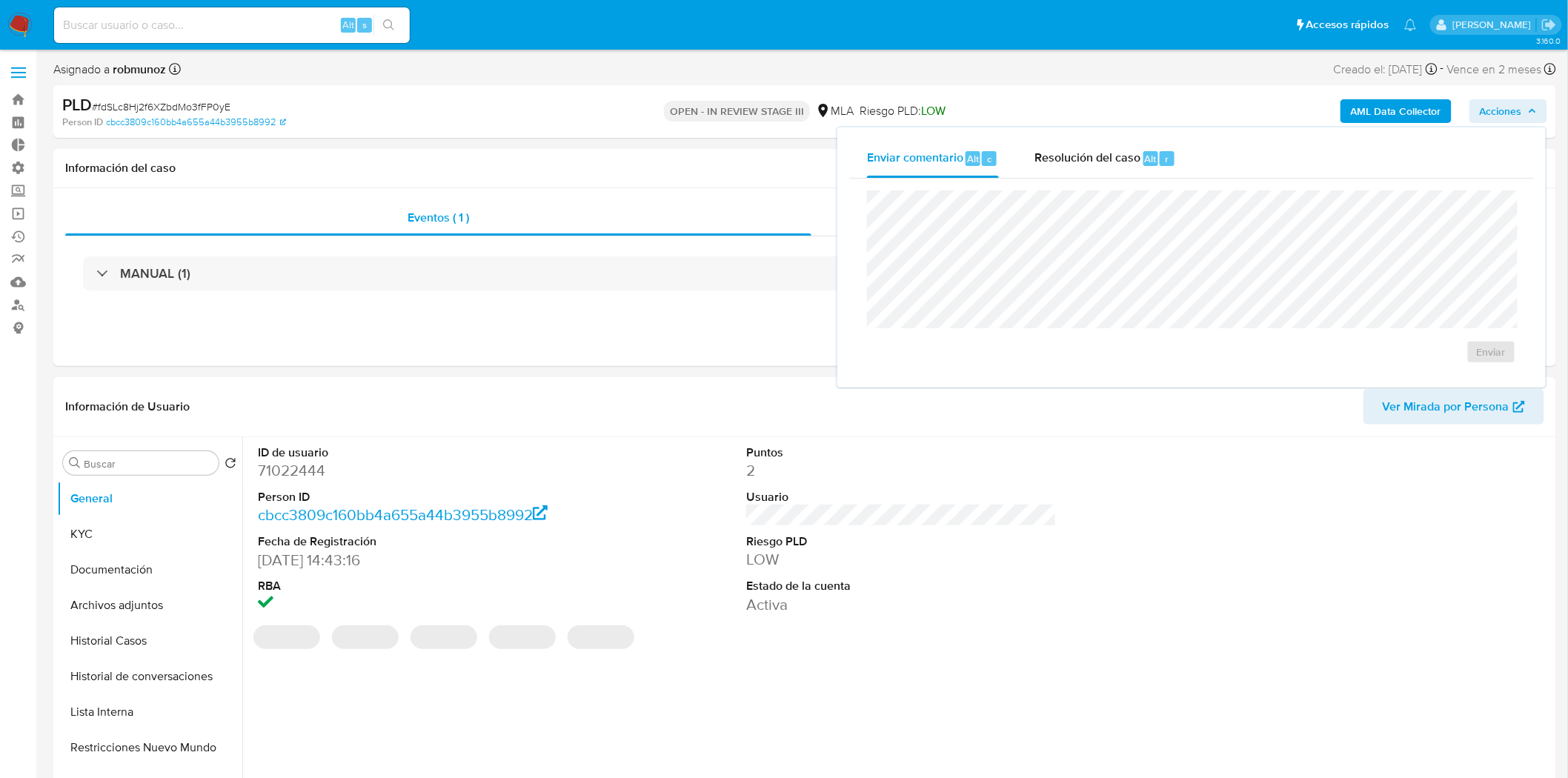
drag, startPoint x: 1149, startPoint y: 158, endPoint x: 1144, endPoint y: 187, distance: 29.4
click at [1147, 158] on span "Alt" at bounding box center [1151, 158] width 12 height 14
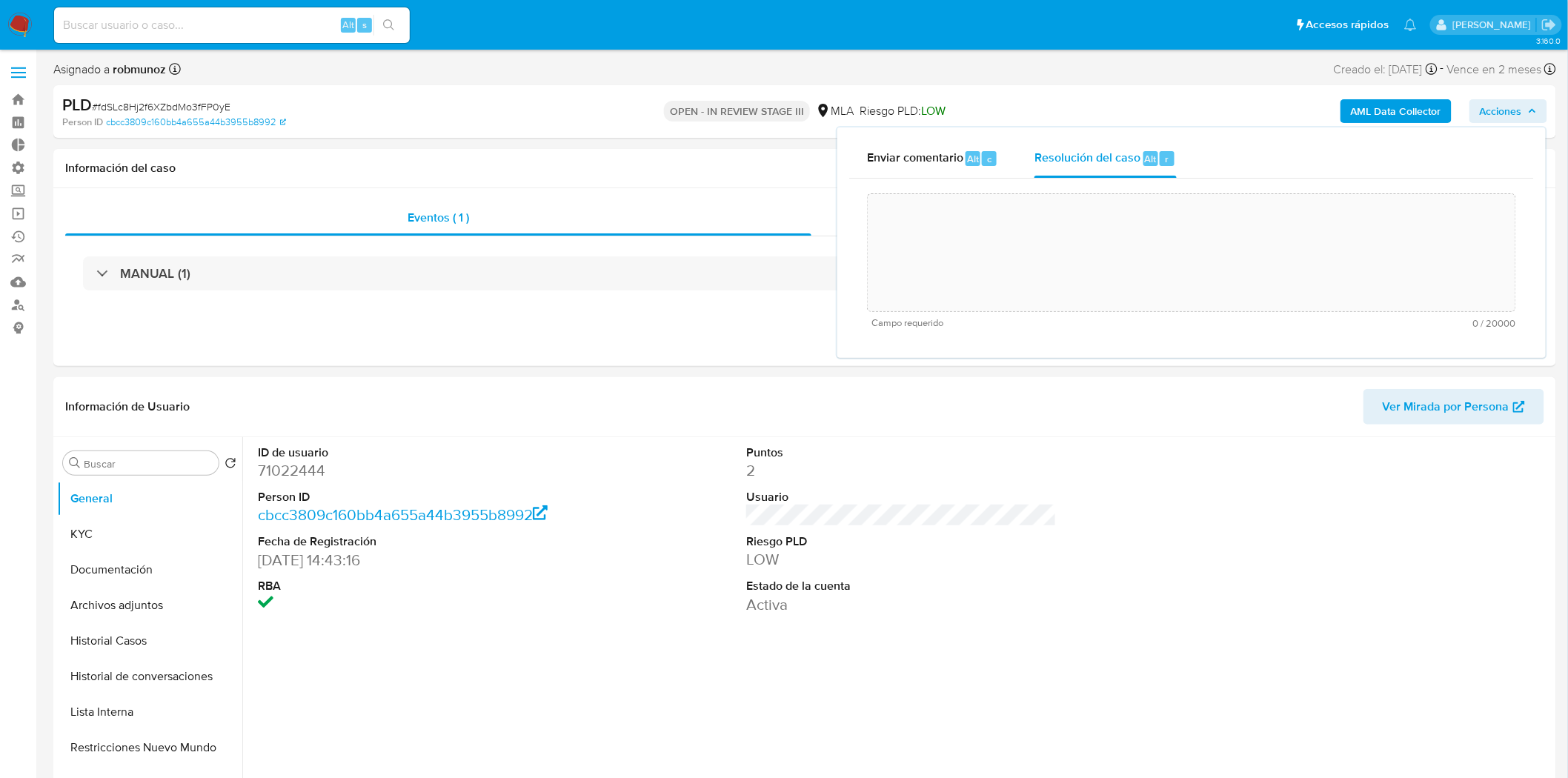
click at [1147, 250] on textarea at bounding box center [1191, 253] width 648 height 119
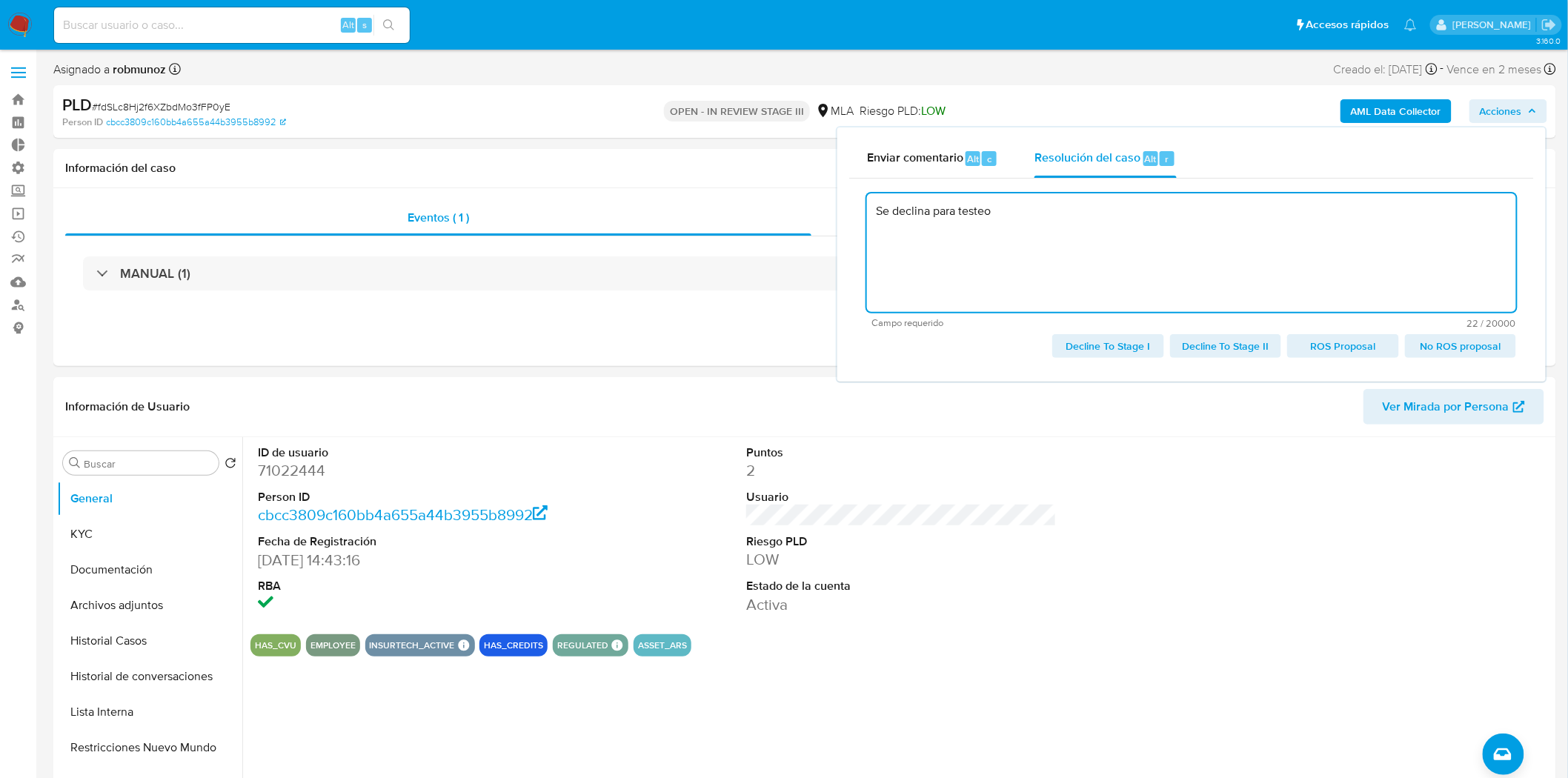
click at [1250, 341] on span "Decline To Stage II" at bounding box center [1225, 346] width 90 height 21
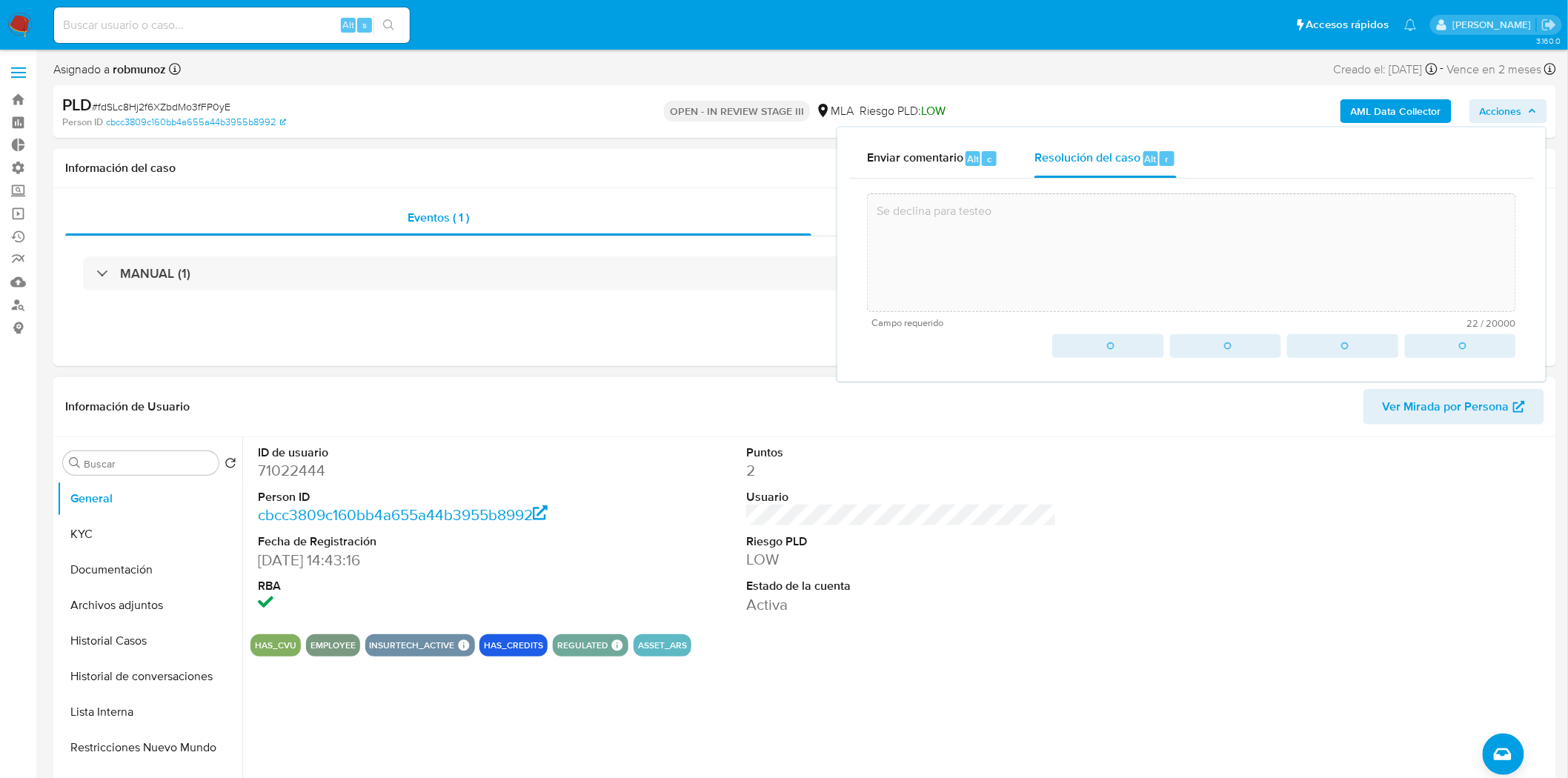
type textarea "Se declina para testeo"
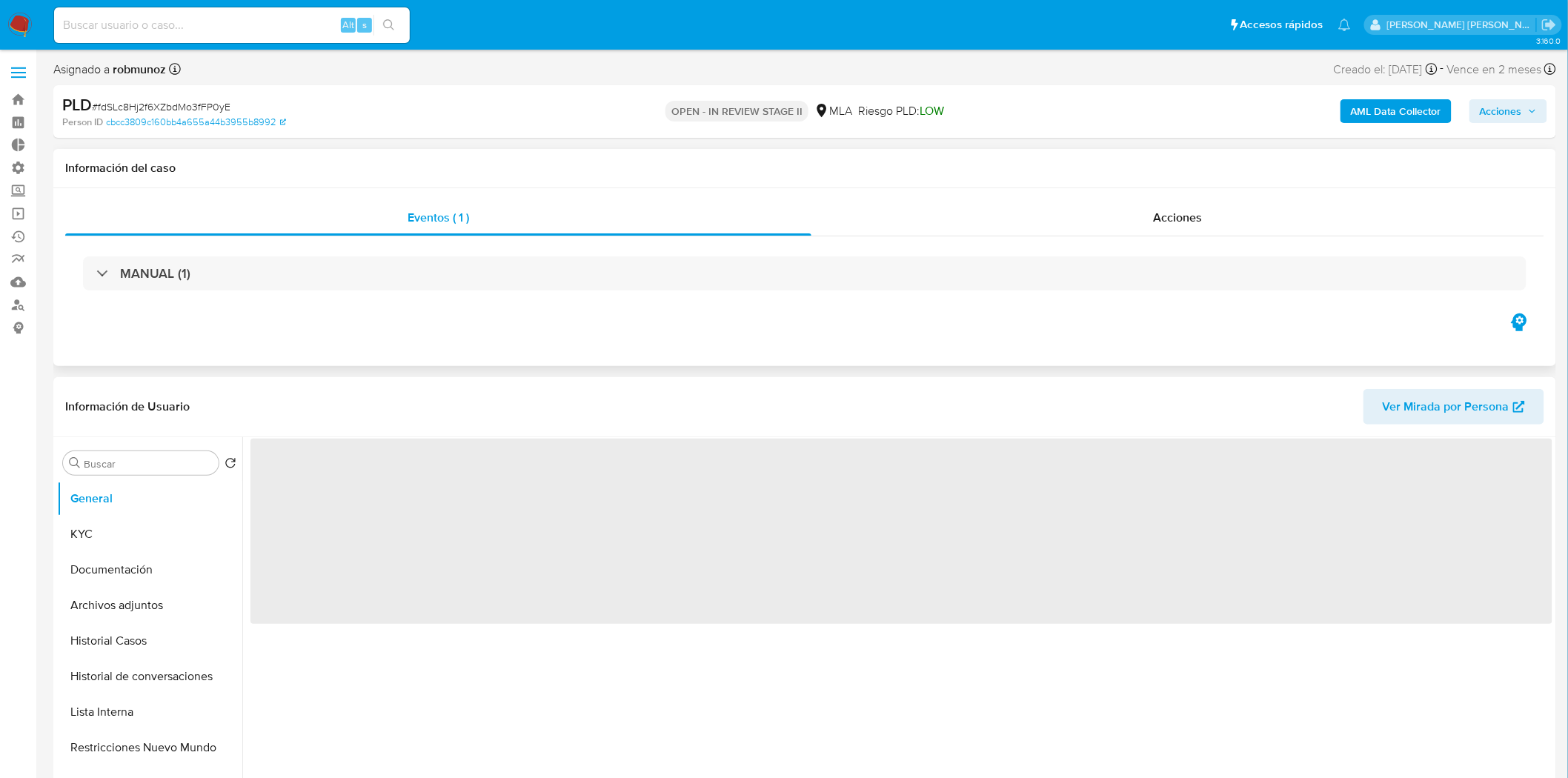
select select "10"
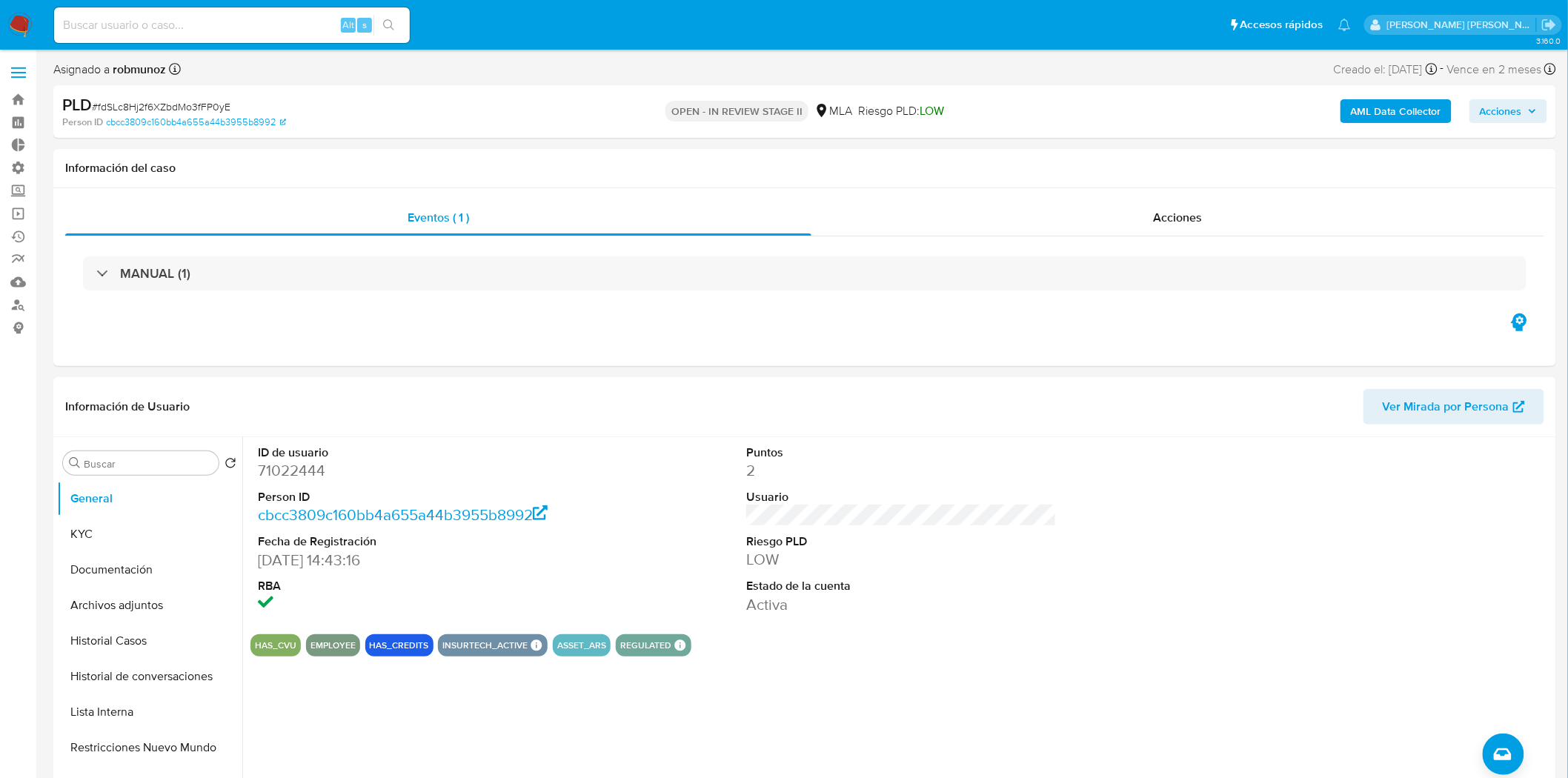
click at [1509, 111] on span "Acciones" at bounding box center [1501, 110] width 42 height 24
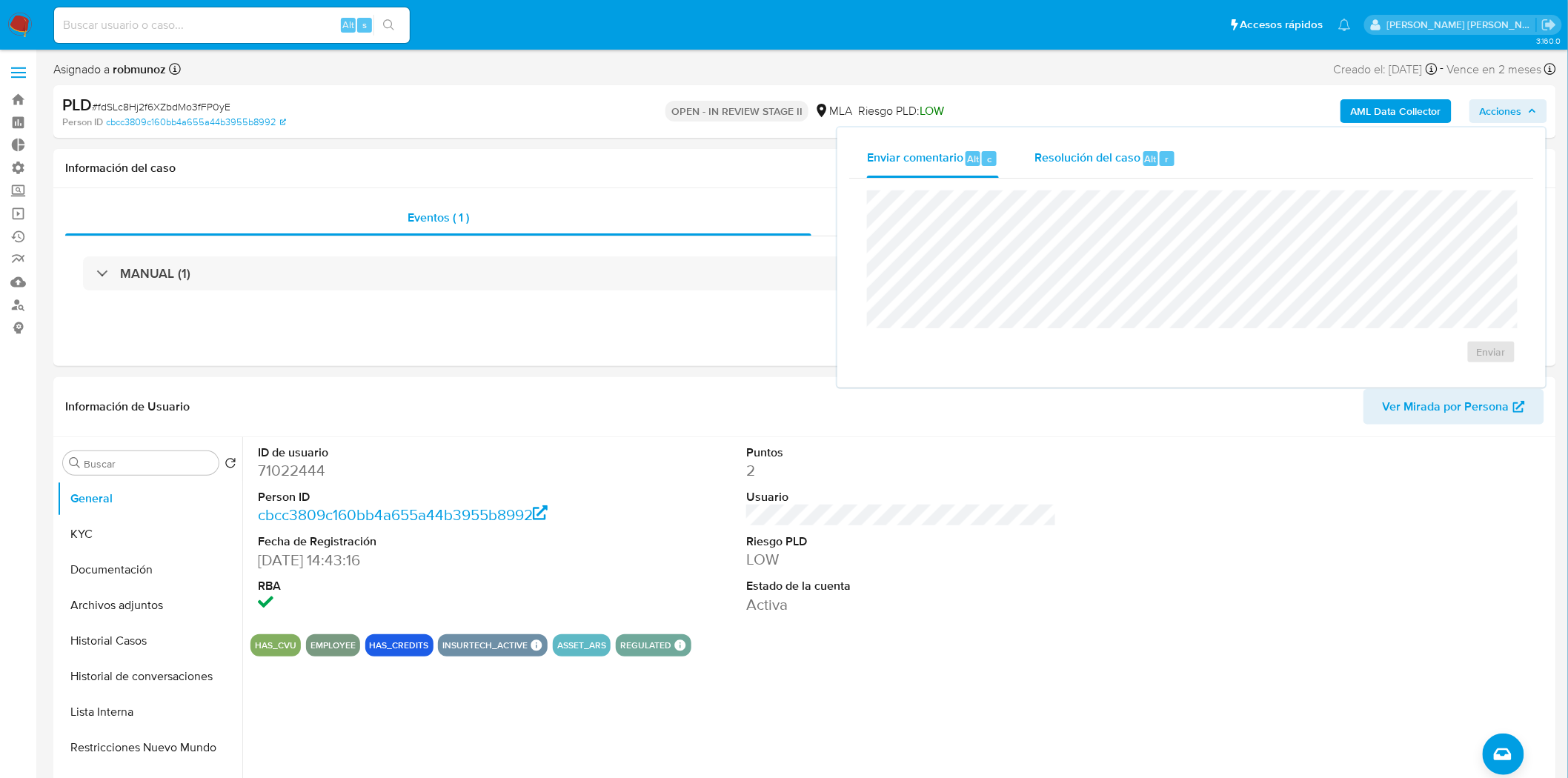
click at [1094, 167] on div "Resolución del caso Alt r" at bounding box center [1105, 158] width 141 height 38
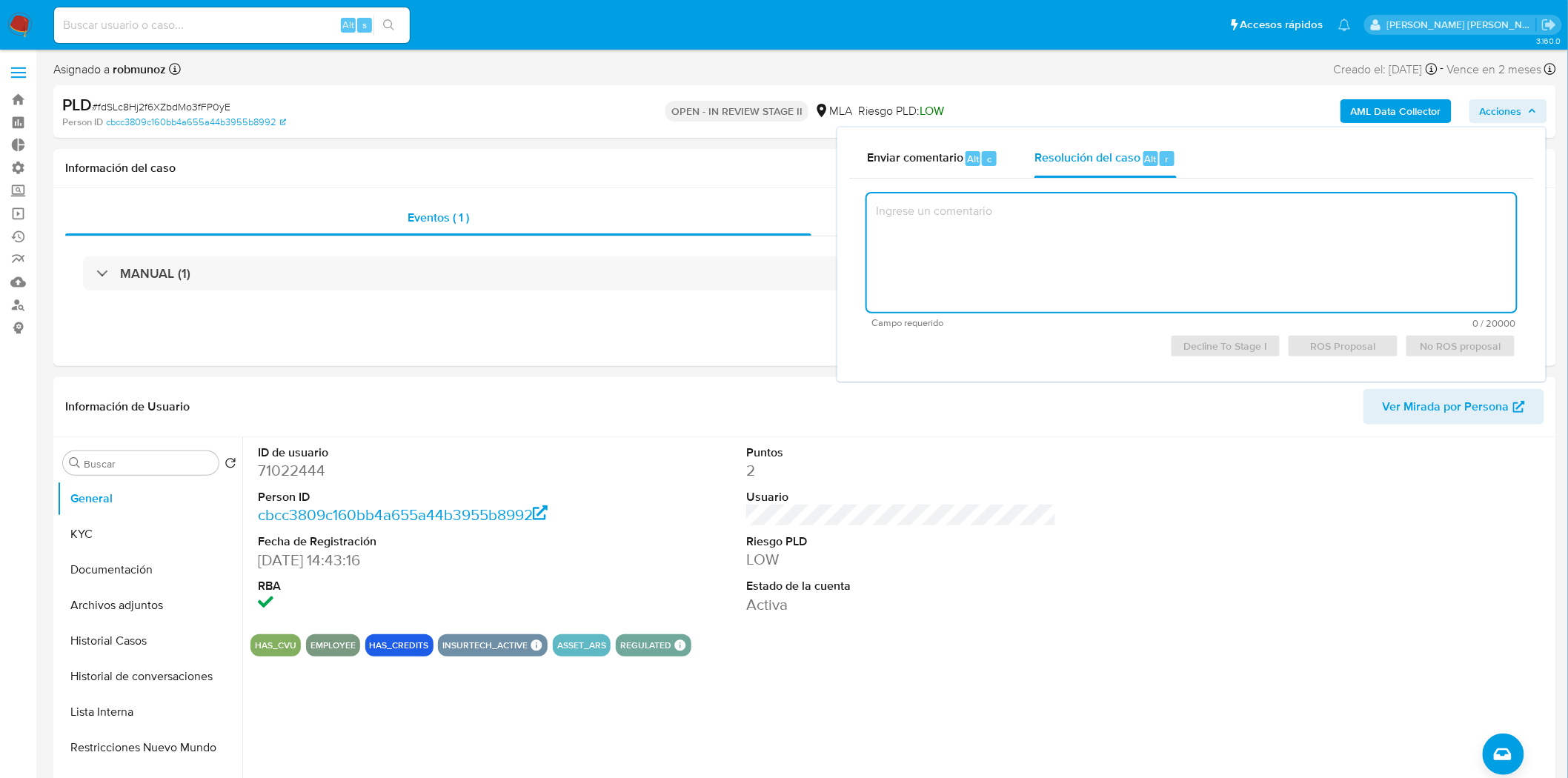
click at [1073, 245] on textarea at bounding box center [1191, 253] width 649 height 119
click at [1211, 341] on span "Decline To Stage I" at bounding box center [1225, 346] width 90 height 21
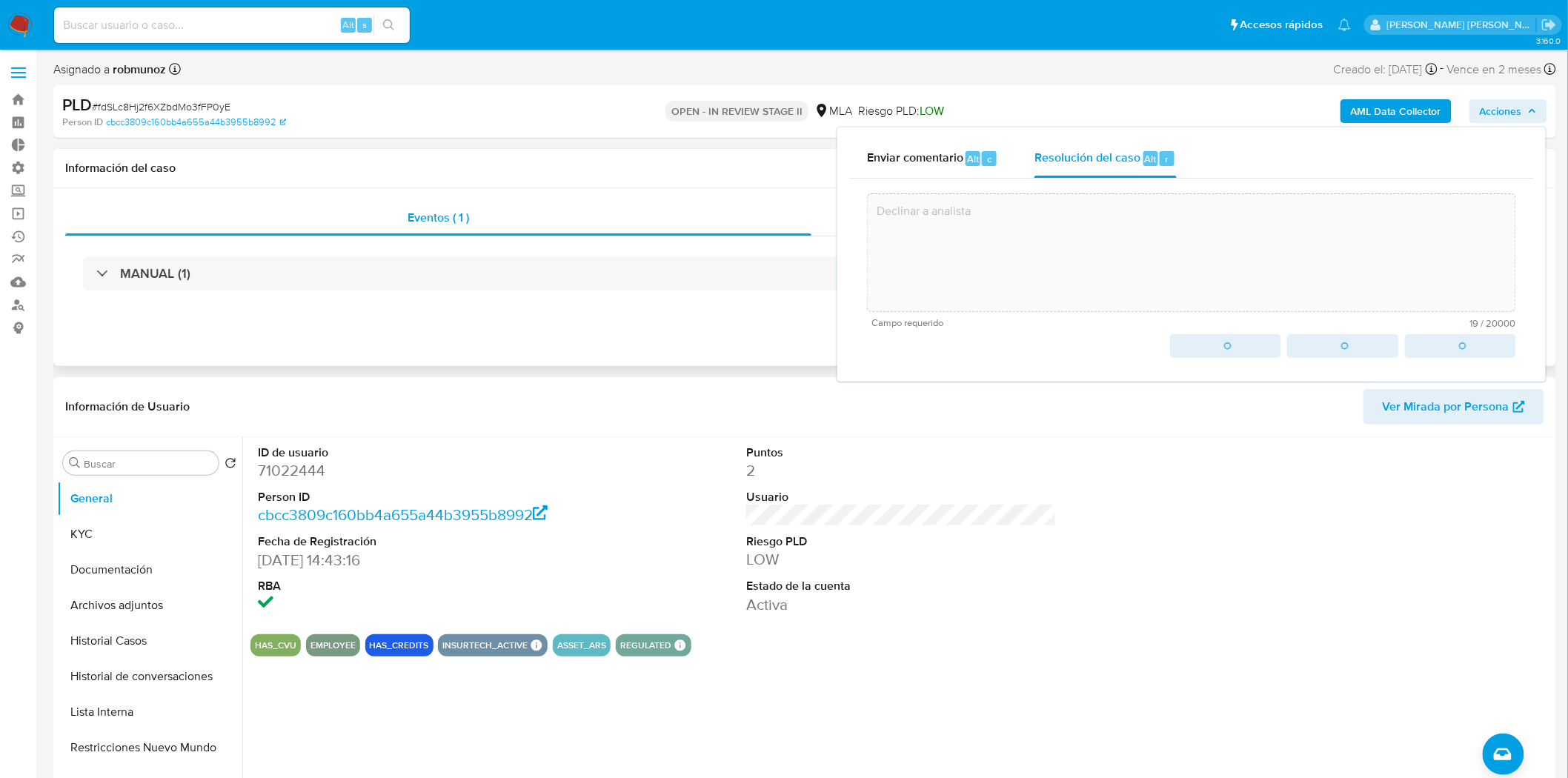
type textarea "Declinar a analista"
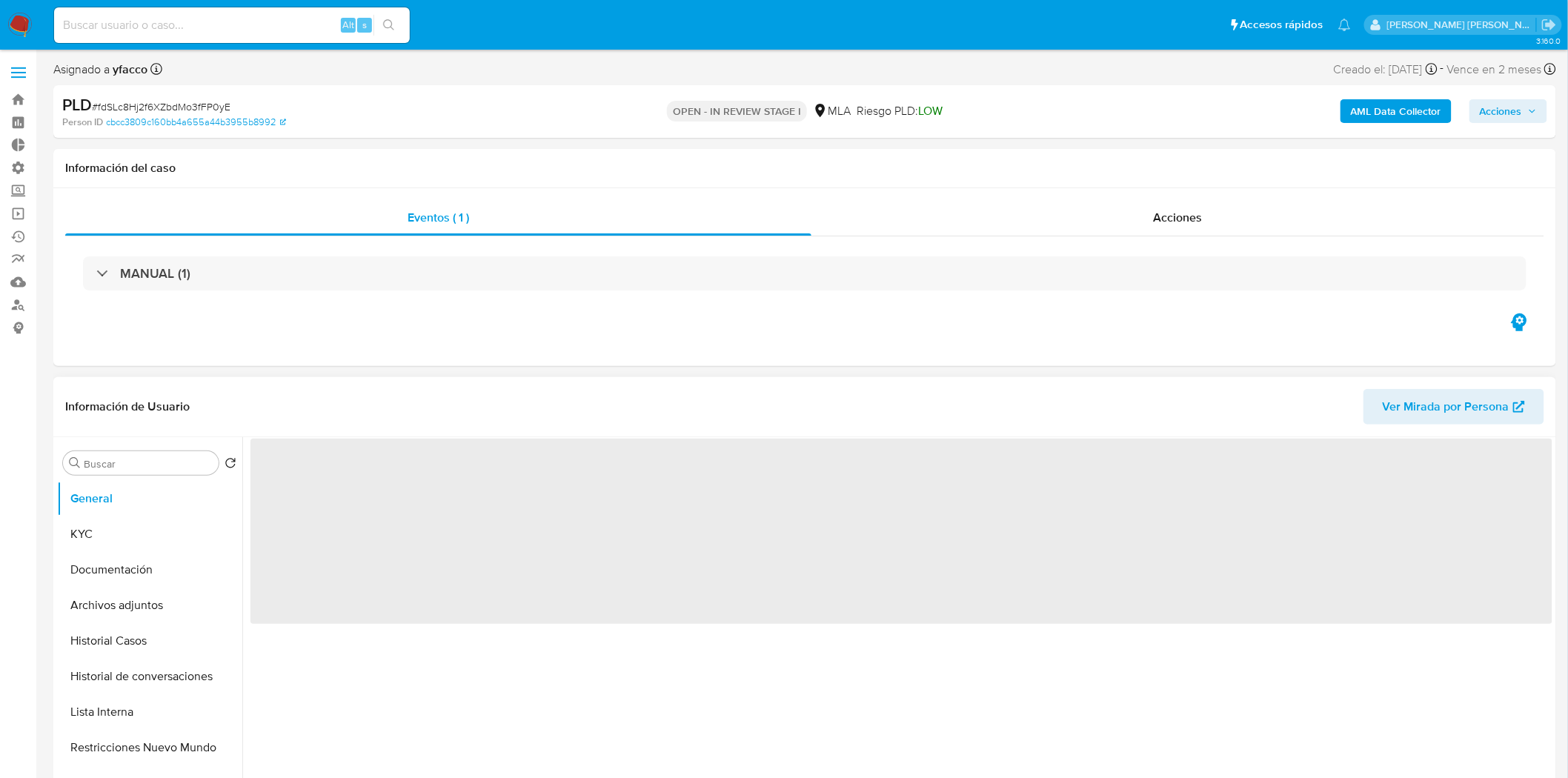
select select "10"
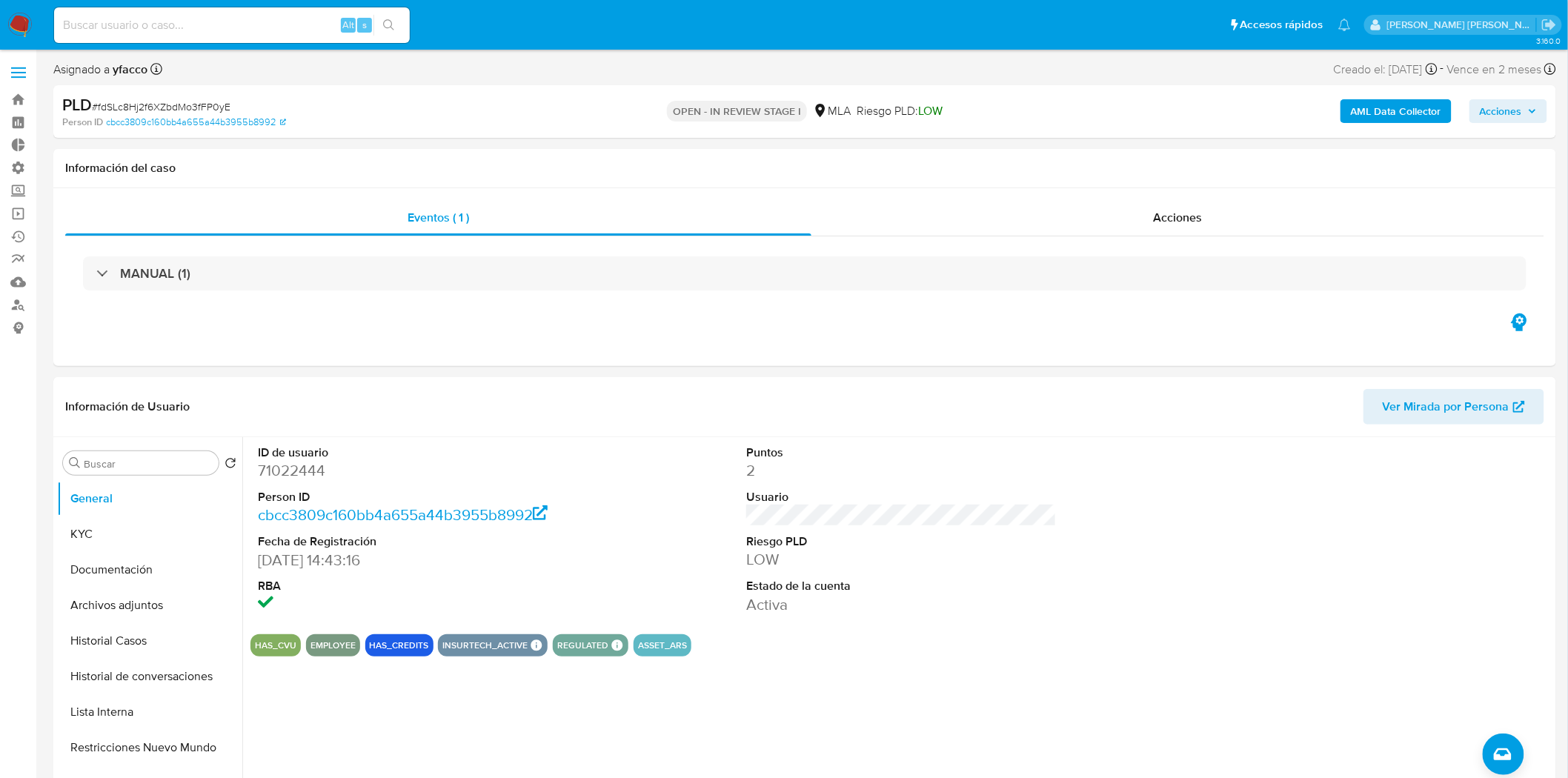
click at [24, 25] on img at bounding box center [20, 25] width 25 height 25
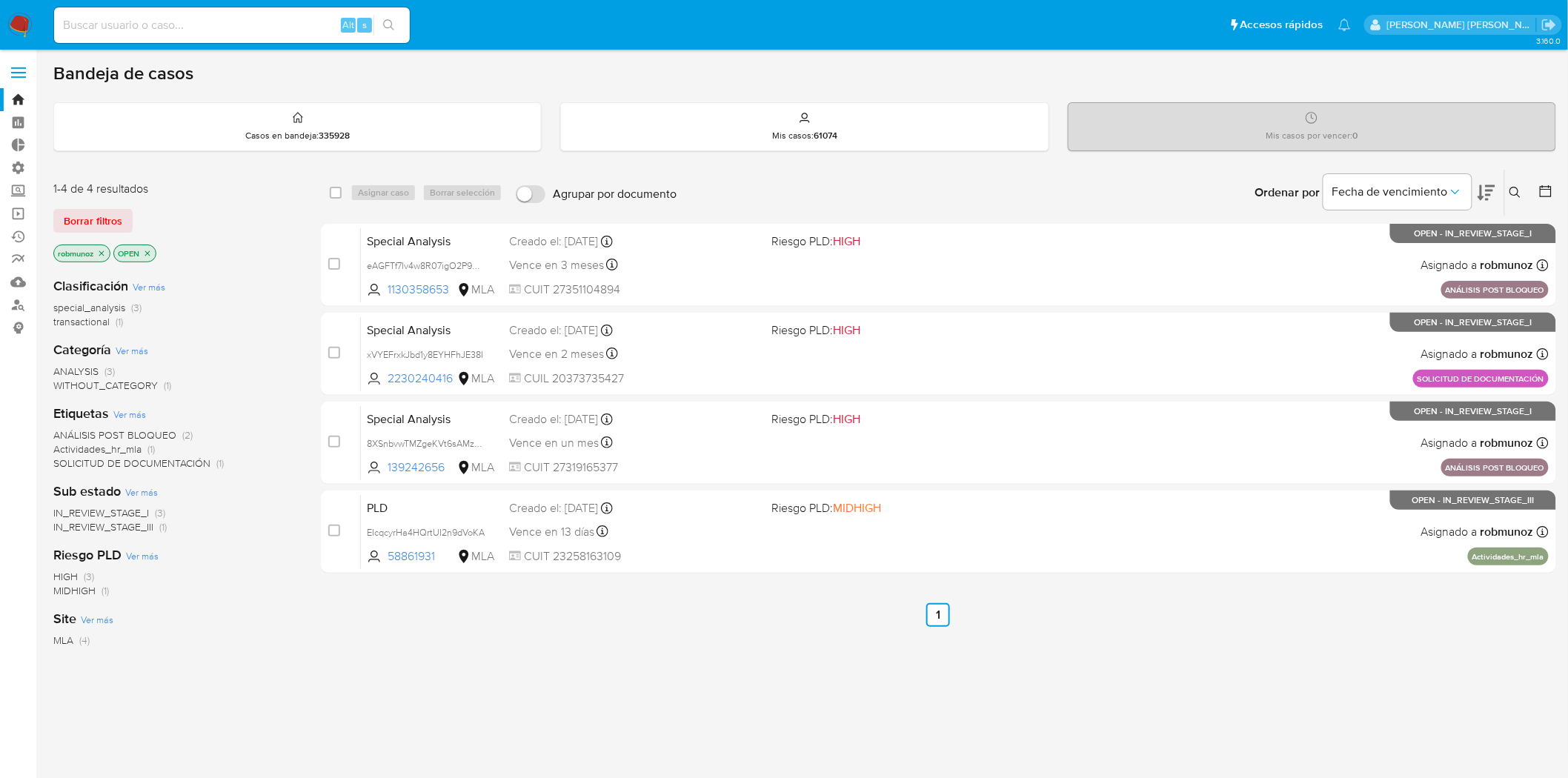
click at [226, 28] on input at bounding box center [231, 25] width 356 height 19
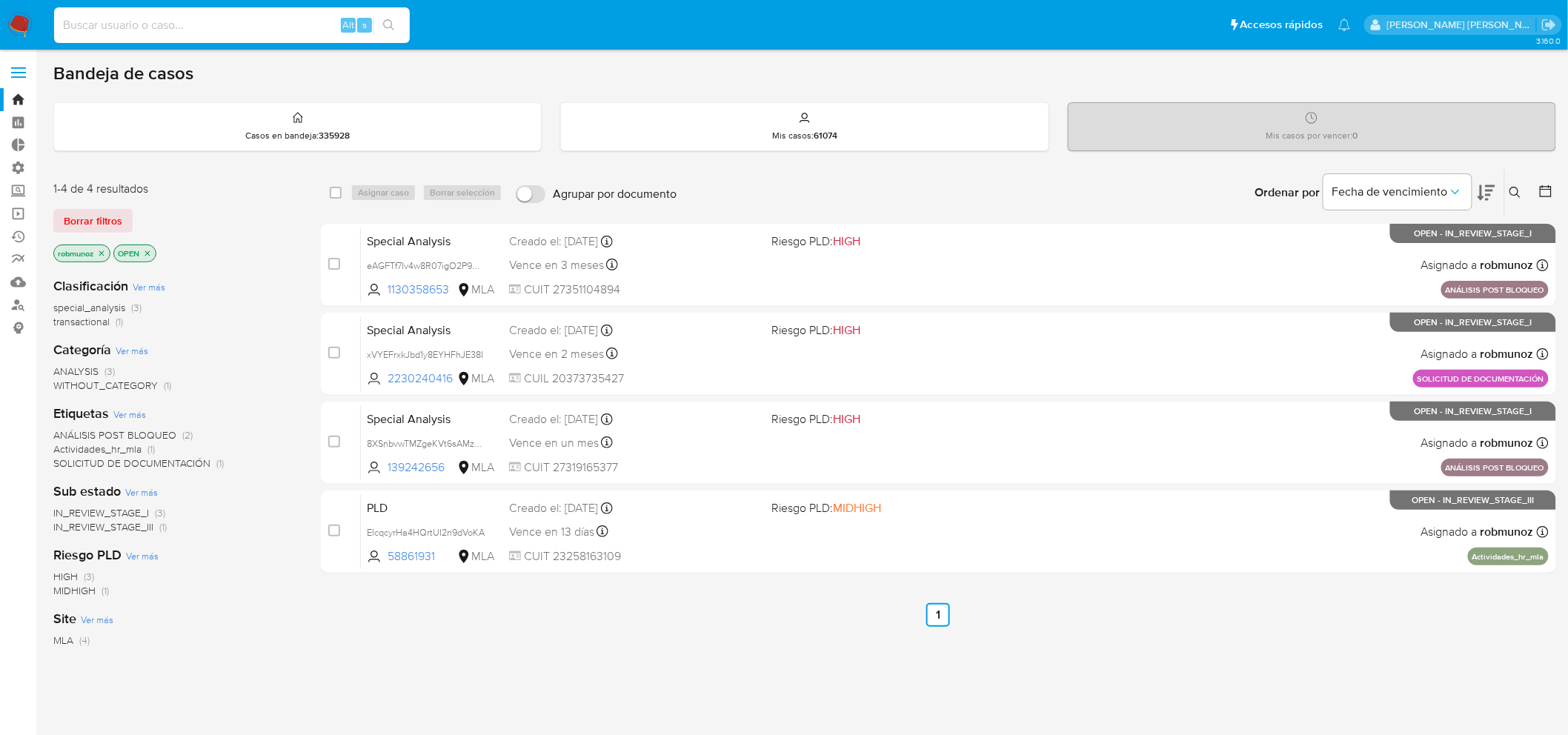
paste input "fdSLc8Hj2f6XZbdMo3fFP0yE"
type input "fdSLc8Hj2f6XZbdMo3fFP0yE"
click at [392, 21] on icon "search-icon" at bounding box center [389, 25] width 12 height 12
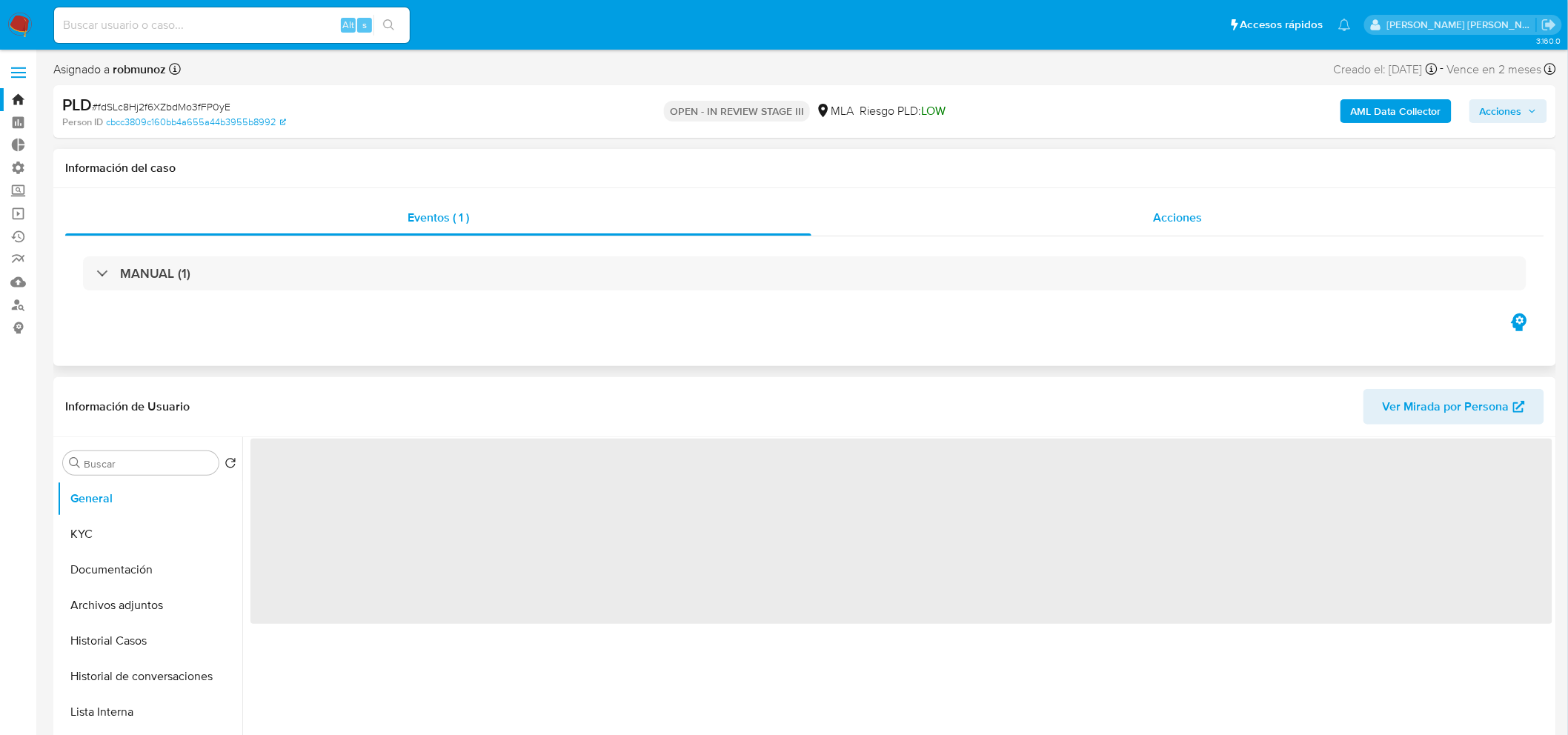
click at [1104, 212] on div "Acciones" at bounding box center [1177, 217] width 733 height 36
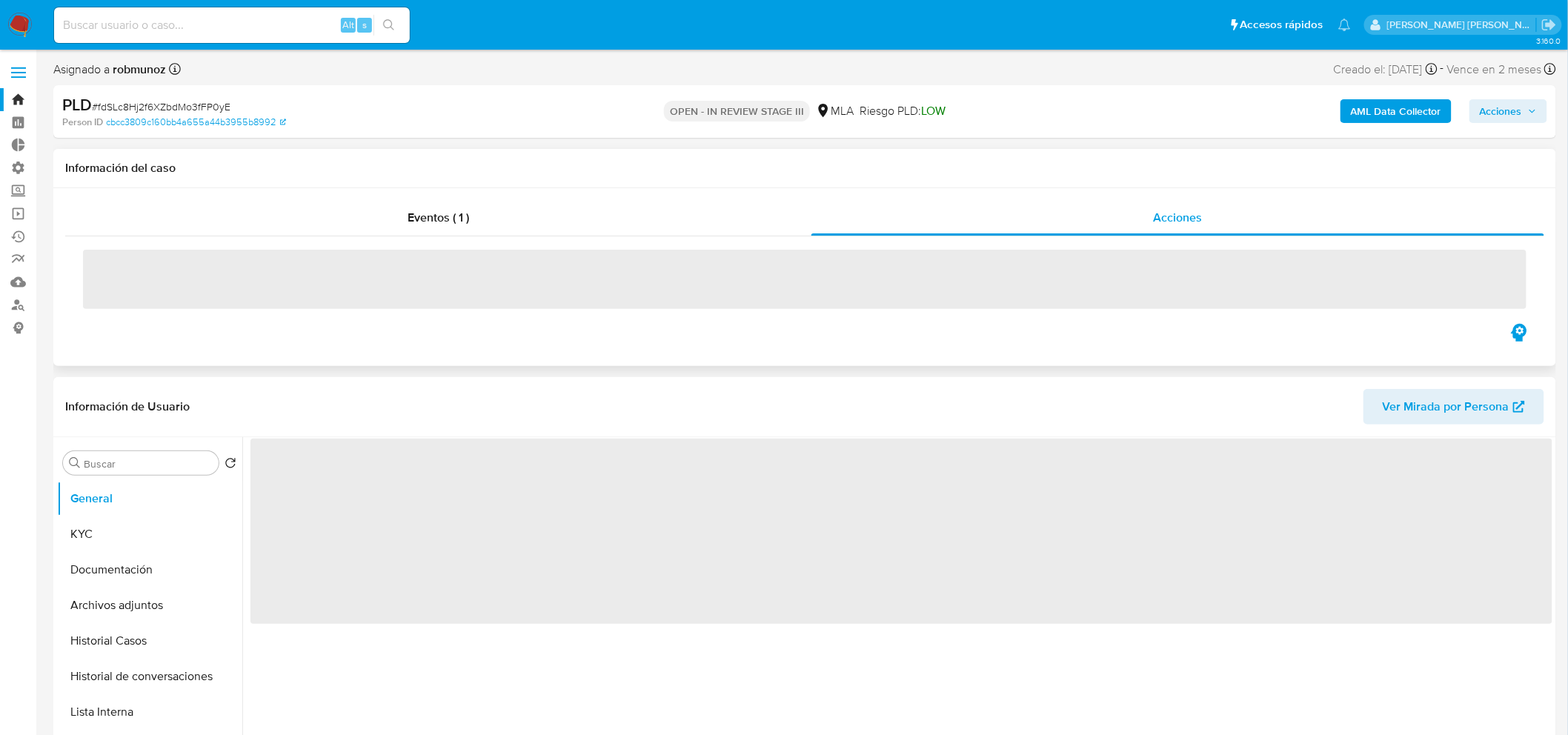
select select "10"
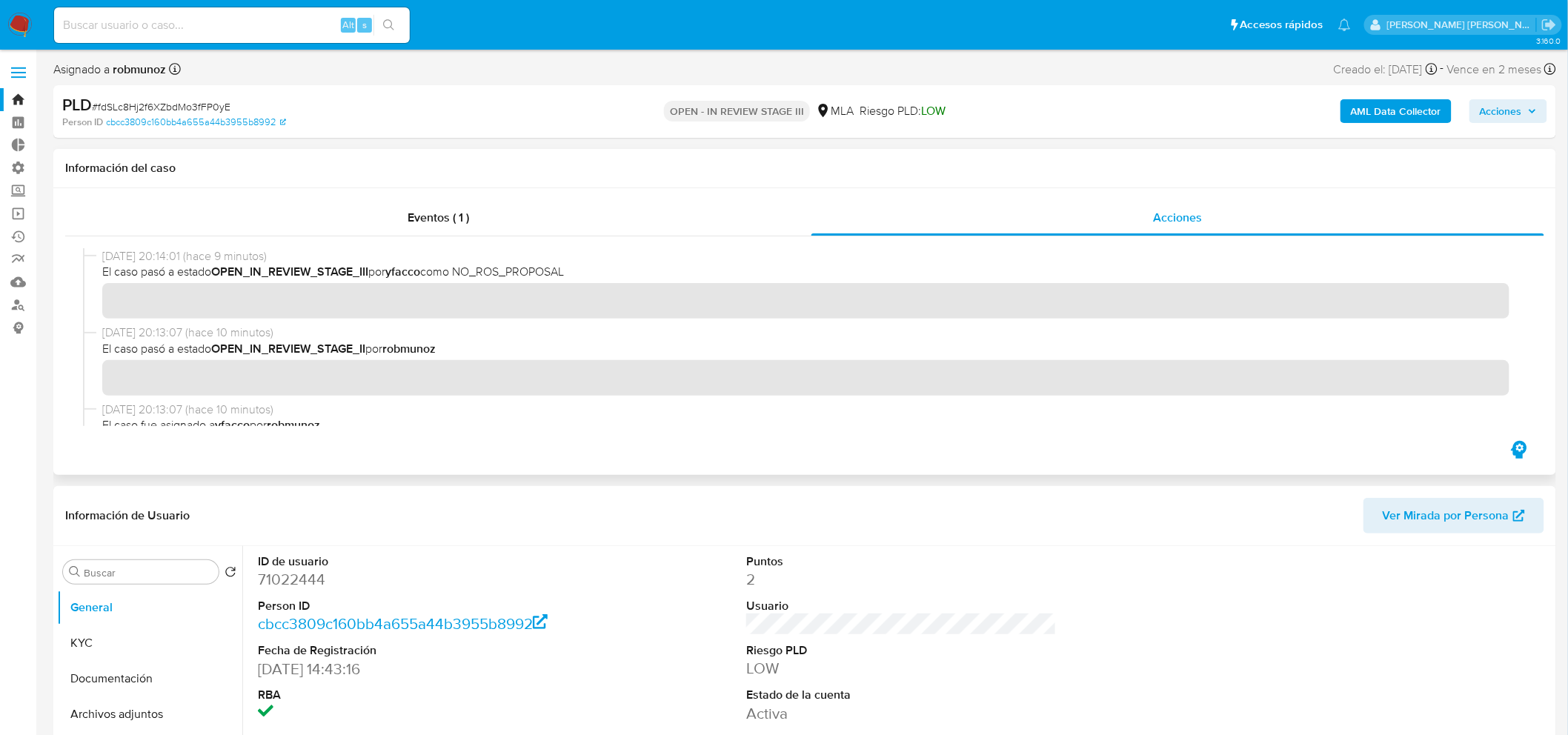
drag, startPoint x: 463, startPoint y: 272, endPoint x: 1057, endPoint y: 276, distance: 594.0
click at [606, 267] on span "El caso pasó a estado OPEN_IN_REVIEW_STAGE_III por yfacco como NO_ROS_PROPOSAL" at bounding box center [812, 272] width 1418 height 16
click at [1476, 119] on button "Acciones" at bounding box center [1508, 110] width 78 height 24
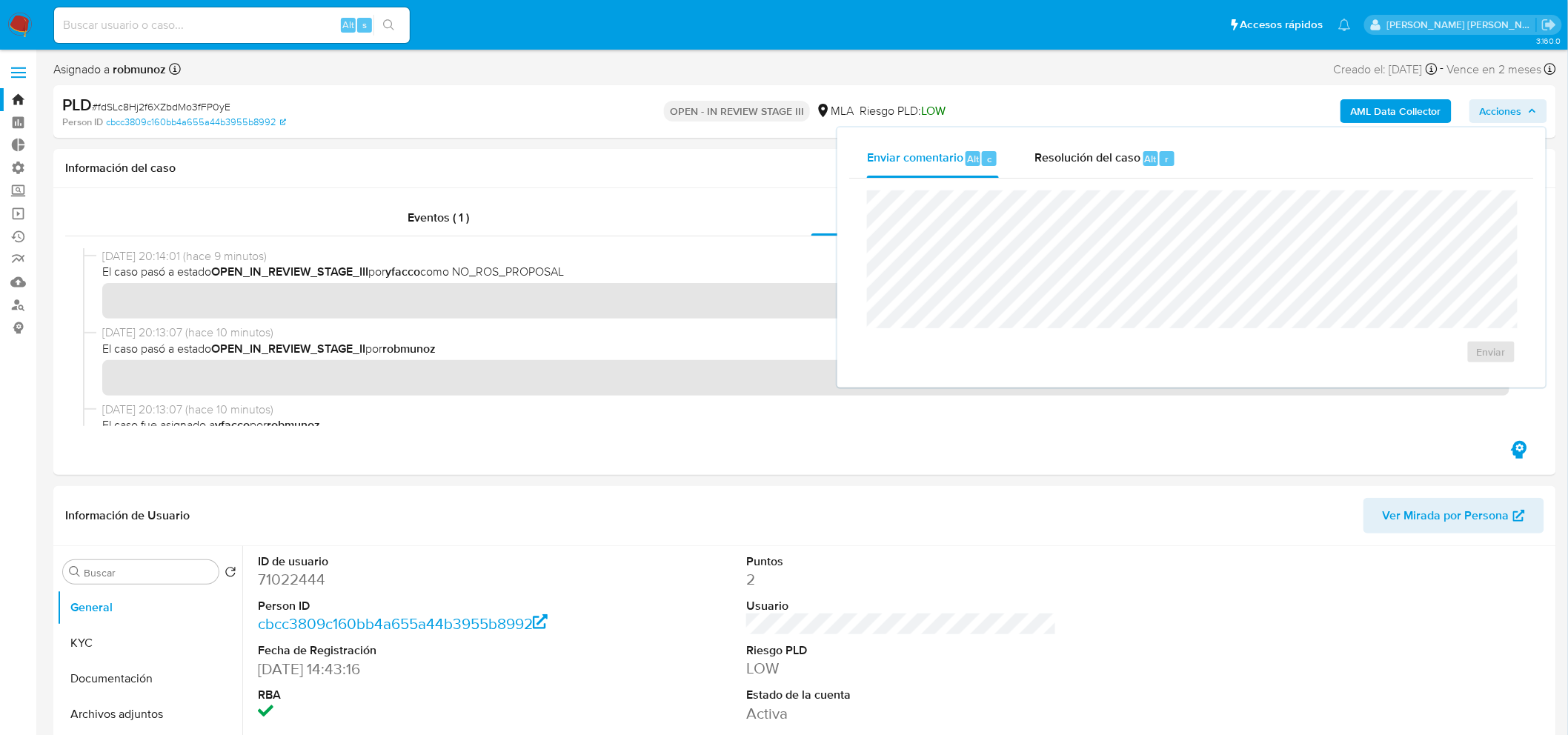
drag, startPoint x: 1143, startPoint y: 155, endPoint x: 1153, endPoint y: 178, distance: 25.1
click at [1145, 156] on span "Alt" at bounding box center [1151, 158] width 12 height 14
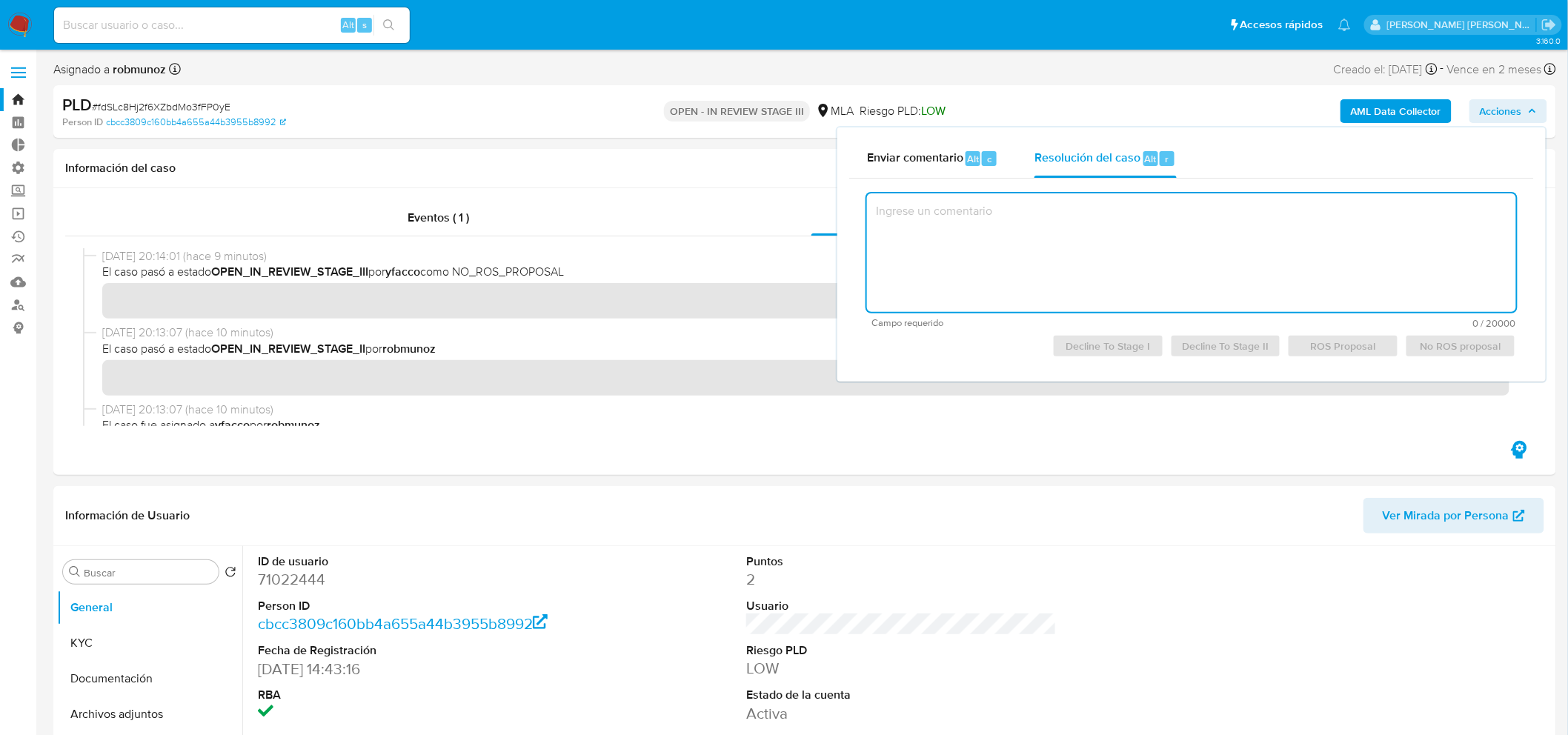
click at [28, 24] on img at bounding box center [20, 25] width 25 height 25
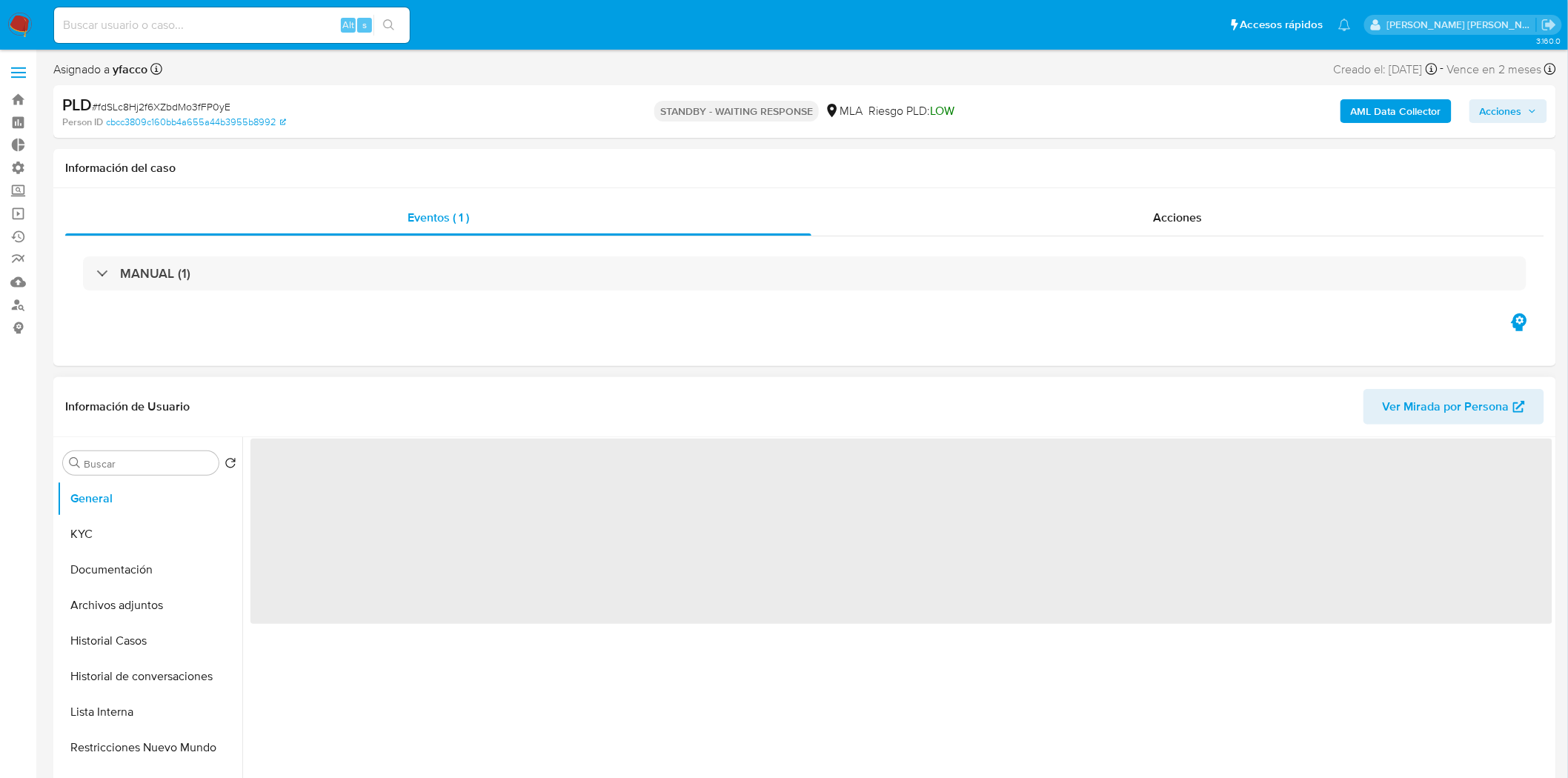
select select "10"
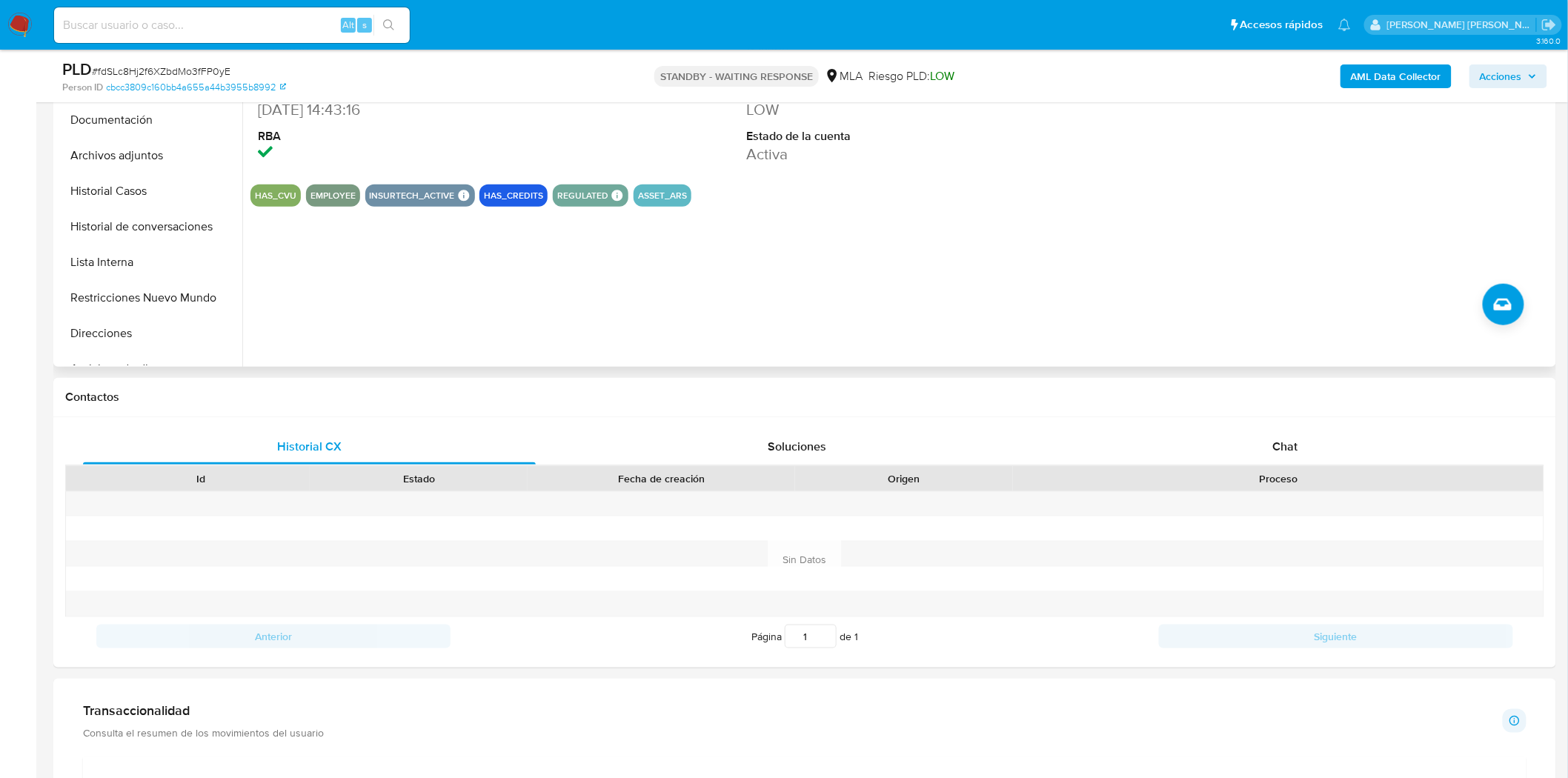
scroll to position [412, 0]
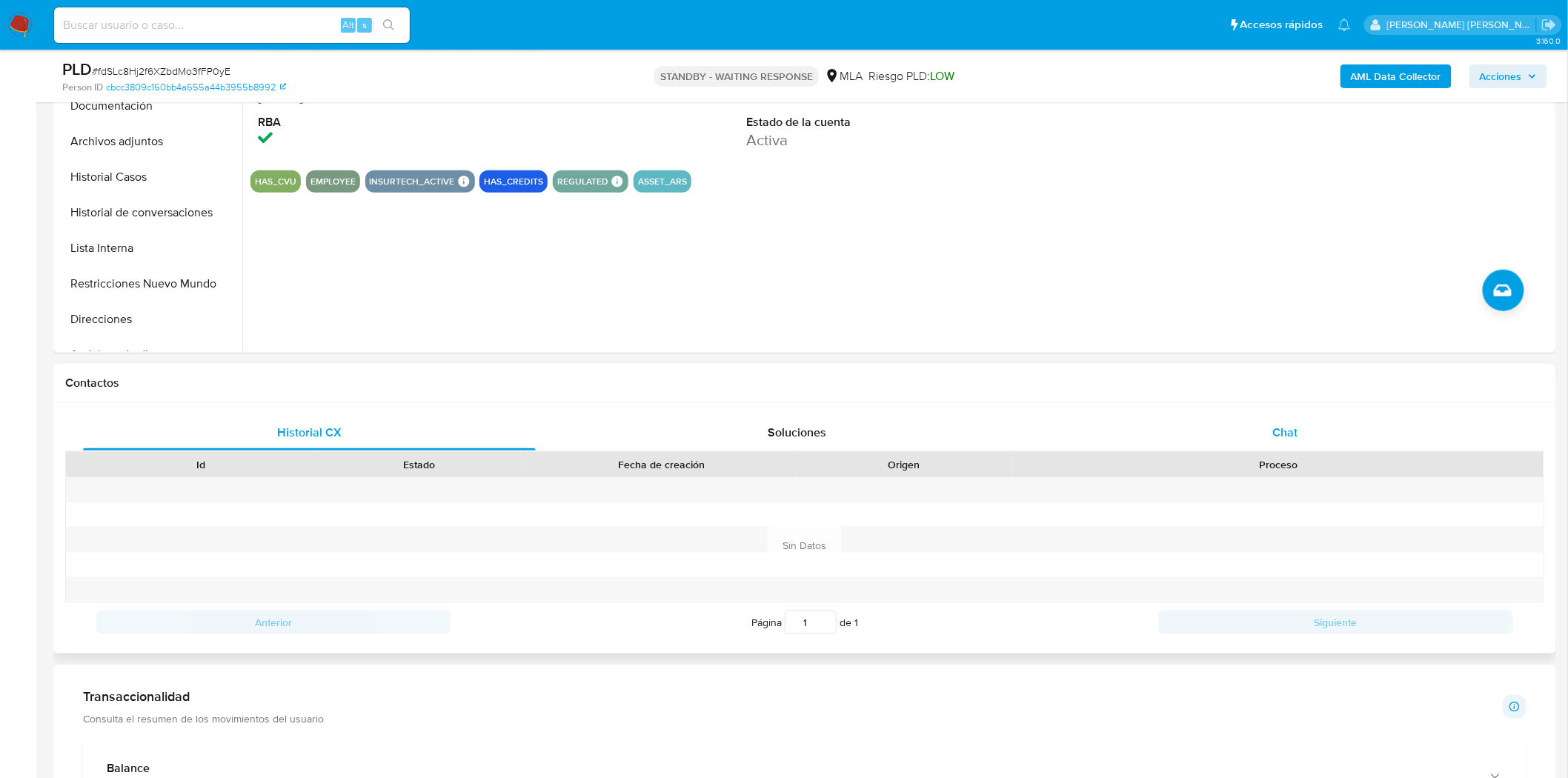
click at [1275, 438] on span "Chat" at bounding box center [1286, 433] width 25 height 17
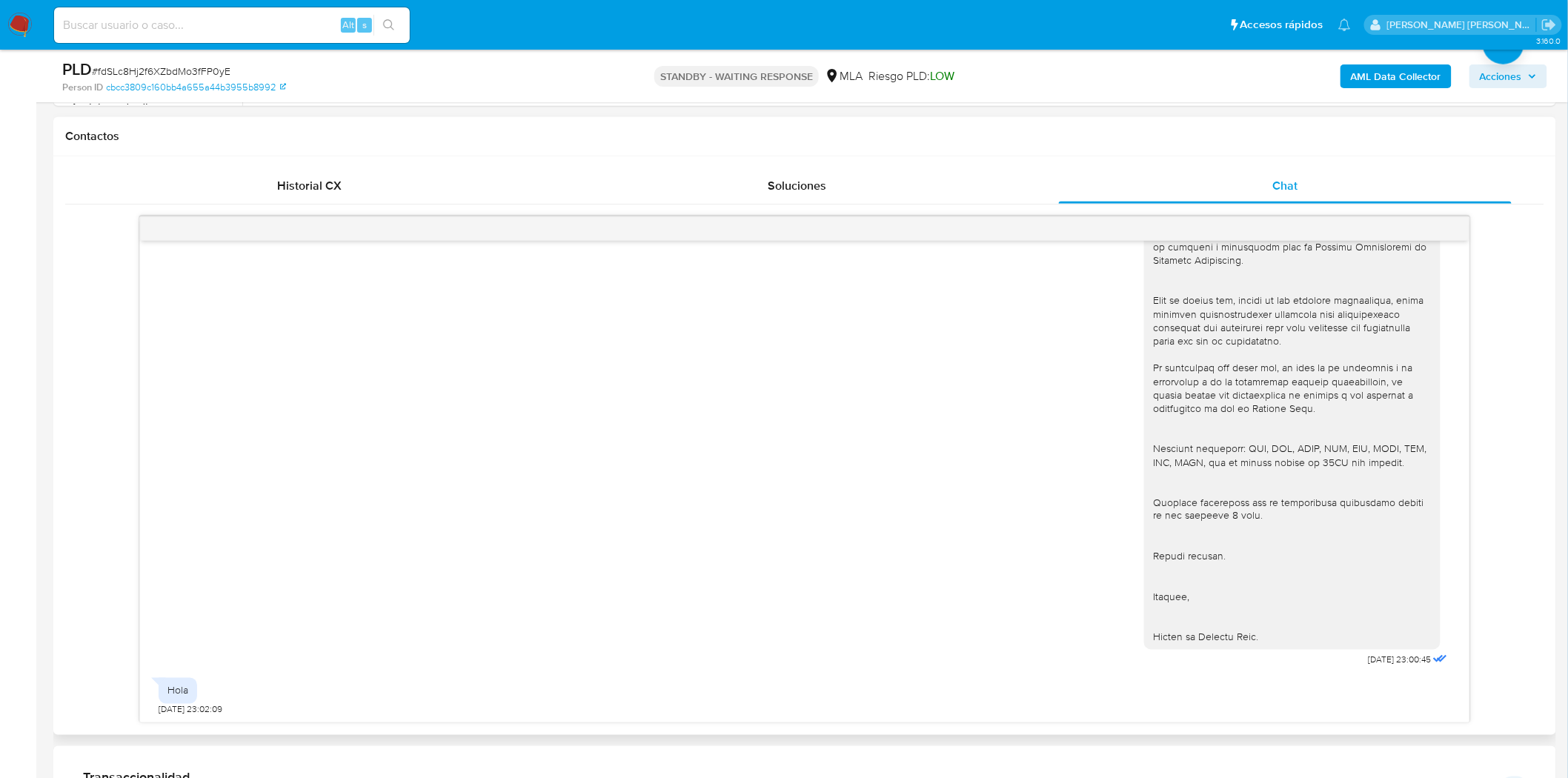
scroll to position [0, 0]
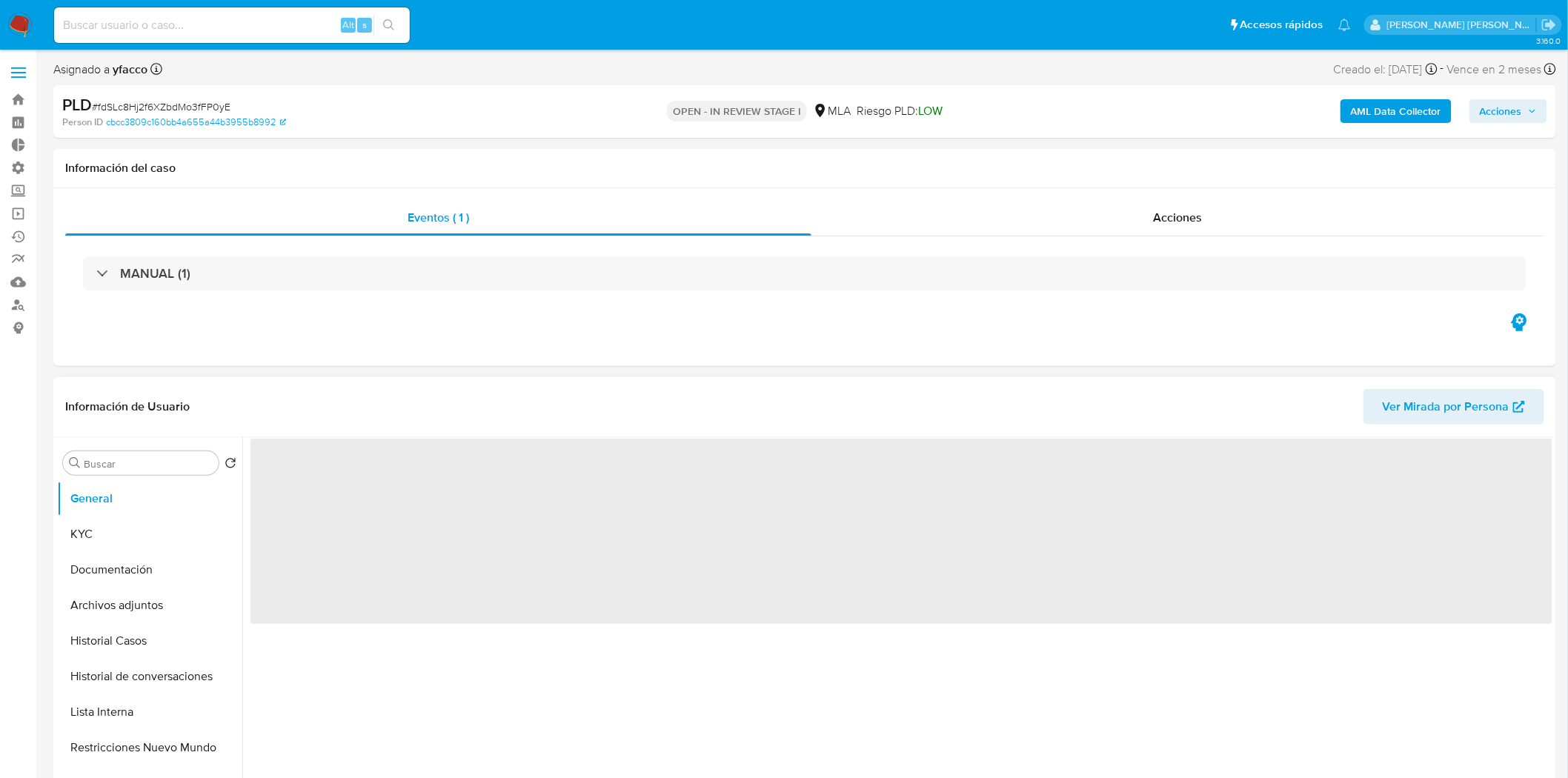
select select "10"
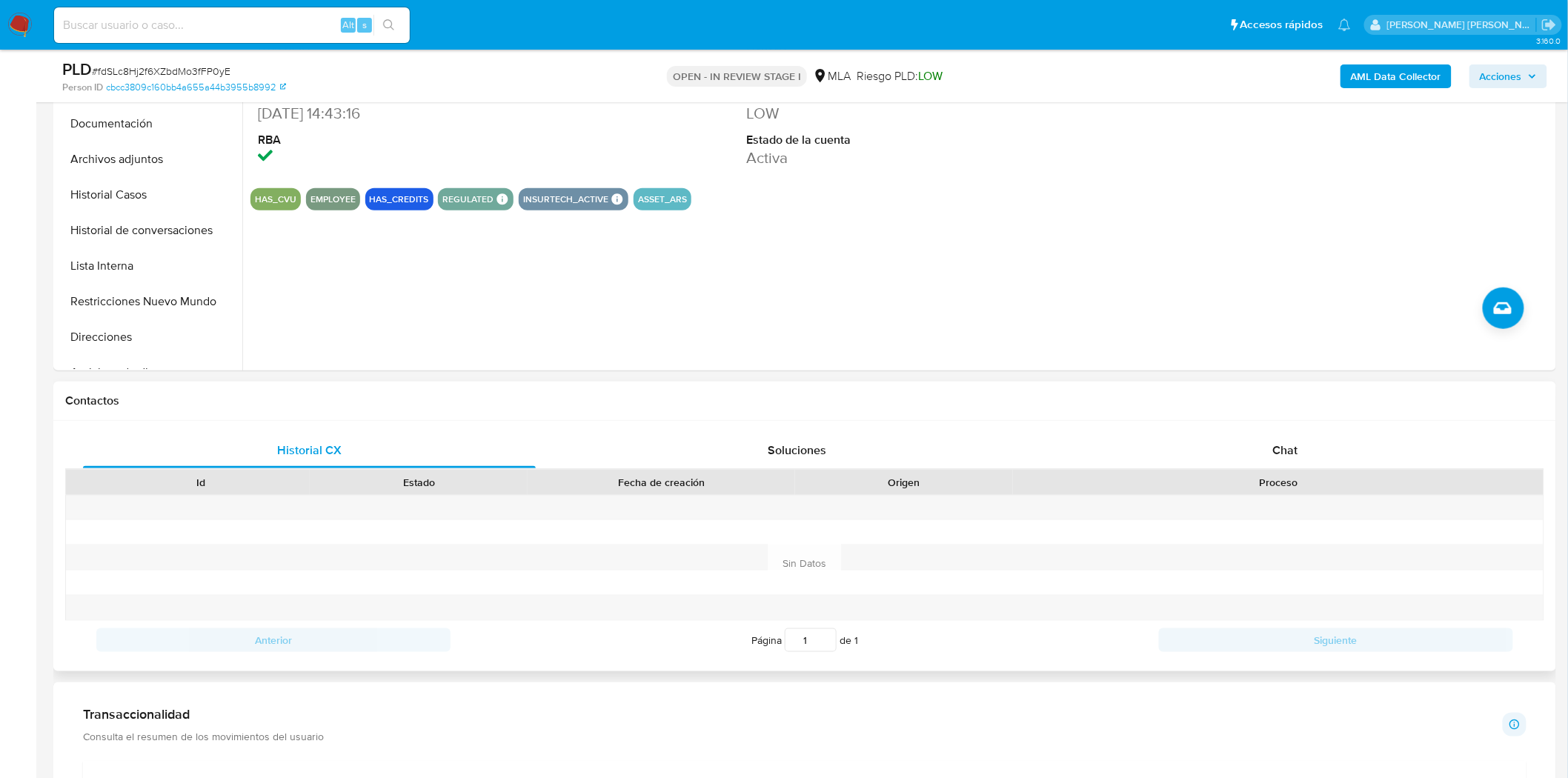
scroll to position [412, 0]
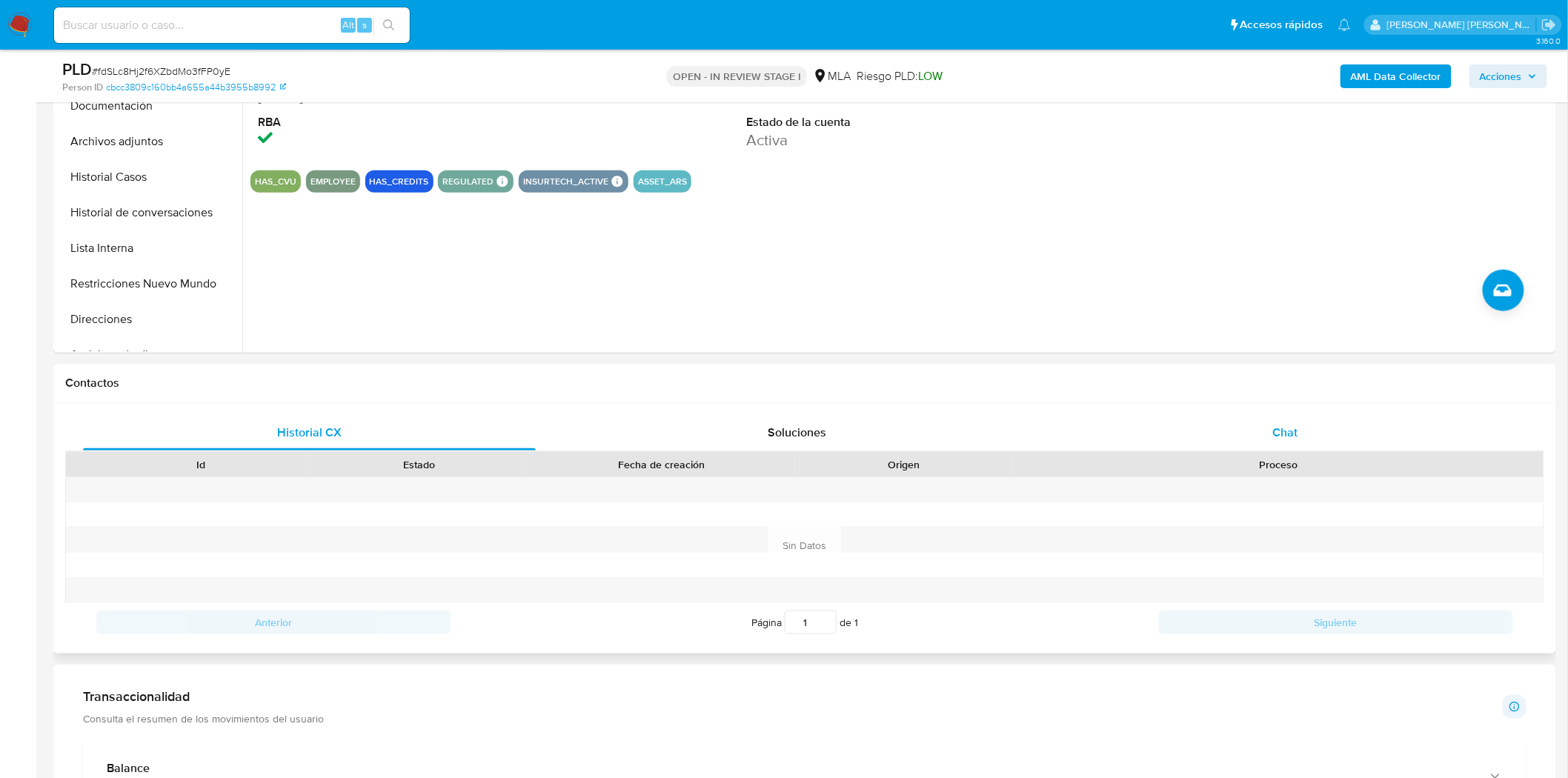
drag, startPoint x: 1211, startPoint y: 424, endPoint x: 1203, endPoint y: 448, distance: 25.3
click at [1212, 425] on div "Chat" at bounding box center [1285, 432] width 453 height 35
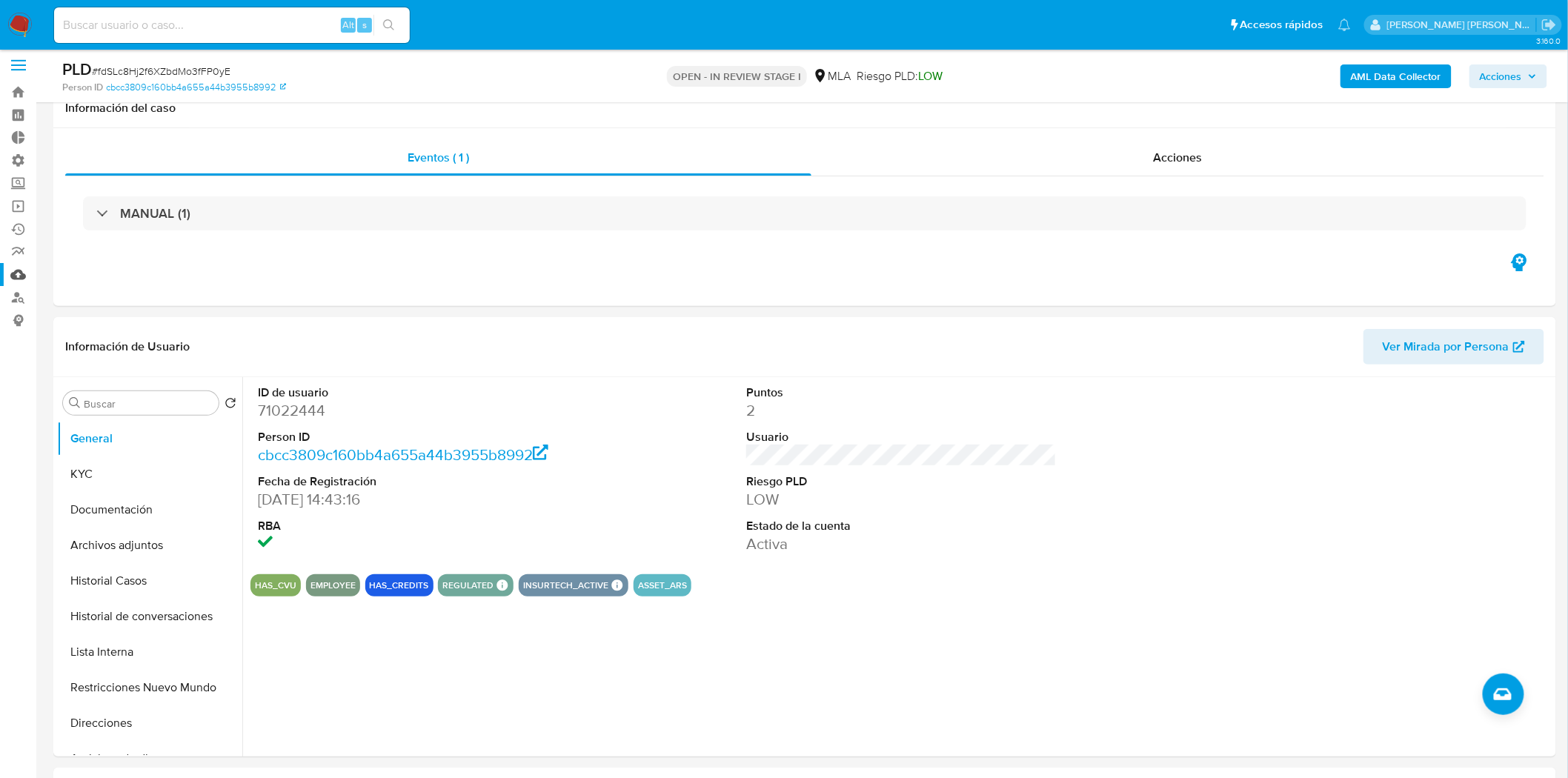
scroll to position [0, 0]
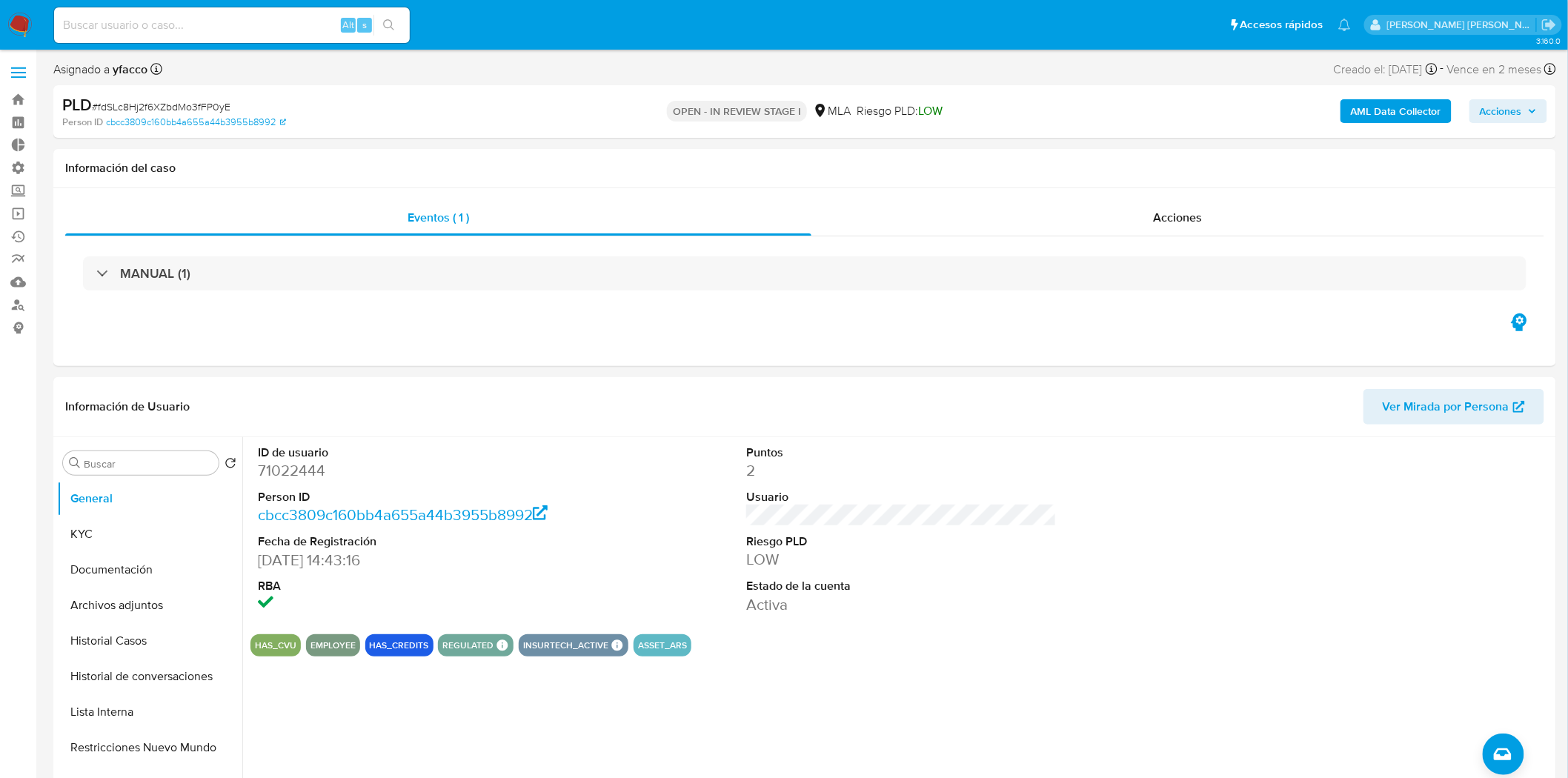
click at [127, 106] on span "# fdSLc8Hj2f6XZbdMo3fFP0yE" at bounding box center [161, 106] width 138 height 14
copy span "fdSLc8Hj2f6XZbdMo3fFP0yE"
click at [15, 12] on img at bounding box center [20, 25] width 25 height 25
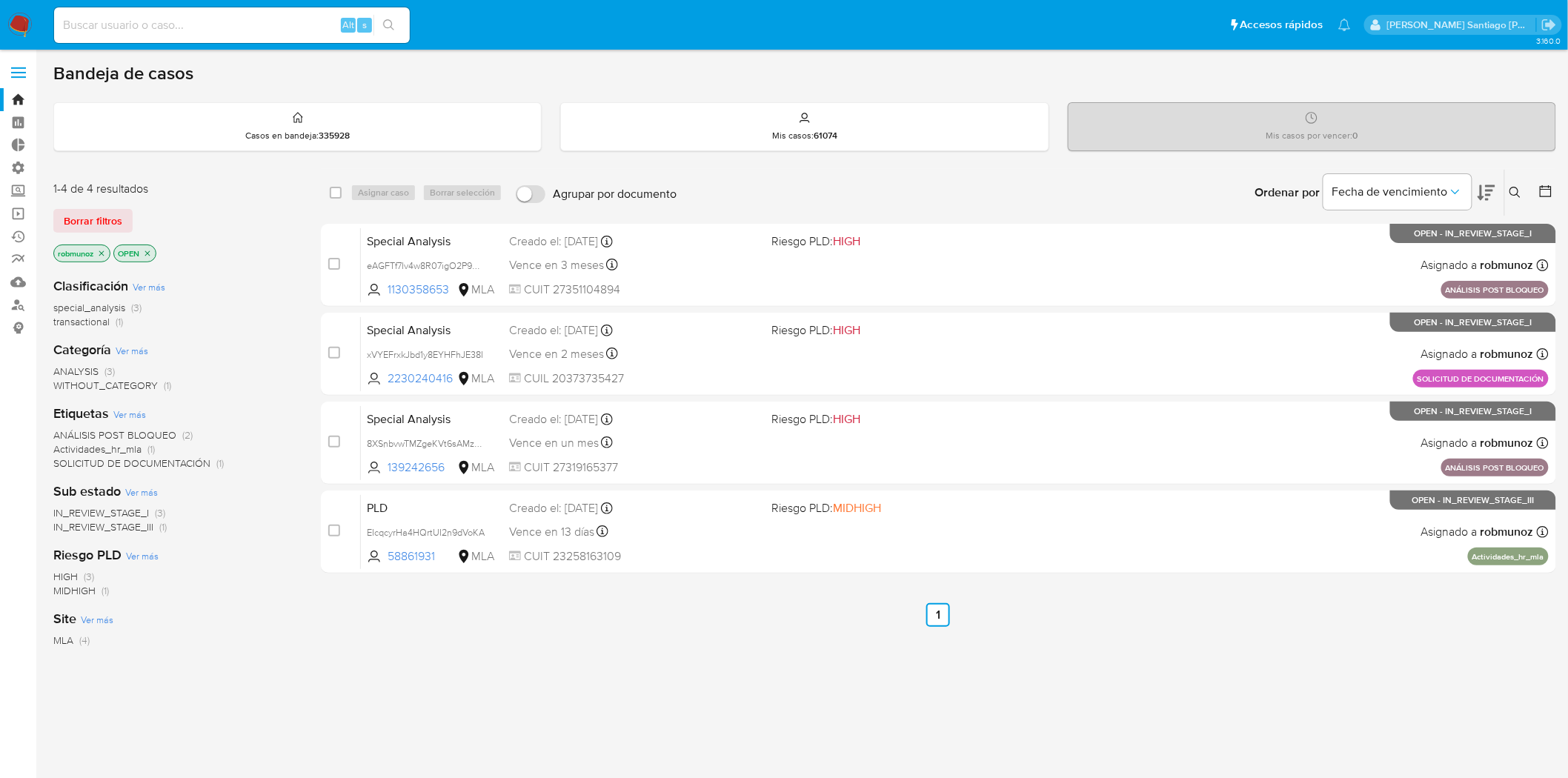
click at [1510, 190] on icon at bounding box center [1515, 193] width 12 height 12
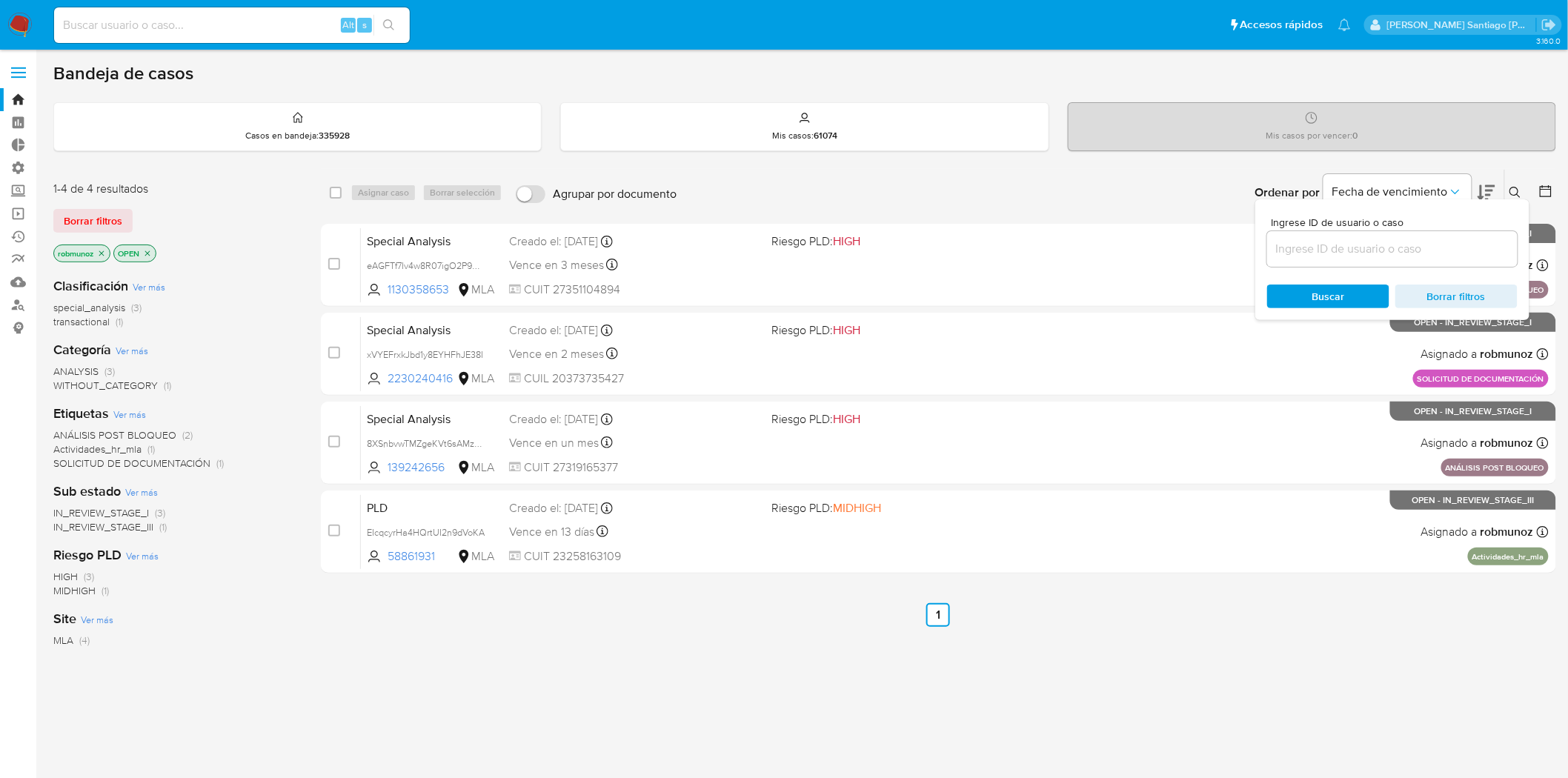
click at [1411, 232] on div at bounding box center [1391, 248] width 250 height 35
click at [1409, 240] on input at bounding box center [1391, 248] width 250 height 19
paste input "fdSLc8Hj2f6XZbdMo3fFP0yE"
type input "fdSLc8Hj2f6XZbdMo3fFP0yE"
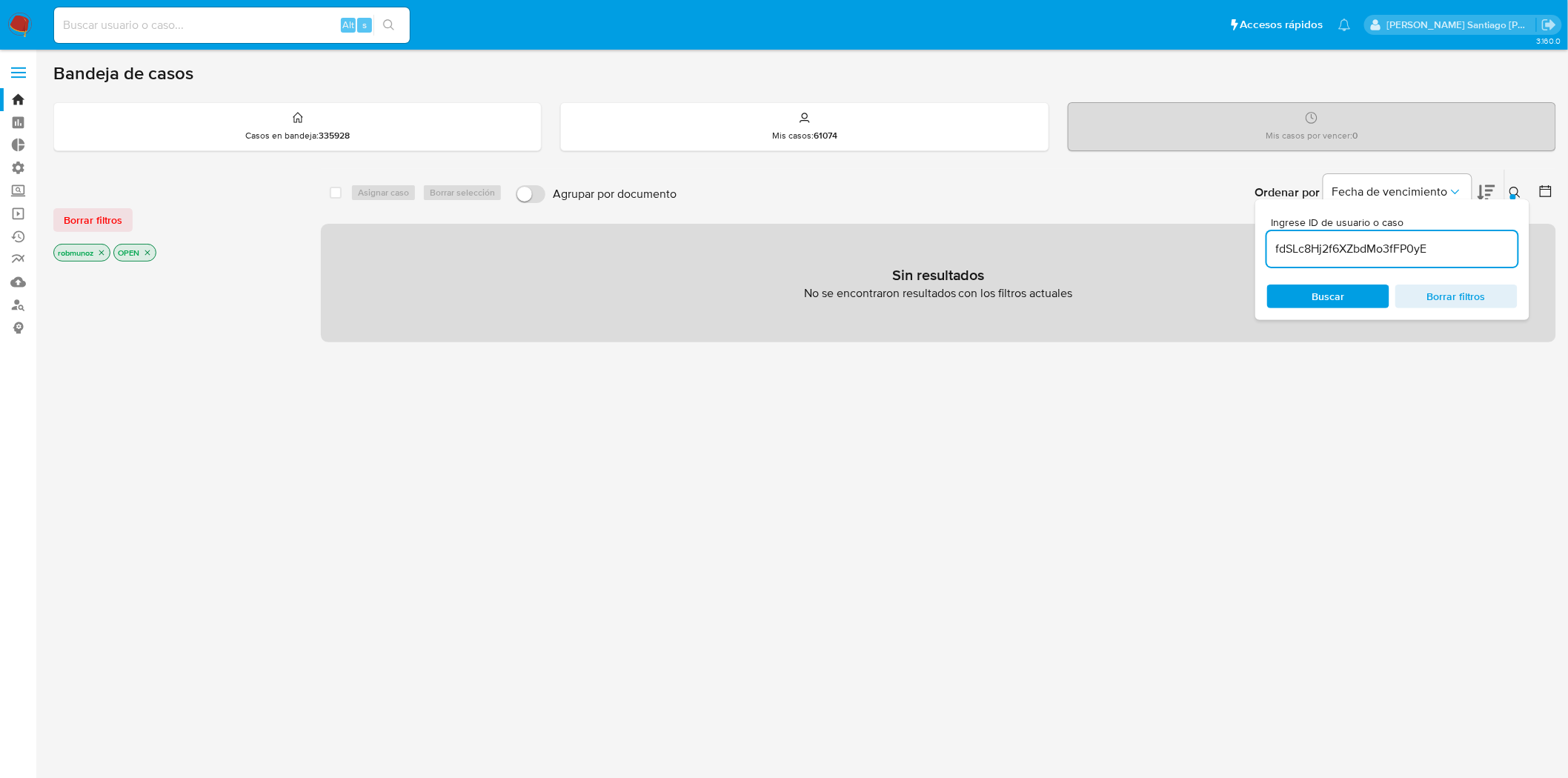
drag, startPoint x: 1520, startPoint y: 187, endPoint x: 1278, endPoint y: 187, distance: 242.0
click at [1520, 187] on icon at bounding box center [1515, 193] width 12 height 12
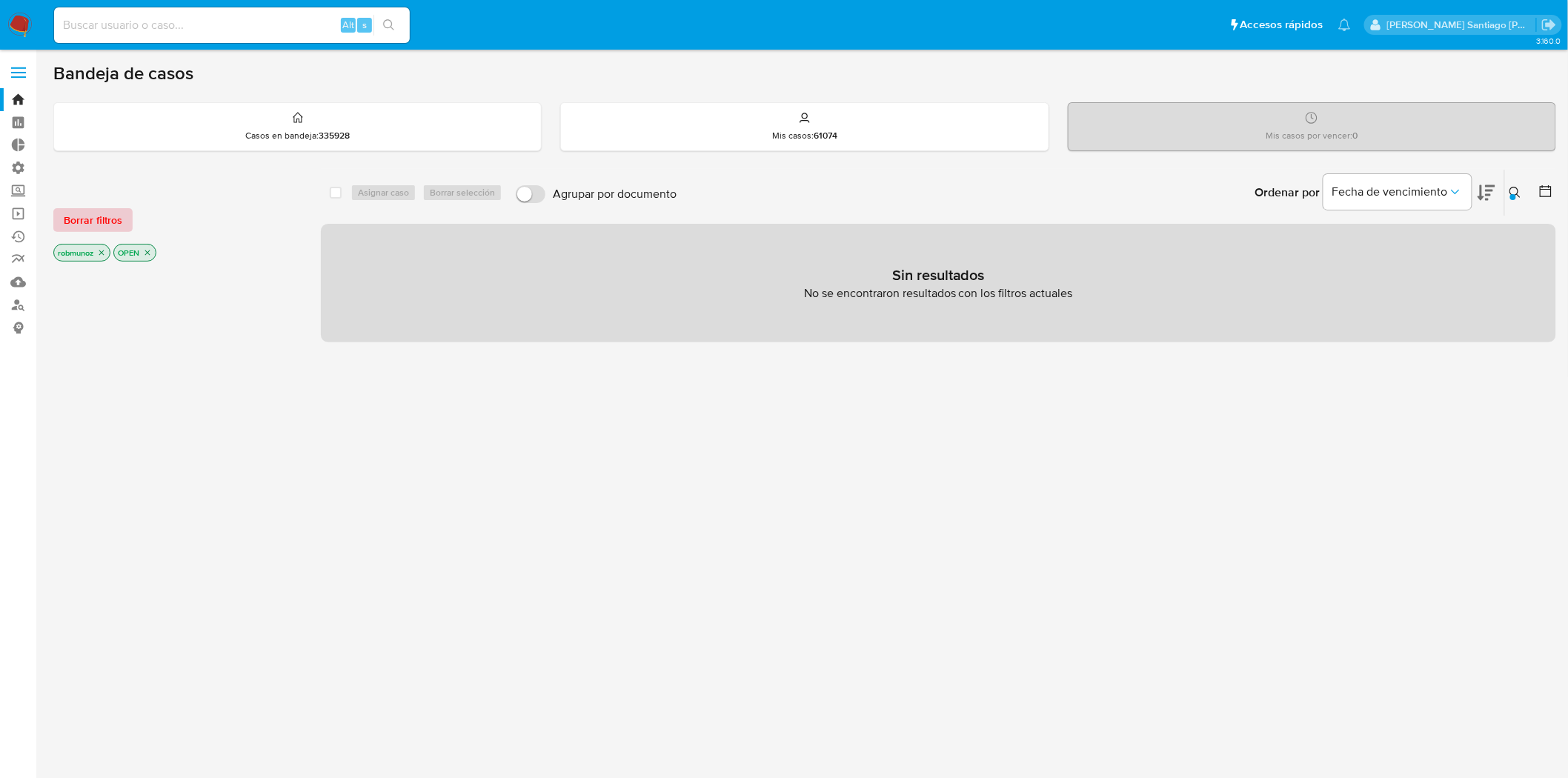
click at [109, 217] on span "Borrar filtros" at bounding box center [92, 221] width 59 height 21
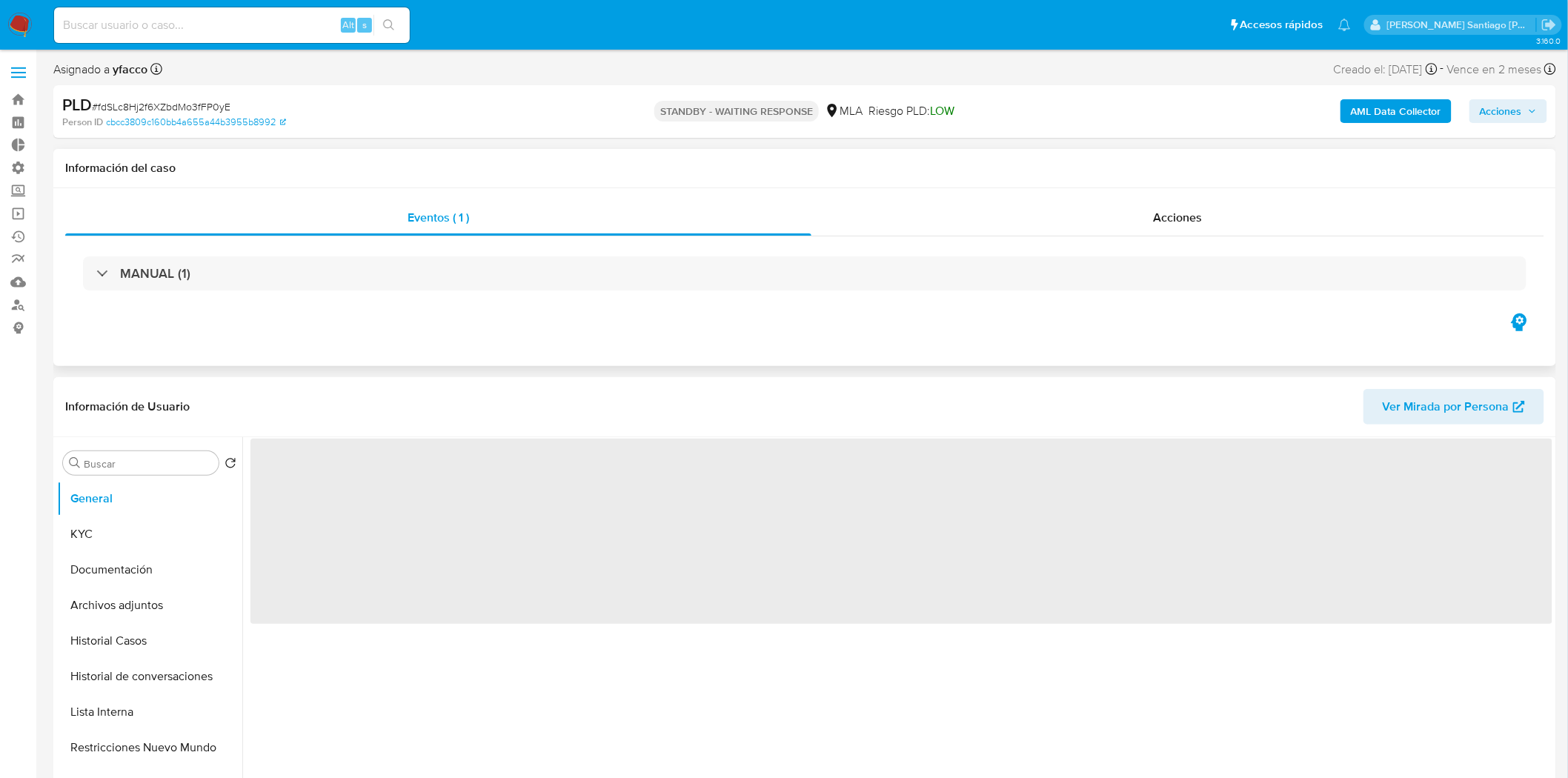
select select "10"
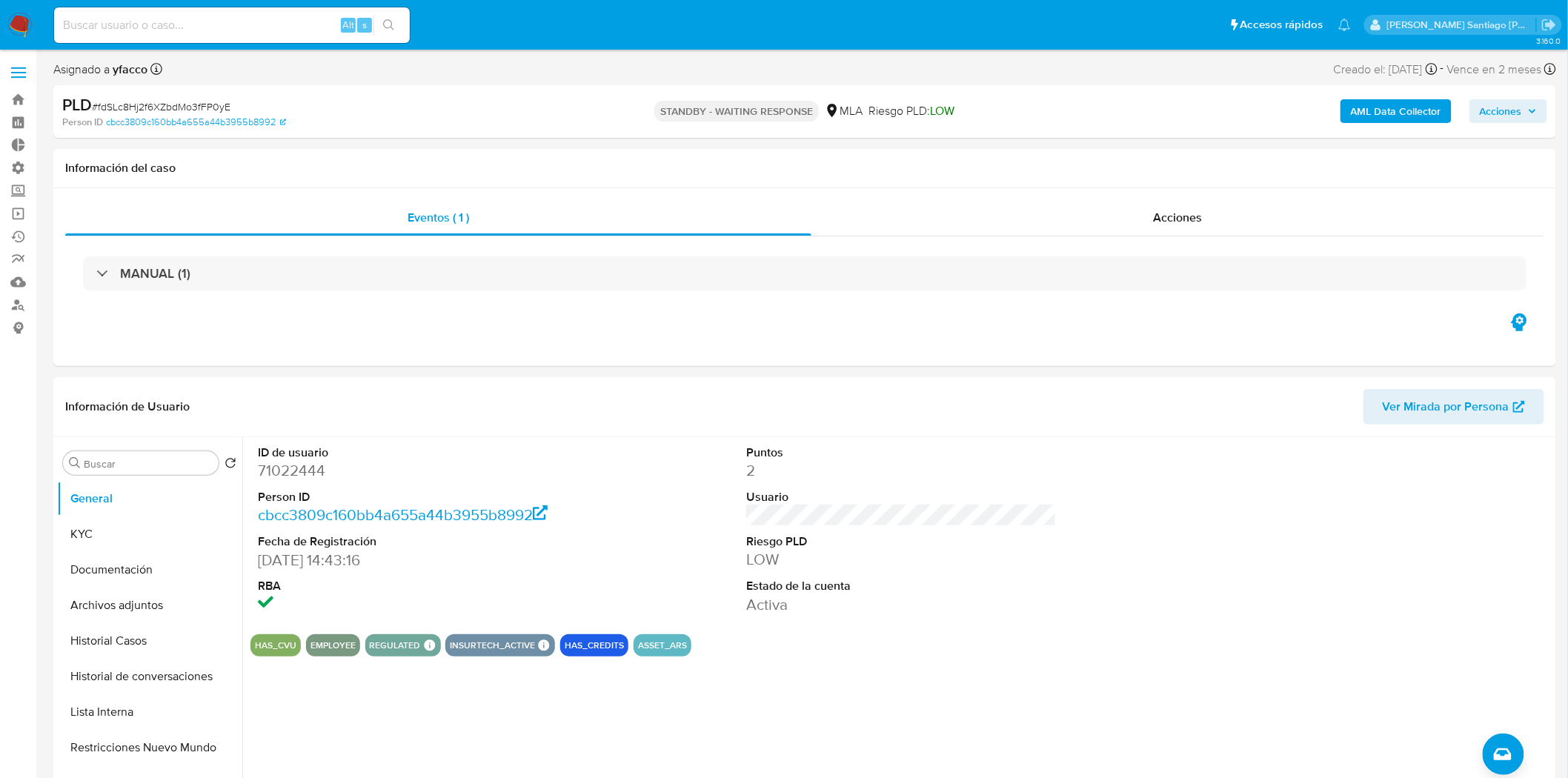
click at [149, 104] on span "# fdSLc8Hj2f6XZbdMo3fFP0yE" at bounding box center [161, 106] width 138 height 14
click at [149, 103] on span "# fdSLc8Hj2f6XZbdMo3fFP0yE" at bounding box center [161, 106] width 138 height 14
copy span "fdSLc8Hj2f6XZbdMo3fFP0yE"
click at [12, 10] on nav "Pausado Ver notificaciones Alt s Accesos rápidos Presiona las siguientes teclas…" at bounding box center [784, 25] width 1568 height 50
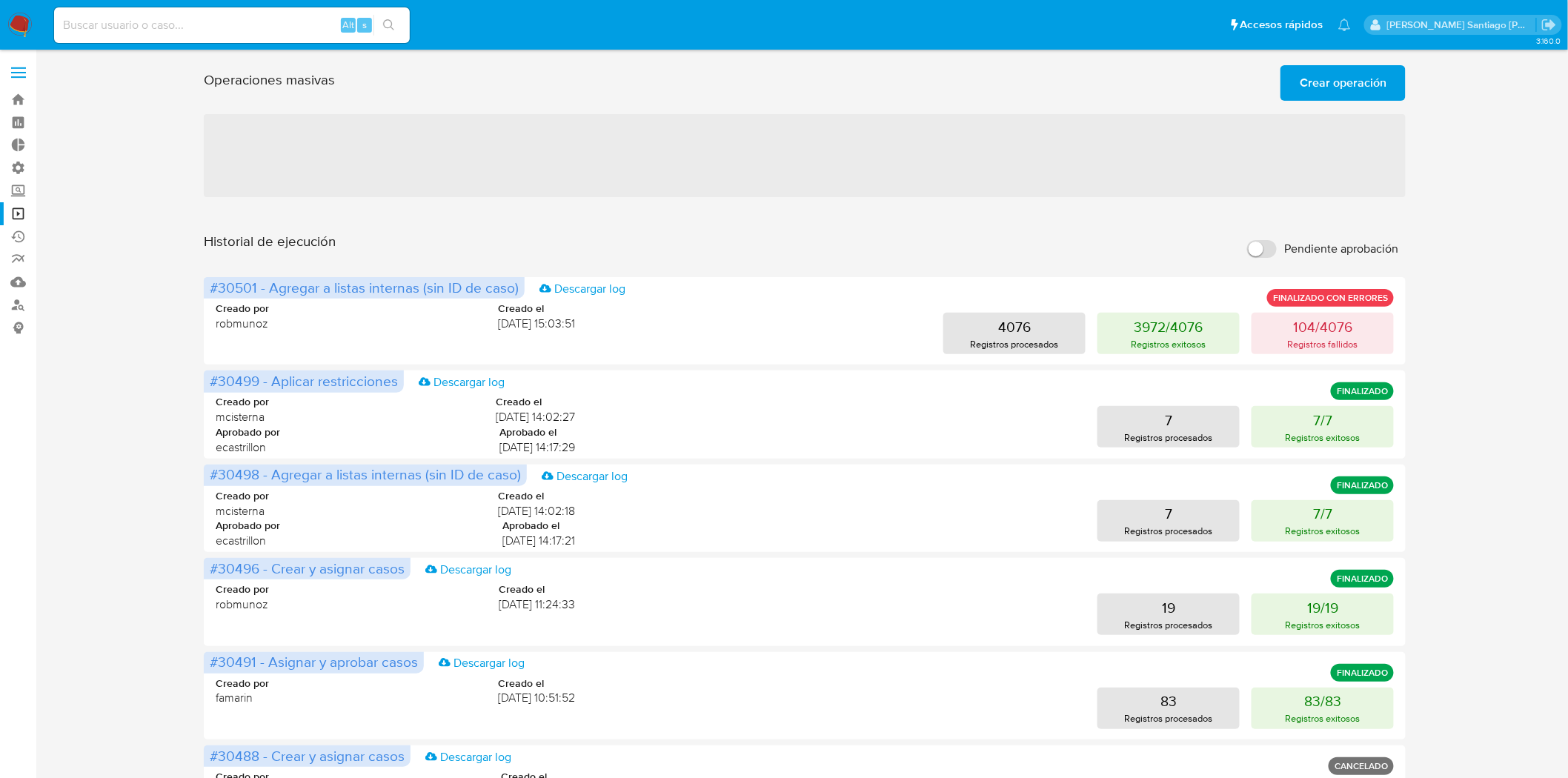
click at [1326, 80] on span "Crear operación" at bounding box center [1342, 83] width 86 height 33
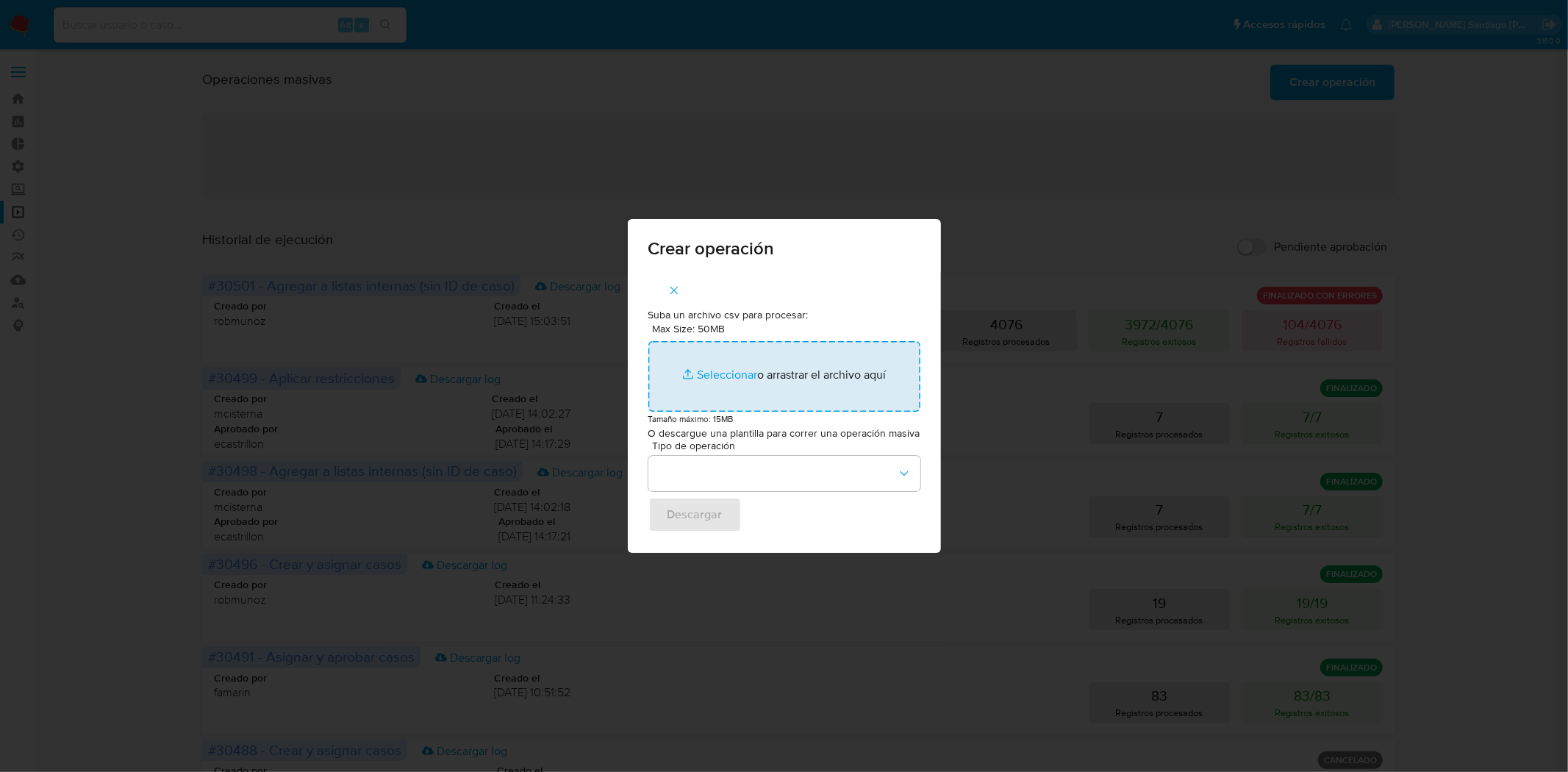
click at [814, 386] on input "Max Size: 50MB Seleccionar archivos" at bounding box center [784, 376] width 272 height 70
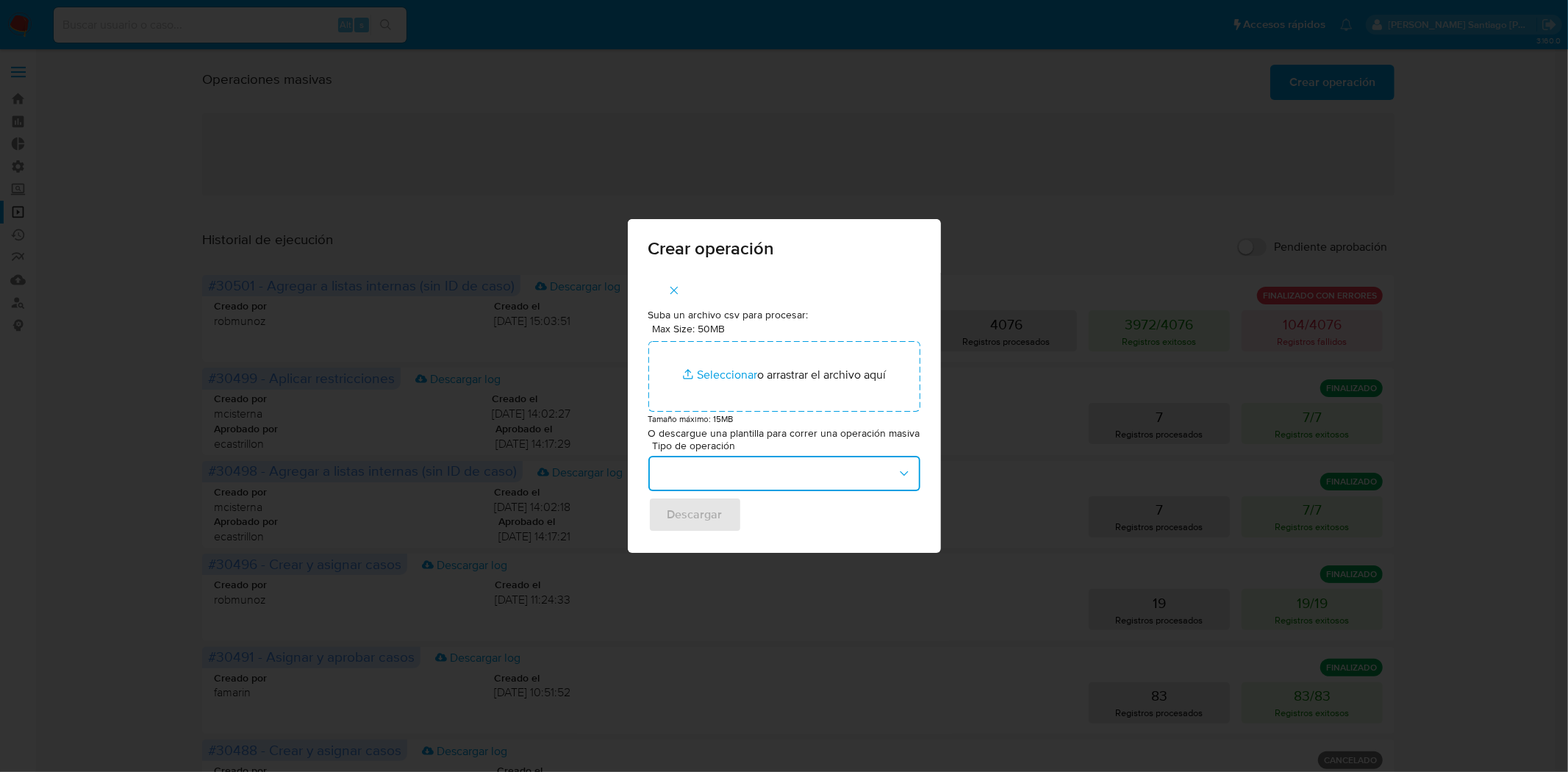
click at [871, 473] on button "button" at bounding box center [784, 473] width 272 height 35
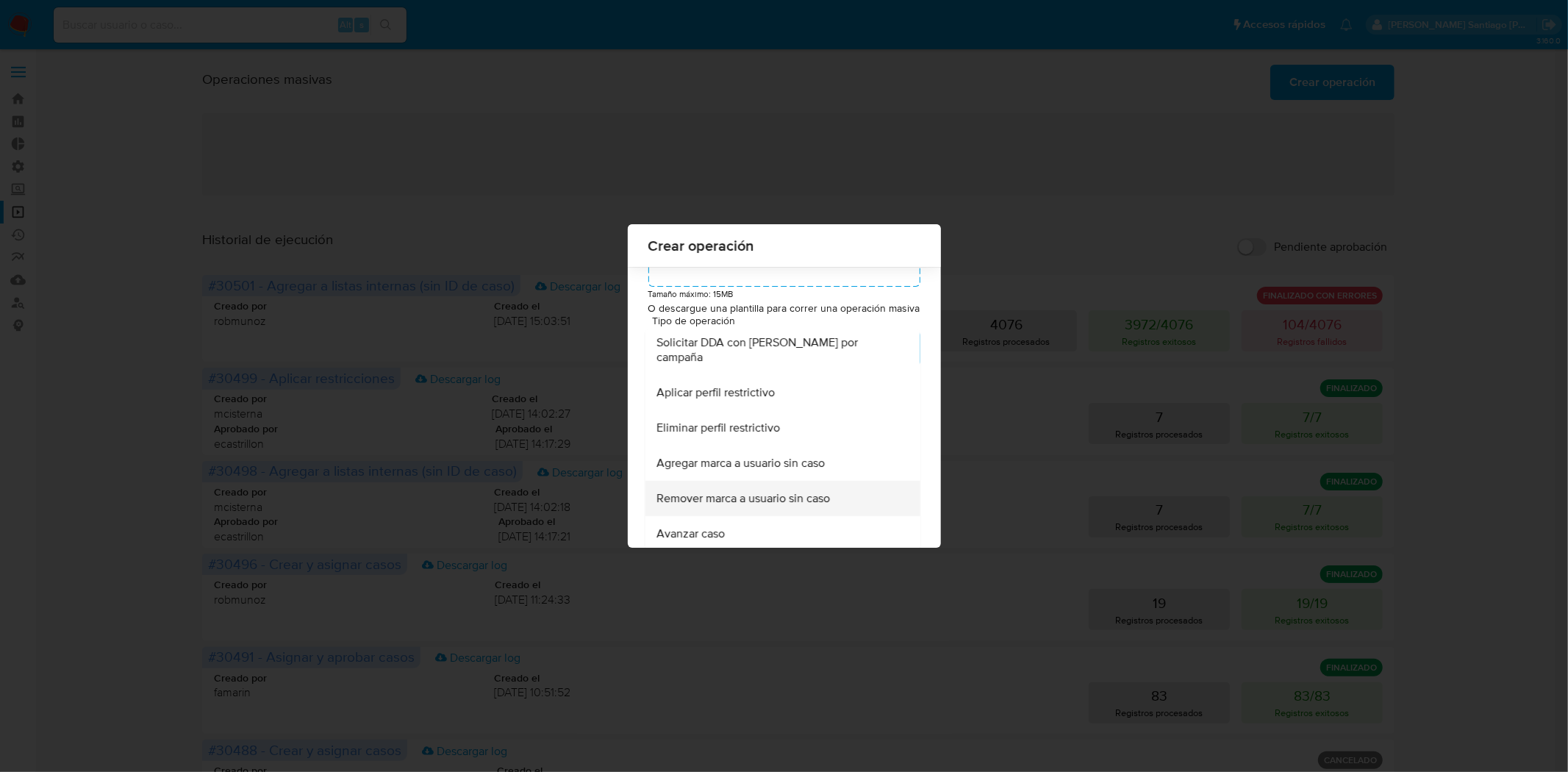
scroll to position [121, 0]
click at [825, 525] on div "Avanzar caso" at bounding box center [778, 531] width 243 height 35
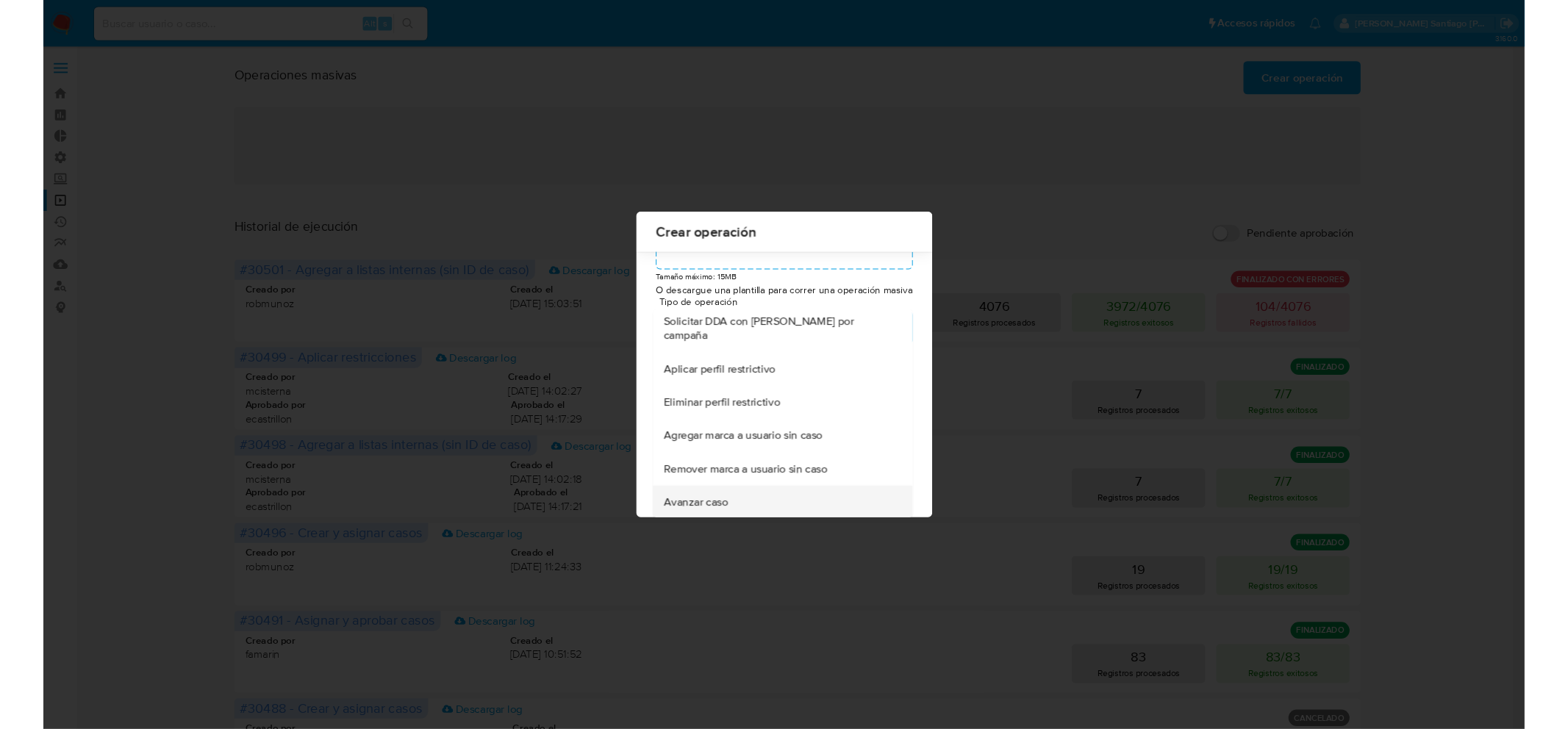
scroll to position [0, 0]
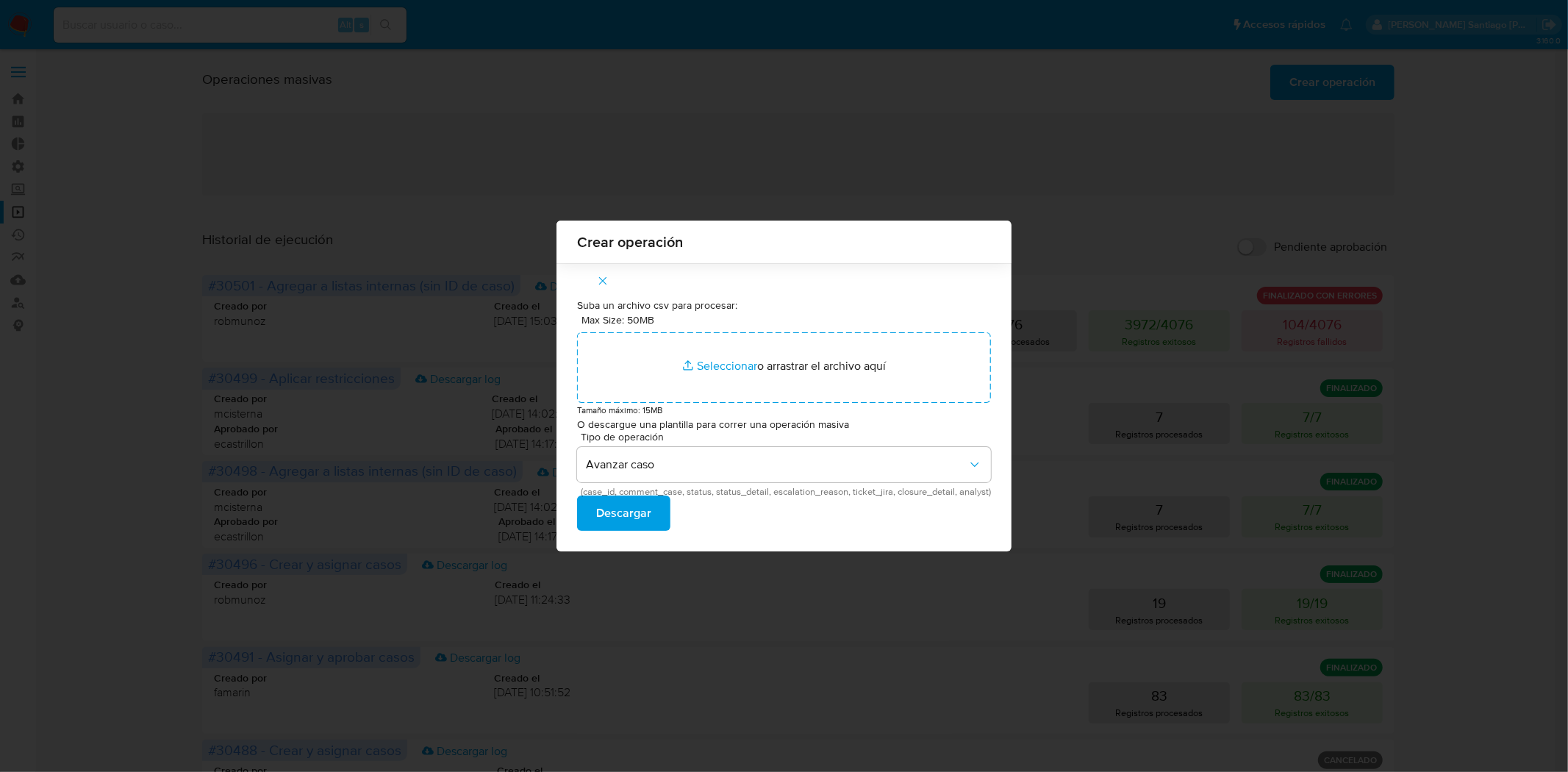
click at [649, 505] on button "Descargar" at bounding box center [624, 512] width 93 height 35
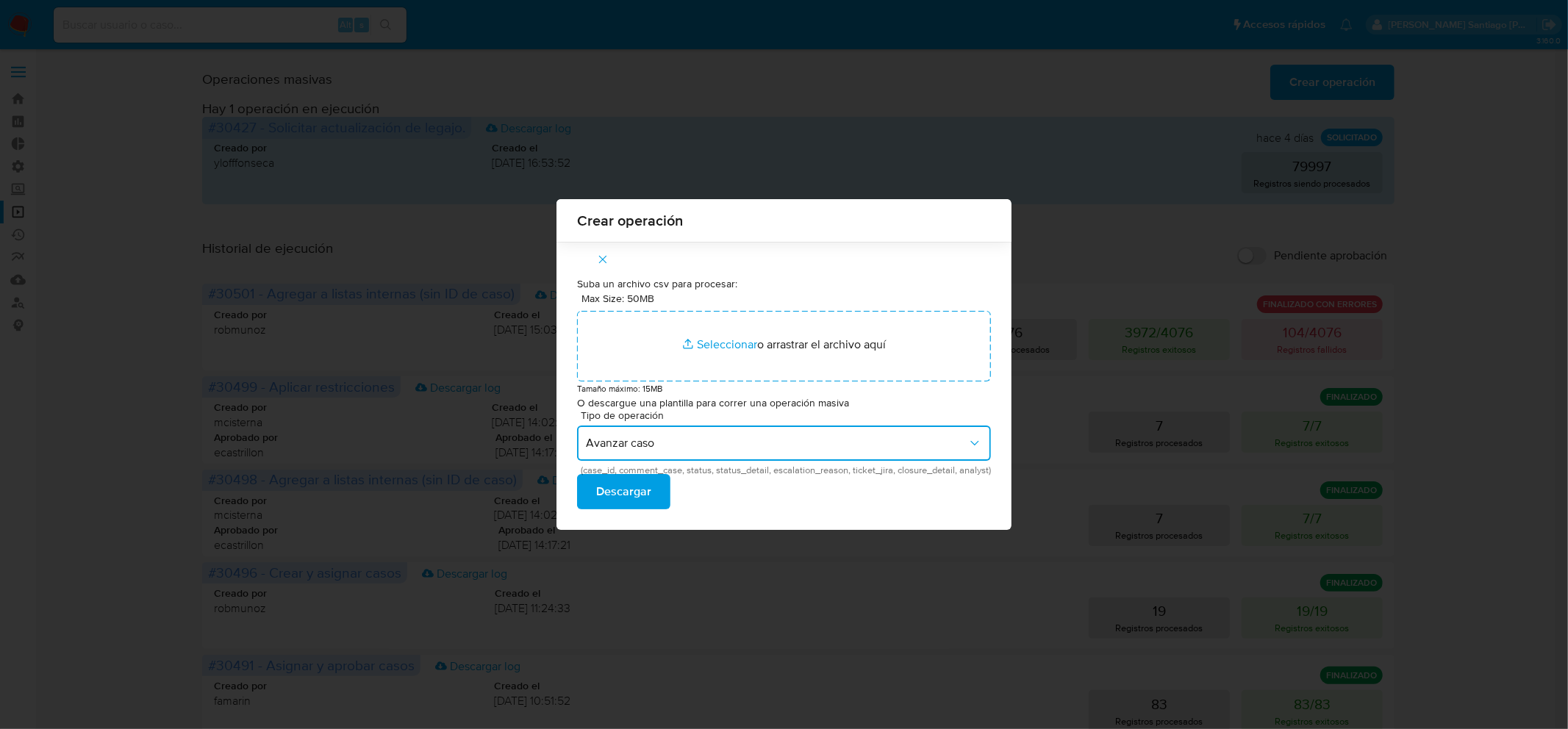
click at [784, 443] on span "Avanzar caso" at bounding box center [776, 443] width 382 height 14
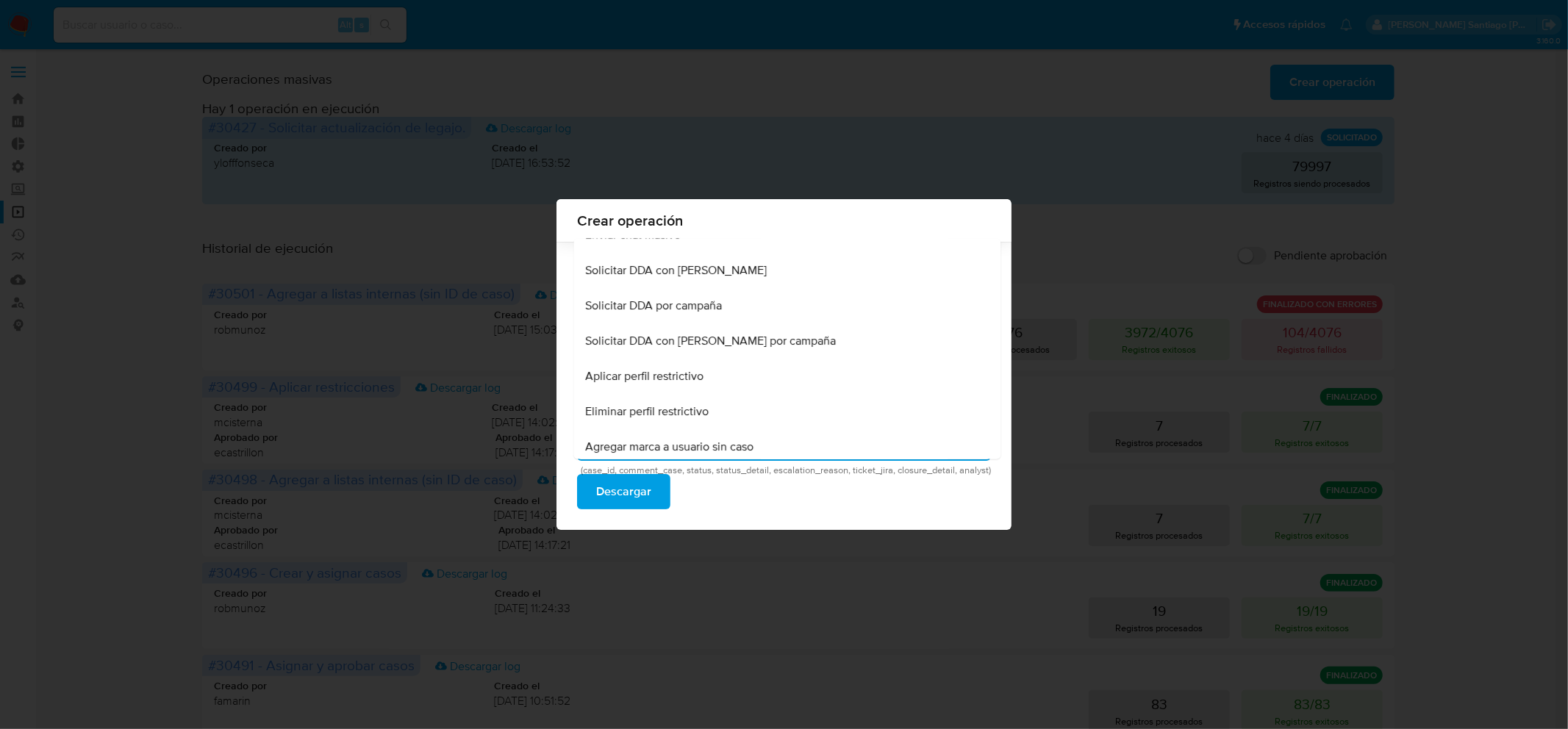
scroll to position [837, 0]
click at [136, 267] on div "Crear operación Suba un archivo csv para procesar: Max Size: 50MB Seleccionar a…" at bounding box center [784, 364] width 1568 height 729
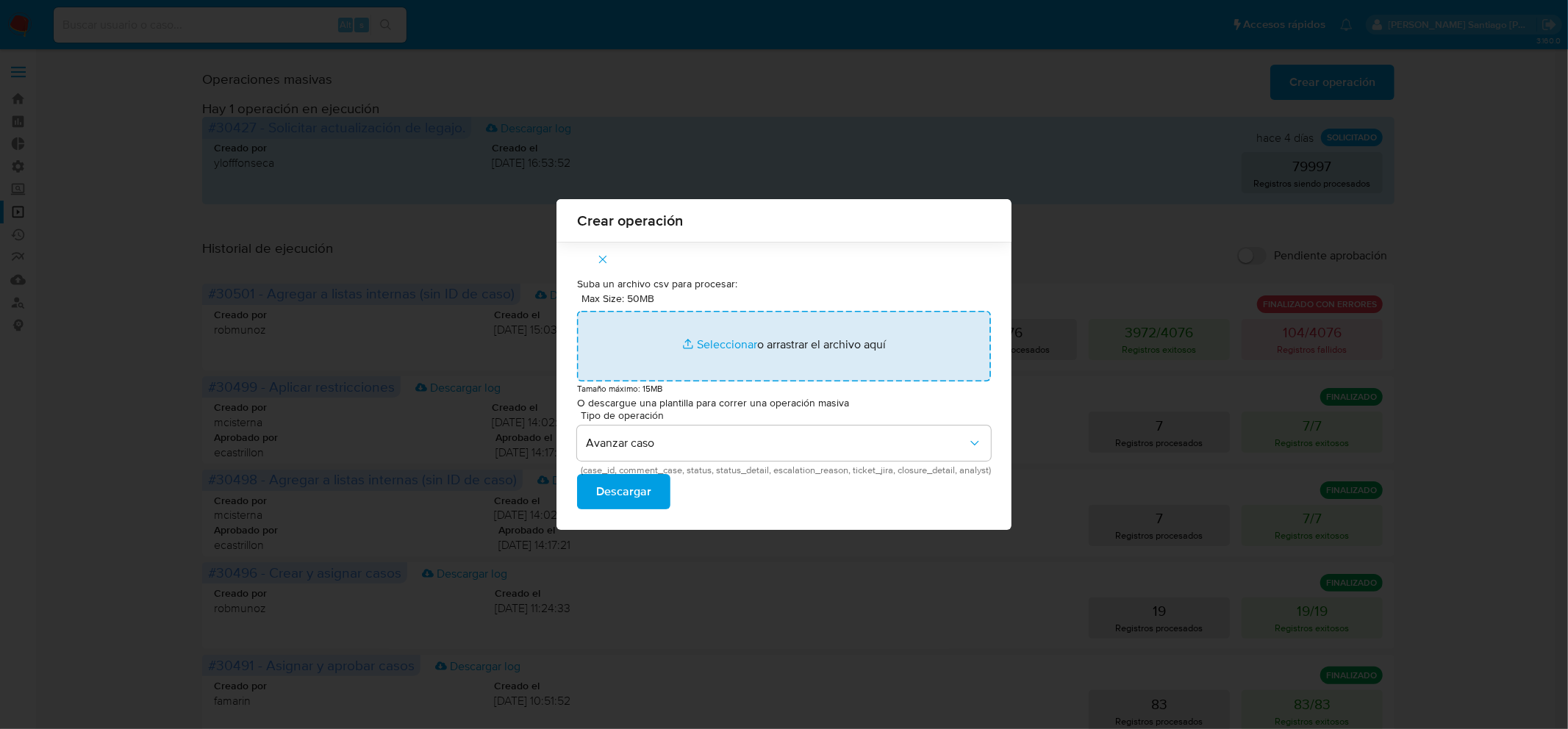
click at [728, 327] on input "Max Size: 50MB Seleccionar archivos" at bounding box center [784, 346] width 414 height 70
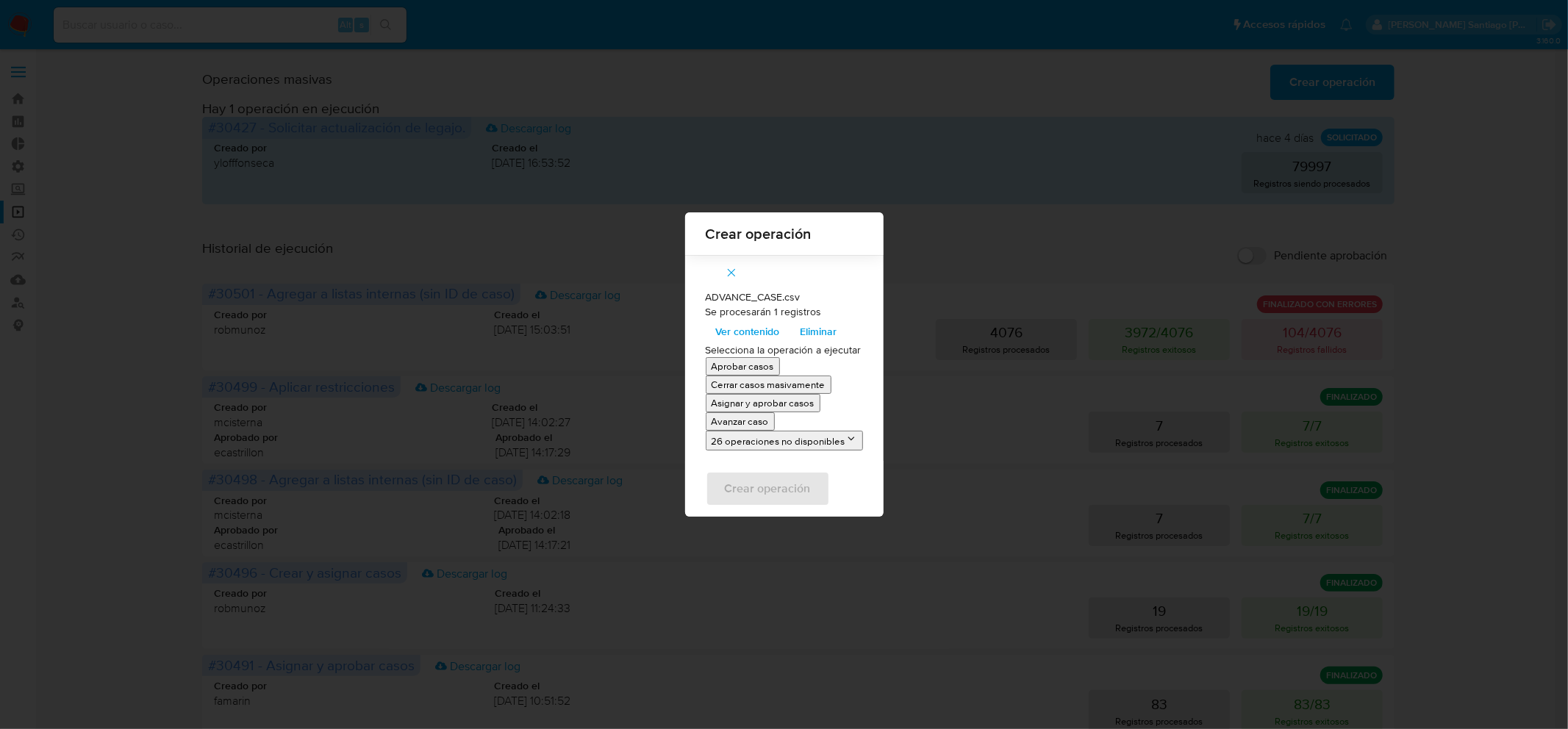
click at [750, 418] on p "Avanzar caso" at bounding box center [740, 421] width 57 height 14
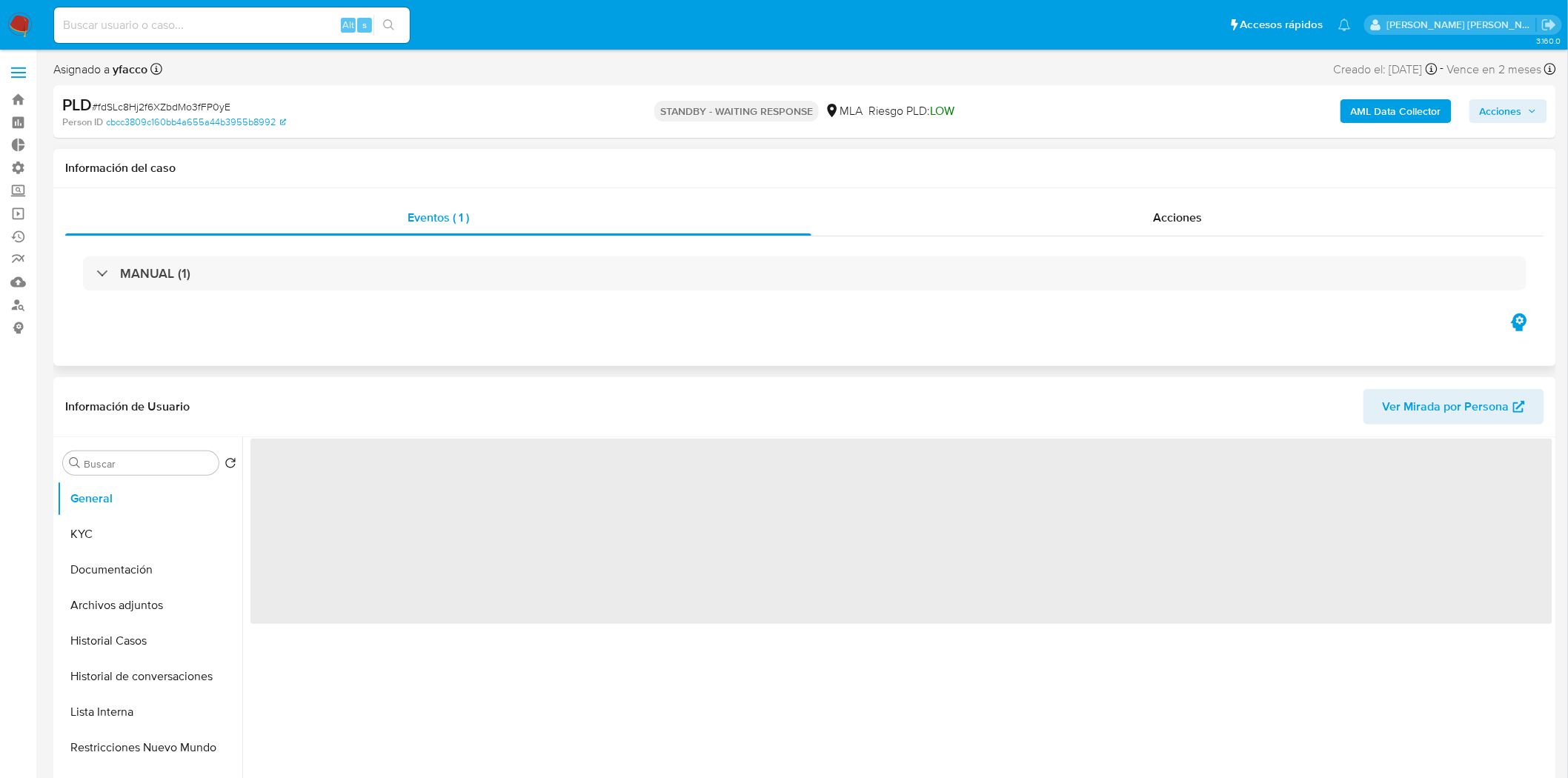
click at [24, 20] on img at bounding box center [20, 25] width 25 height 25
select select "10"
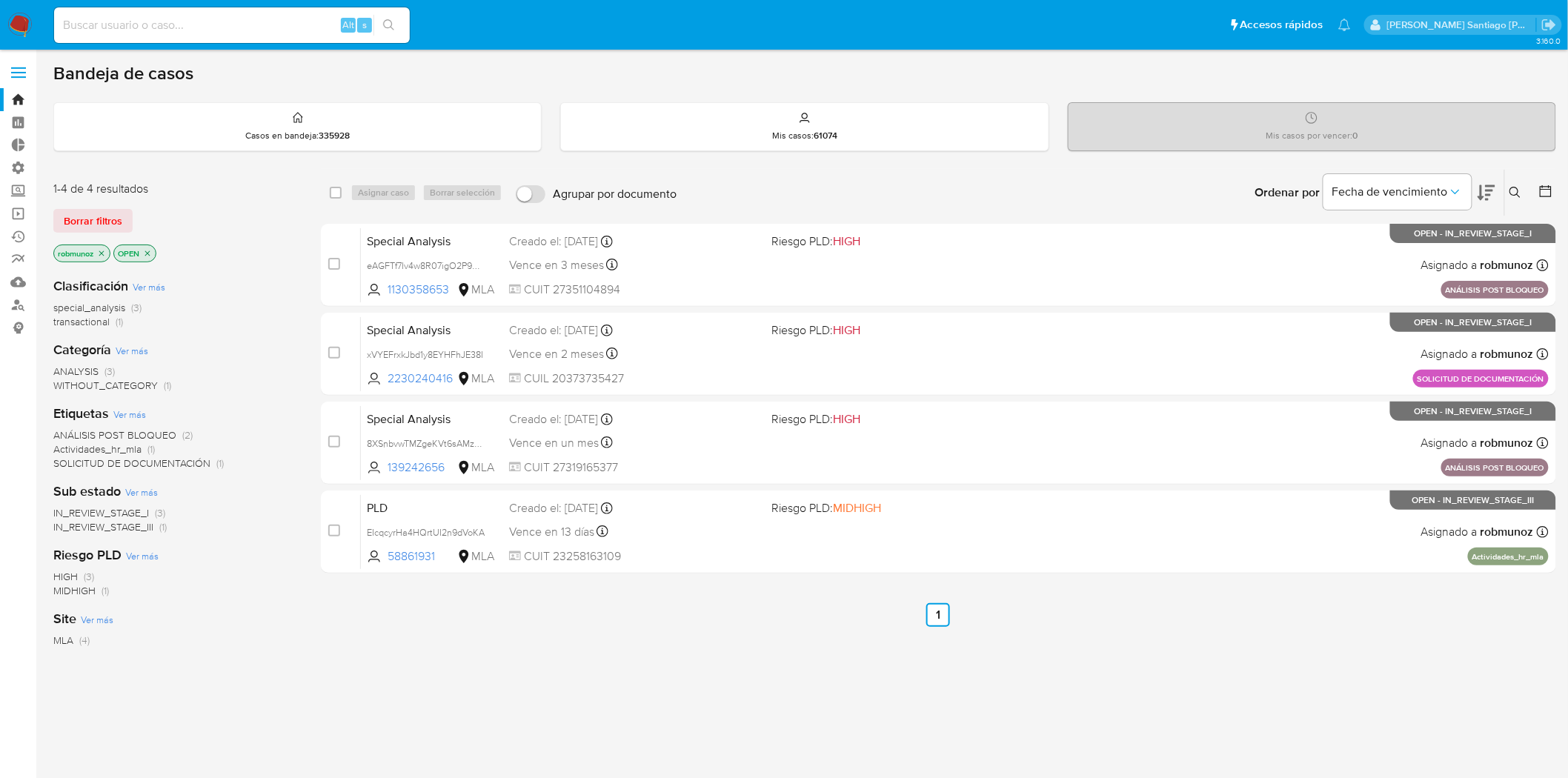
click at [1519, 189] on icon at bounding box center [1515, 193] width 12 height 12
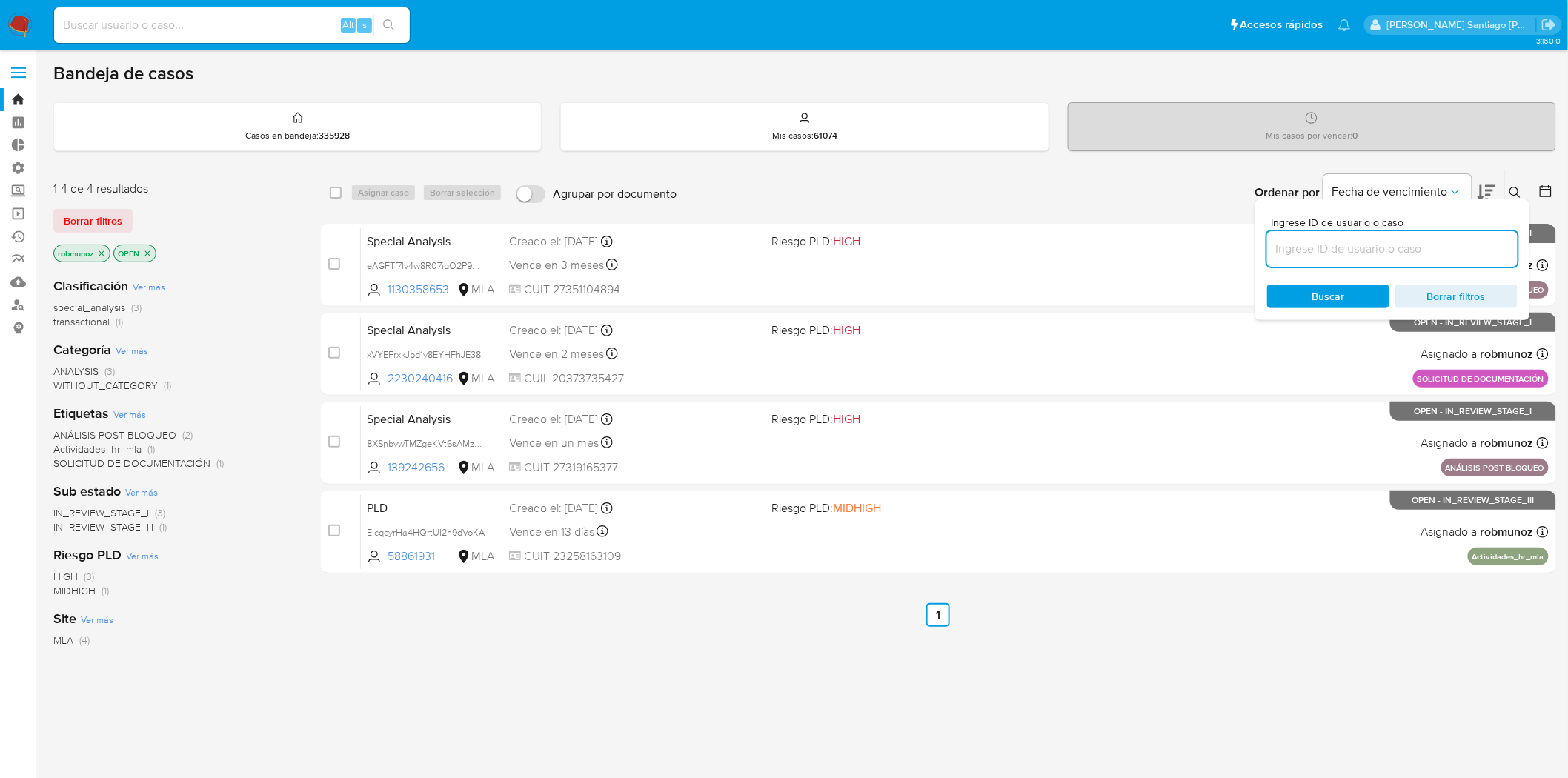
click at [1433, 255] on input at bounding box center [1391, 248] width 250 height 19
type input "fdSLc8Hj2f6XZbdMo3fFP0yE"
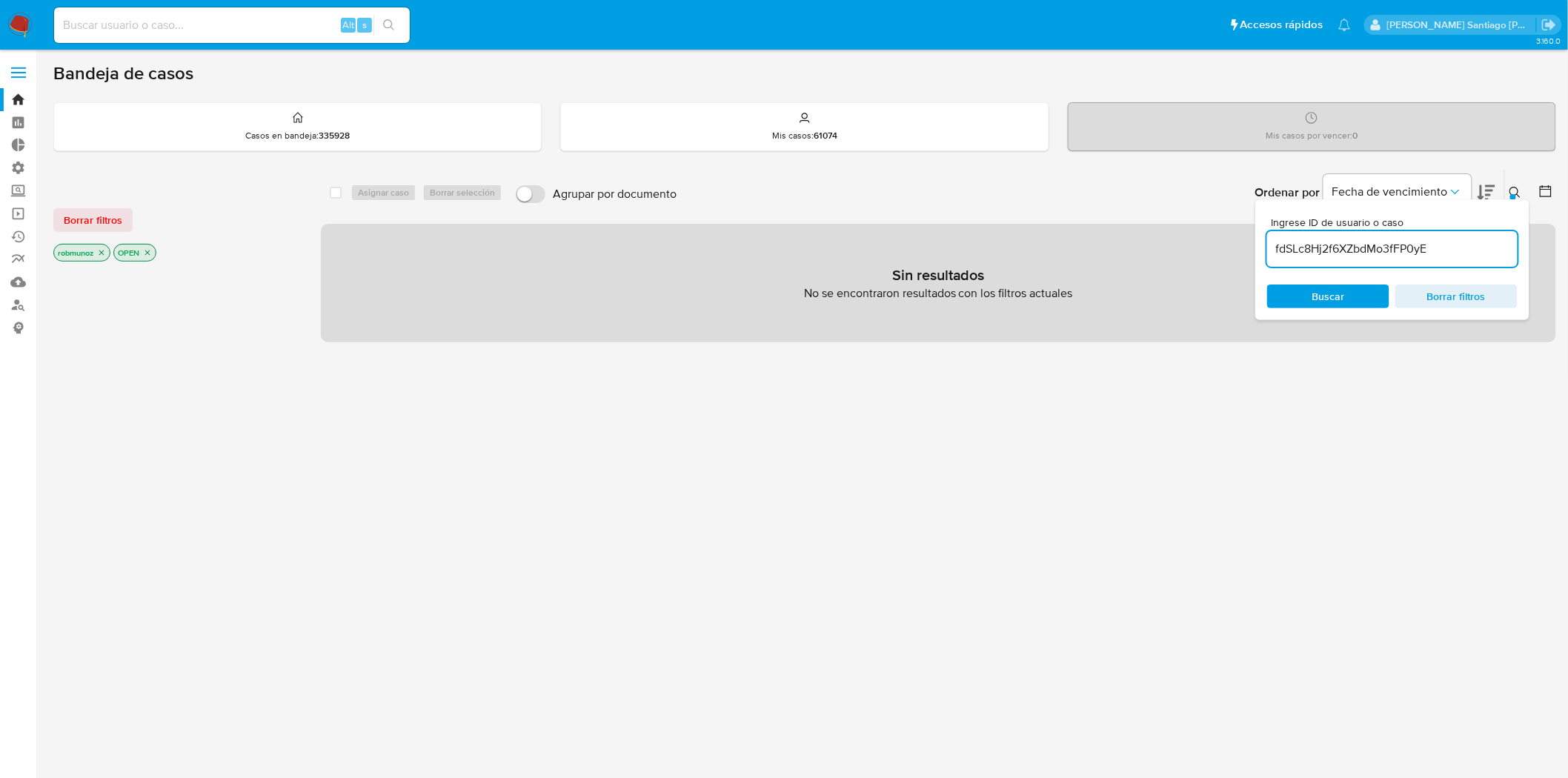
click at [99, 210] on span "Borrar filtros" at bounding box center [92, 221] width 59 height 21
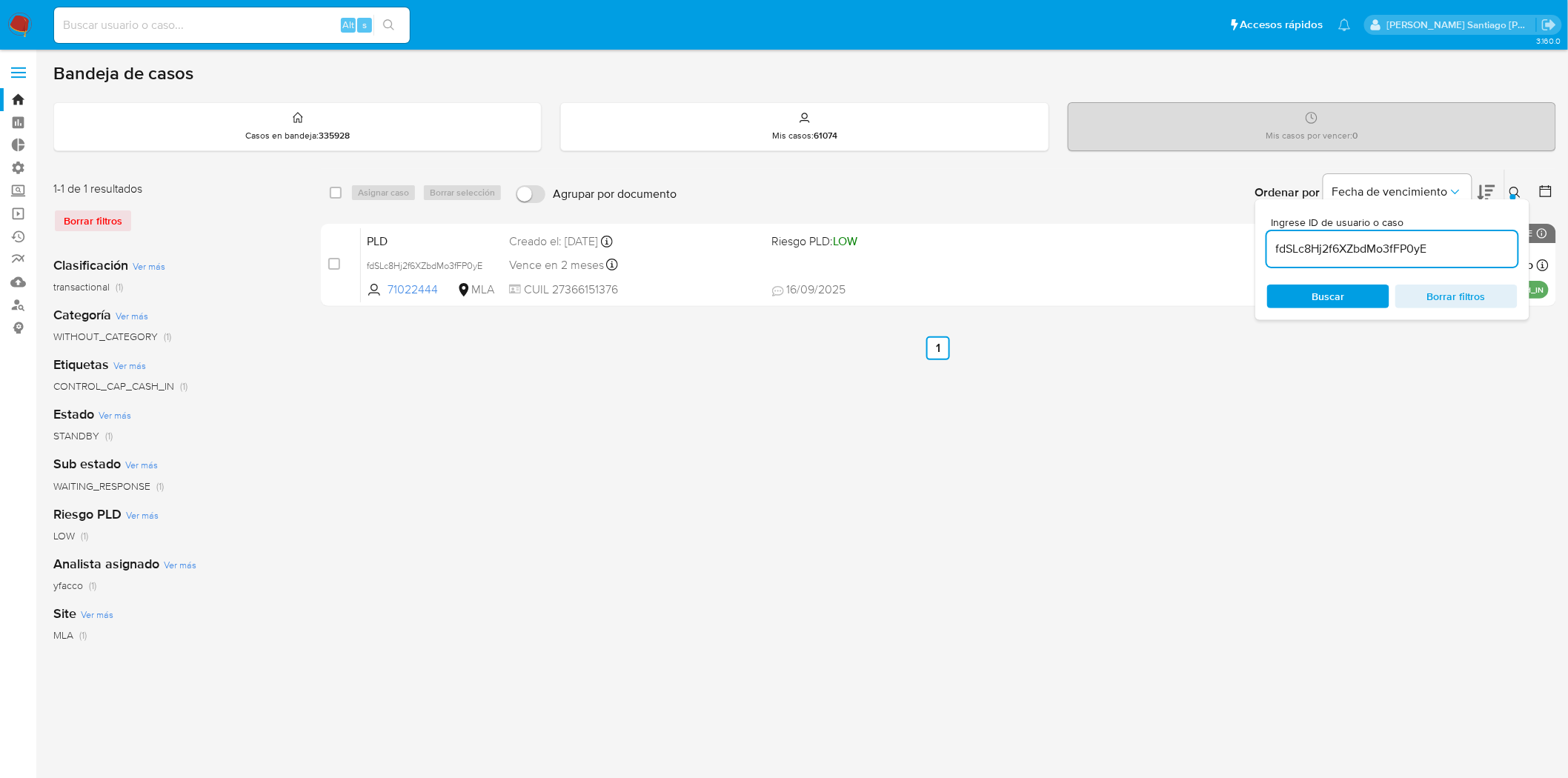
click at [1512, 181] on div "Ingrese ID de usuario o caso fdSLc8Hj2f6XZbdMo3fFP0yE Buscar Borrar filtros" at bounding box center [1516, 193] width 25 height 46
drag, startPoint x: 1515, startPoint y: 185, endPoint x: 1511, endPoint y: 194, distance: 9.8
click at [1515, 187] on icon at bounding box center [1515, 193] width 12 height 12
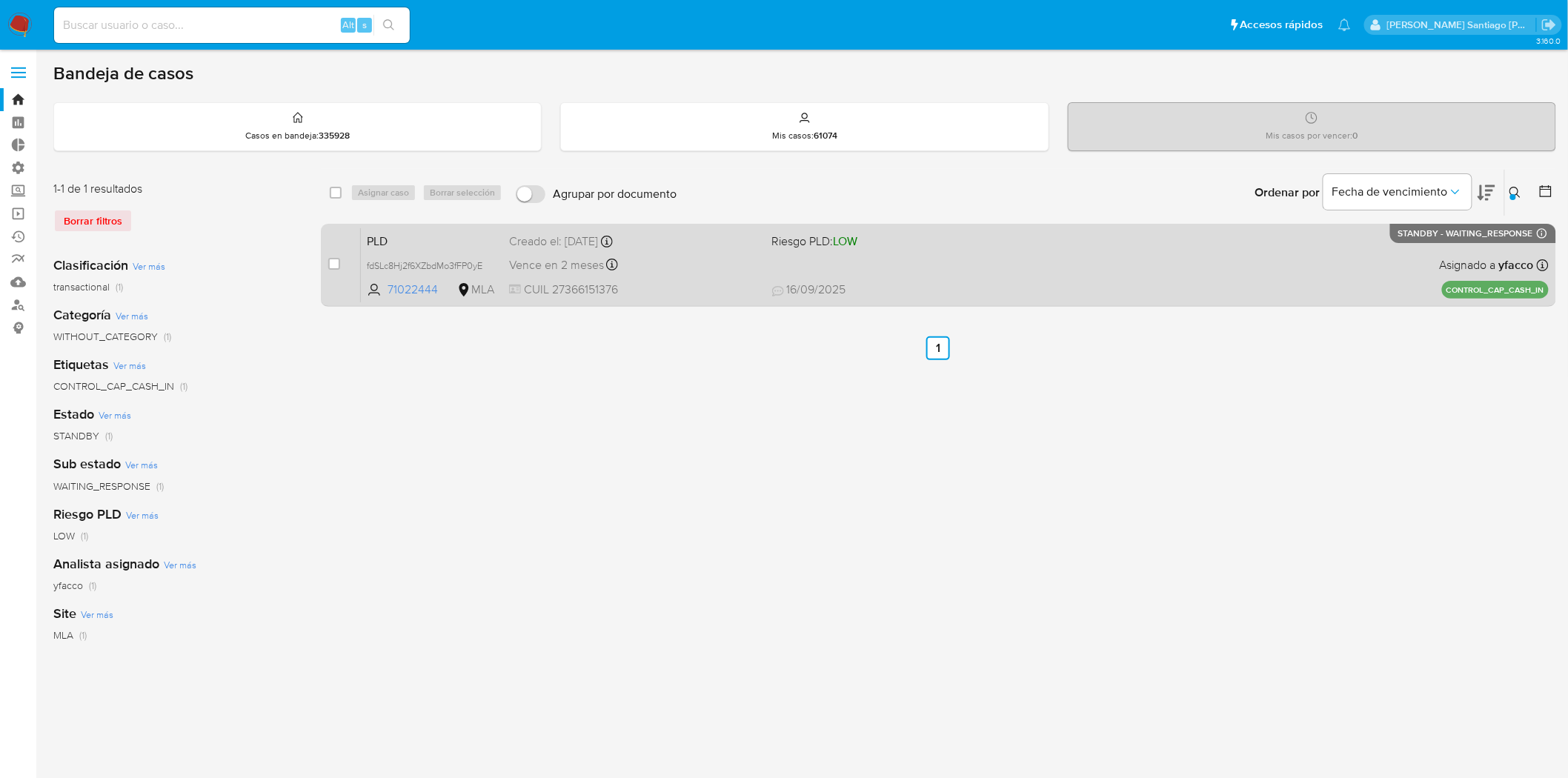
drag, startPoint x: 327, startPoint y: 262, endPoint x: 335, endPoint y: 255, distance: 10.6
click at [327, 261] on div "case-item-checkbox No es posible asignar el caso PLD fdSLc8Hj2f6XZbdMo3fFP0yE 7…" at bounding box center [938, 265] width 1235 height 83
click at [333, 258] on input "checkbox" at bounding box center [334, 264] width 12 height 12
checkbox input "true"
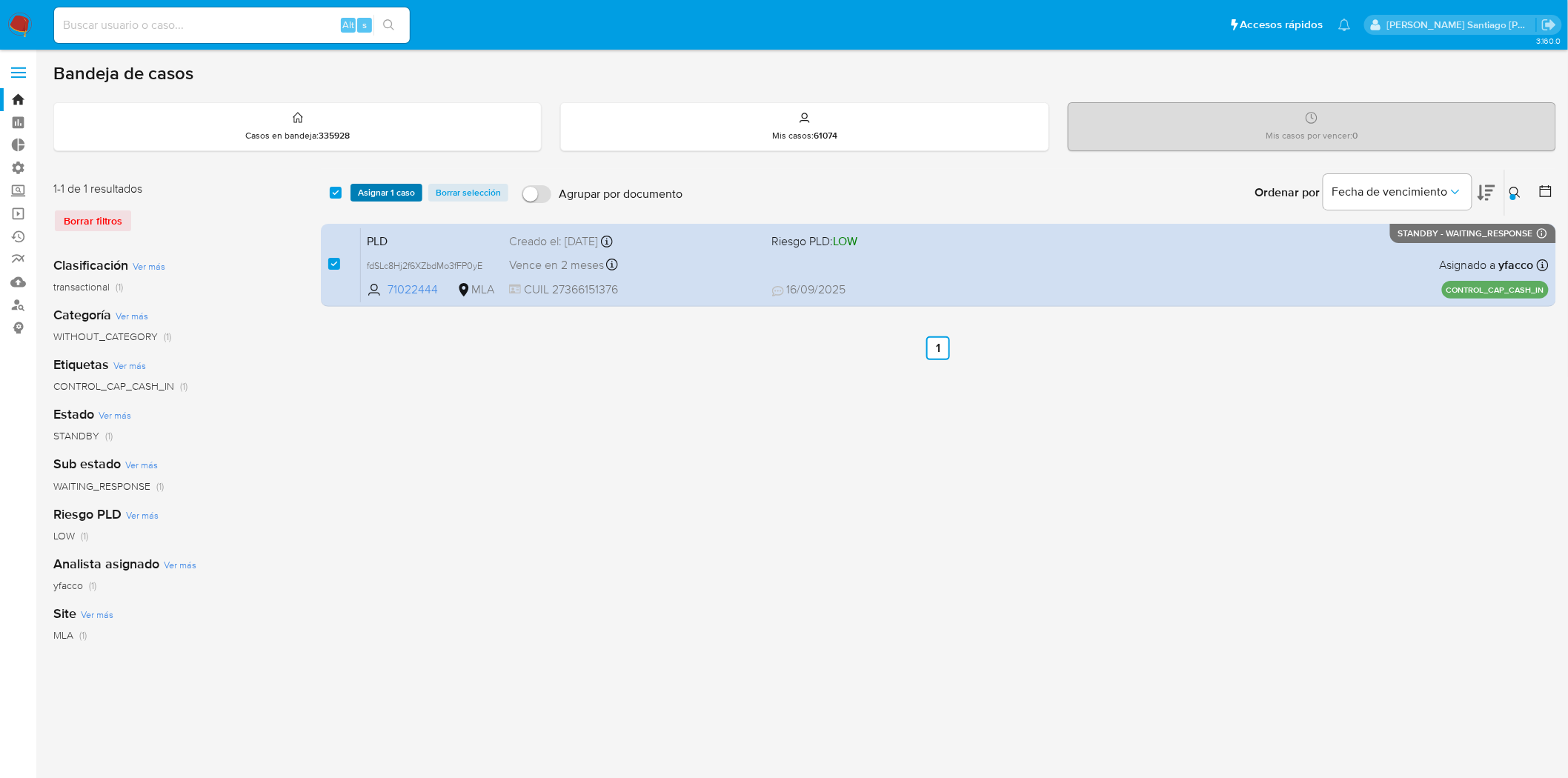
click at [412, 185] on span "Asignar 1 caso" at bounding box center [386, 192] width 57 height 14
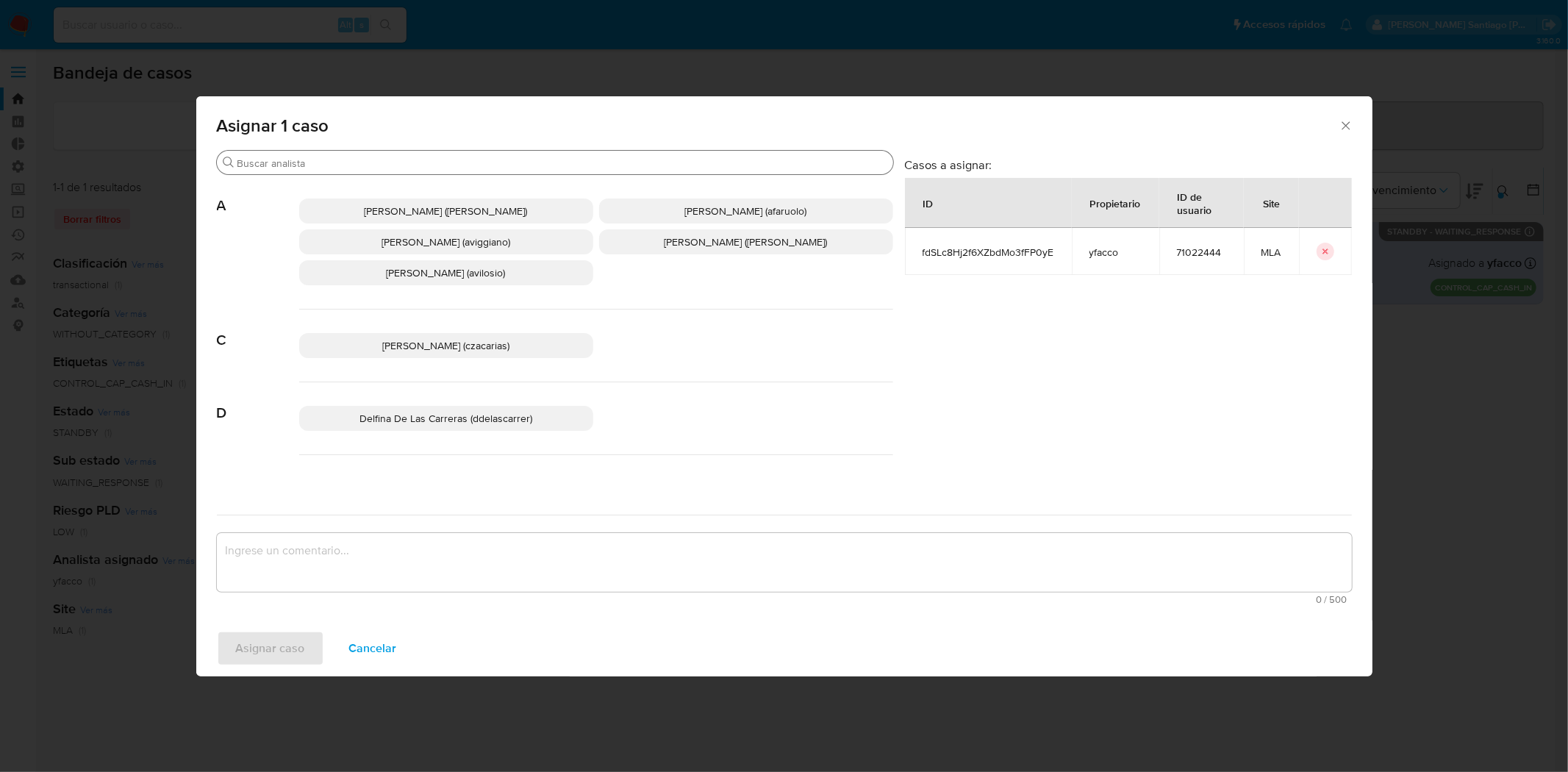
click at [355, 160] on input "Buscar" at bounding box center [562, 163] width 650 height 13
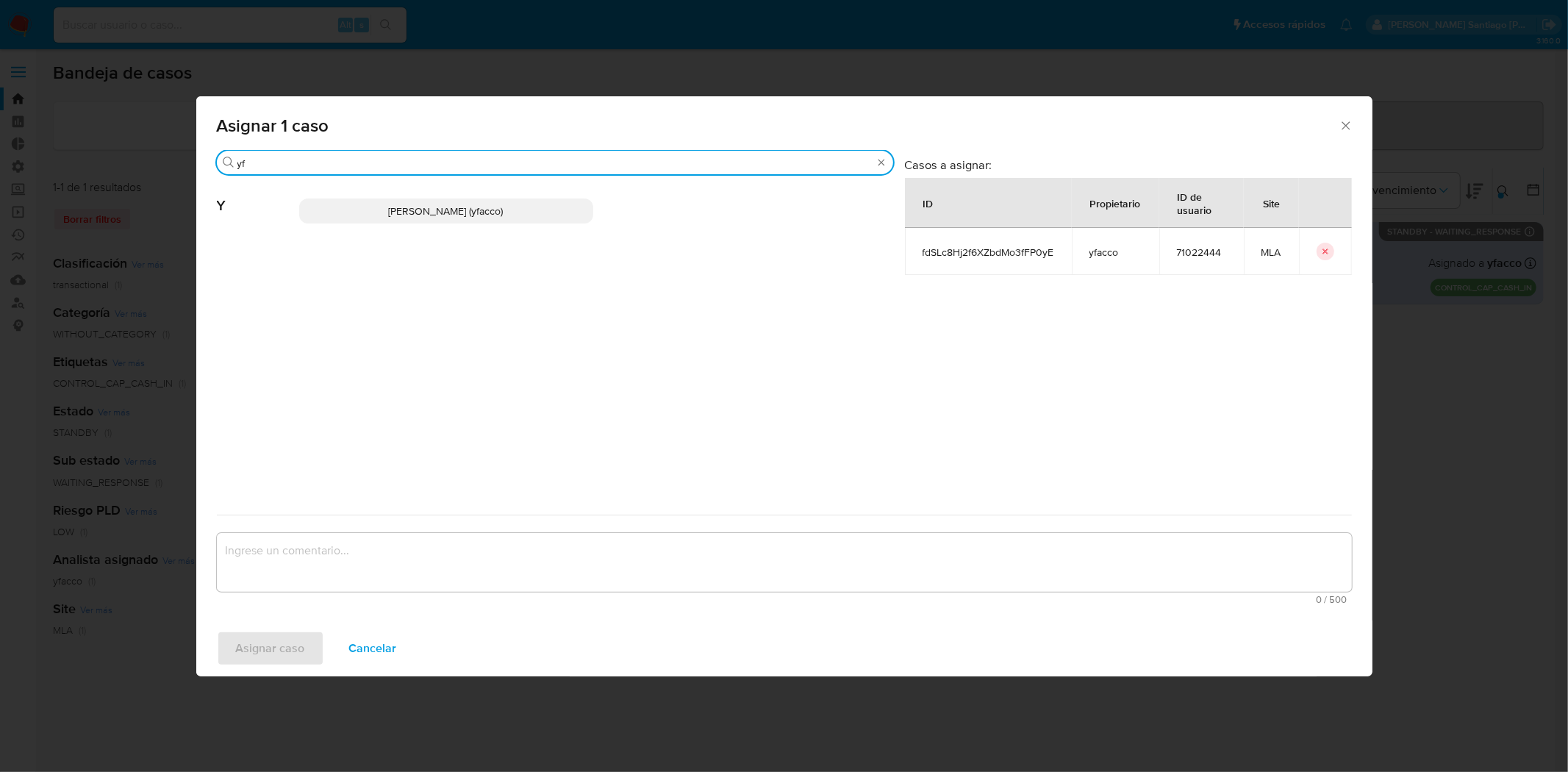
type input "yf"
click at [405, 213] on span "Yesica Paola Facco (yfacco)" at bounding box center [446, 210] width 114 height 14
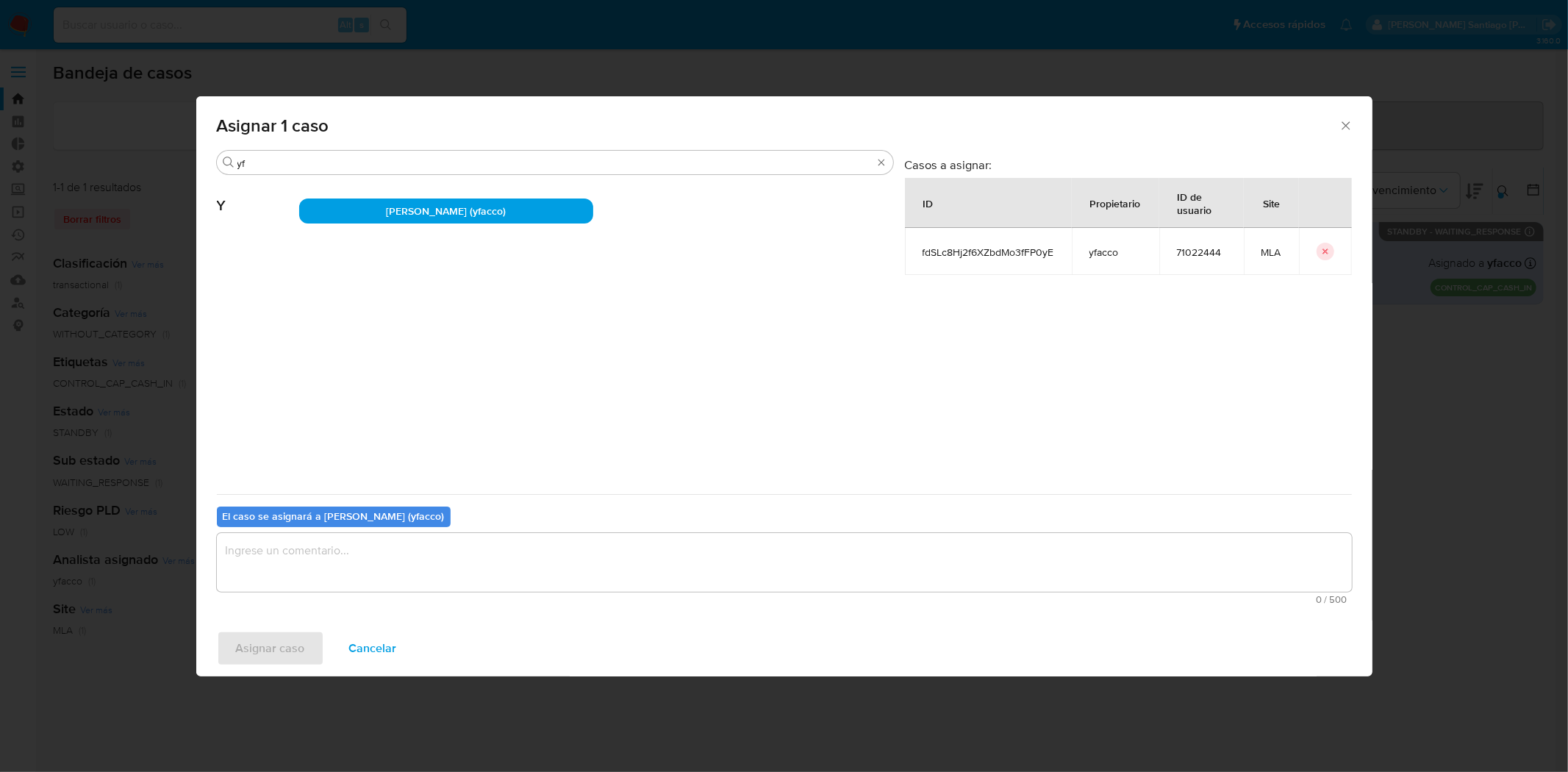
click at [424, 545] on textarea "assign-modal" at bounding box center [784, 563] width 1135 height 59
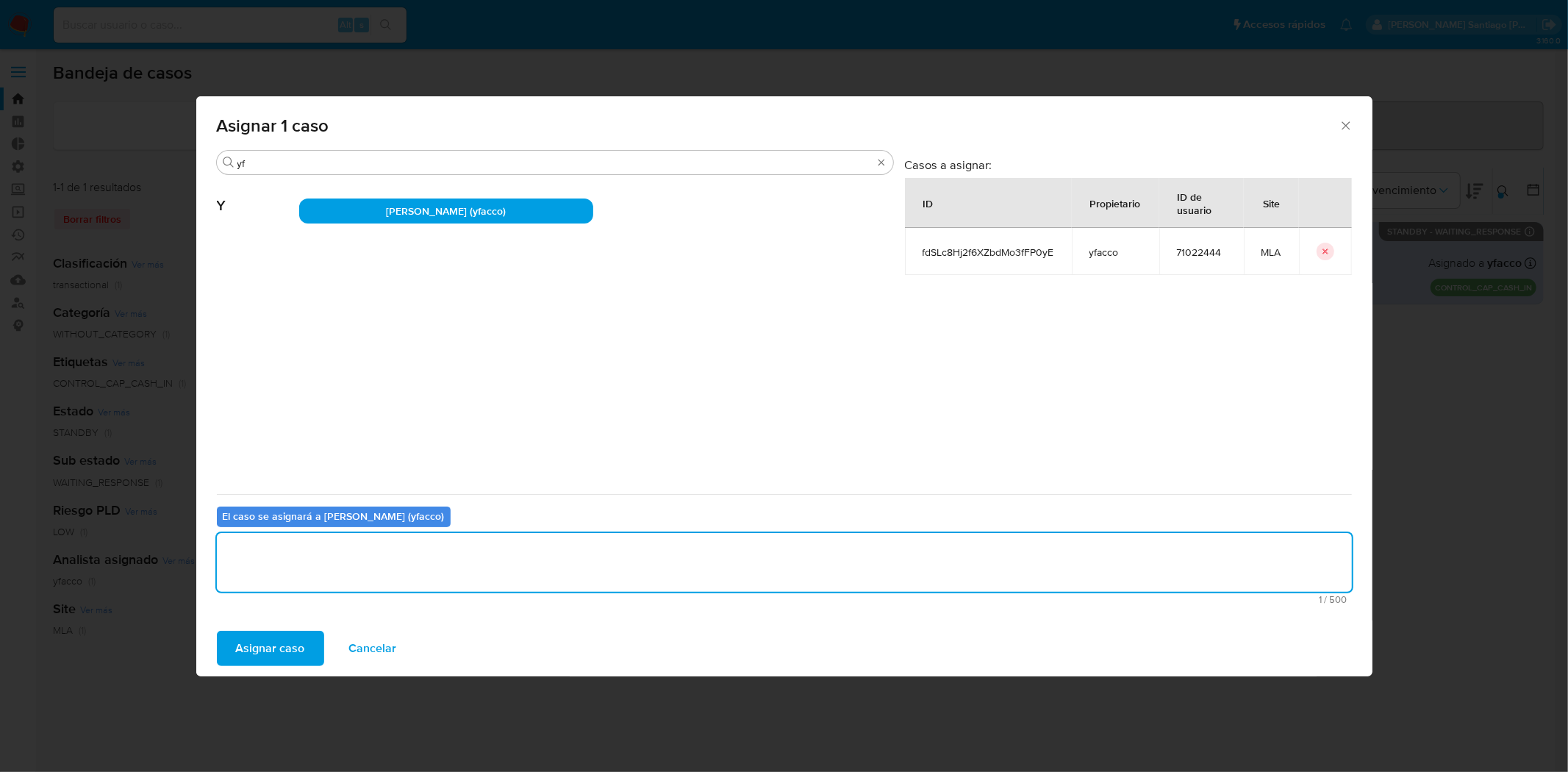
click at [297, 638] on span "Asignar caso" at bounding box center [270, 648] width 69 height 32
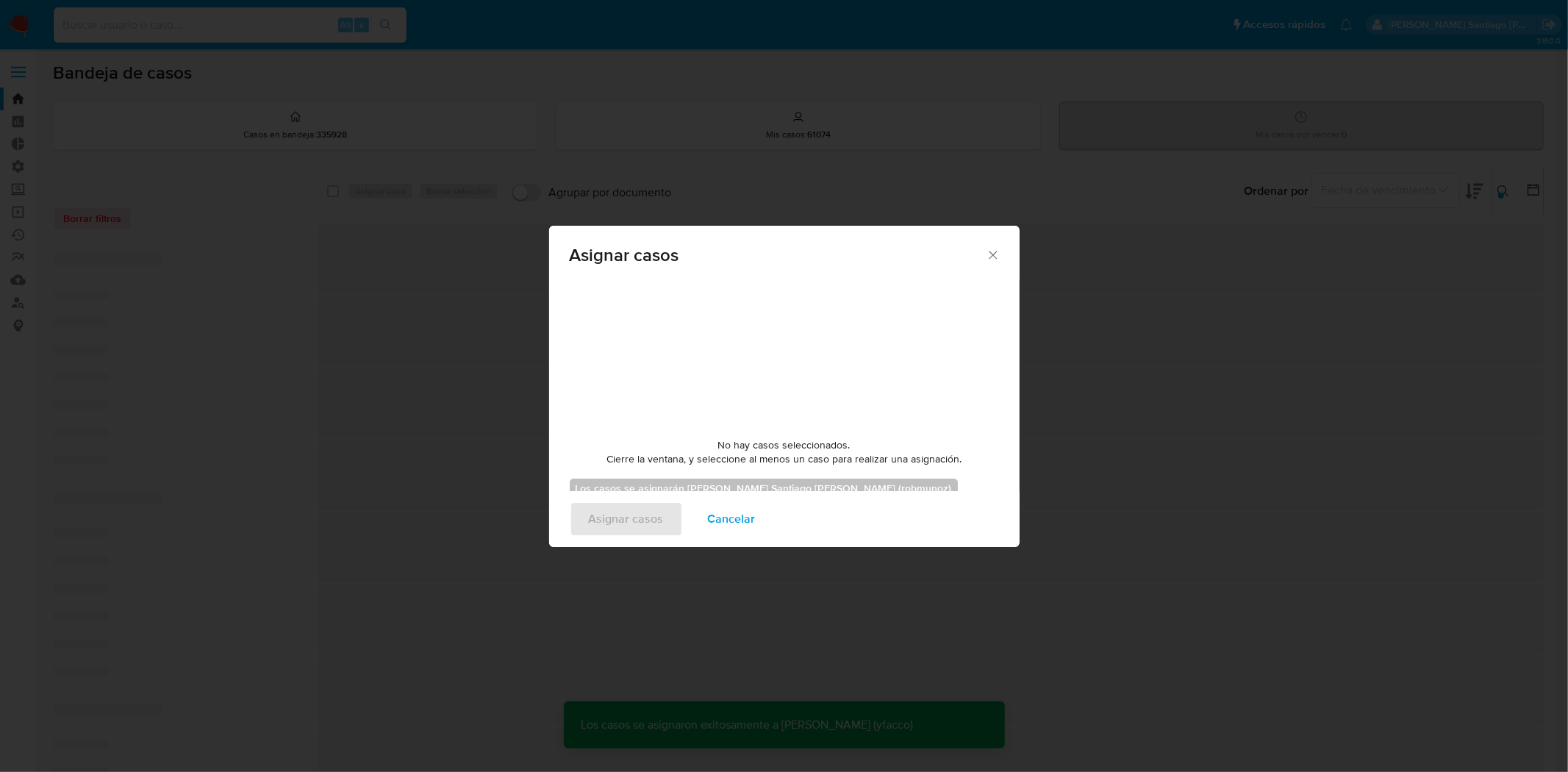
checkbox input "false"
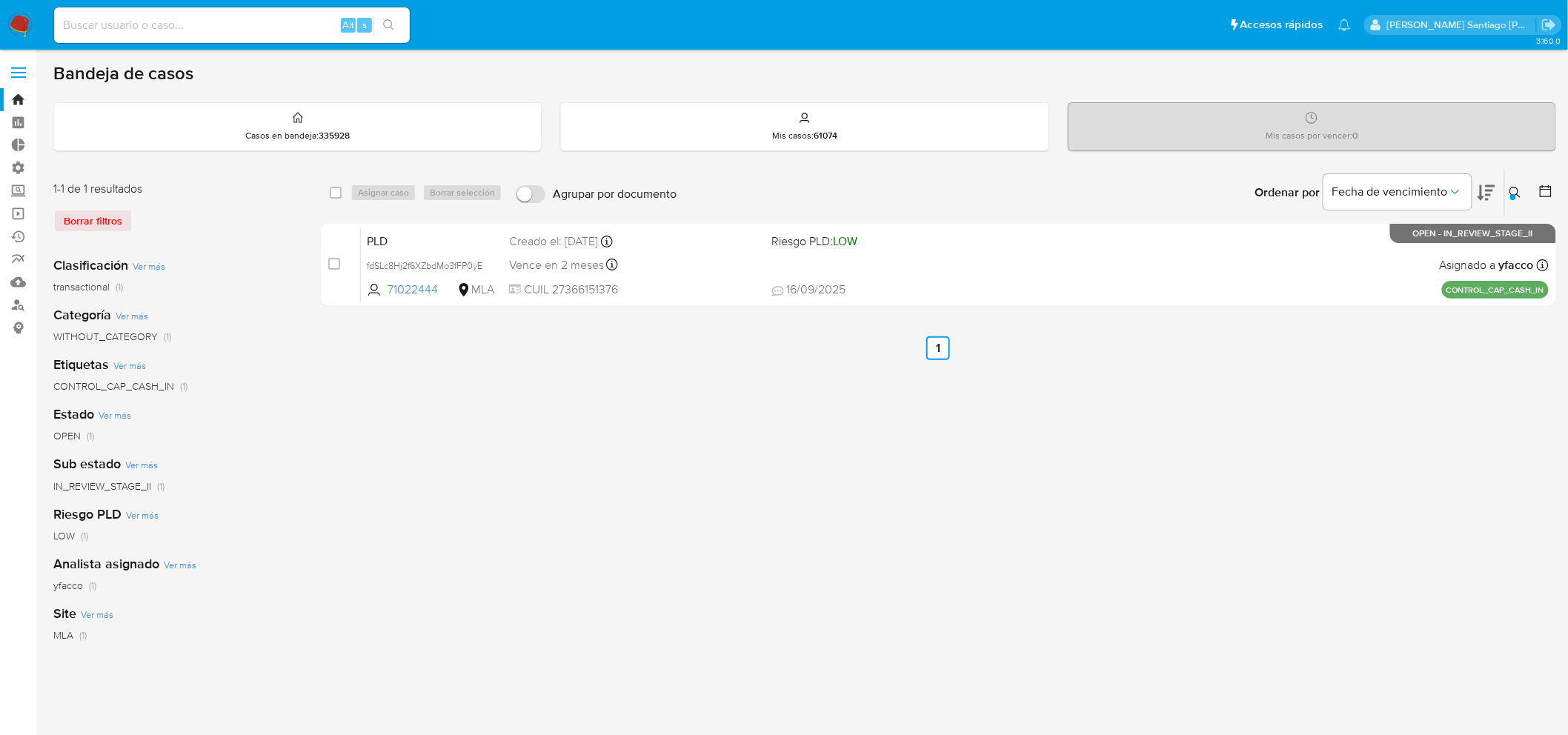
click at [261, 37] on div "Alt s" at bounding box center [231, 25] width 356 height 36
click at [259, 24] on input at bounding box center [231, 25] width 356 height 19
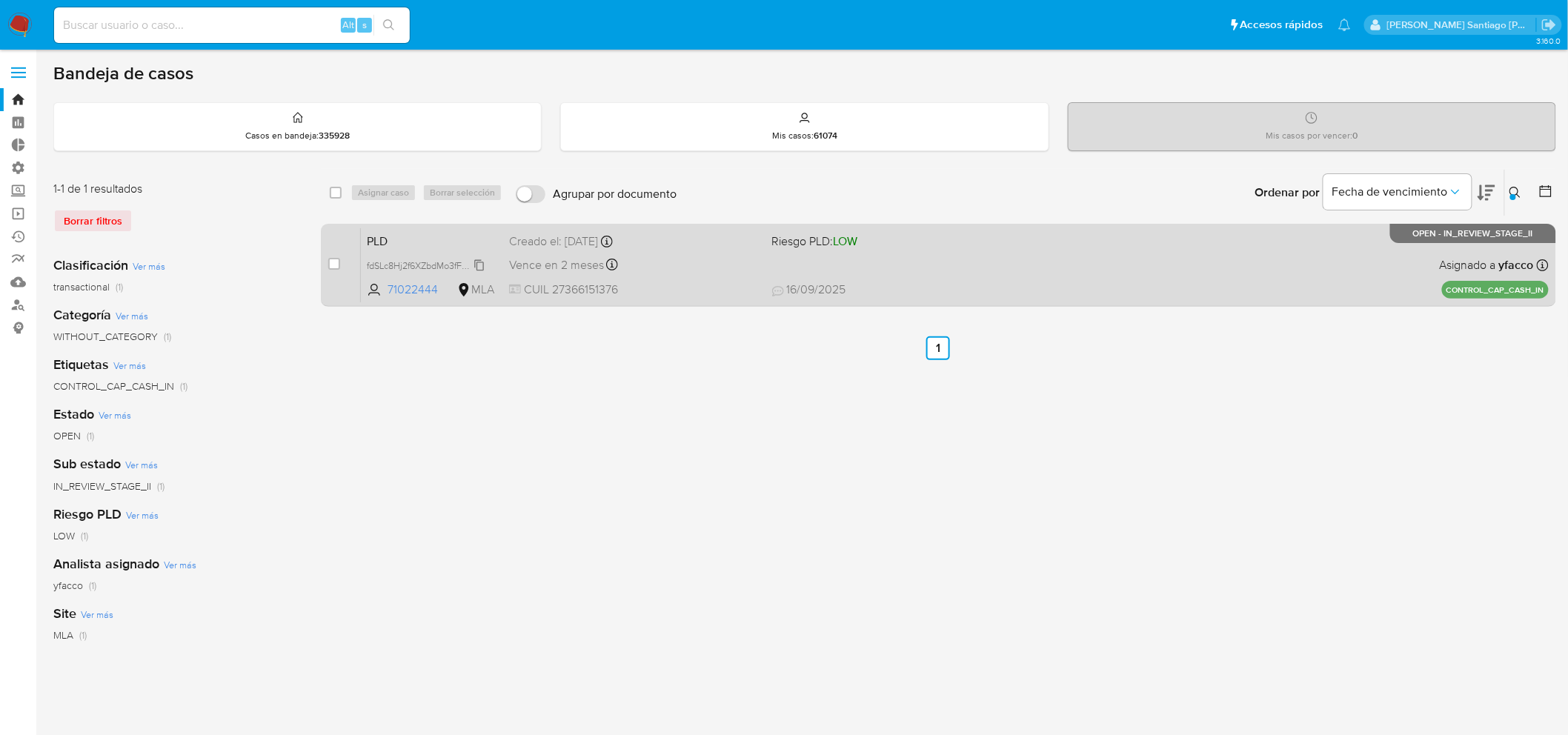
click at [482, 262] on span "fdSLc8Hj2f6XZbdMo3fFP0yE" at bounding box center [424, 264] width 115 height 16
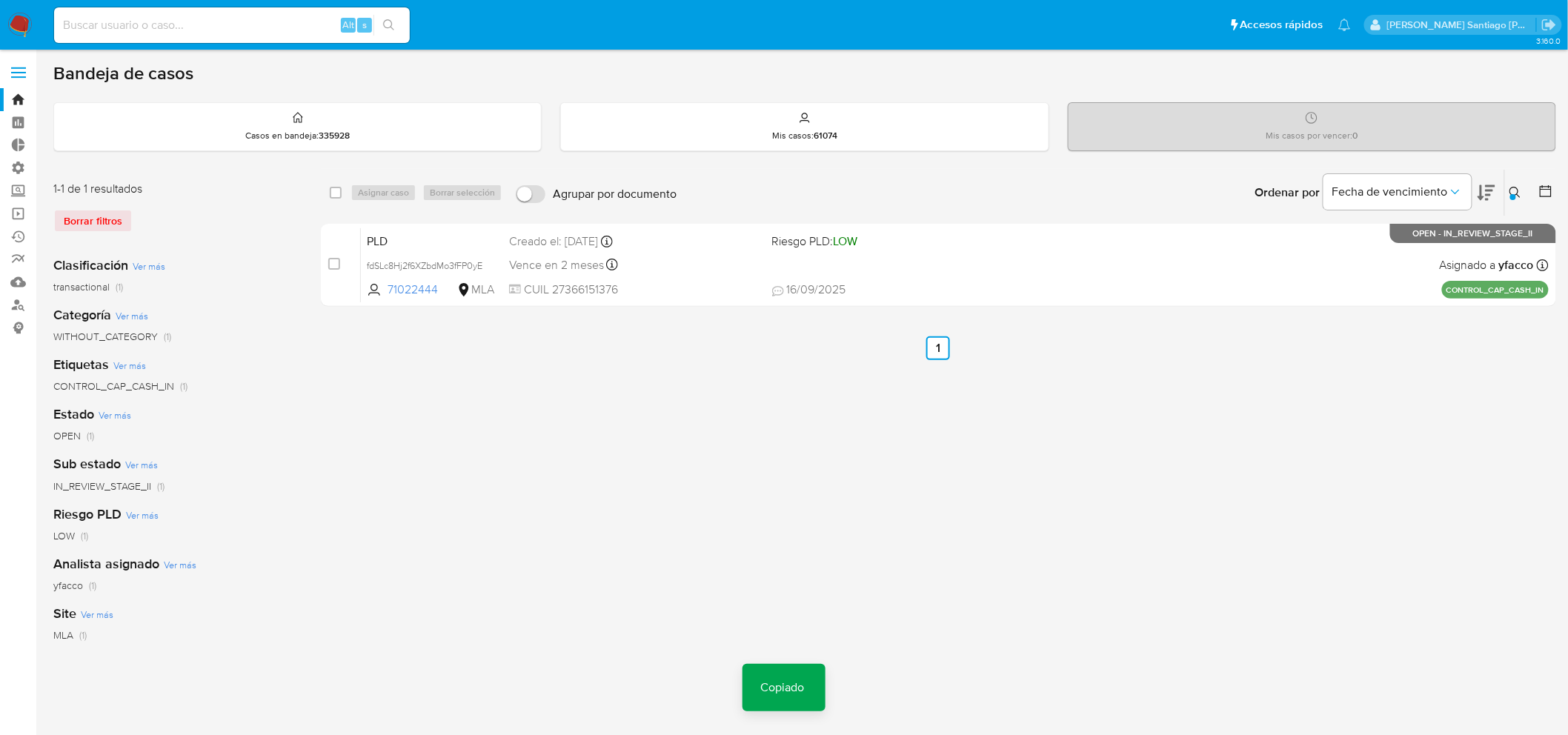
click at [258, 28] on input at bounding box center [231, 25] width 356 height 19
paste input "fdSLc8Hj2f6XZbdMo3fFP0yE"
type input "fdSLc8Hj2f6XZbdMo3fFP0yE"
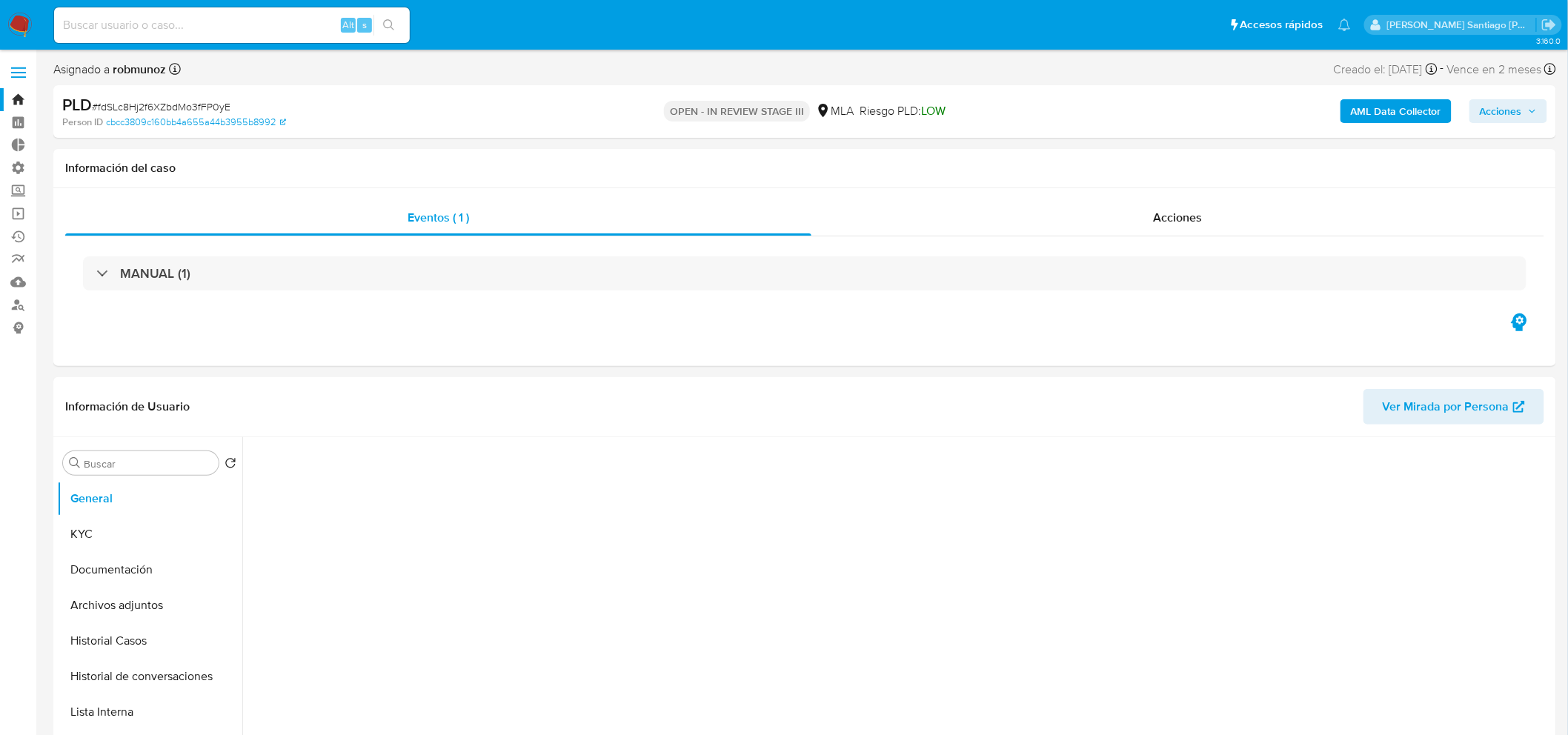
select select "10"
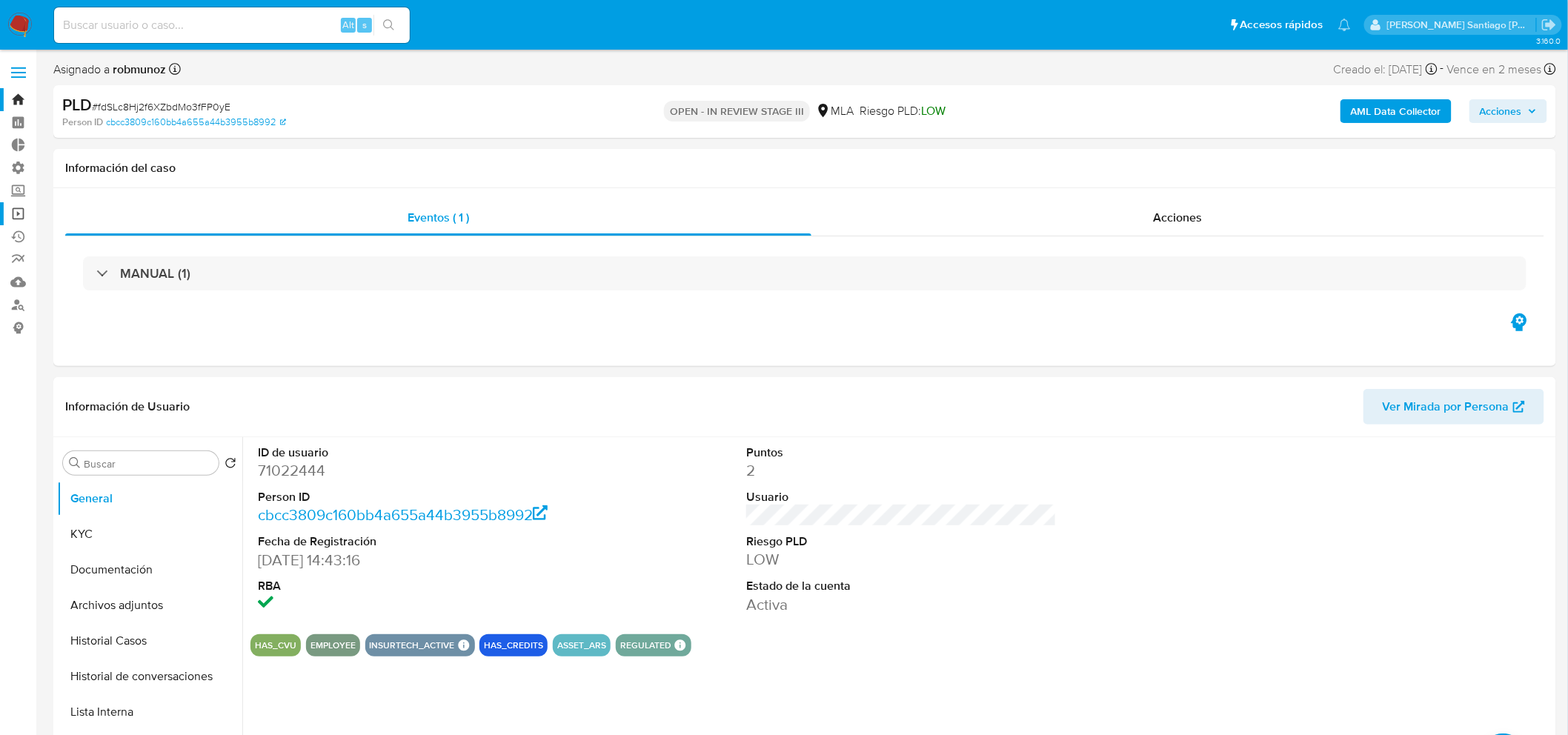
click at [17, 212] on link "Operaciones masivas" at bounding box center [88, 214] width 177 height 23
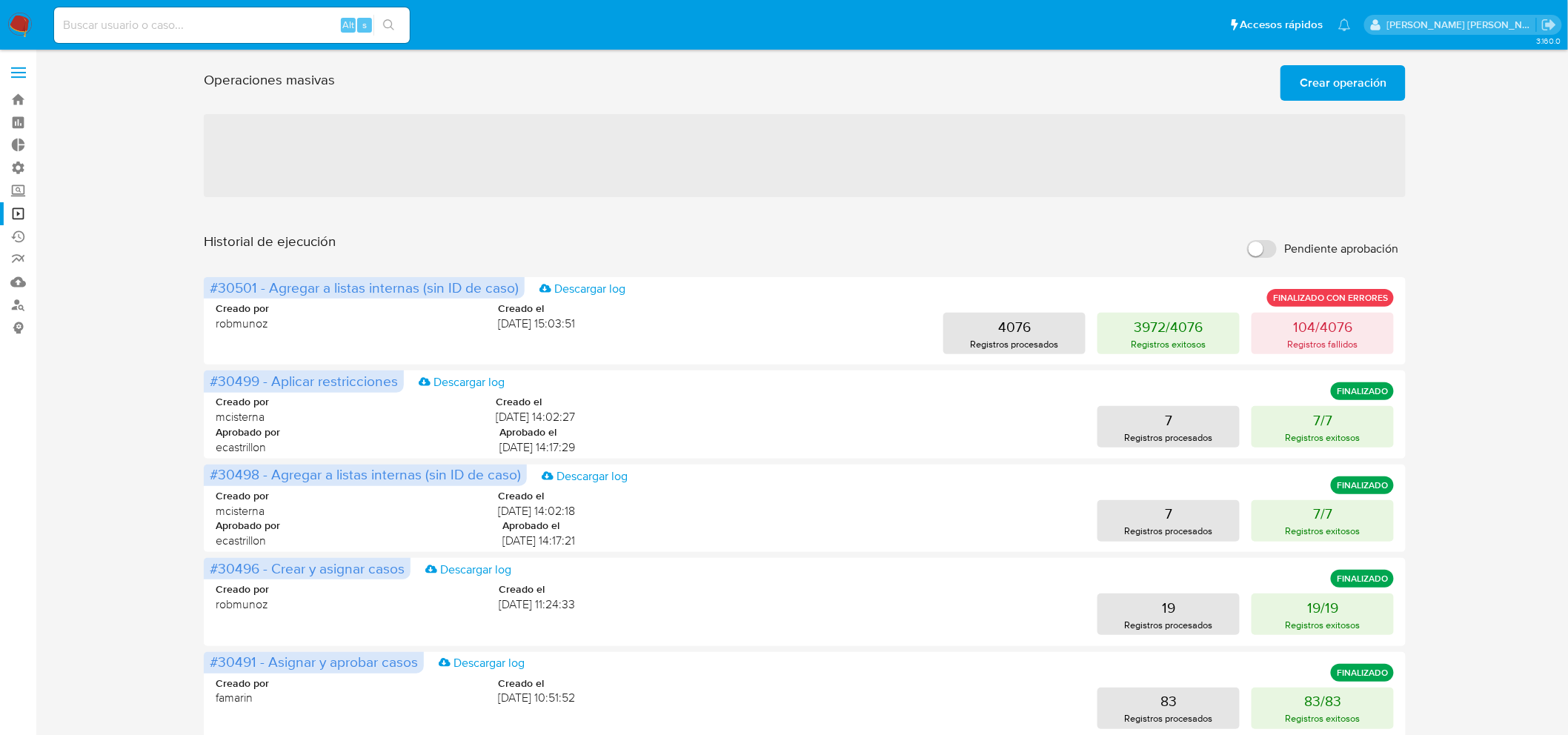
click at [1319, 87] on span "Crear operación" at bounding box center [1342, 83] width 86 height 33
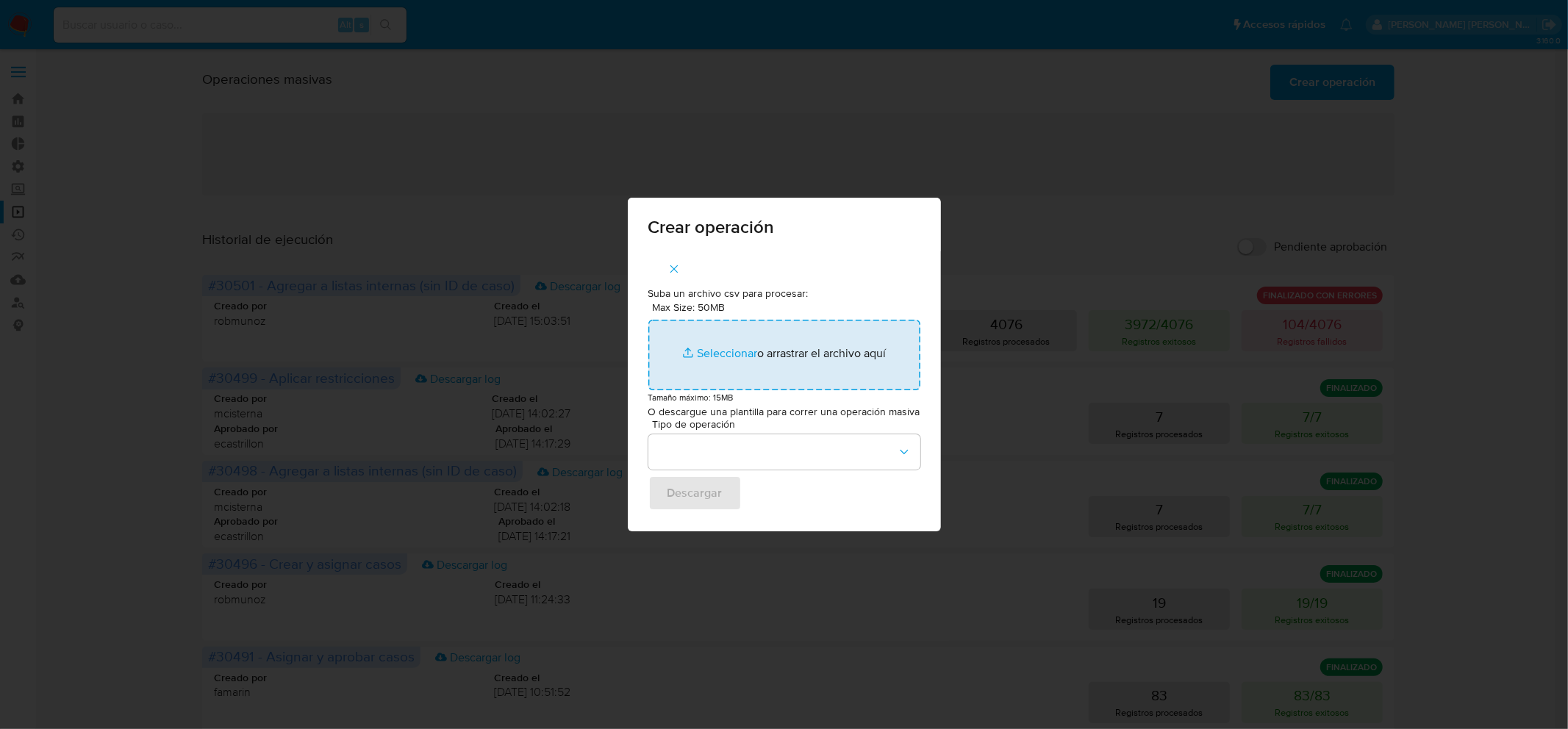
click at [800, 369] on input "Max Size: 50MB Seleccionar archivos" at bounding box center [784, 355] width 272 height 70
type input "C:\fakepath\ADVANCE_CASE.csv"
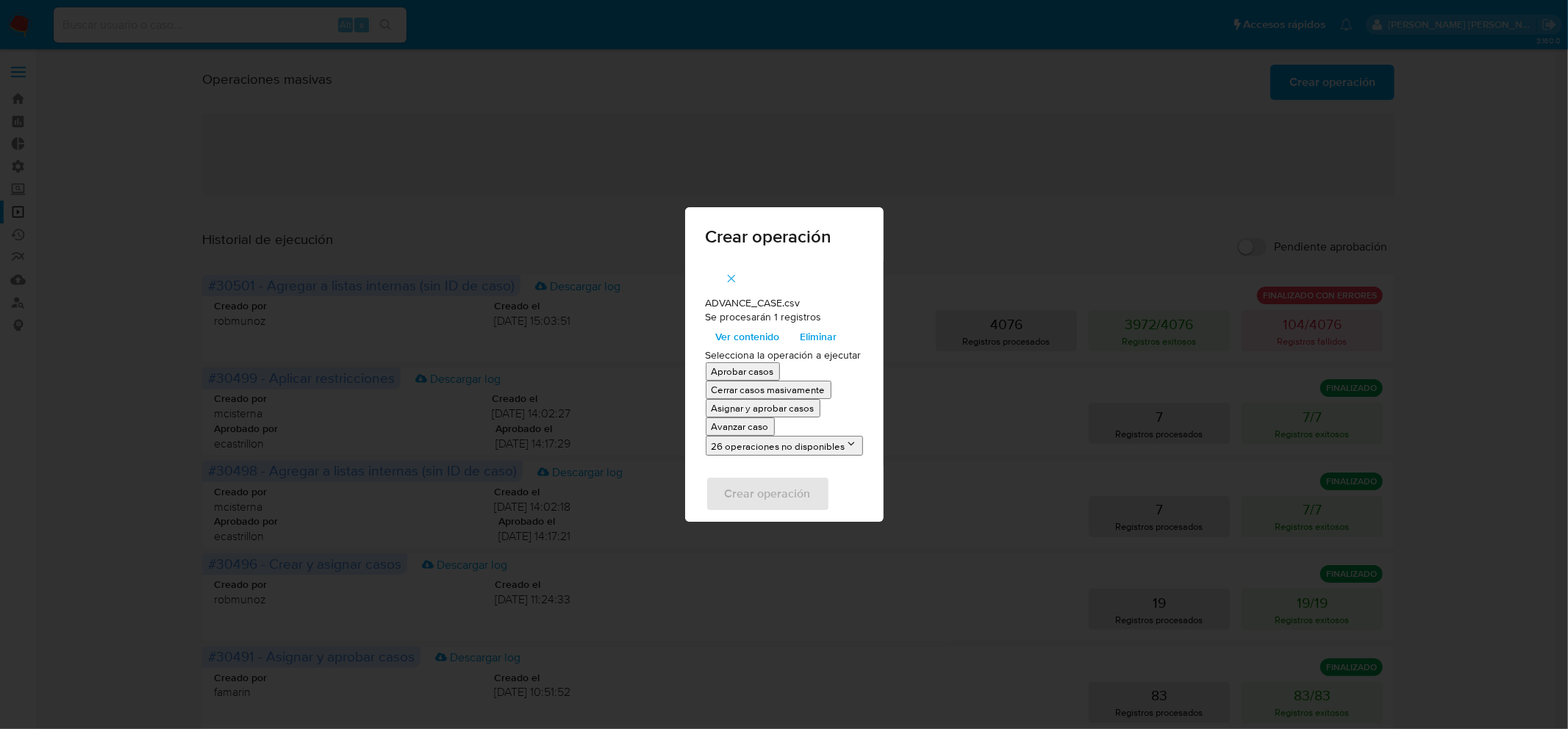
click at [750, 427] on p "Avanzar caso" at bounding box center [740, 426] width 57 height 14
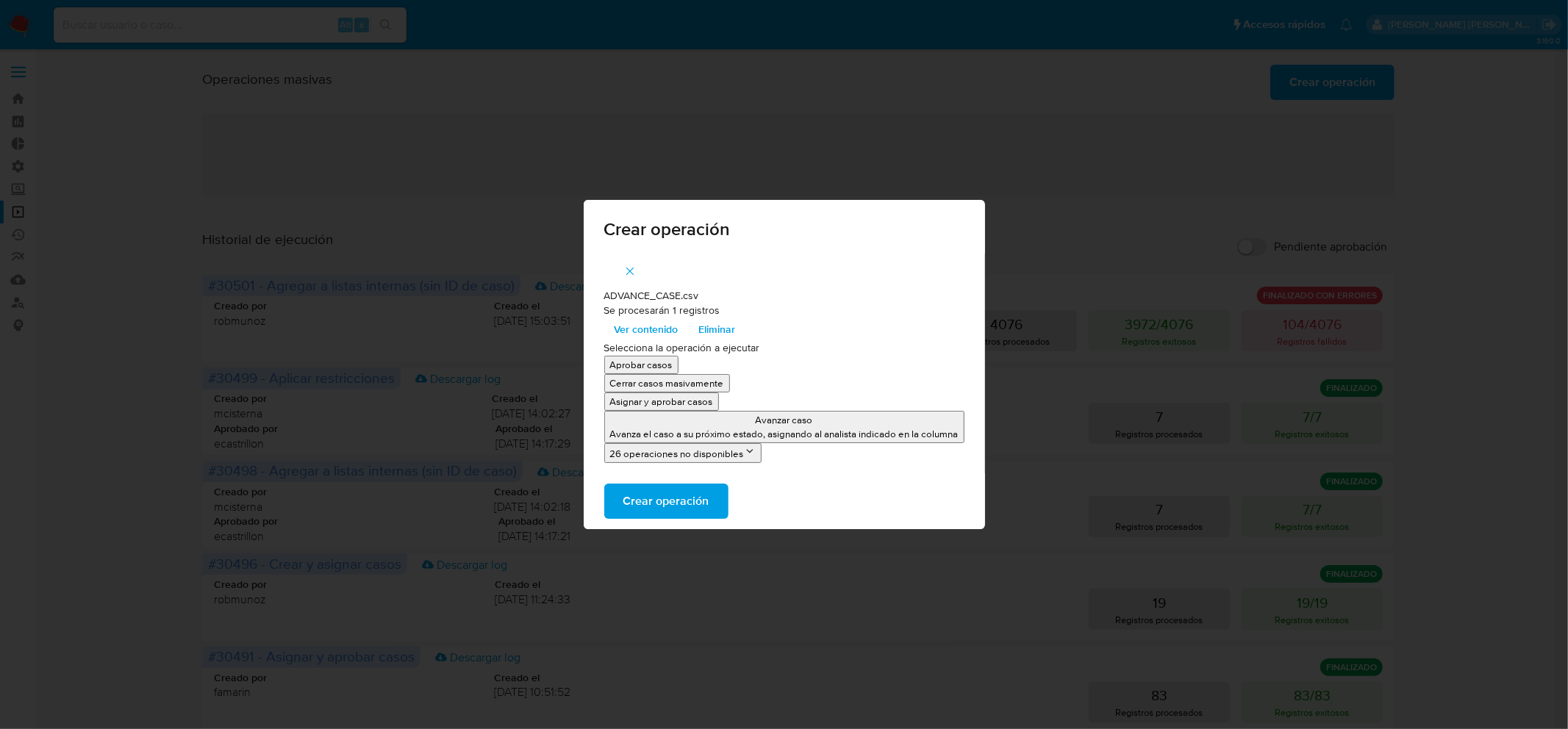
click at [681, 502] on span "Crear operación" at bounding box center [666, 502] width 86 height 32
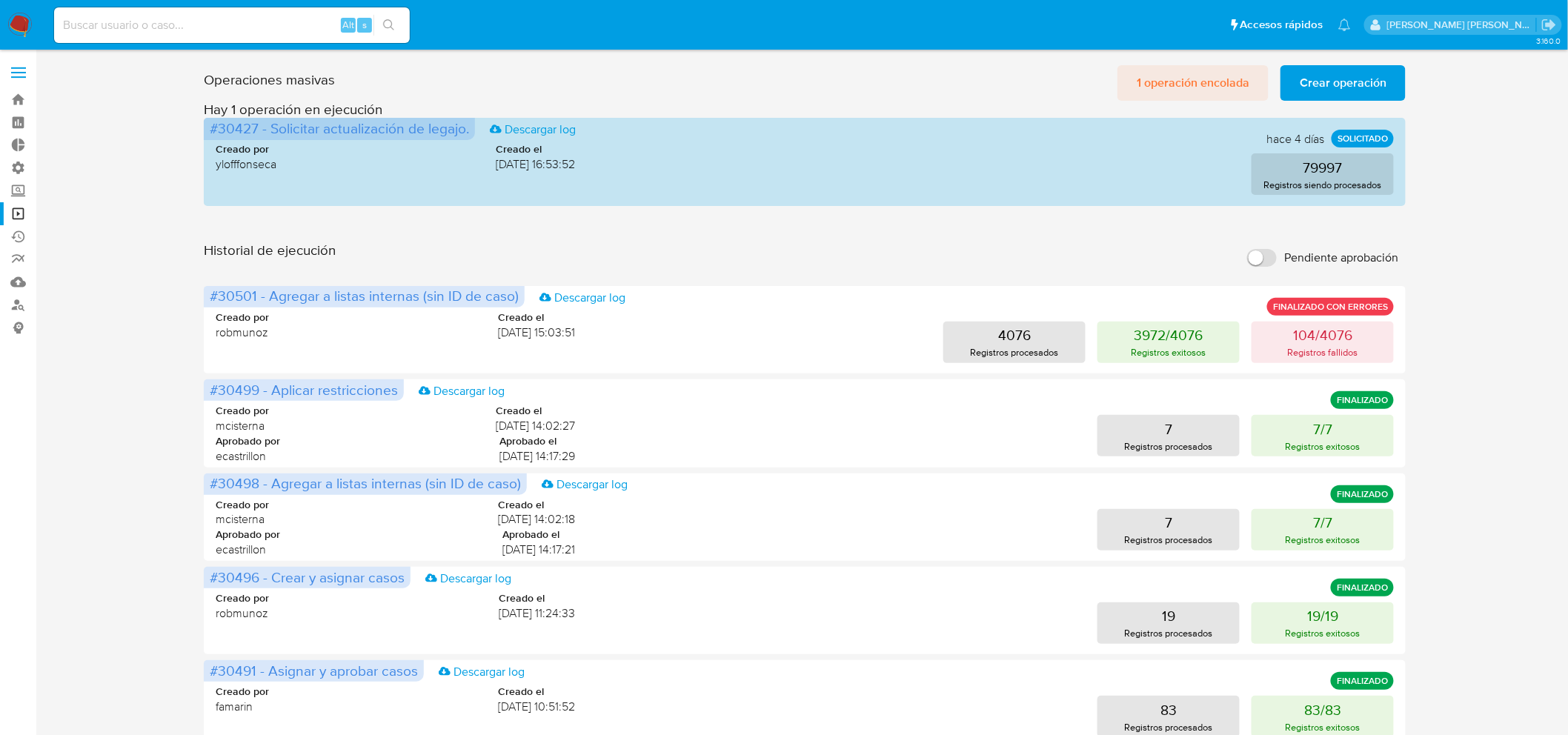
click at [1169, 93] on span "1 operación encolada" at bounding box center [1192, 83] width 112 height 33
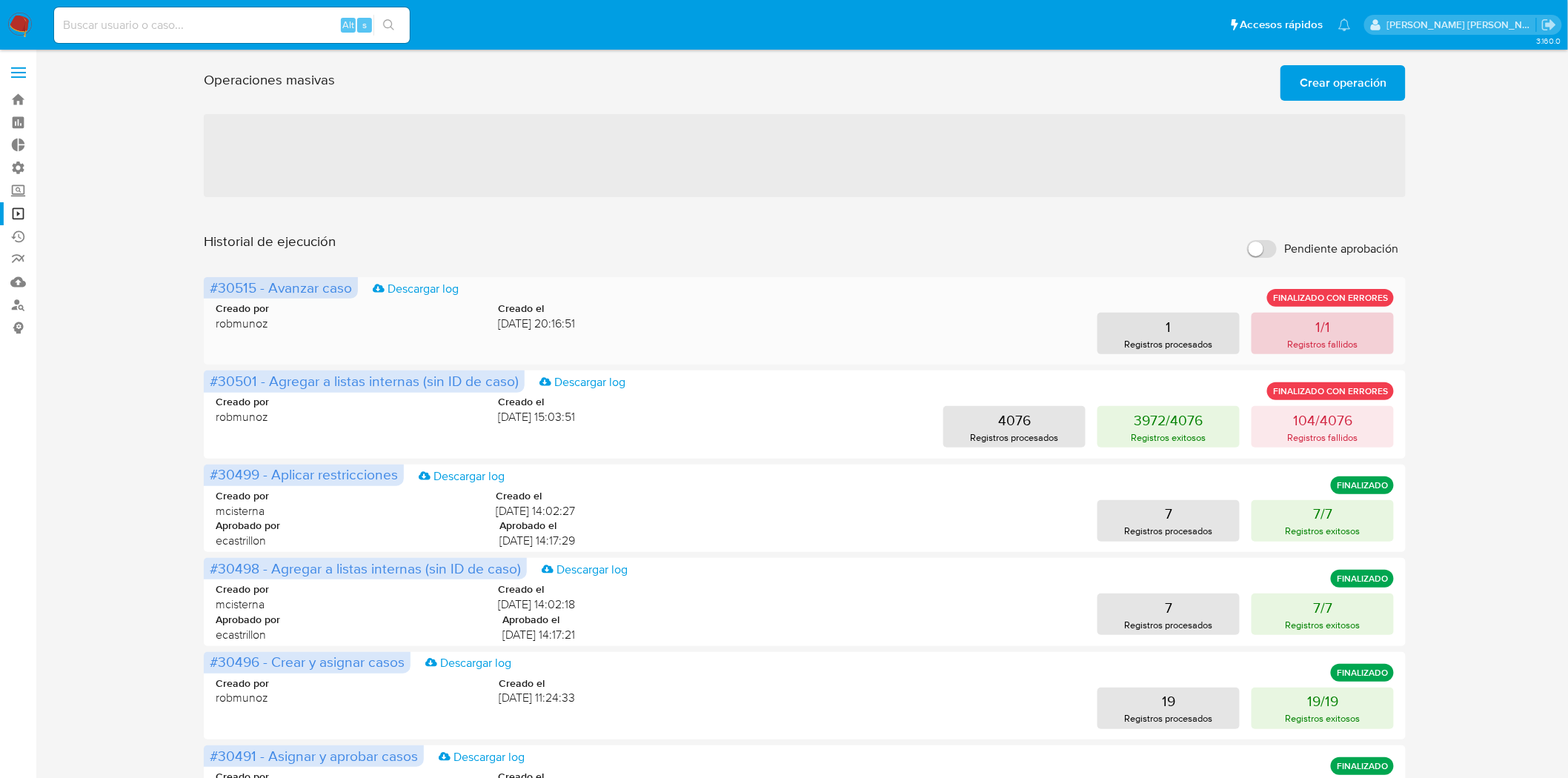
click at [1295, 332] on button "1/1 Registros fallidos" at bounding box center [1322, 333] width 142 height 41
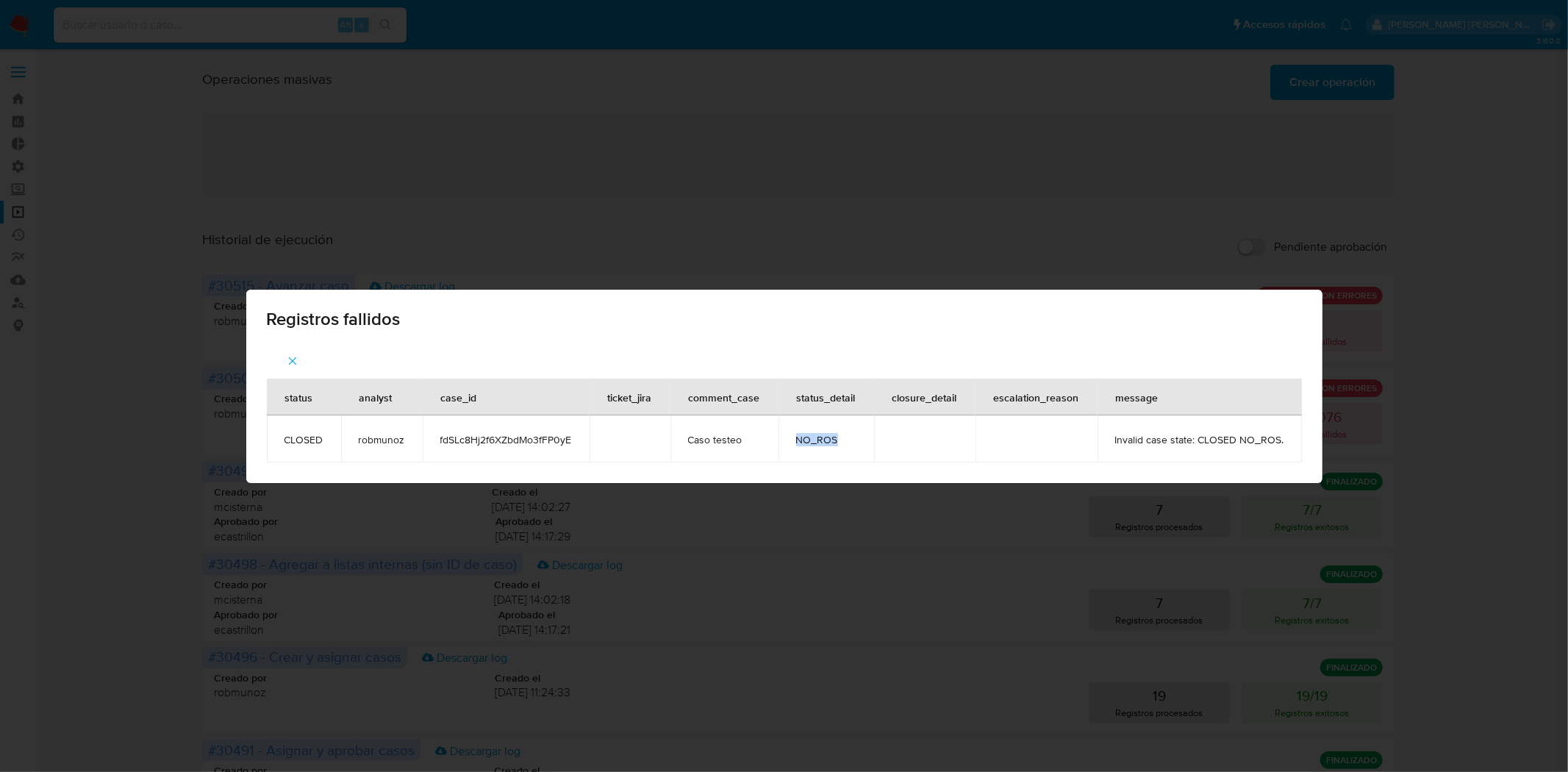
drag, startPoint x: 853, startPoint y: 437, endPoint x: 795, endPoint y: 430, distance: 58.4
click at [795, 430] on td "NO_ROS" at bounding box center [826, 438] width 95 height 47
click at [795, 429] on td "NO_ROS" at bounding box center [826, 438] width 95 height 47
click at [1126, 445] on td "Invalid case state: CLOSED NO_ROS." at bounding box center [1200, 438] width 205 height 47
drag, startPoint x: 1111, startPoint y: 443, endPoint x: 1281, endPoint y: 451, distance: 170.2
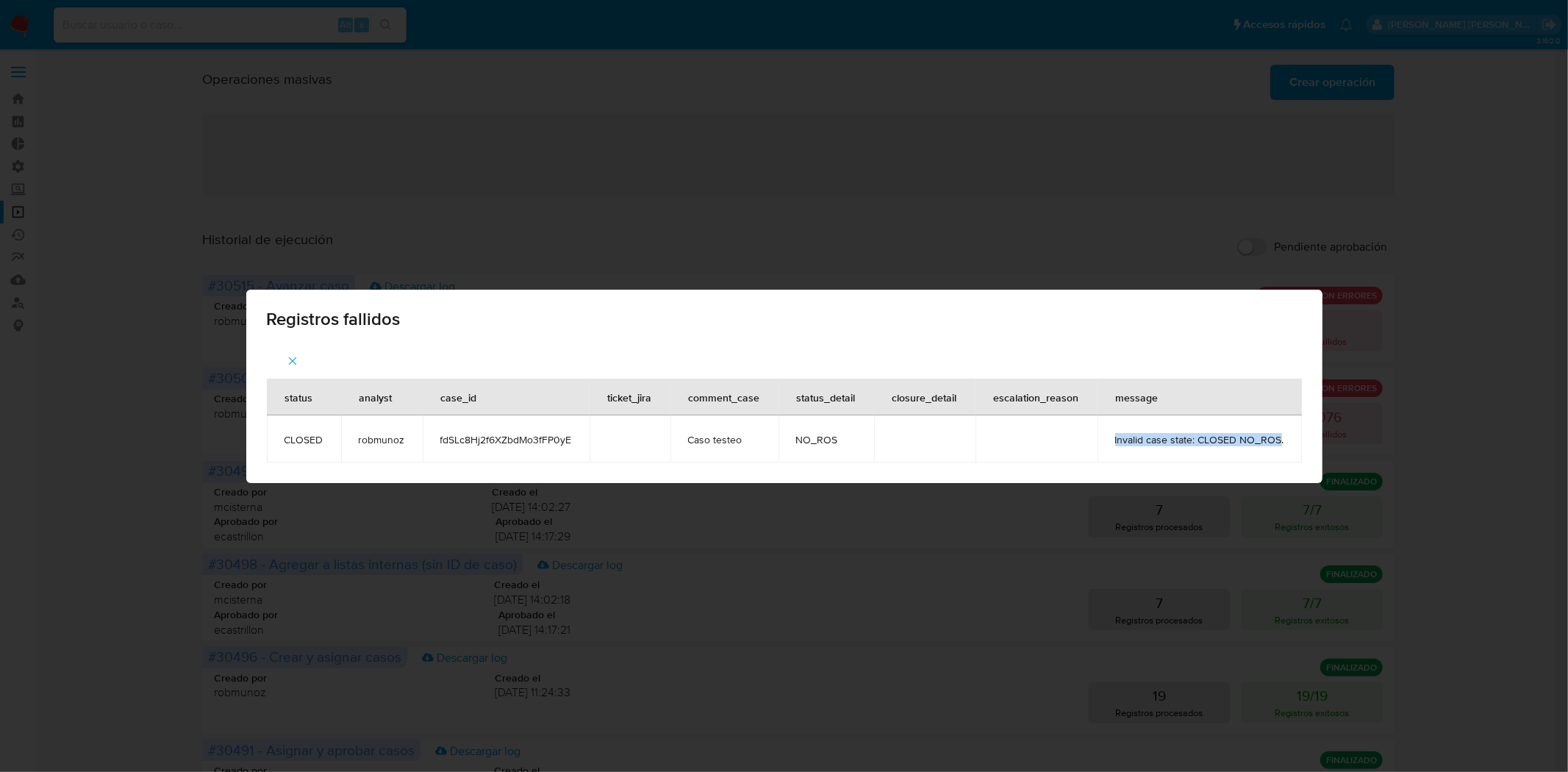
click at [1280, 451] on td "Invalid case state: CLOSED NO_ROS." at bounding box center [1200, 438] width 205 height 47
click at [1281, 450] on td "Invalid case state: CLOSED NO_ROS." at bounding box center [1200, 438] width 205 height 47
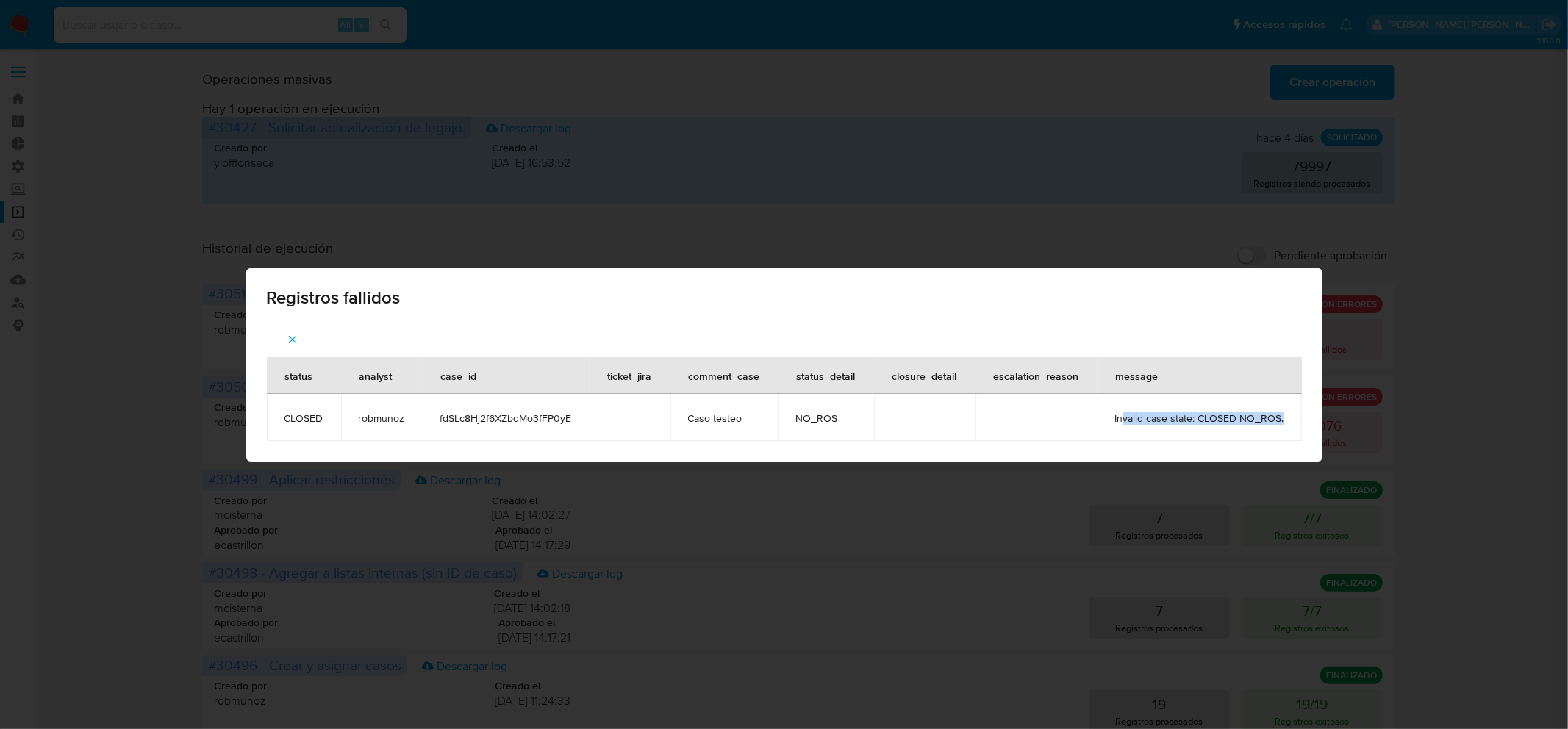
drag, startPoint x: 1121, startPoint y: 415, endPoint x: 1287, endPoint y: 429, distance: 166.6
click at [1287, 429] on td "Invalid case state: CLOSED NO_ROS." at bounding box center [1200, 417] width 205 height 47
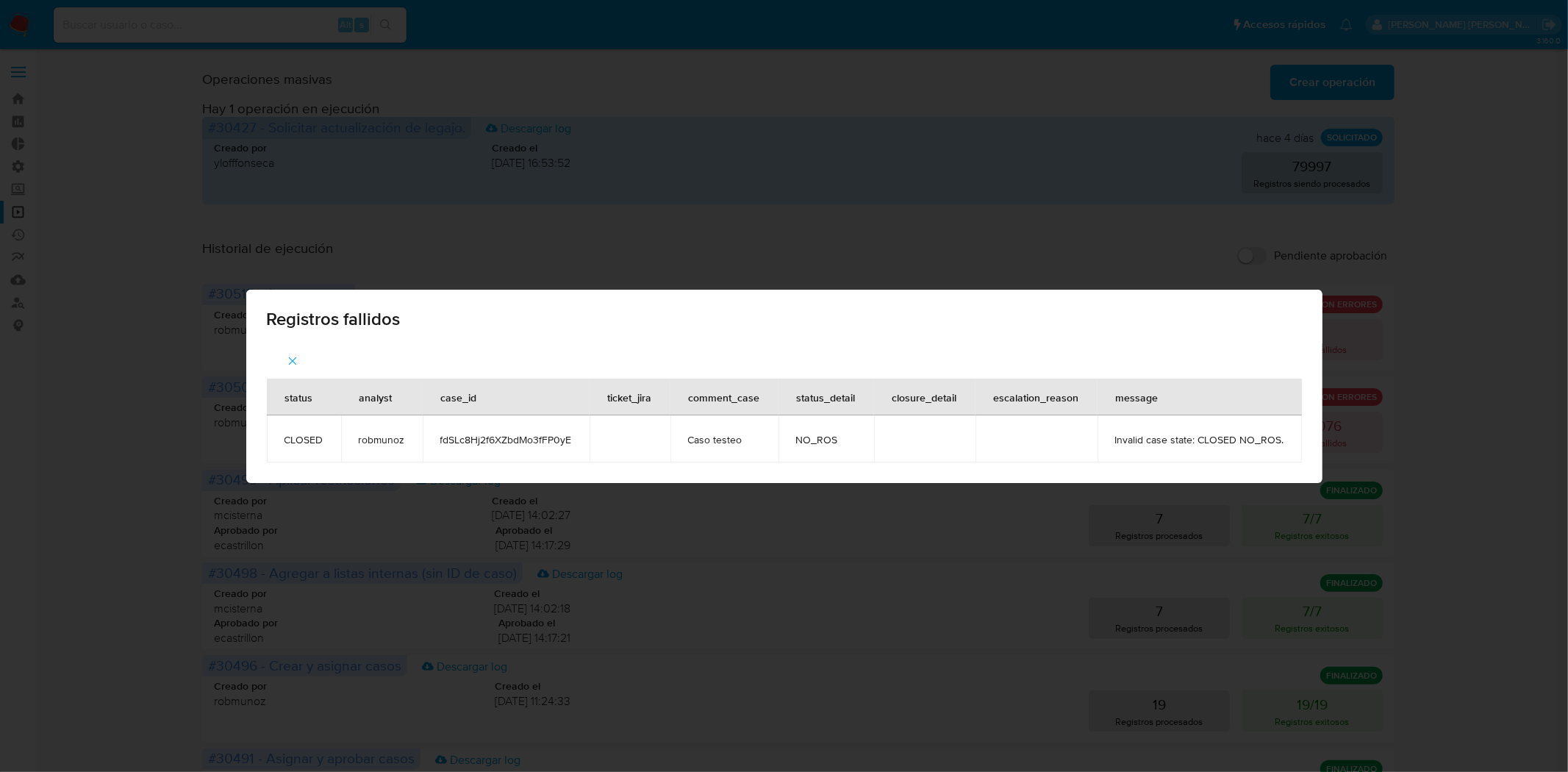
drag, startPoint x: 1522, startPoint y: 321, endPoint x: 1491, endPoint y: 307, distance: 34.0
click at [1520, 319] on div "Registros fallidos status analyst case_id ticket_jira comment_case status_detai…" at bounding box center [784, 386] width 1568 height 772
click at [292, 355] on icon "button" at bounding box center [292, 361] width 13 height 13
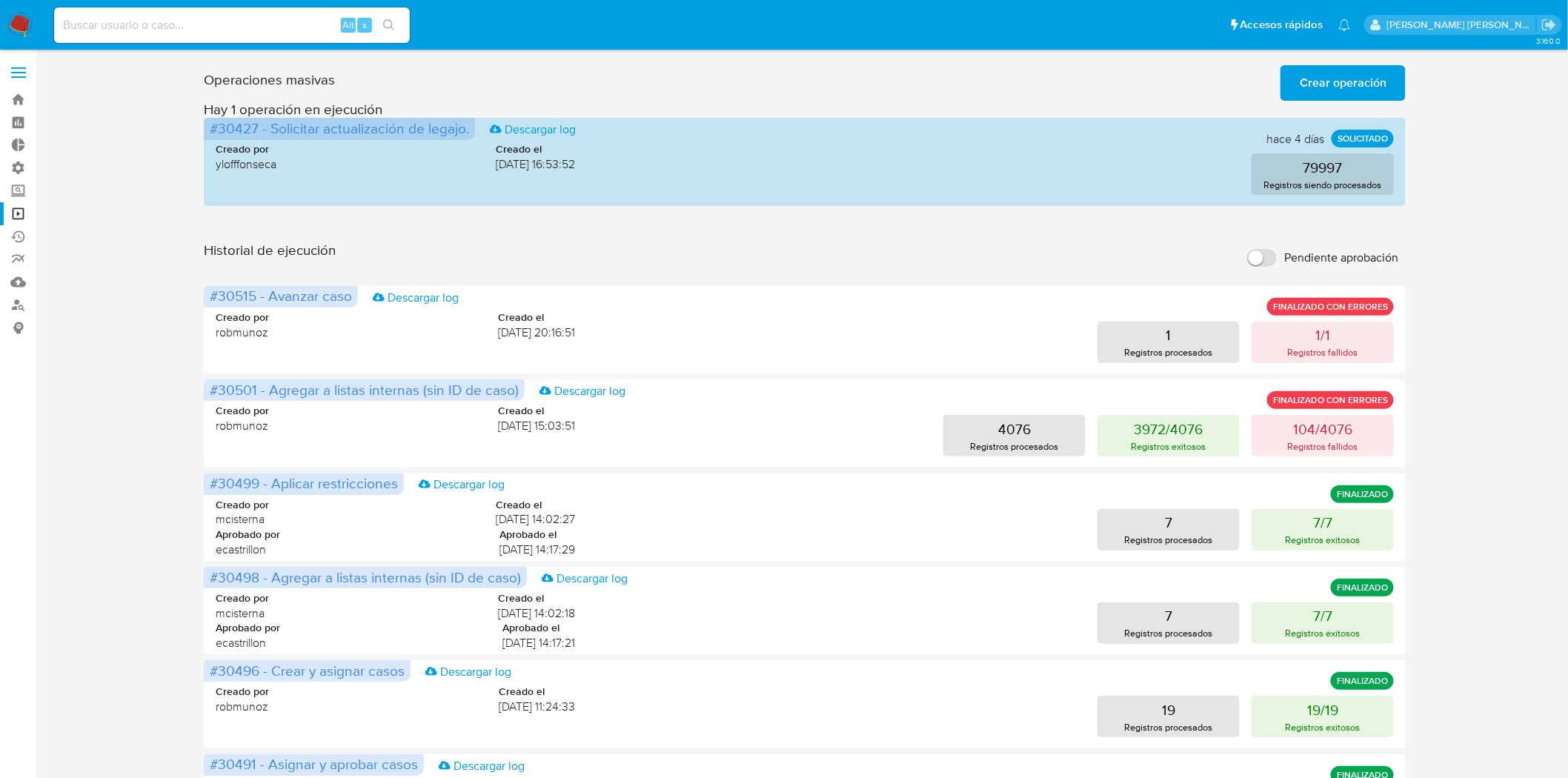
click at [1337, 73] on span "Crear operación" at bounding box center [1342, 83] width 86 height 33
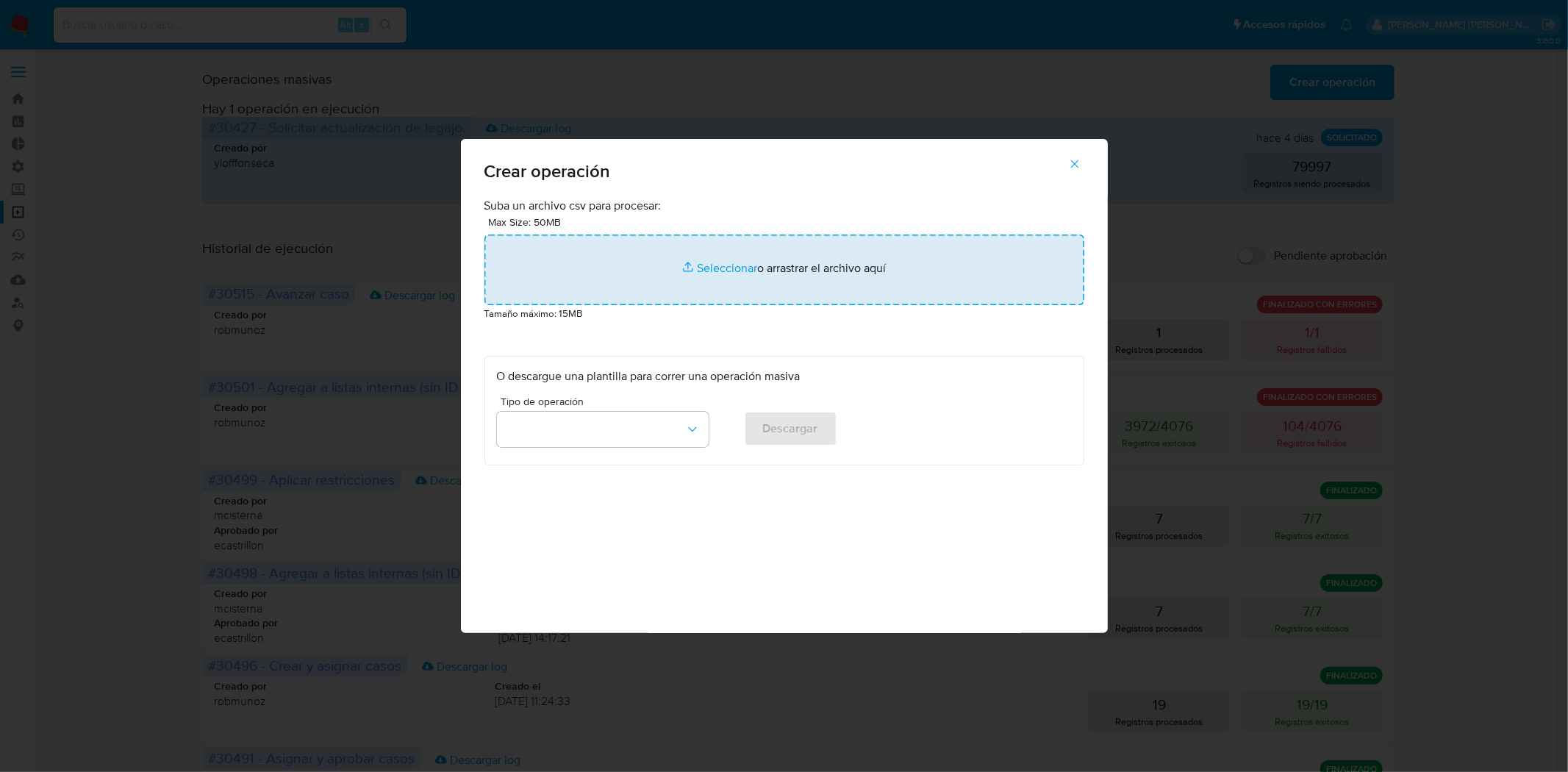
click at [577, 265] on input "file" at bounding box center [784, 269] width 600 height 70
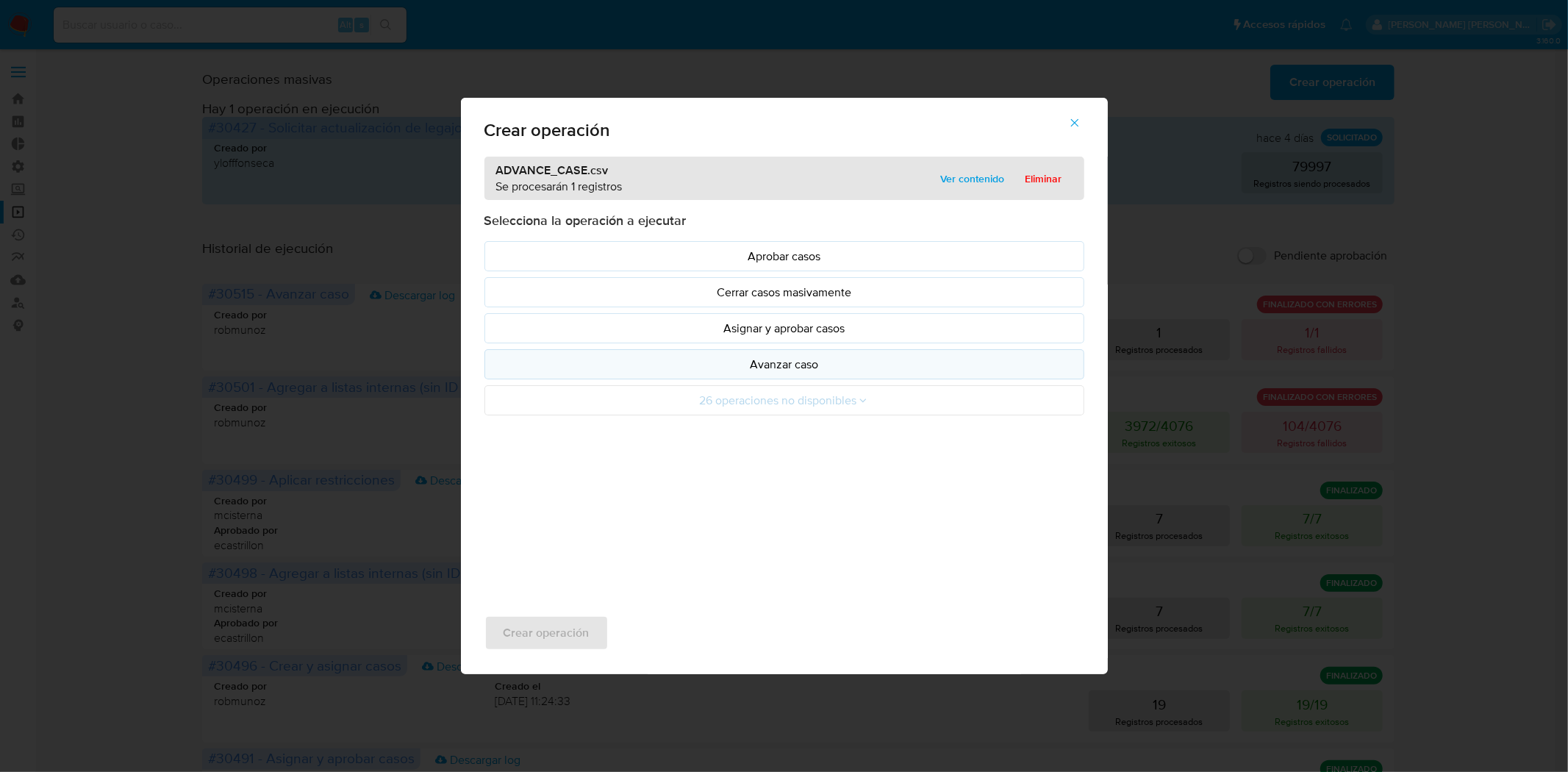
click at [792, 367] on p "Avanzar caso" at bounding box center [784, 365] width 575 height 17
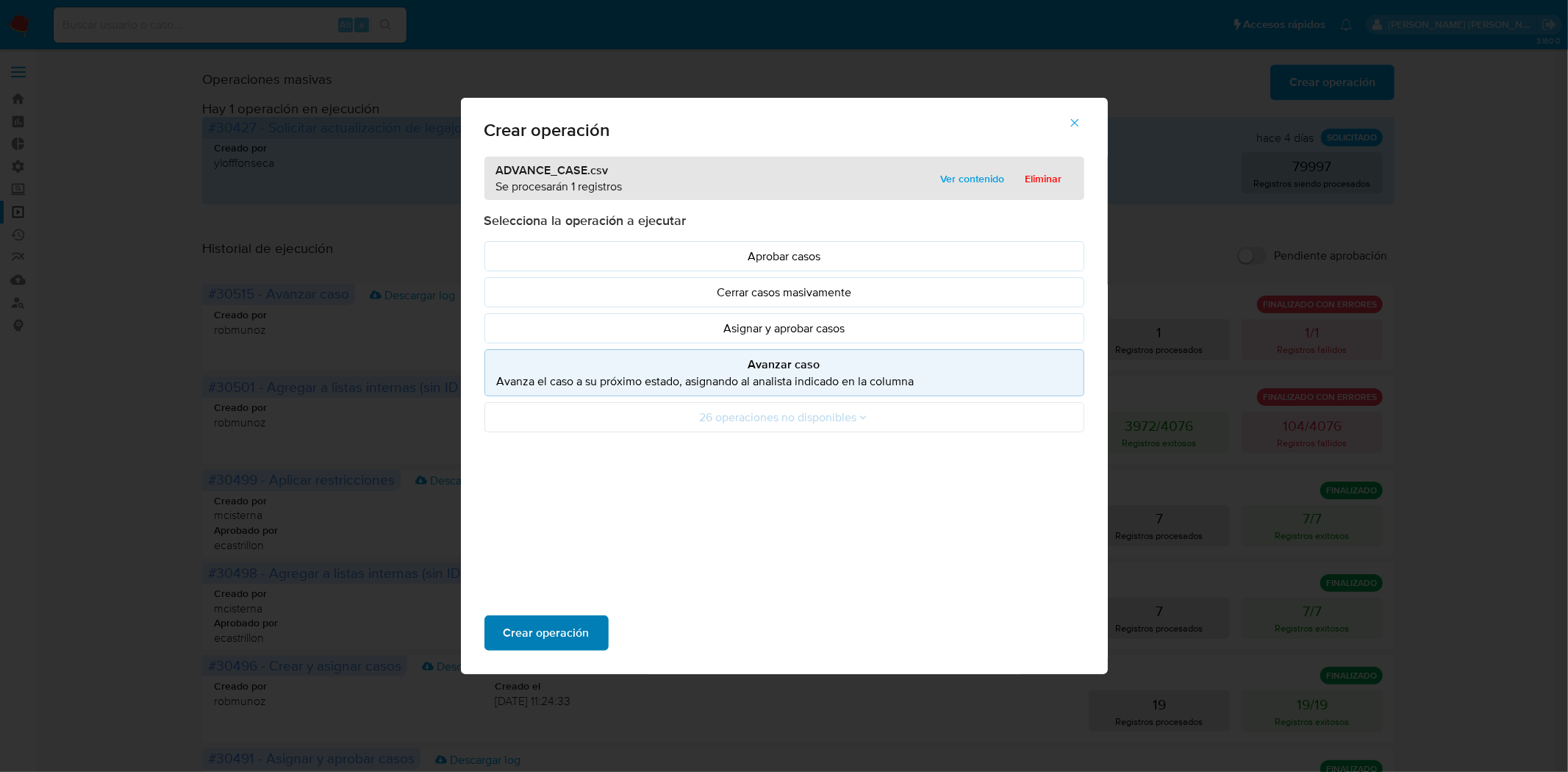
click at [572, 629] on span "Crear operación" at bounding box center [546, 633] width 86 height 32
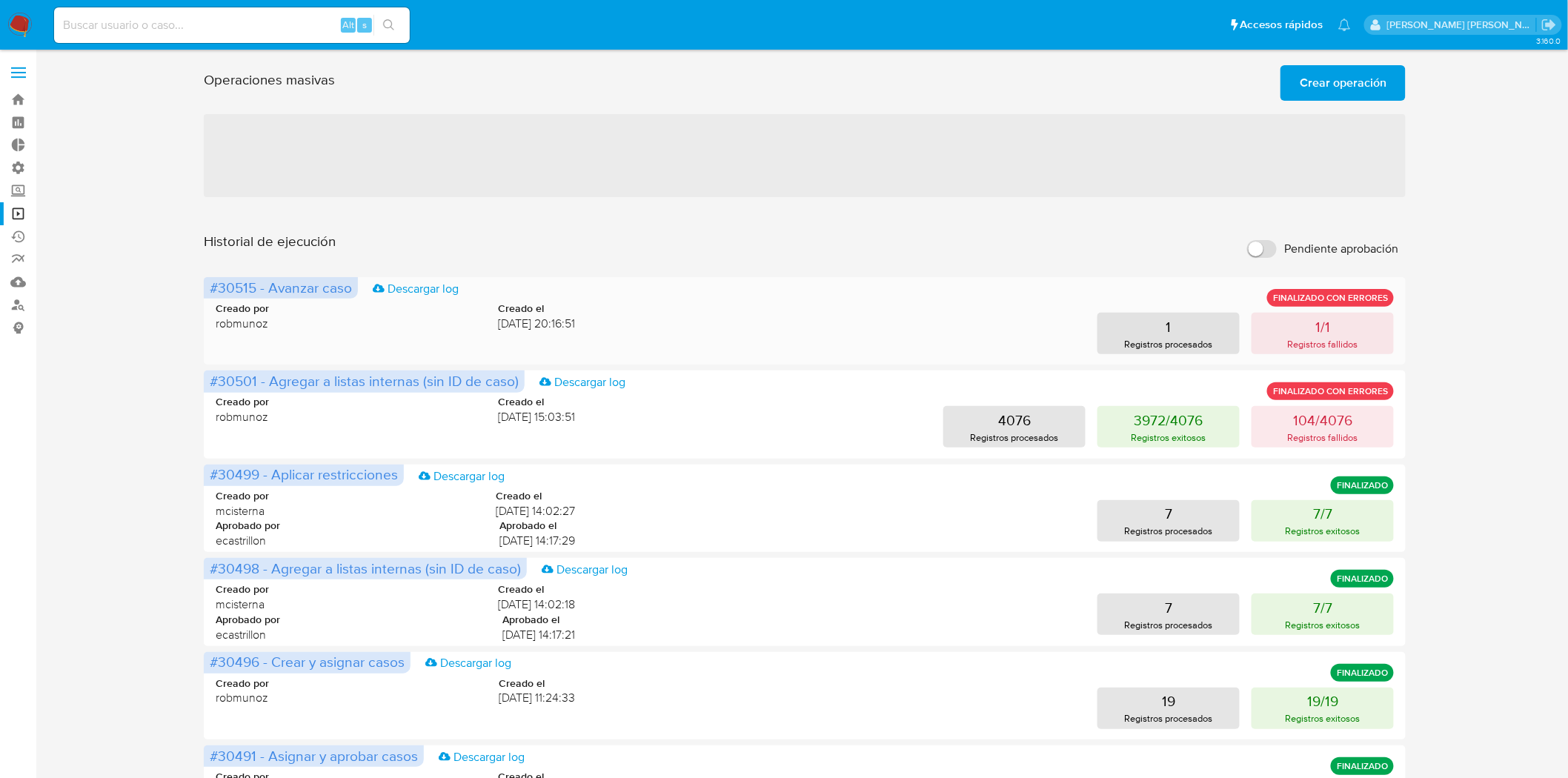
click at [1319, 356] on div "#30515 - Avanzar caso Descargar log FINALIZADO CON ERRORES Creado por robmunoz …" at bounding box center [804, 320] width 1201 height 87
click at [1293, 328] on button "1/1 Registros fallidos" at bounding box center [1322, 333] width 142 height 41
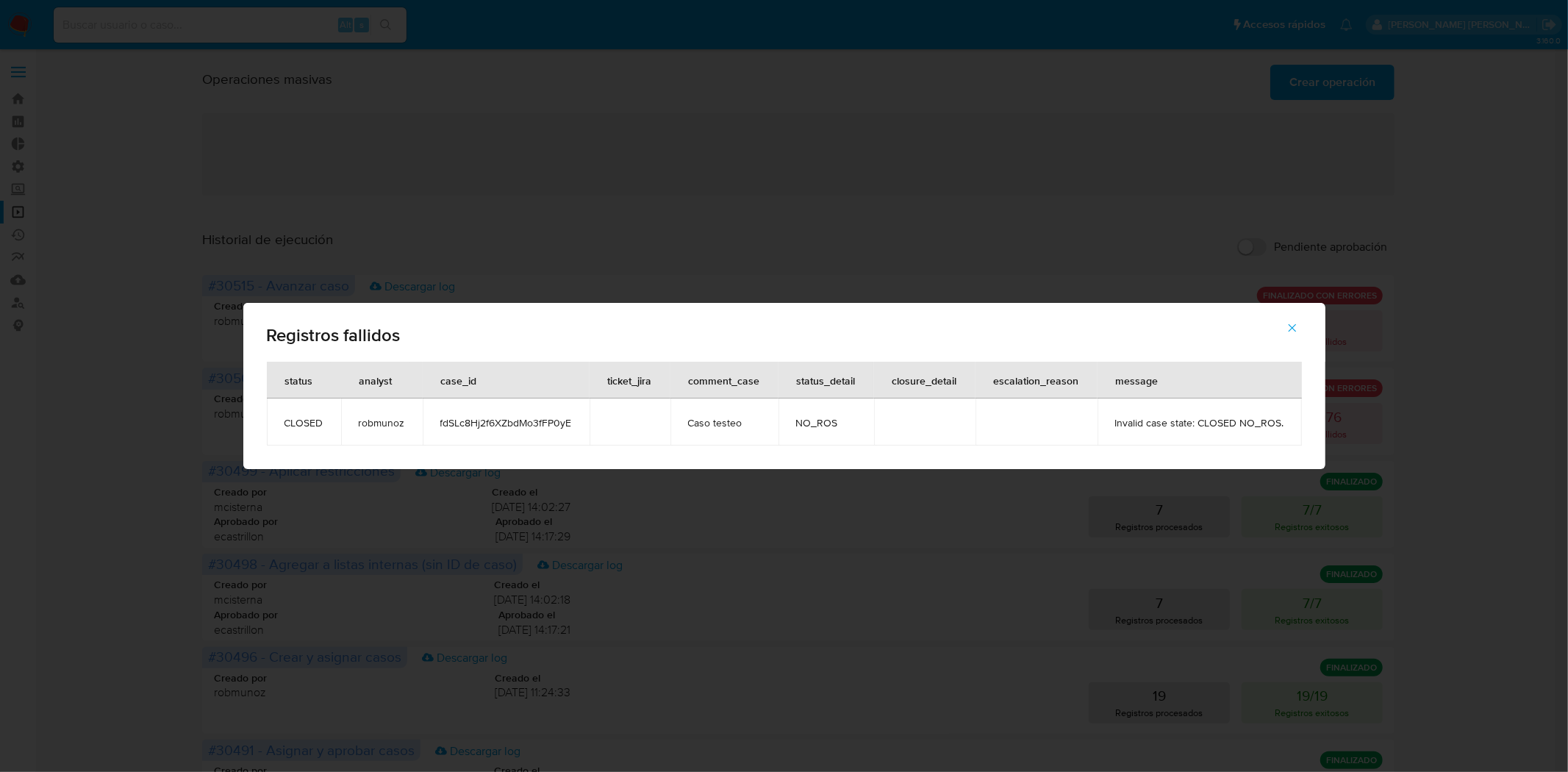
click at [1286, 327] on icon "button" at bounding box center [1292, 327] width 13 height 13
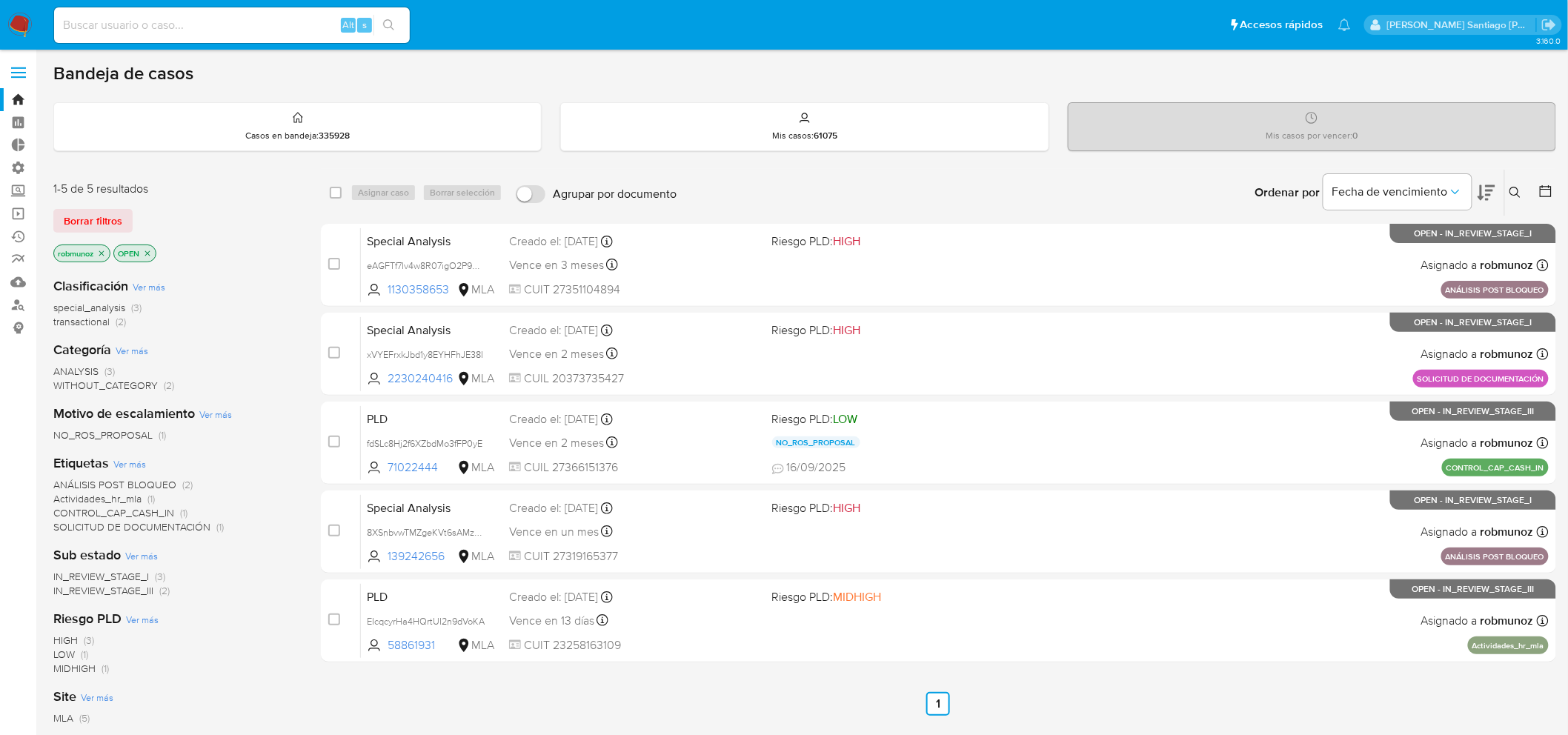
click at [151, 431] on span "NO_ROS_PROPOSAL" at bounding box center [103, 435] width 99 height 14
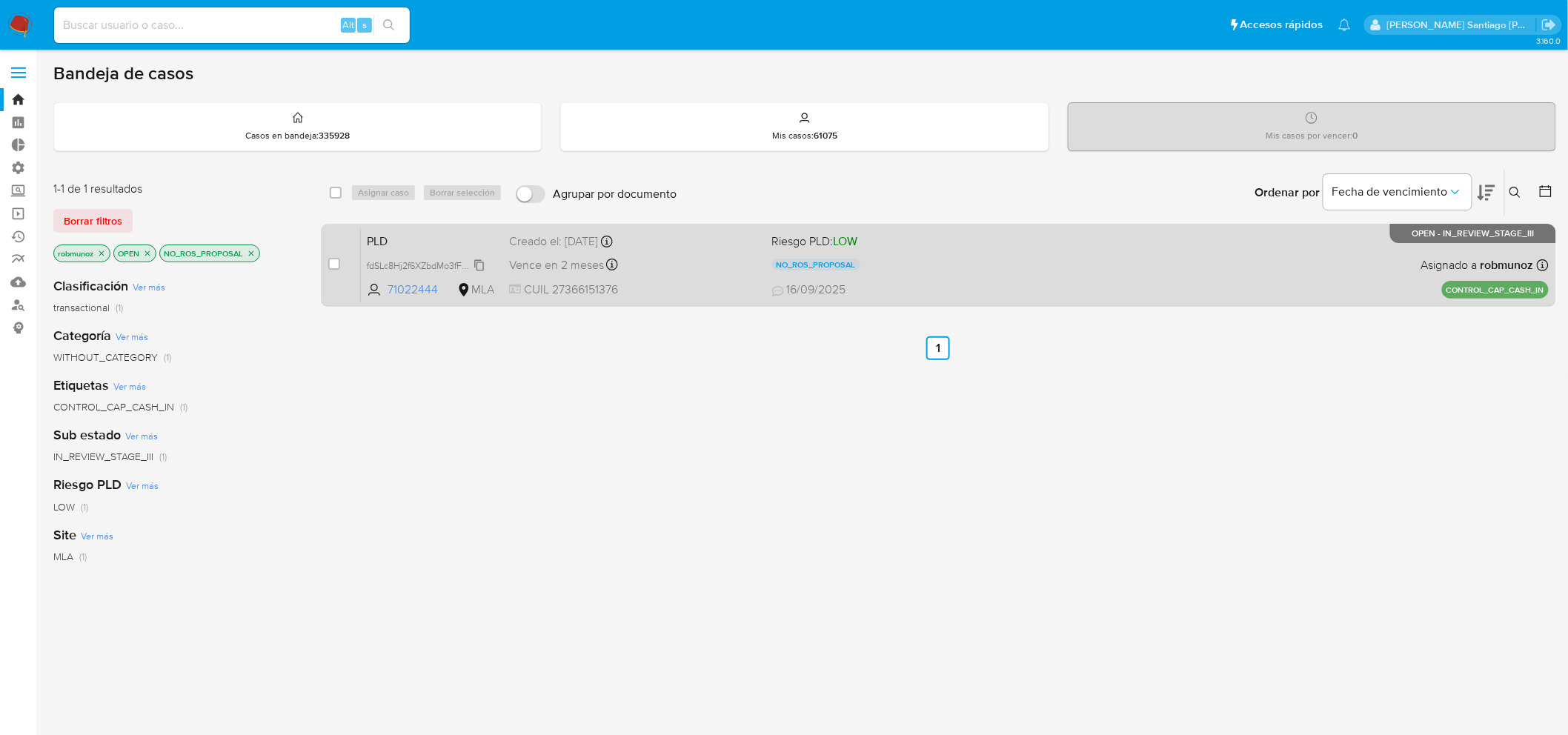
click at [483, 258] on span "fdSLc8Hj2f6XZbdMo3fFP0yE" at bounding box center [424, 264] width 115 height 16
click at [735, 250] on div "PLD fdSLc8Hj2f6XZbdMo3fFP0yE 71022444 MLA Riesgo PLD: LOW NO_ROS_PROPOSAL Motiv…" at bounding box center [955, 265] width 1188 height 75
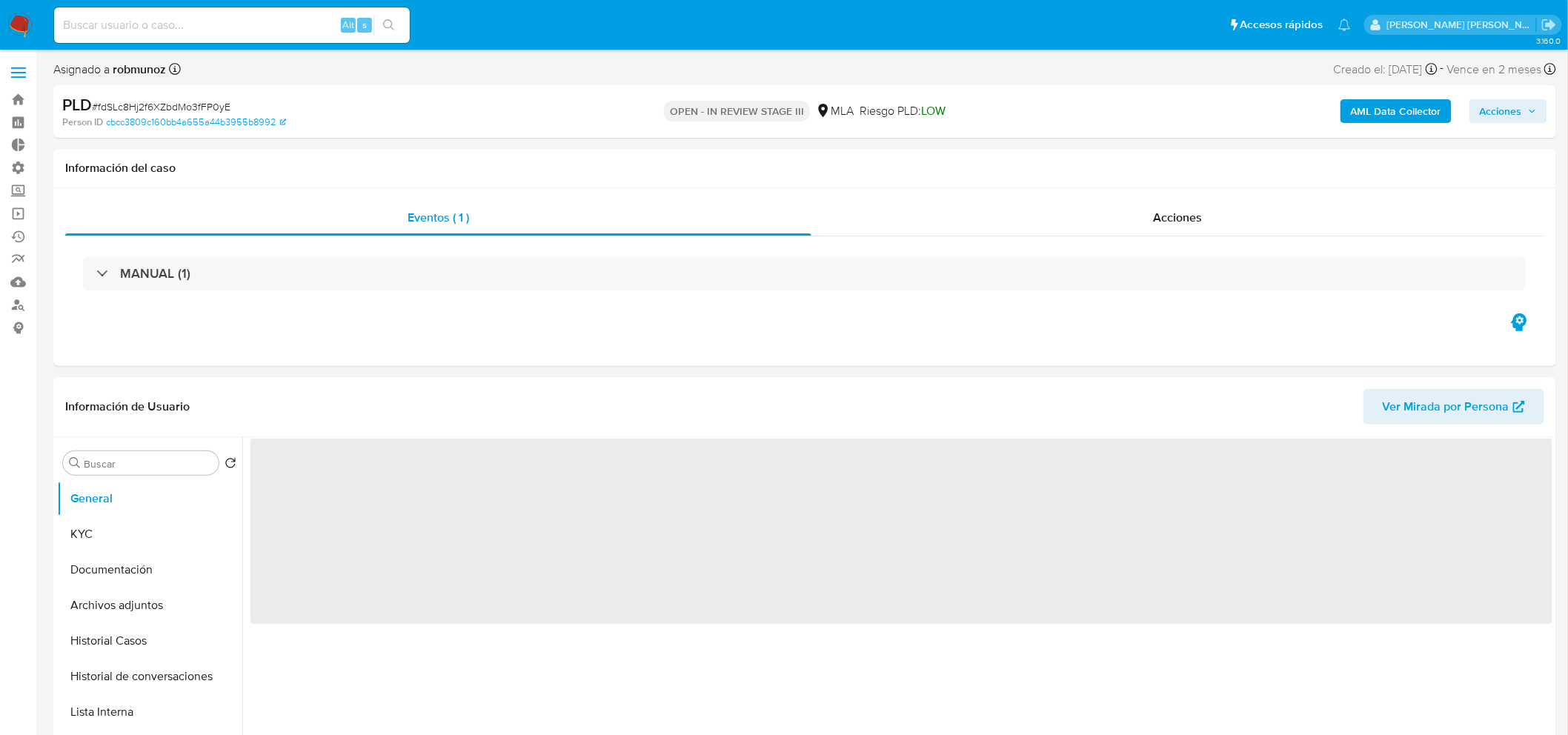
select select "10"
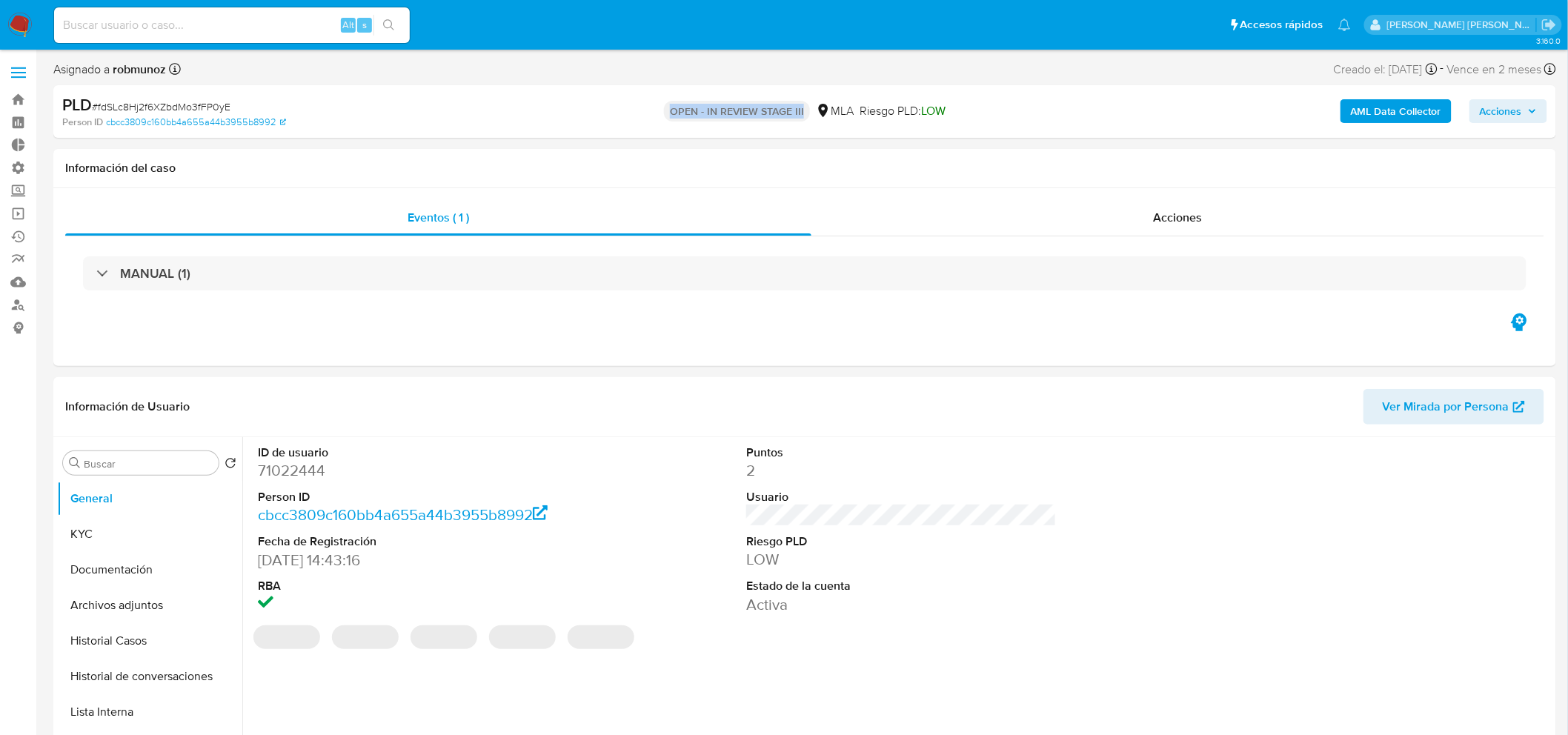
drag, startPoint x: 672, startPoint y: 107, endPoint x: 806, endPoint y: 112, distance: 134.1
click at [806, 112] on div "OPEN - IN REVIEW STAGE III MLA Riesgo PLD: LOW" at bounding box center [805, 111] width 491 height 35
click at [1166, 220] on span "Acciones" at bounding box center [1176, 218] width 49 height 17
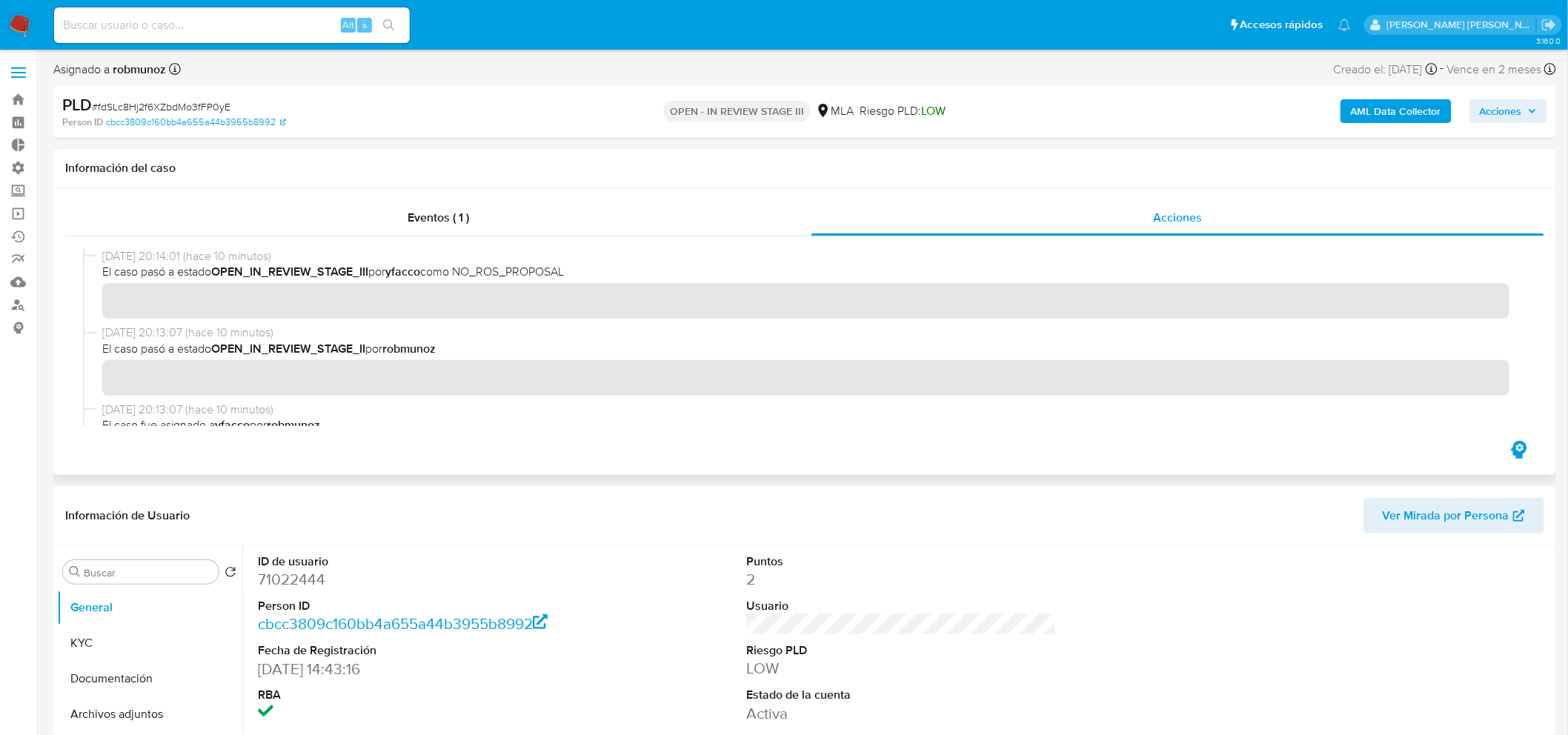
drag, startPoint x: 463, startPoint y: 269, endPoint x: 582, endPoint y: 273, distance: 119.1
click at [582, 273] on span "El caso pasó a estado OPEN_IN_REVIEW_STAGE_III por yfacco como NO_ROS_PROPOSAL" at bounding box center [812, 272] width 1418 height 16
click at [583, 270] on span "El caso pasó a estado OPEN_IN_REVIEW_STAGE_III por yfacco como NO_ROS_PROPOSAL" at bounding box center [812, 272] width 1418 height 16
click at [1517, 123] on div "AML Data Collector Acciones" at bounding box center [1301, 111] width 491 height 35
click at [1513, 112] on span "Acciones" at bounding box center [1501, 110] width 42 height 24
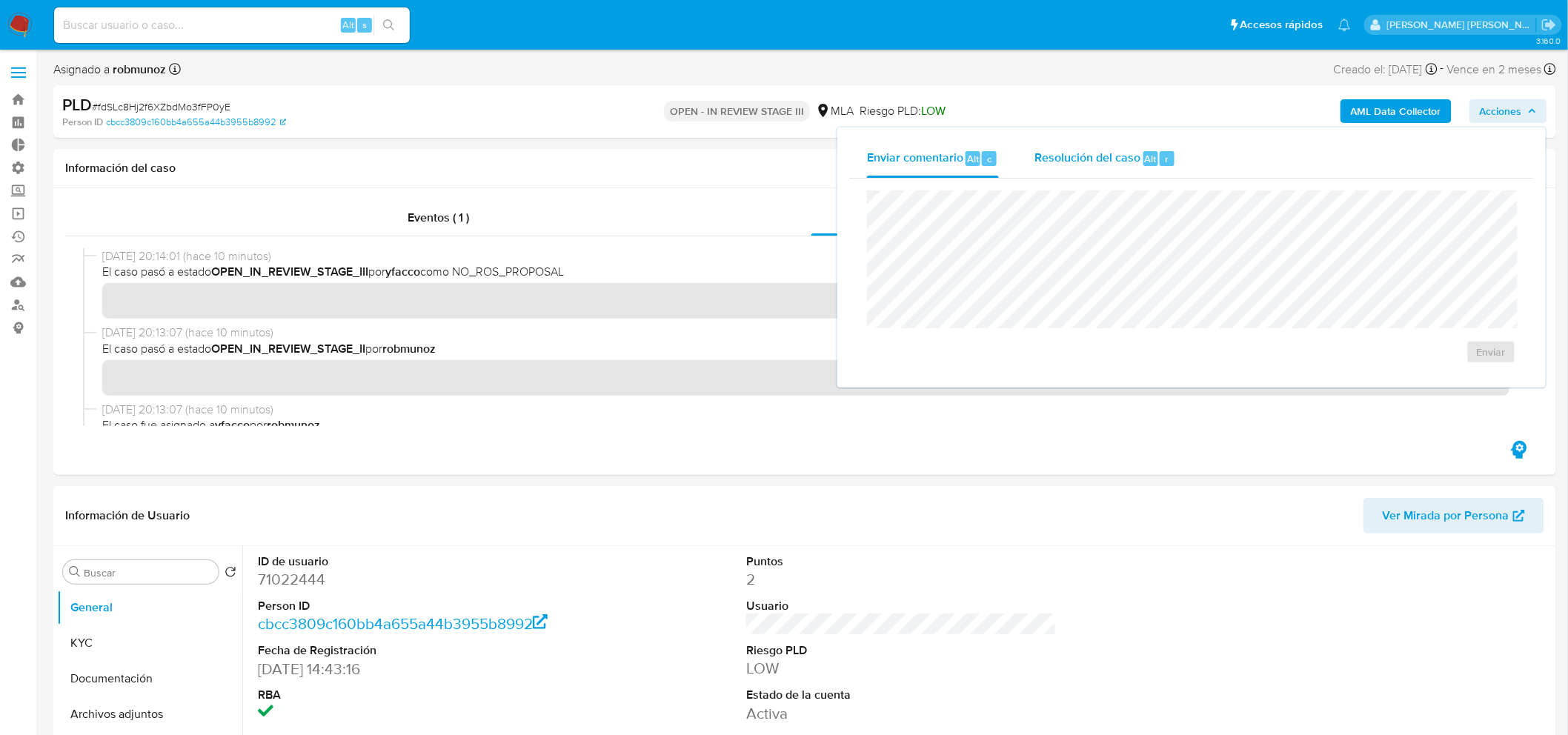
click at [1113, 157] on span "Resolución del caso" at bounding box center [1087, 158] width 106 height 17
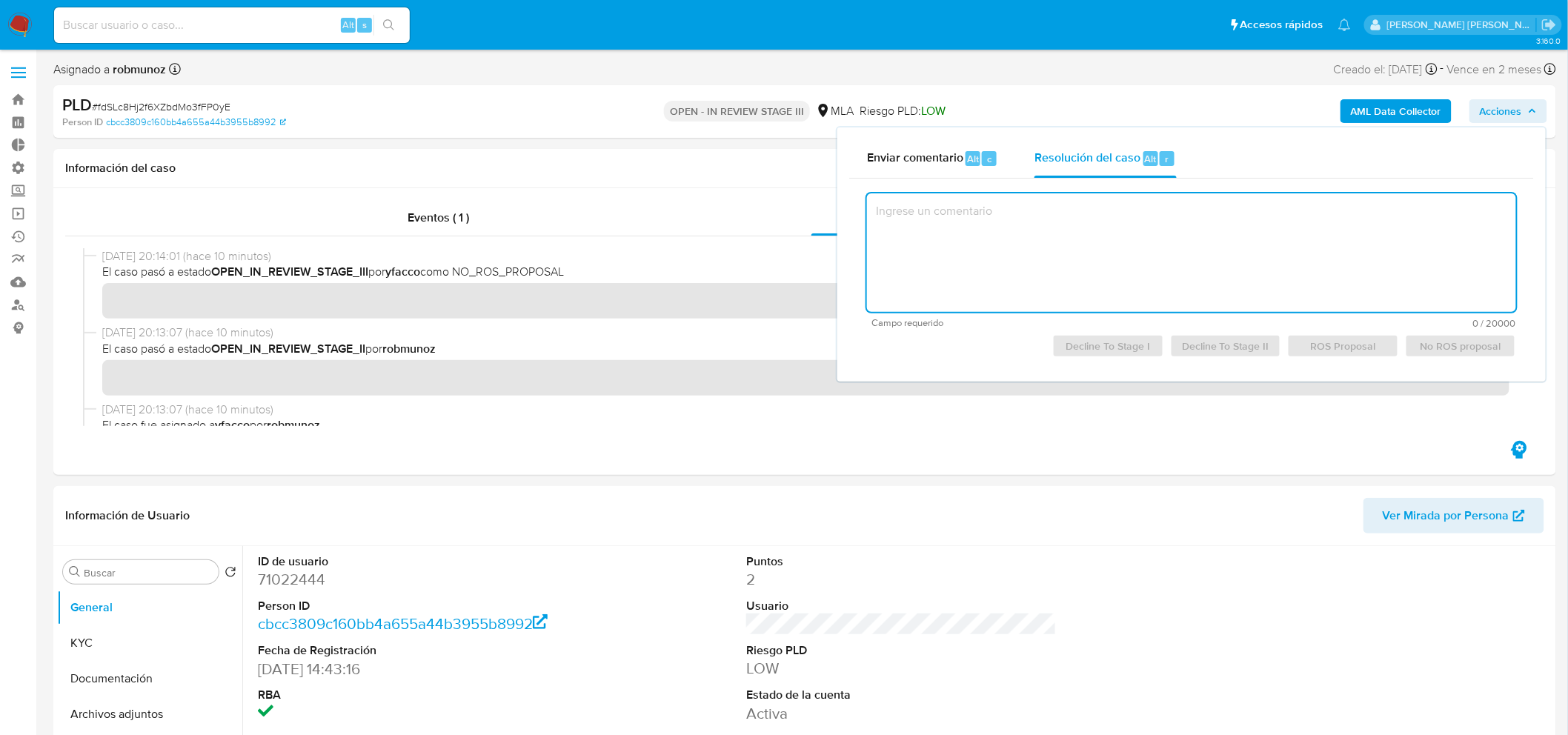
click at [1162, 246] on textarea at bounding box center [1191, 253] width 649 height 119
type textarea "aaaaaa"
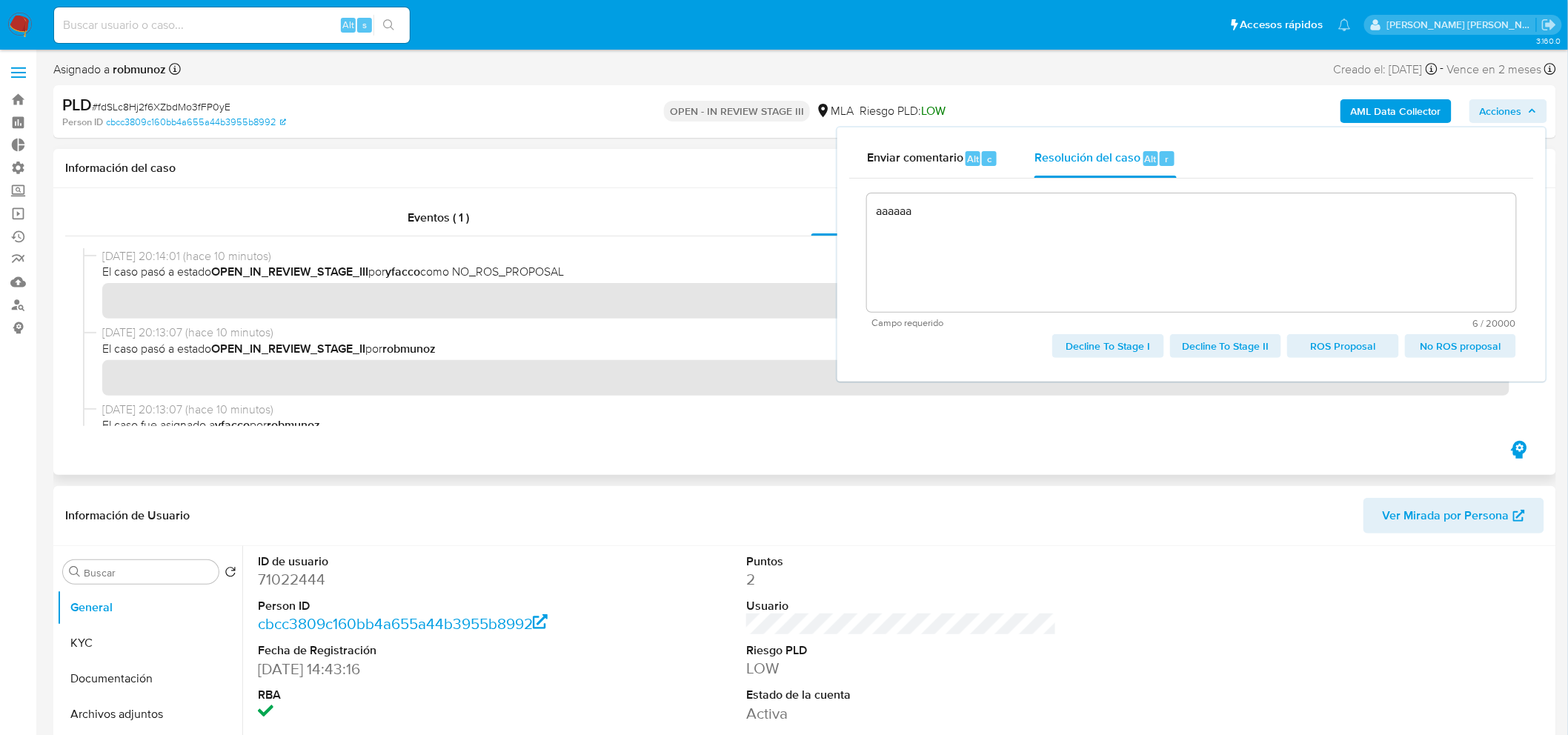
click at [587, 161] on h1 "Información del caso" at bounding box center [804, 168] width 1479 height 14
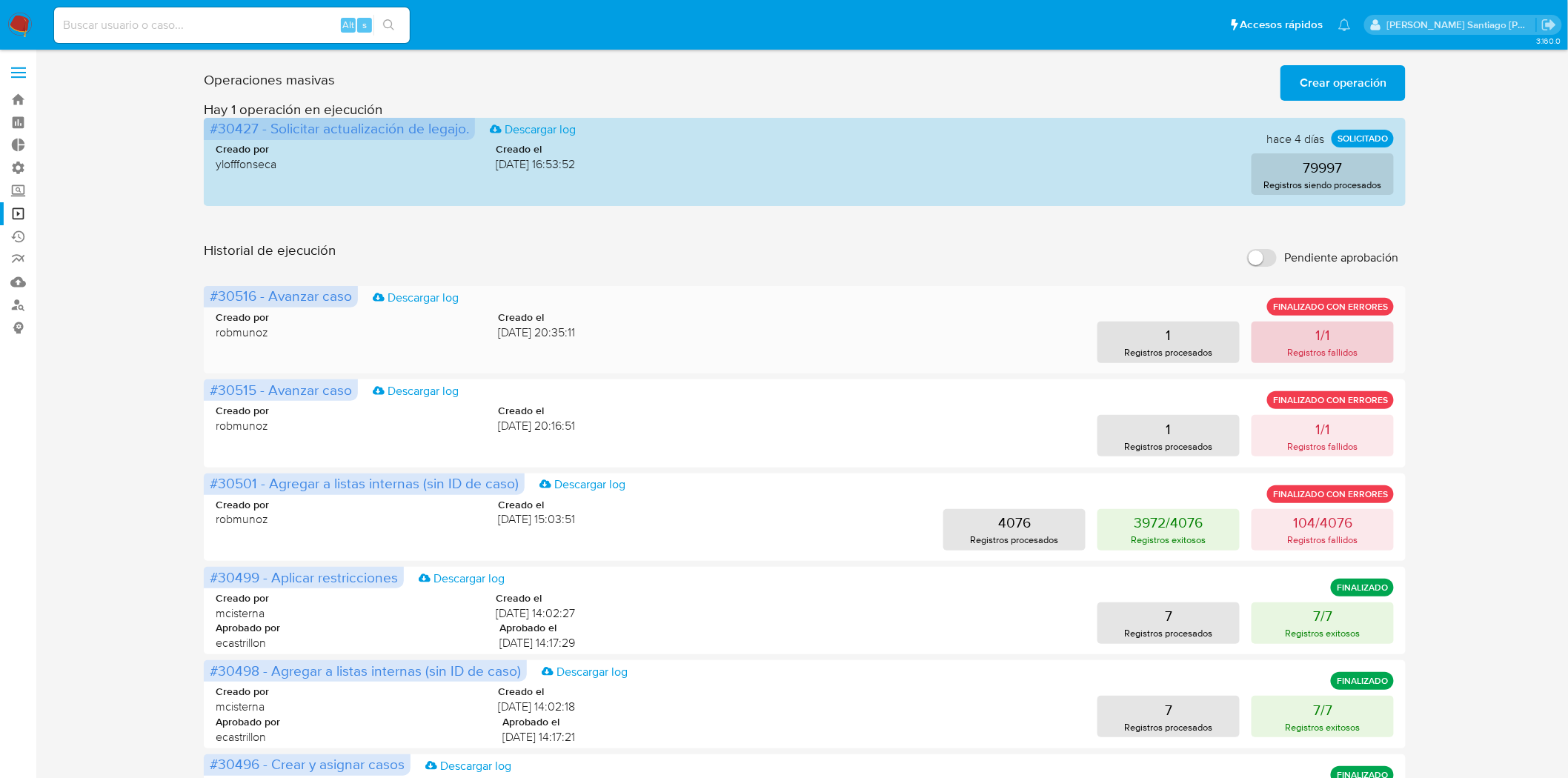
click at [1359, 343] on button "1/1 Registros fallidos" at bounding box center [1322, 342] width 142 height 41
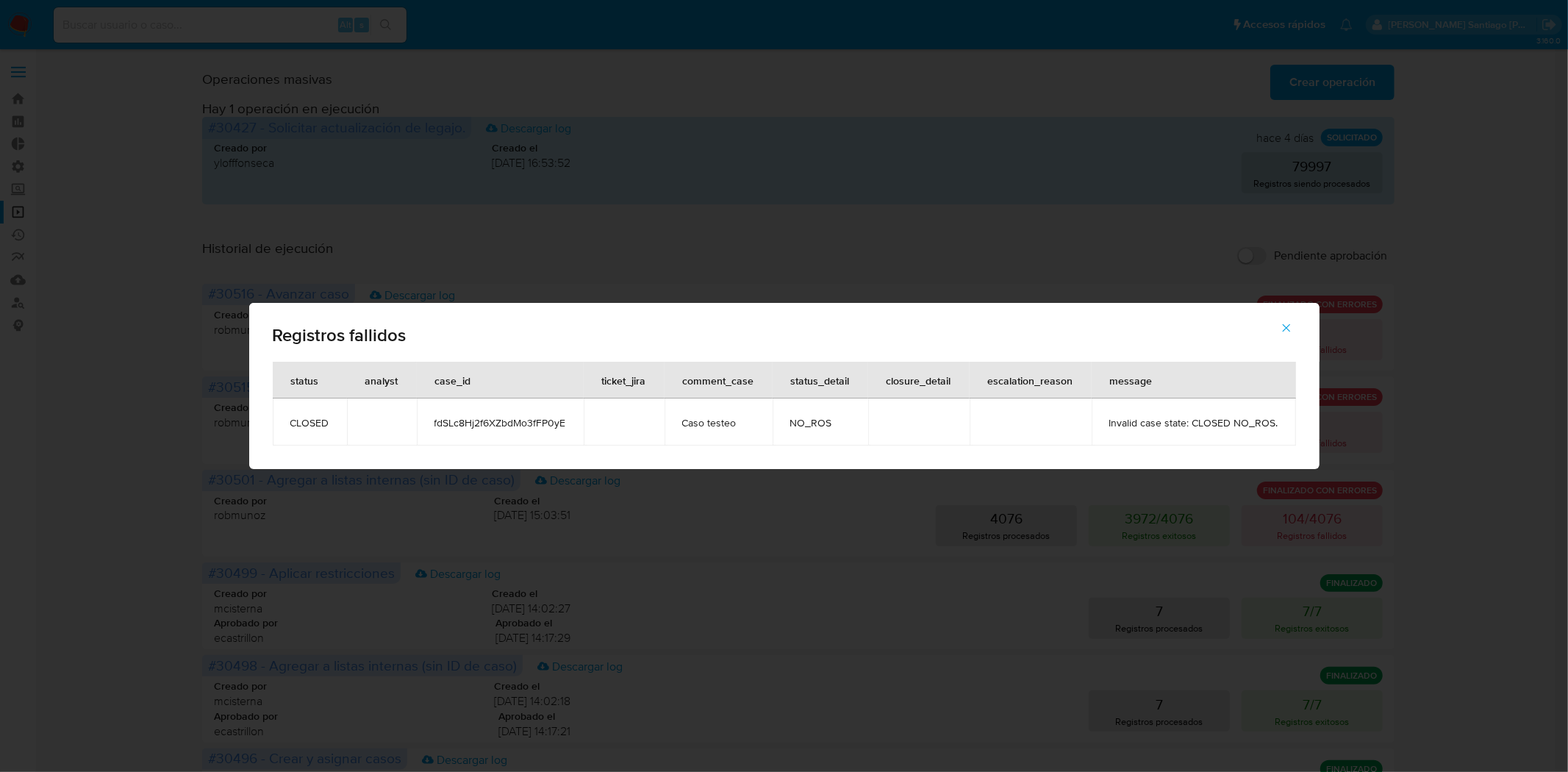
click at [1286, 321] on icon "button" at bounding box center [1286, 327] width 13 height 13
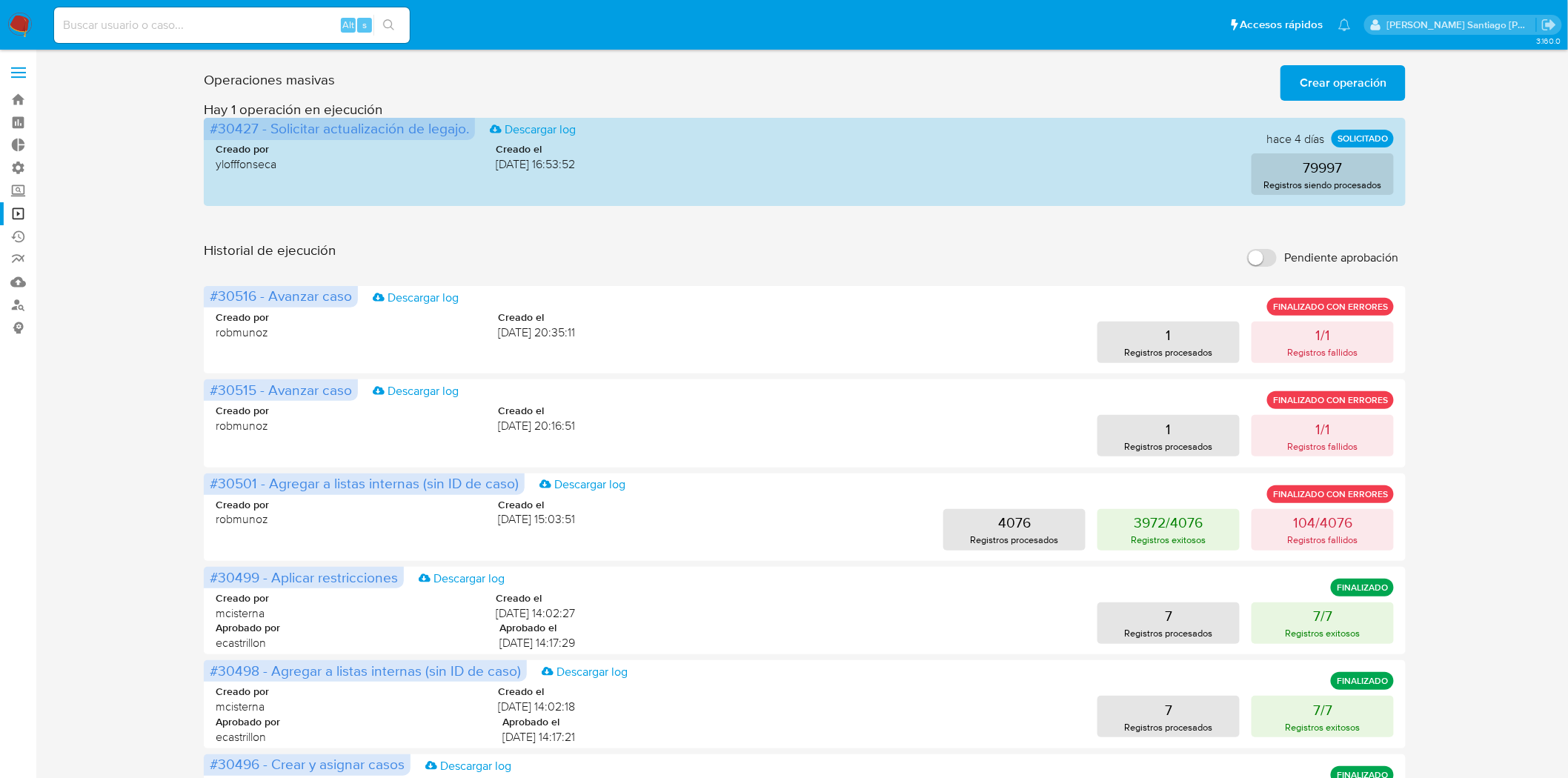
click at [1301, 83] on span "Crear operación" at bounding box center [1342, 83] width 86 height 33
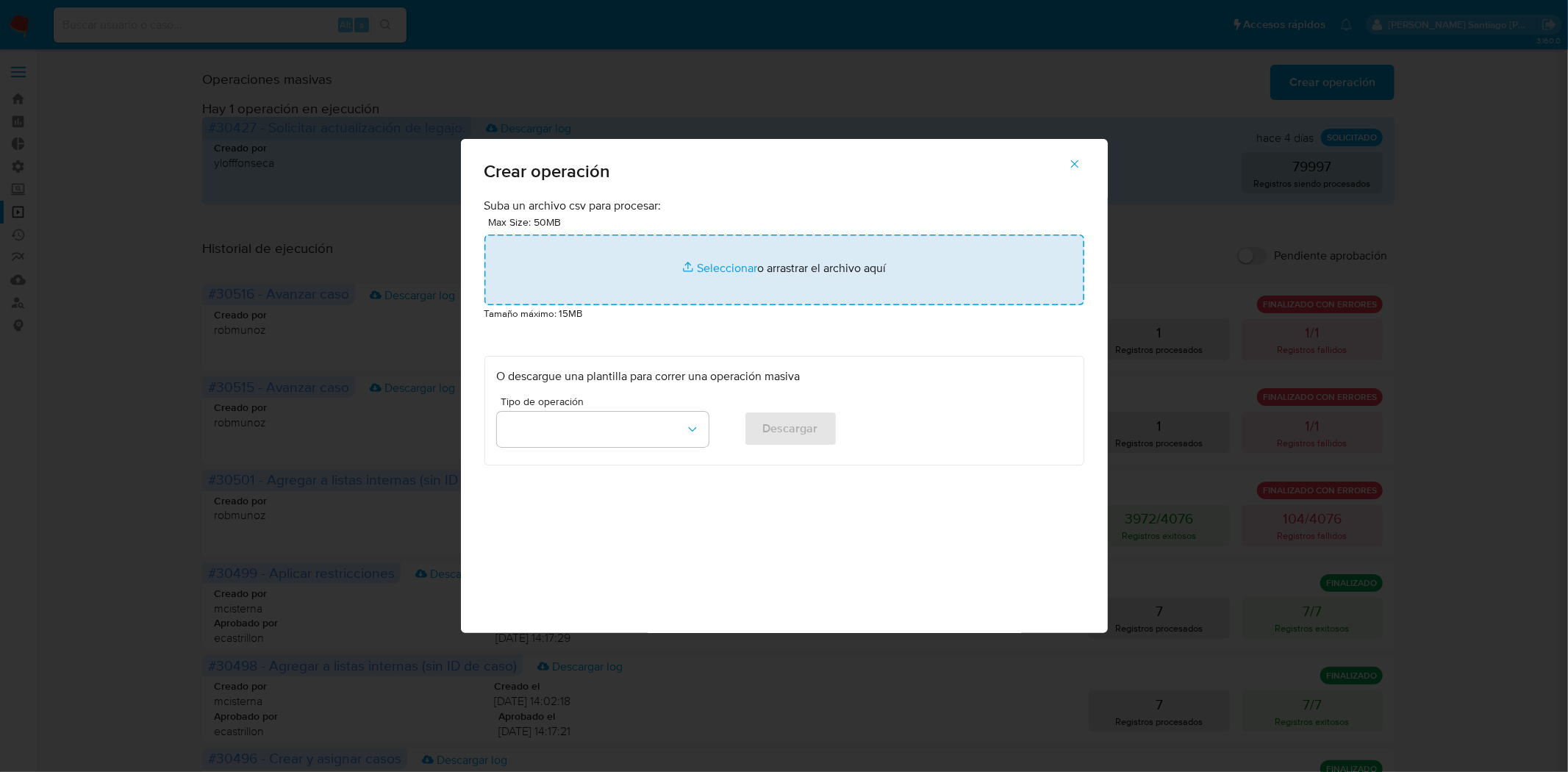
click at [588, 251] on input "file" at bounding box center [784, 269] width 600 height 70
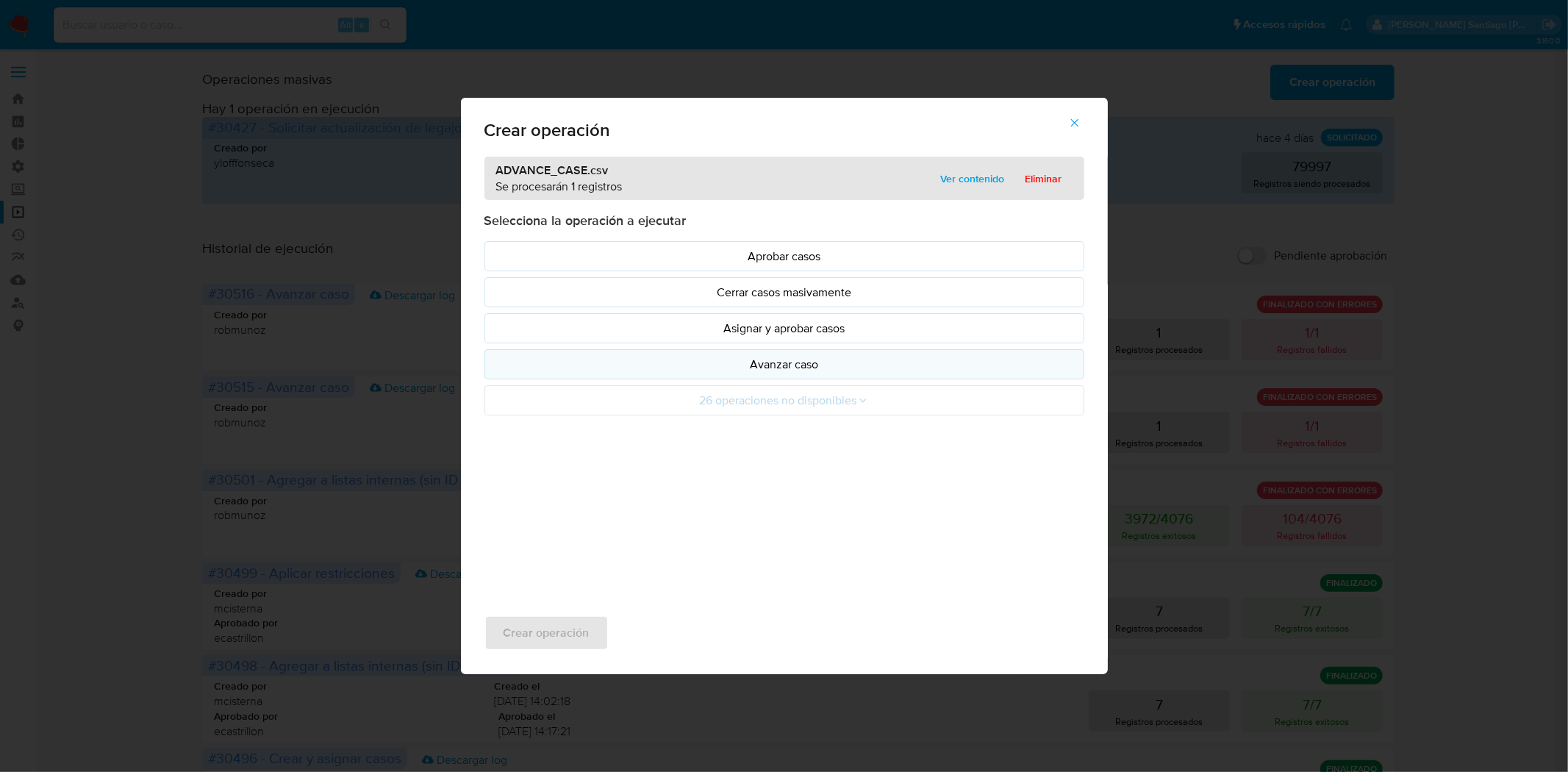
click at [783, 376] on button "Avanzar caso" at bounding box center [784, 365] width 600 height 30
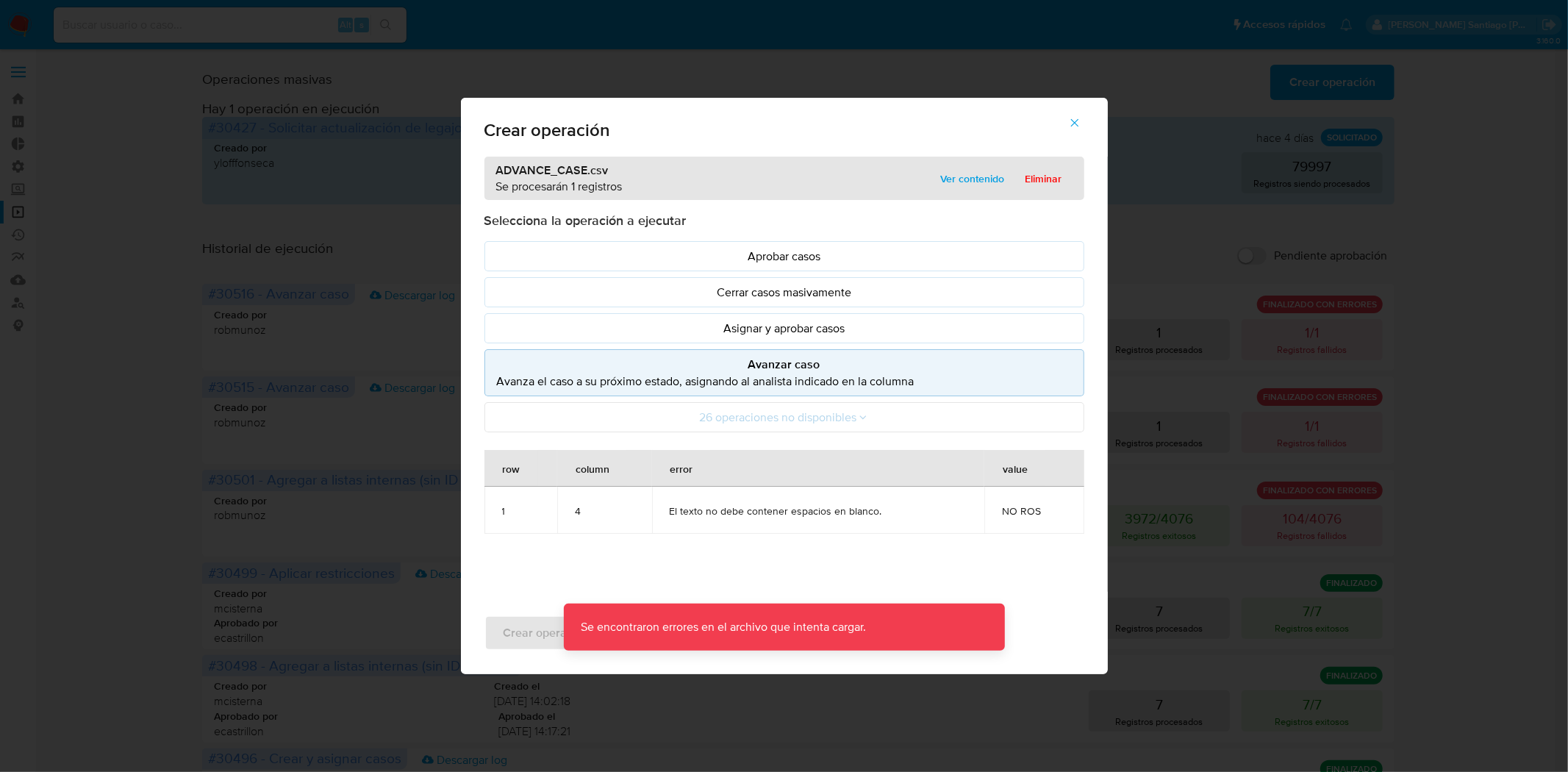
drag, startPoint x: 912, startPoint y: 505, endPoint x: 1062, endPoint y: 522, distance: 151.0
click at [1081, 520] on tr "1 4 El texto no debe contener espacios en blanco. NO ROS" at bounding box center [784, 509] width 600 height 47
click at [1053, 522] on td "NO ROS" at bounding box center [1034, 509] width 100 height 47
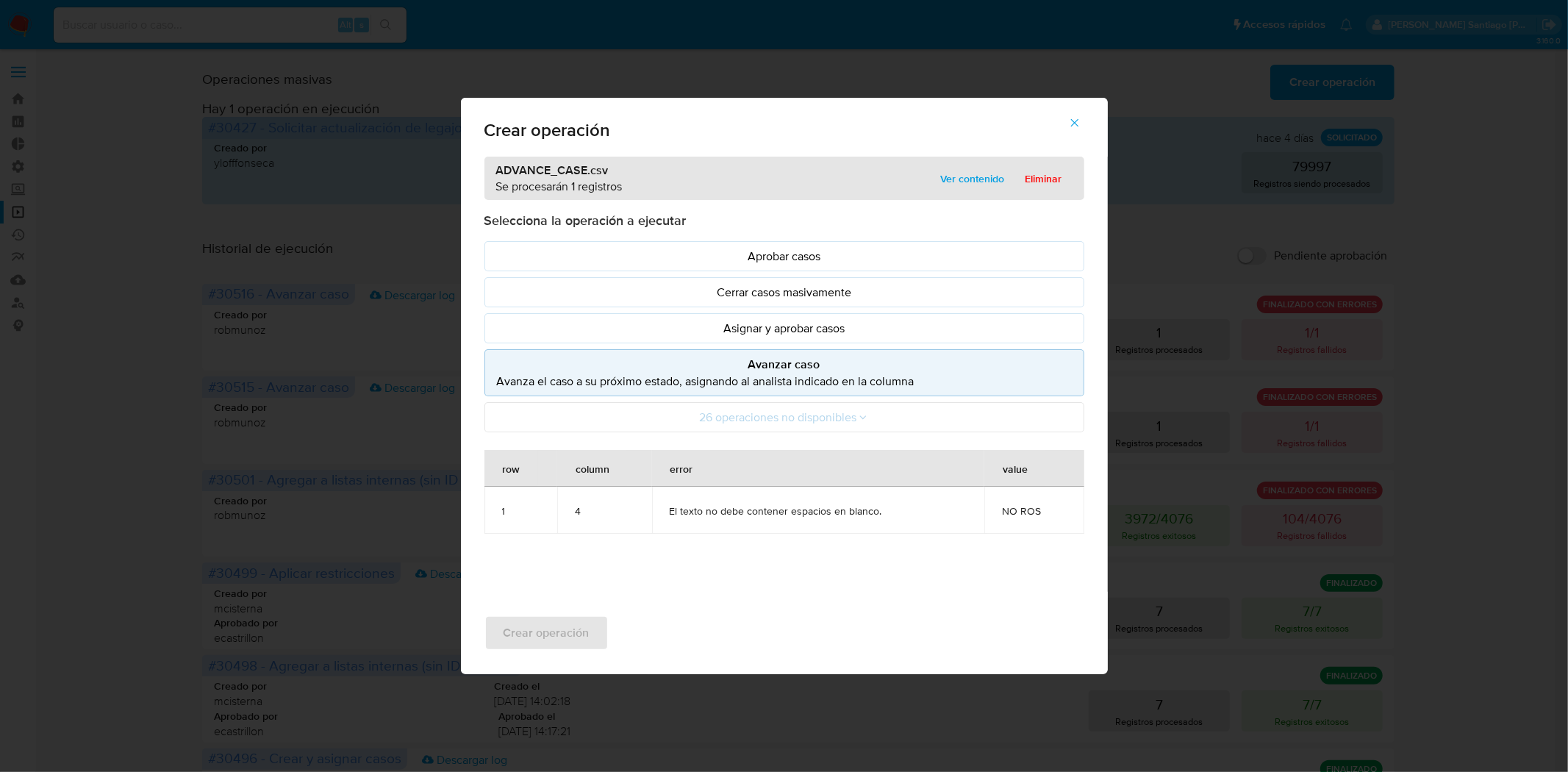
click at [931, 384] on p "Avanza el caso a su próximo estado, asignando al analista indicado en la columna" at bounding box center [784, 381] width 575 height 17
click at [1037, 185] on span "Eliminar" at bounding box center [1043, 179] width 37 height 21
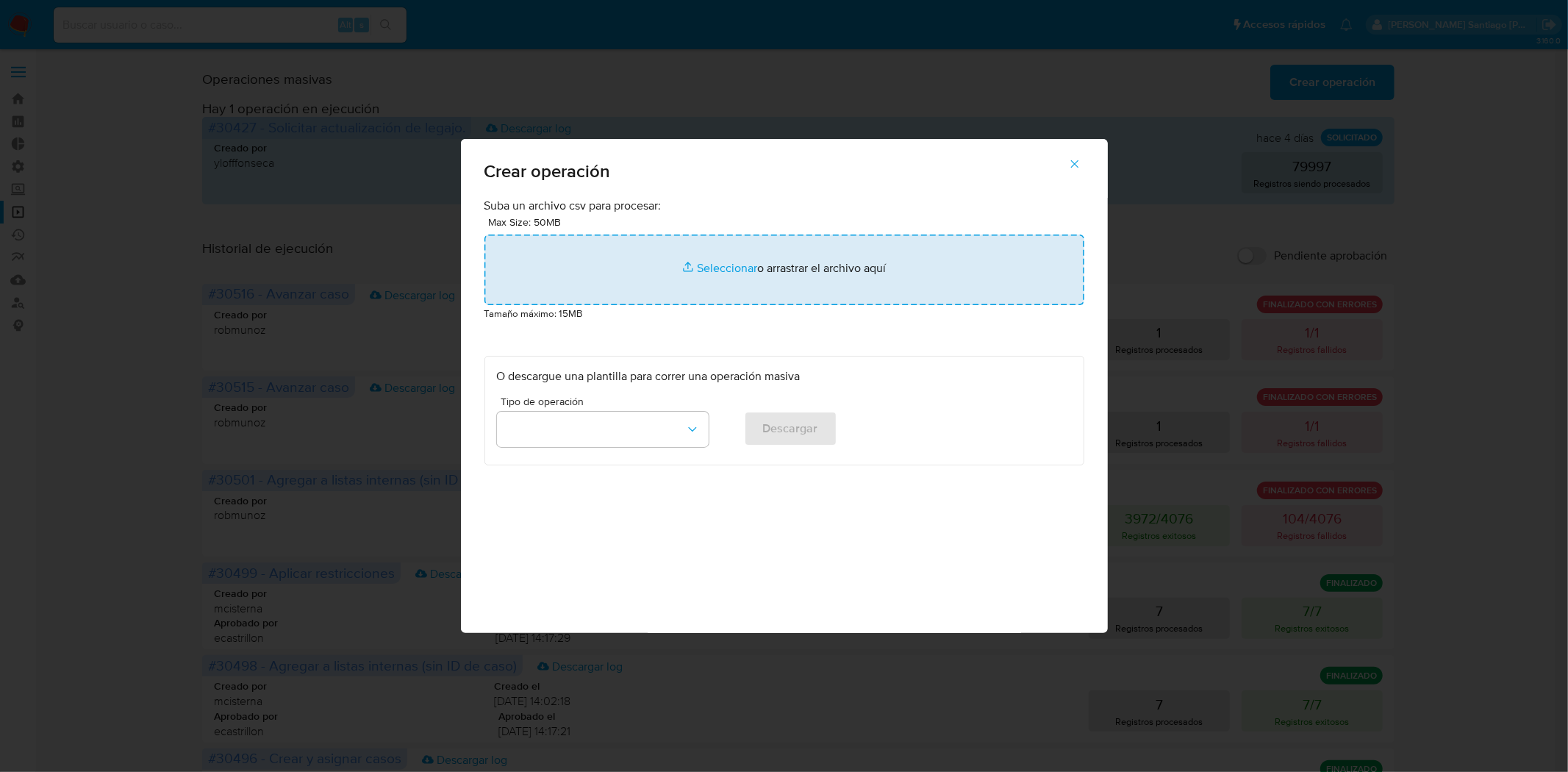
drag, startPoint x: 1066, startPoint y: 169, endPoint x: 1069, endPoint y: 254, distance: 85.1
click at [1066, 169] on button "button" at bounding box center [1075, 164] width 51 height 35
